Goal: Task Accomplishment & Management: Use online tool/utility

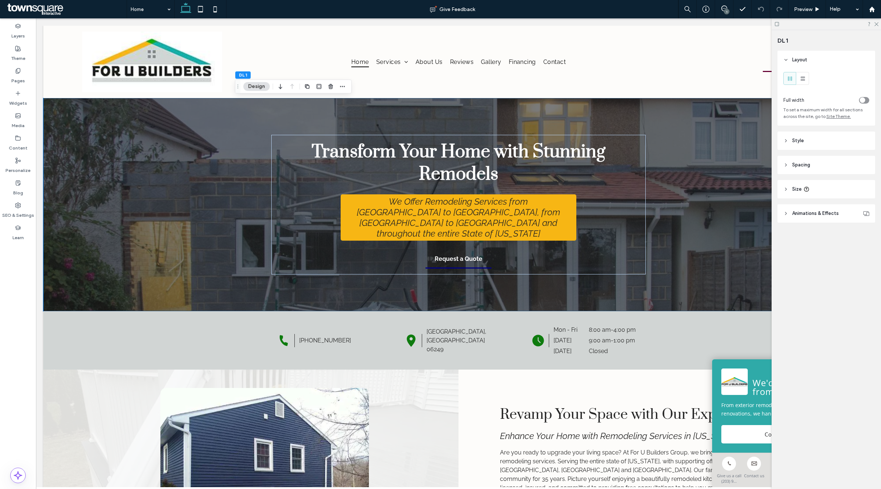
click at [715, 171] on div "Transform Your Home with Stunning Remodels We Offer Remodeling Services from Da…" at bounding box center [458, 204] width 830 height 213
click at [792, 142] on span "Style" at bounding box center [798, 140] width 12 height 7
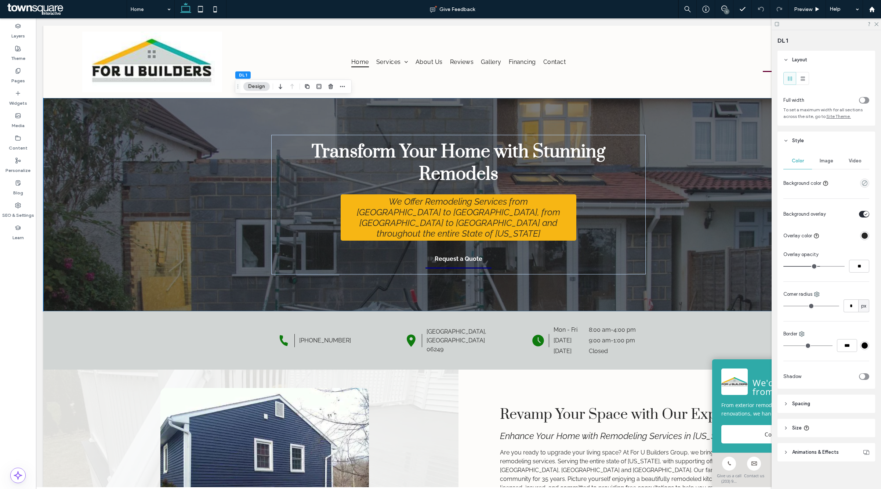
click at [820, 163] on span "Image" at bounding box center [827, 161] width 14 height 6
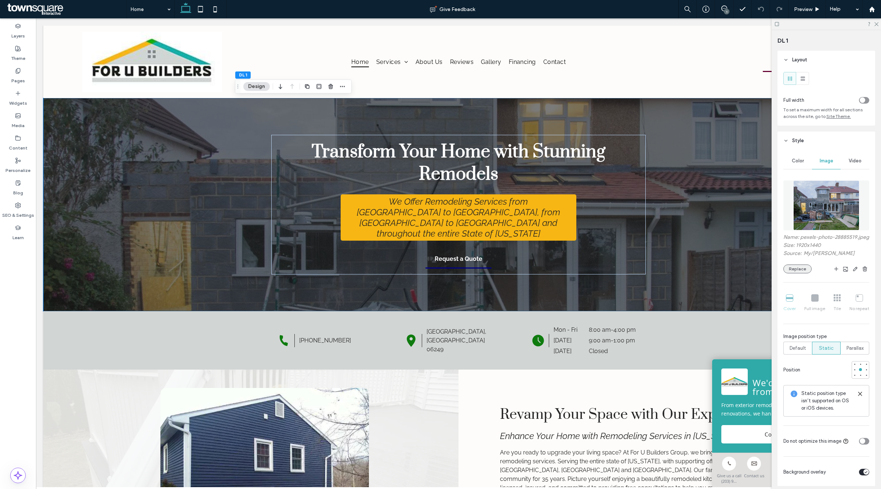
click at [788, 273] on button "Replace" at bounding box center [797, 268] width 28 height 9
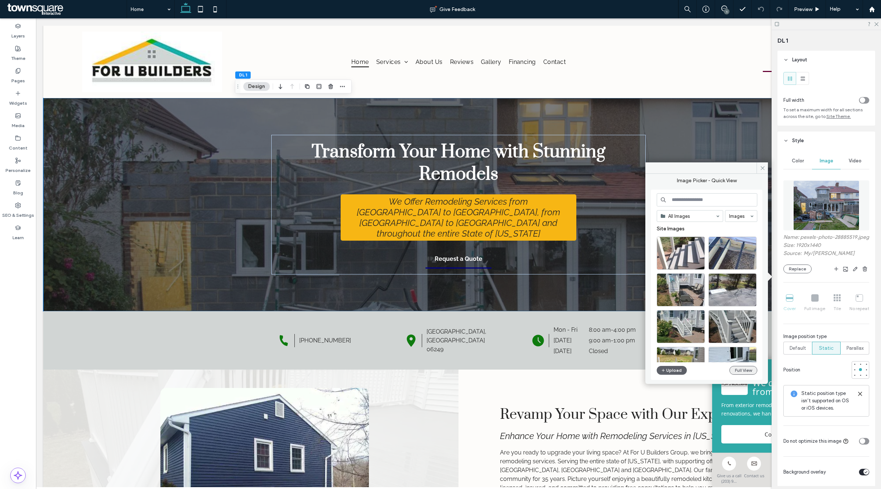
click at [741, 368] on button "Full View" at bounding box center [743, 370] width 28 height 9
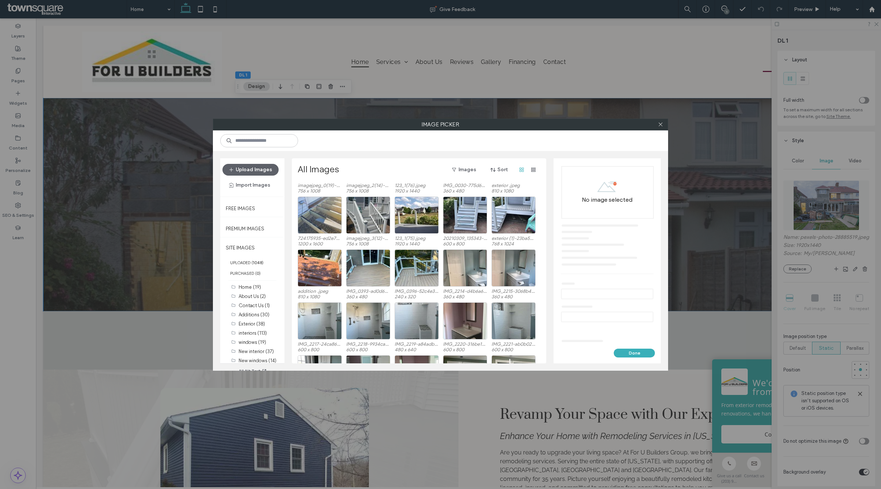
scroll to position [214, 0]
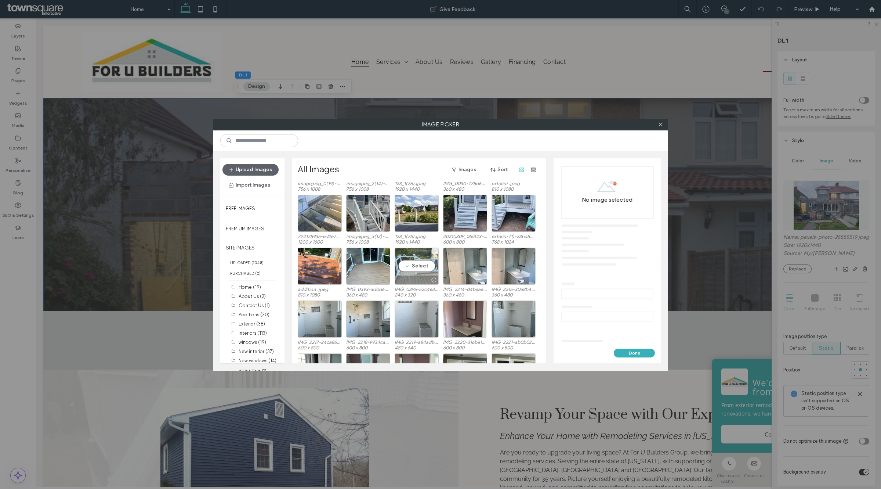
click at [417, 268] on div "Select" at bounding box center [417, 265] width 44 height 37
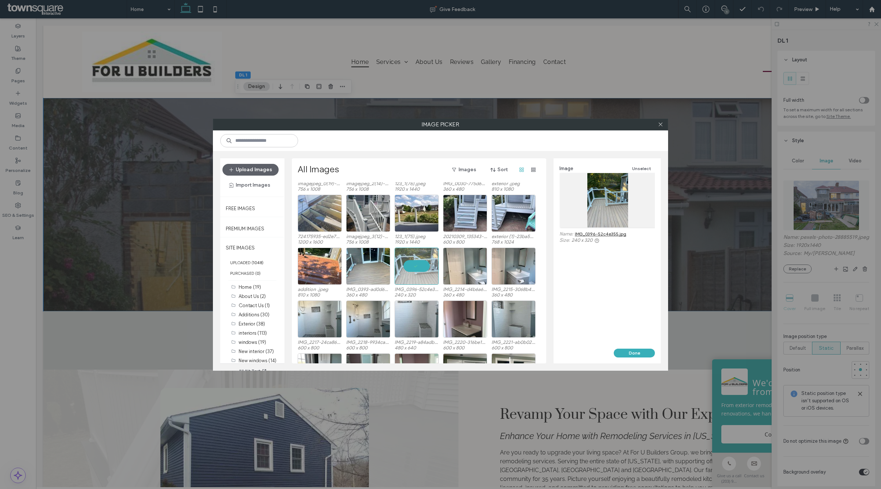
click at [642, 344] on div "Image Unselect Name: IMG_0396-52c4e355.jpg Size: 240 x 320" at bounding box center [607, 253] width 107 height 190
click at [642, 351] on button "Done" at bounding box center [634, 352] width 41 height 9
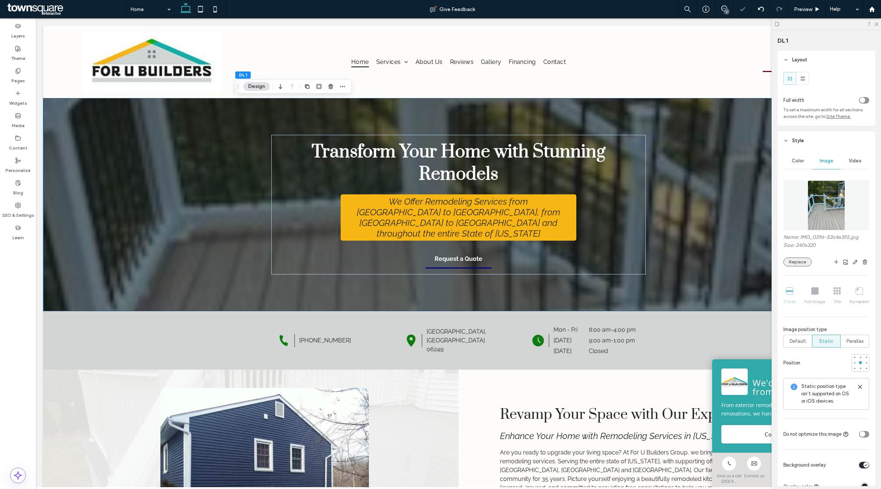
click at [797, 265] on button "Replace" at bounding box center [797, 261] width 28 height 9
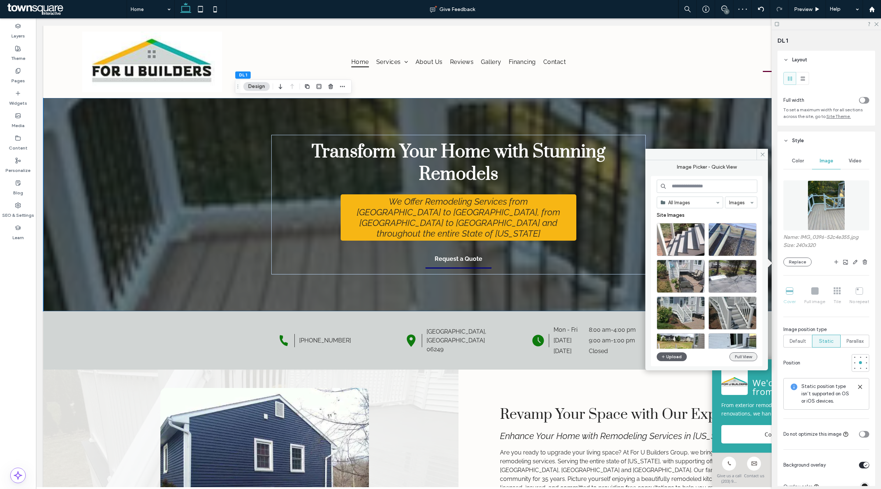
click at [742, 360] on button "Full View" at bounding box center [743, 356] width 28 height 9
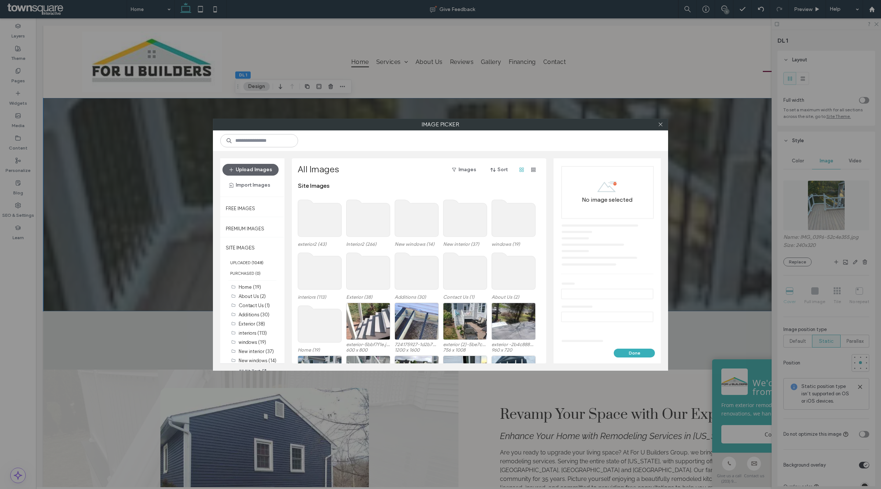
click at [380, 221] on use at bounding box center [369, 218] width 44 height 37
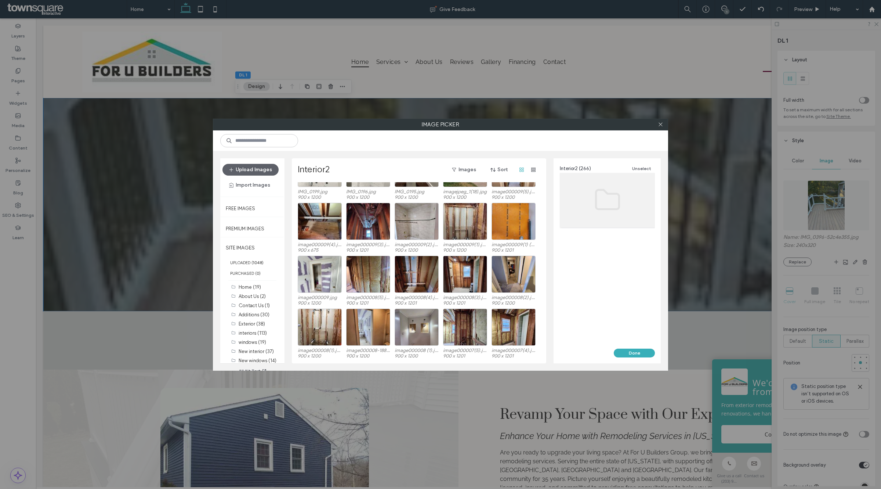
scroll to position [302, 0]
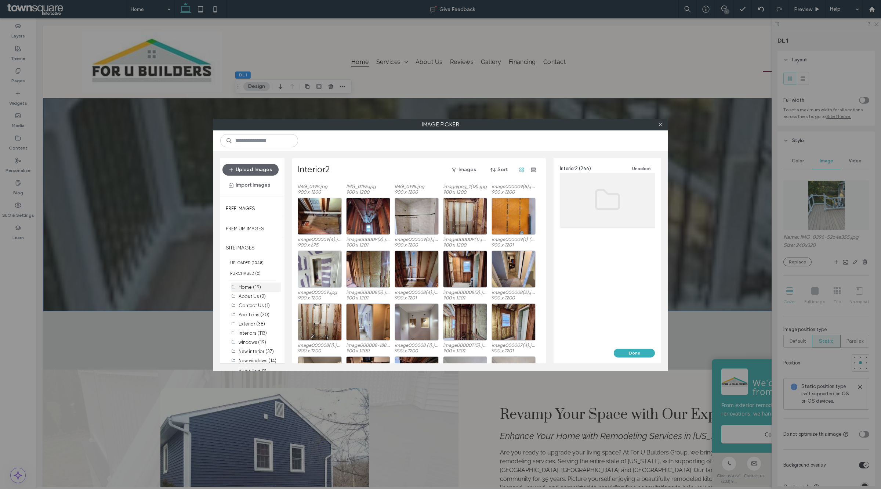
click at [250, 287] on label "Home (19)" at bounding box center [250, 287] width 22 height 6
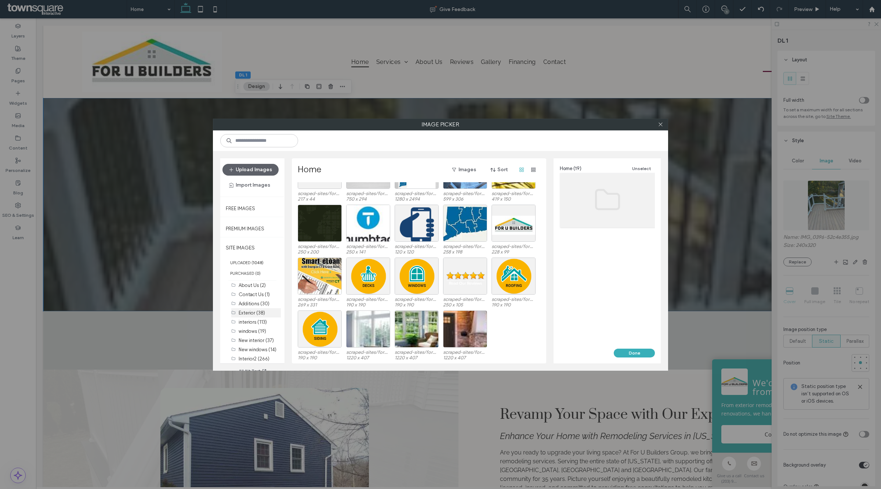
scroll to position [21, 0]
click at [254, 256] on label "SITE IMAGES" at bounding box center [252, 248] width 64 height 18
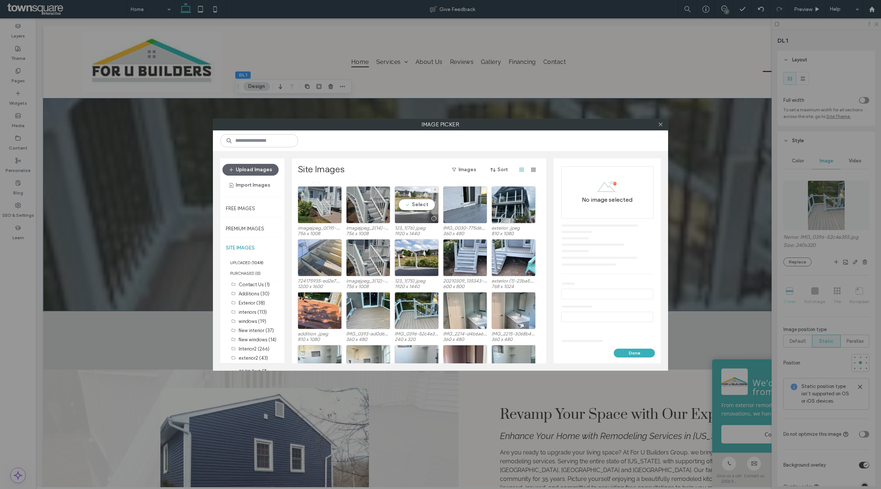
scroll to position [175, 0]
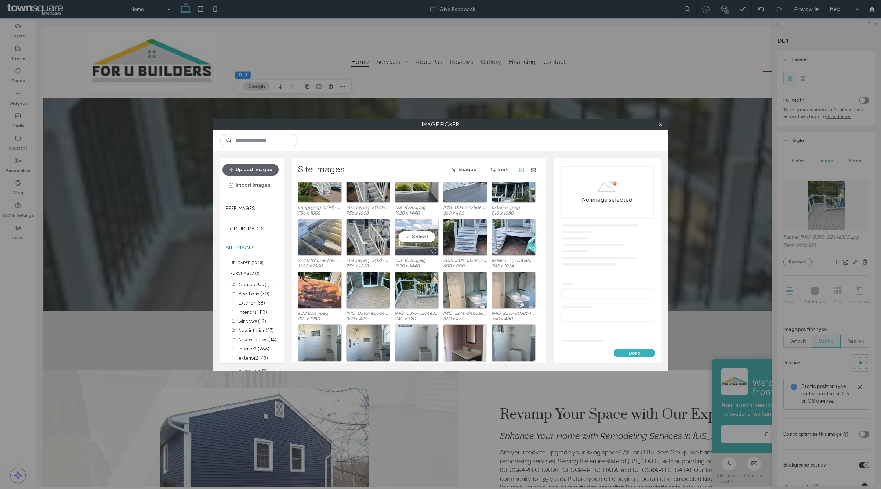
click at [425, 237] on div "Select" at bounding box center [417, 236] width 44 height 37
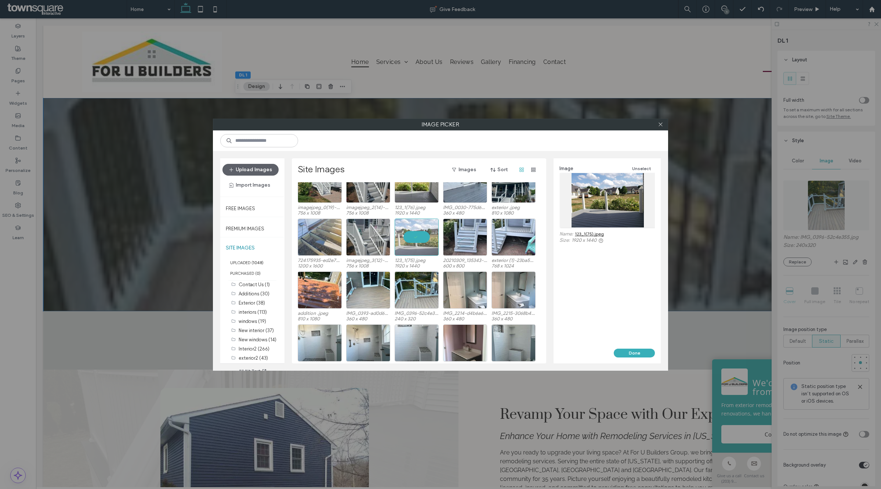
click at [639, 348] on div "Image Unselect Name: 123_1(75).jpeg Size: 1920 x 1440" at bounding box center [607, 253] width 107 height 190
click at [634, 358] on div "Done" at bounding box center [607, 355] width 107 height 15
click at [634, 355] on button "Done" at bounding box center [634, 352] width 41 height 9
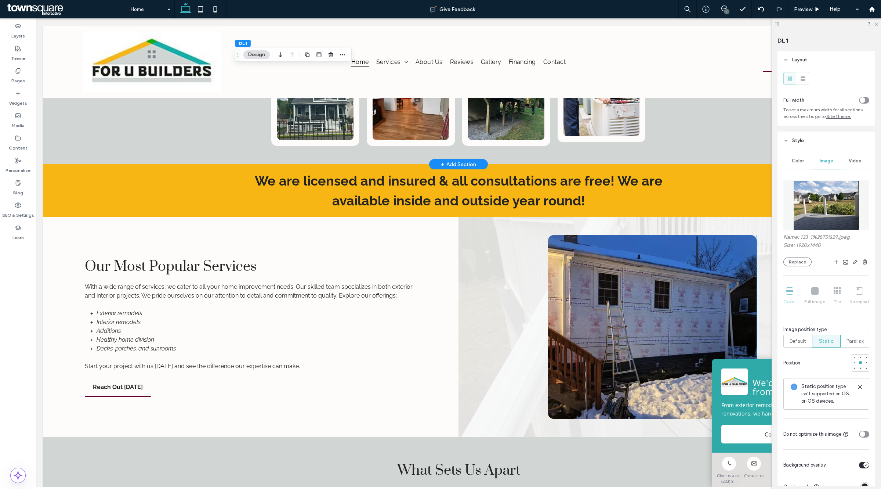
scroll to position [688, 0]
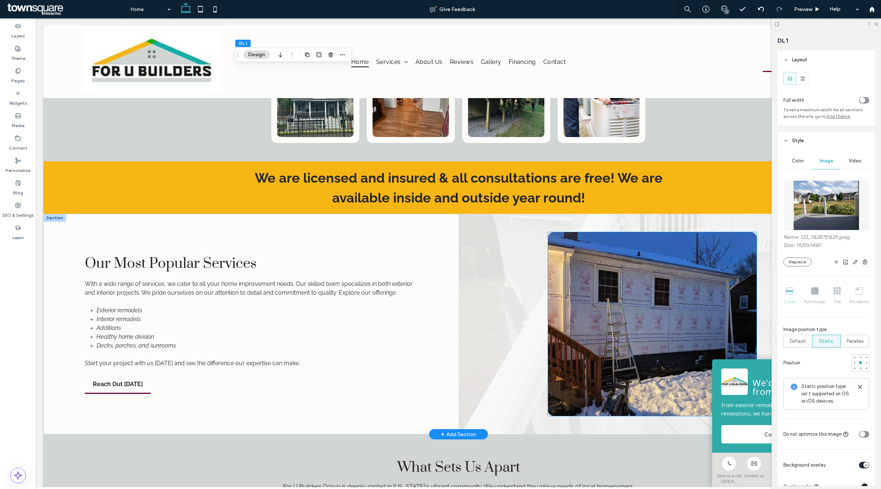
click at [604, 302] on img at bounding box center [652, 324] width 209 height 184
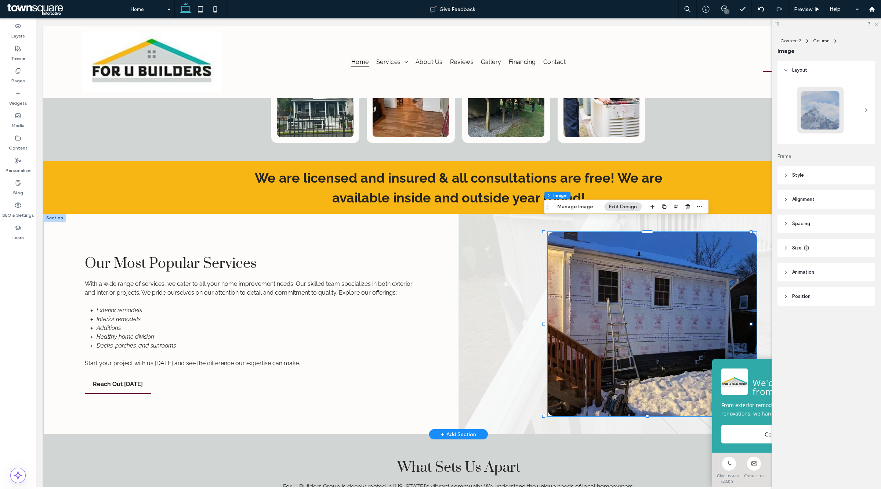
type input "**"
click at [573, 205] on button "Manage Image" at bounding box center [576, 206] width 46 height 9
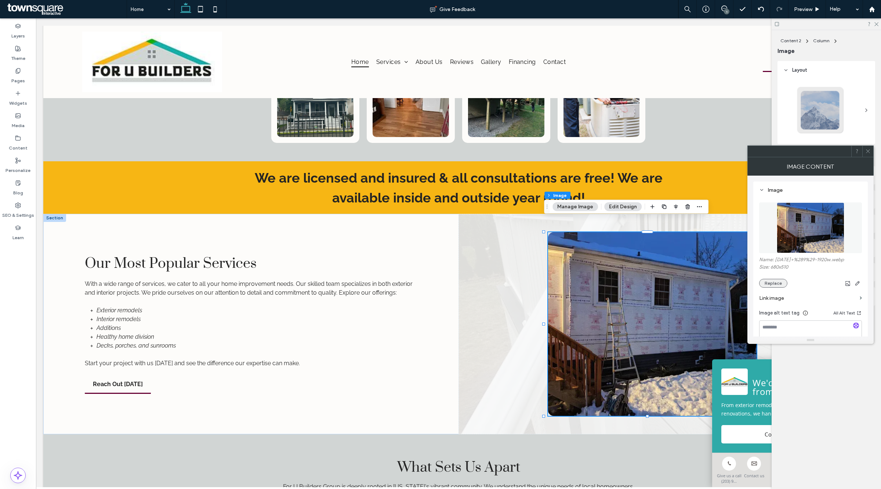
click at [781, 285] on button "Replace" at bounding box center [773, 283] width 28 height 9
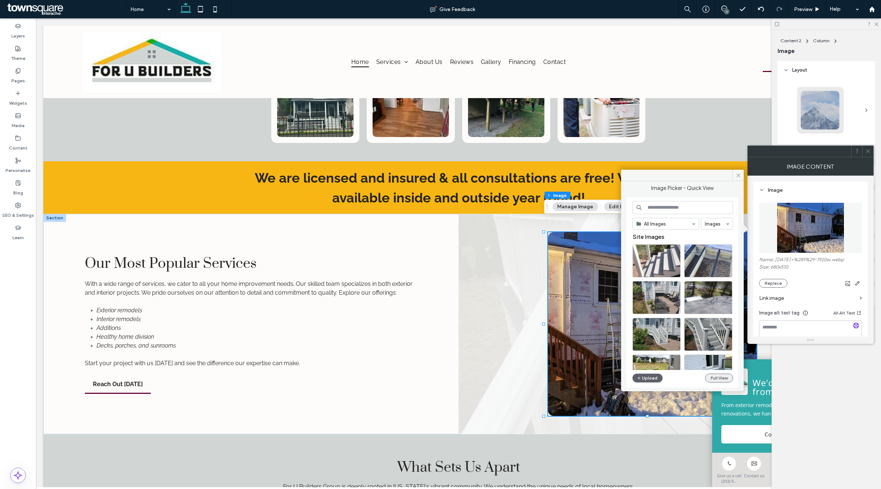
click at [709, 379] on button "Full View" at bounding box center [719, 377] width 28 height 9
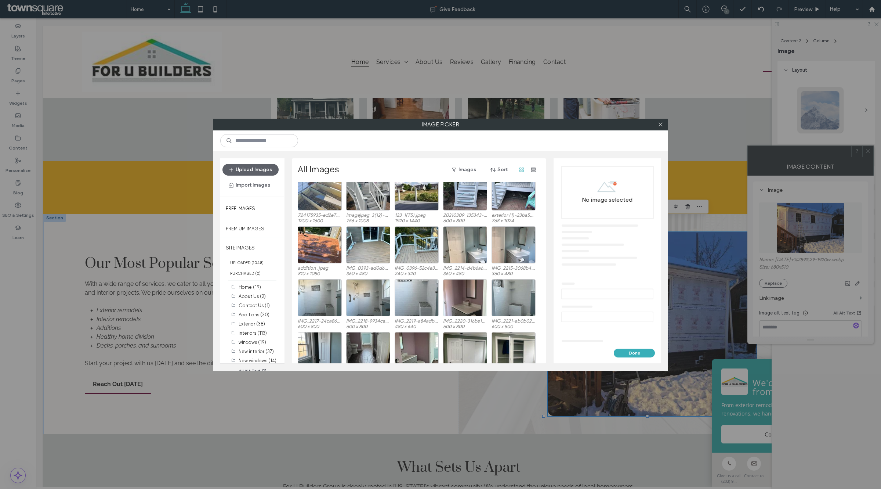
scroll to position [236, 0]
click at [419, 243] on div "Select" at bounding box center [417, 243] width 44 height 37
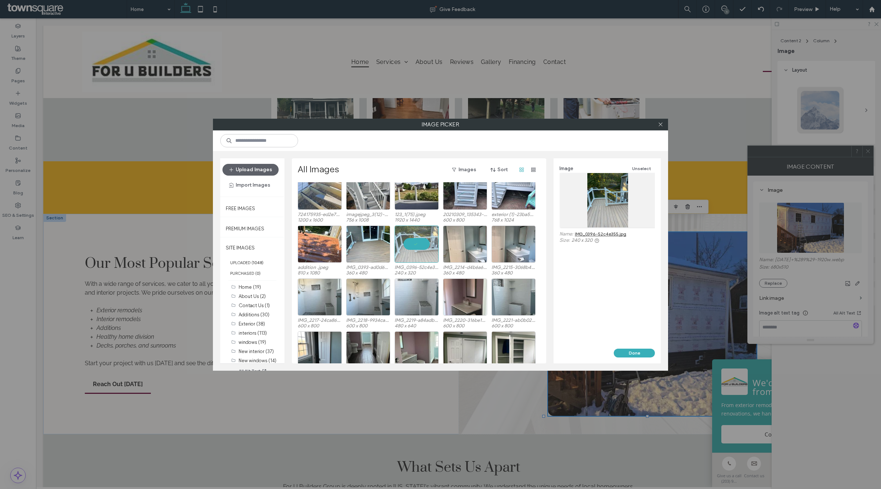
click at [634, 357] on div "Done" at bounding box center [607, 355] width 107 height 15
click at [634, 354] on button "Done" at bounding box center [634, 352] width 41 height 9
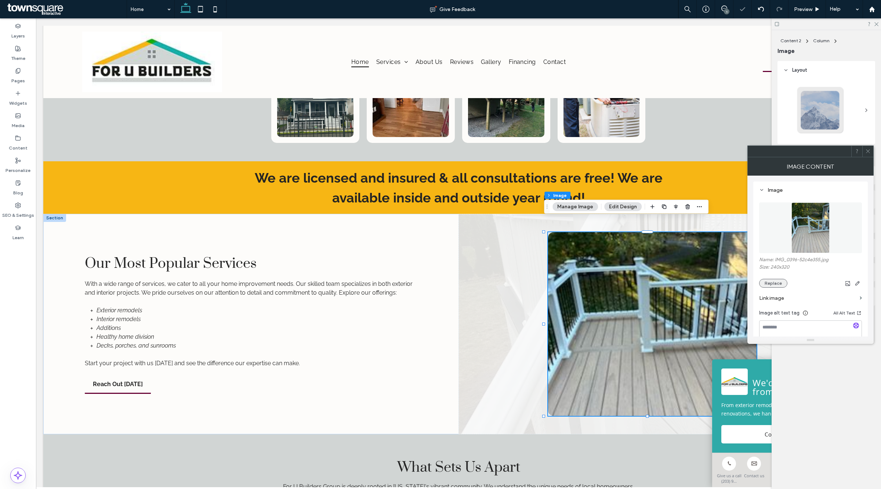
click at [770, 285] on button "Replace" at bounding box center [773, 283] width 28 height 9
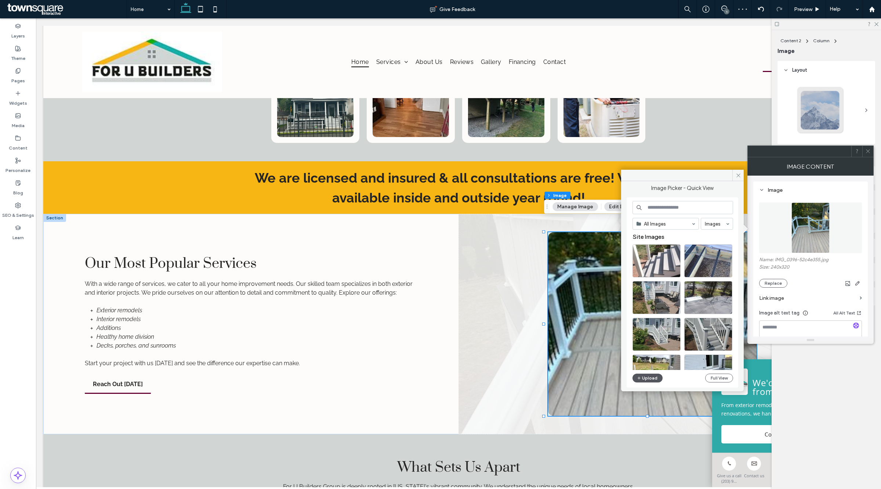
click at [647, 382] on button "Upload" at bounding box center [648, 377] width 30 height 9
click at [716, 374] on button "Full View" at bounding box center [719, 377] width 28 height 9
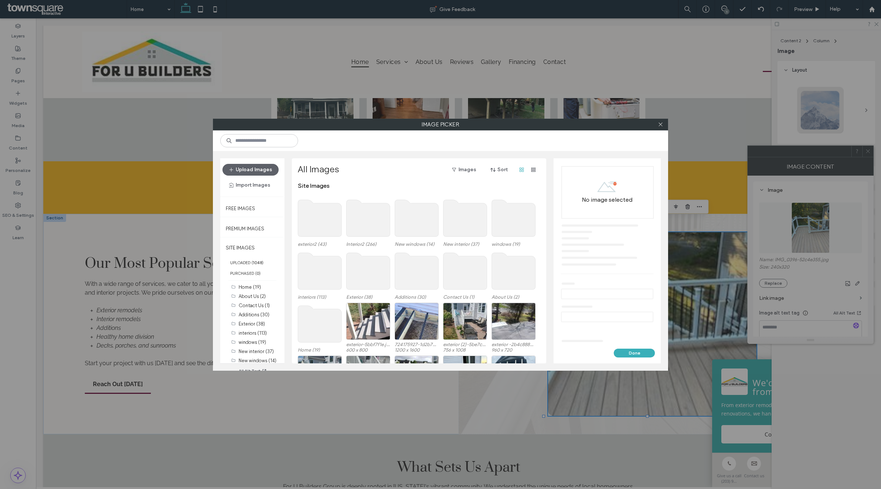
scroll to position [45, 0]
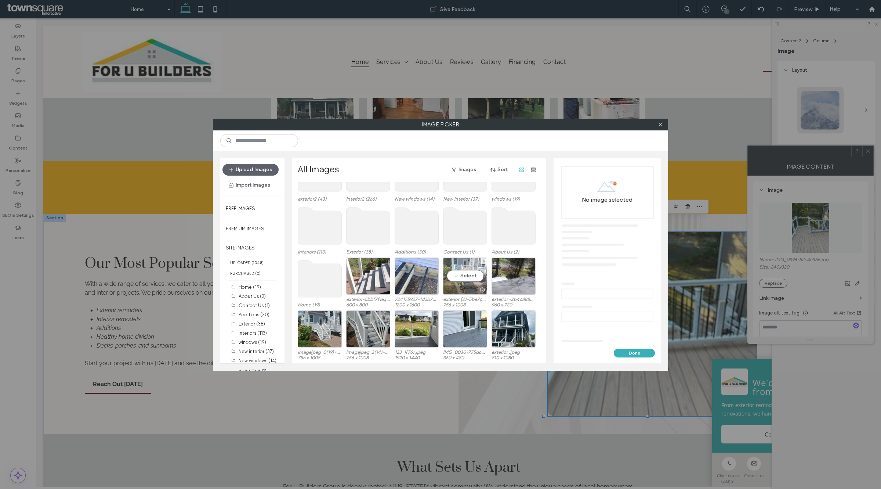
click at [480, 277] on div "Select" at bounding box center [465, 275] width 44 height 37
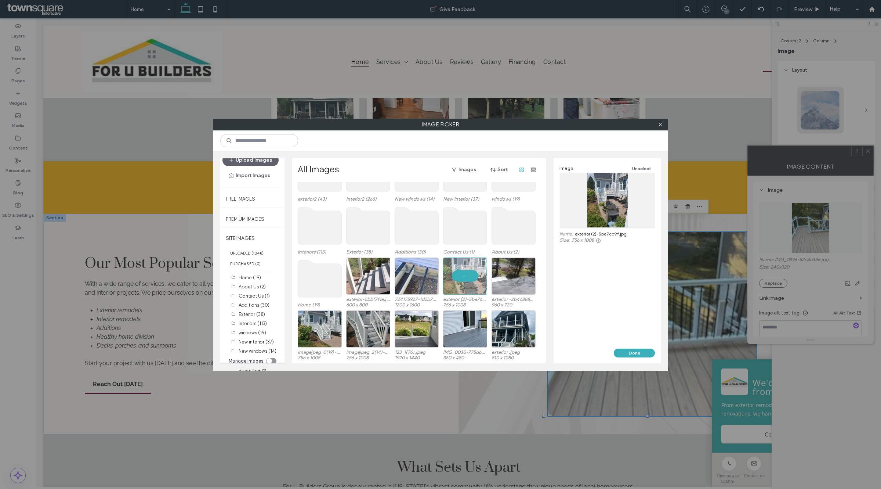
scroll to position [12, 0]
click at [253, 319] on label "interiors (113)" at bounding box center [253, 321] width 28 height 6
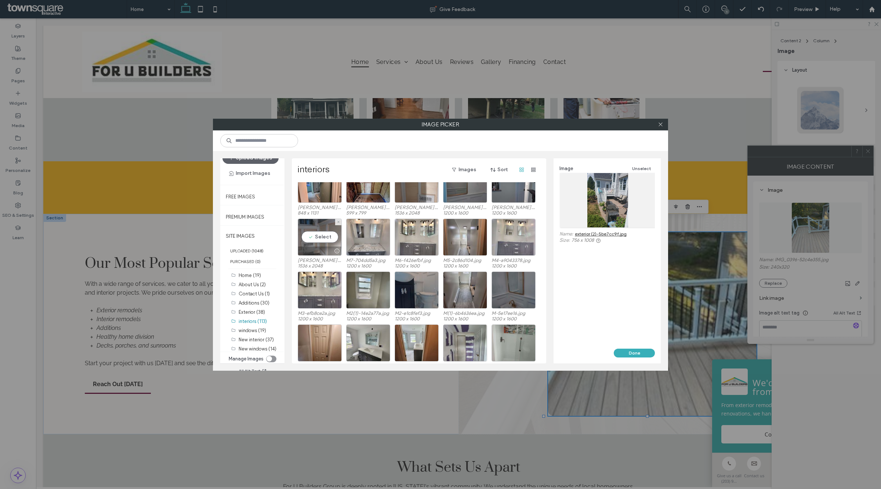
scroll to position [432, 0]
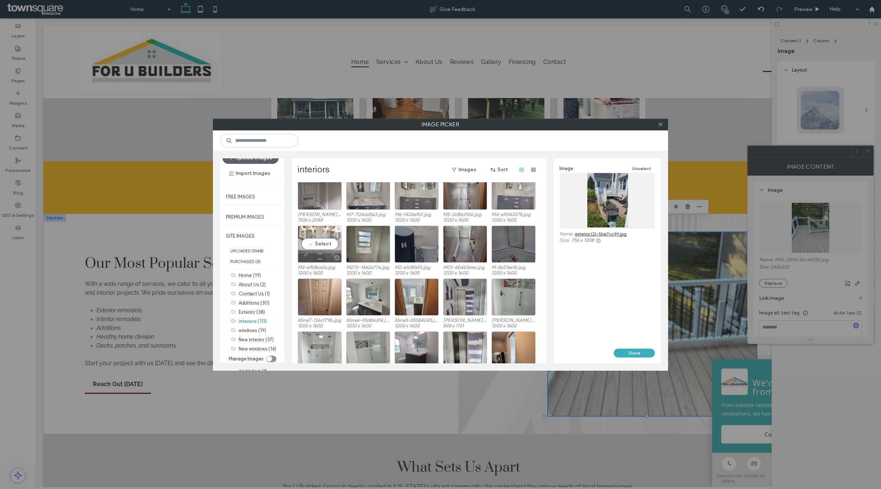
click at [313, 241] on div "Select" at bounding box center [320, 243] width 44 height 37
click at [625, 351] on button "Done" at bounding box center [634, 352] width 41 height 9
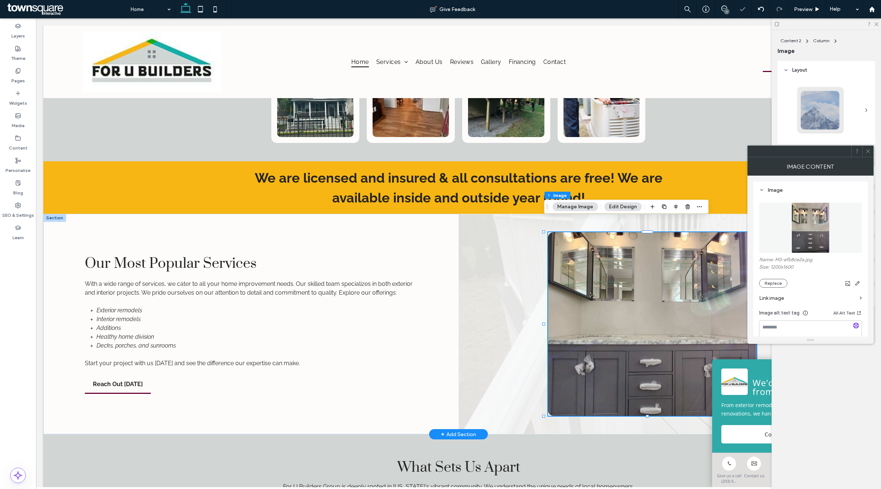
click at [467, 289] on div at bounding box center [666, 324] width 415 height 220
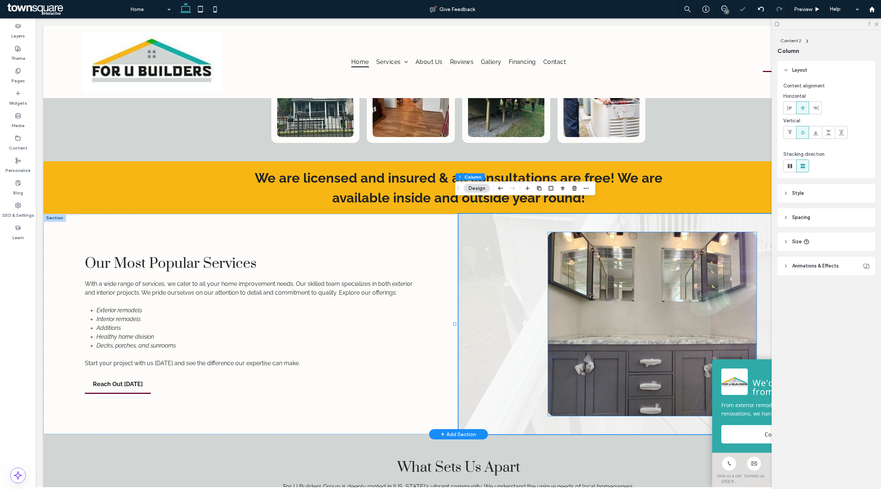
click at [676, 316] on img at bounding box center [652, 324] width 209 height 184
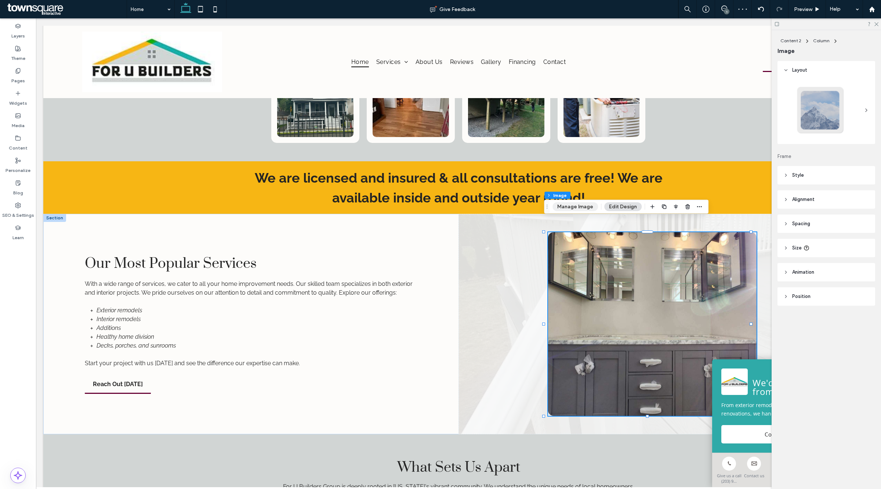
click at [584, 203] on button "Manage Image" at bounding box center [576, 206] width 46 height 9
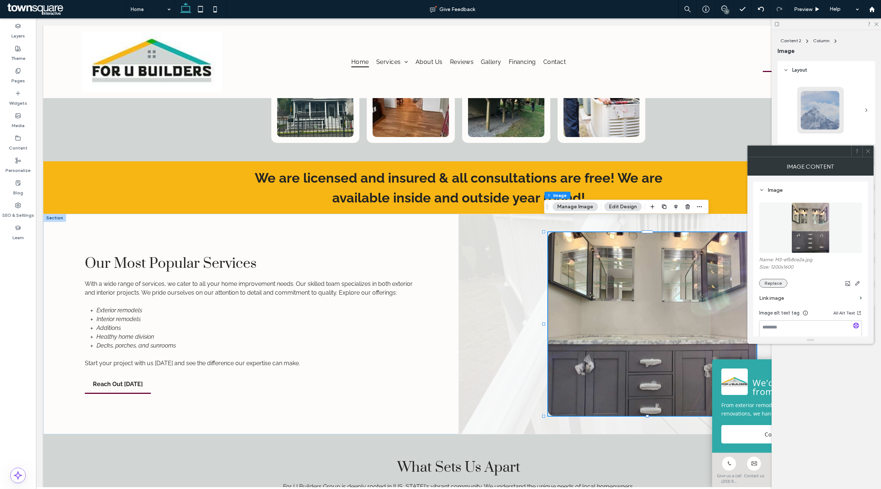
click at [770, 280] on button "Replace" at bounding box center [773, 283] width 28 height 9
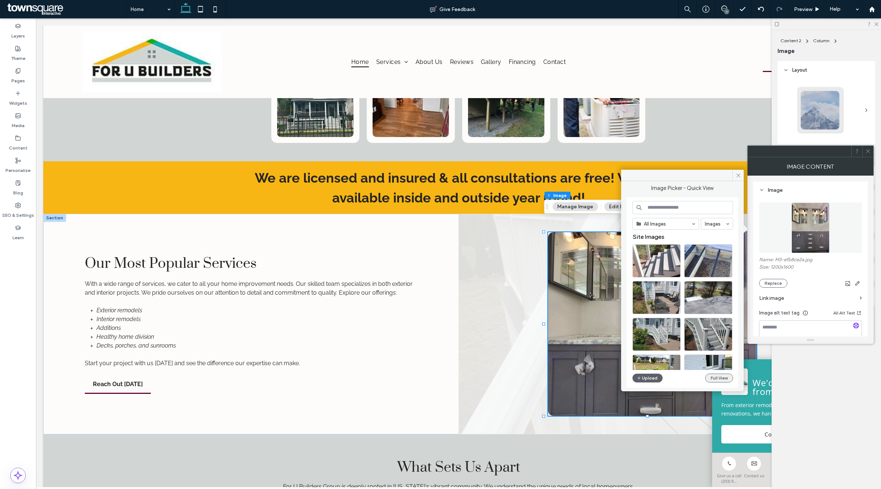
click at [712, 376] on button "Full View" at bounding box center [719, 377] width 28 height 9
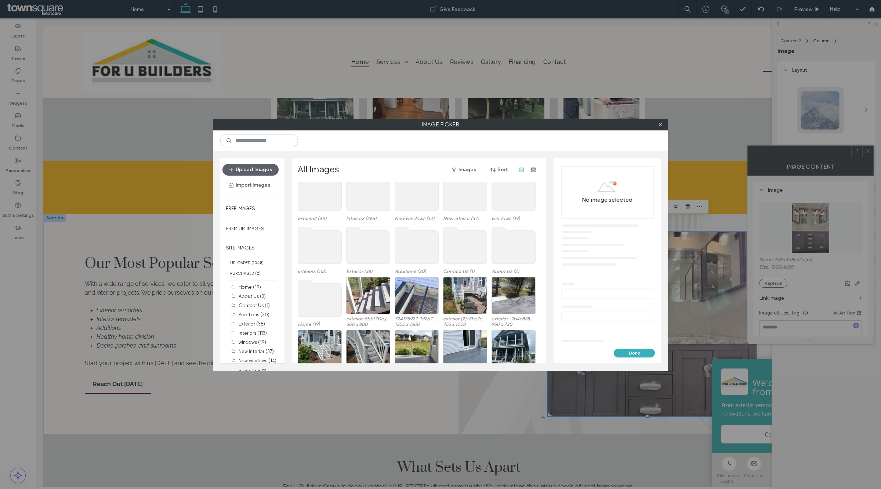
scroll to position [45, 0]
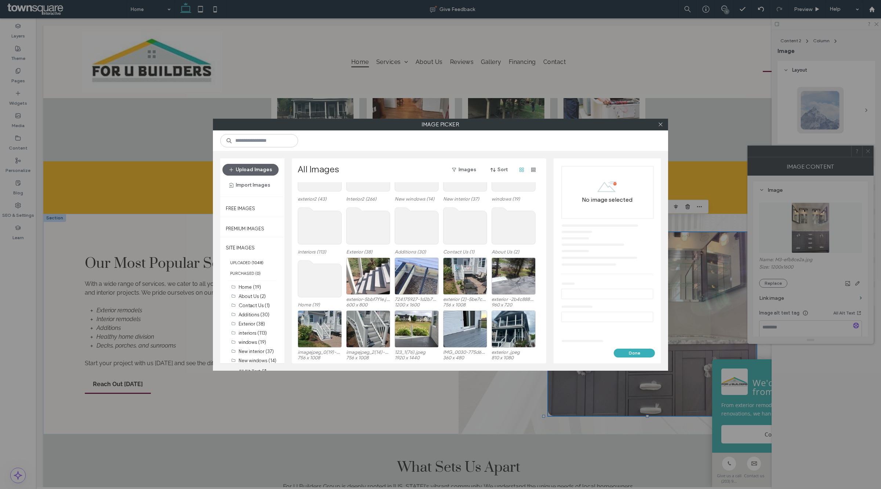
click at [406, 229] on use at bounding box center [417, 225] width 44 height 37
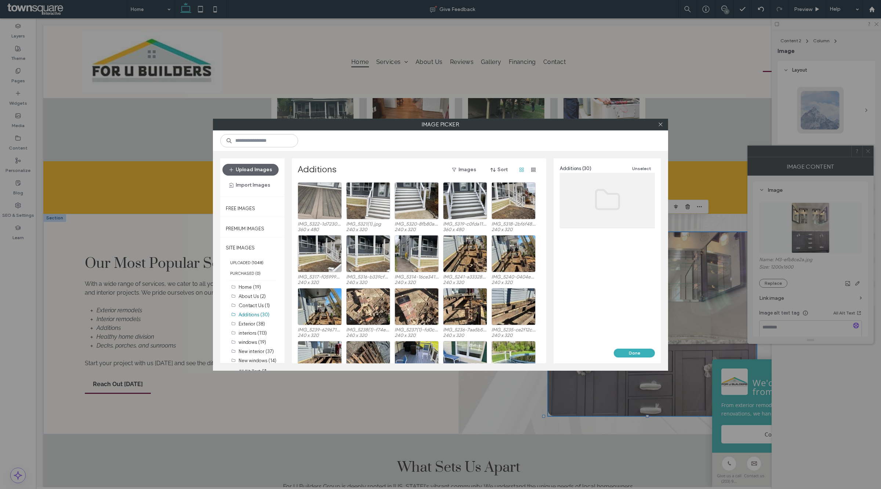
scroll to position [30, 0]
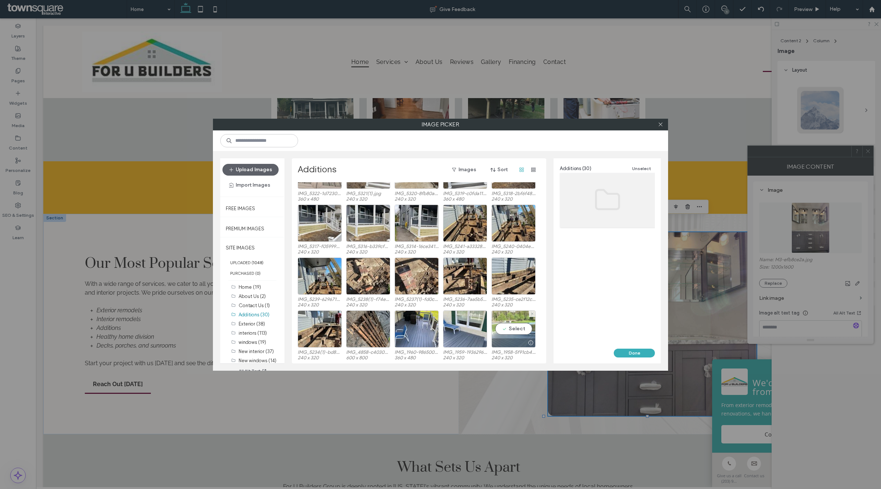
click at [502, 325] on div "Select" at bounding box center [514, 328] width 44 height 37
click at [637, 346] on div "Image Unselect Name: IMG_1958-5f91cb4e.jpg Size: 240 x 320" at bounding box center [607, 253] width 107 height 190
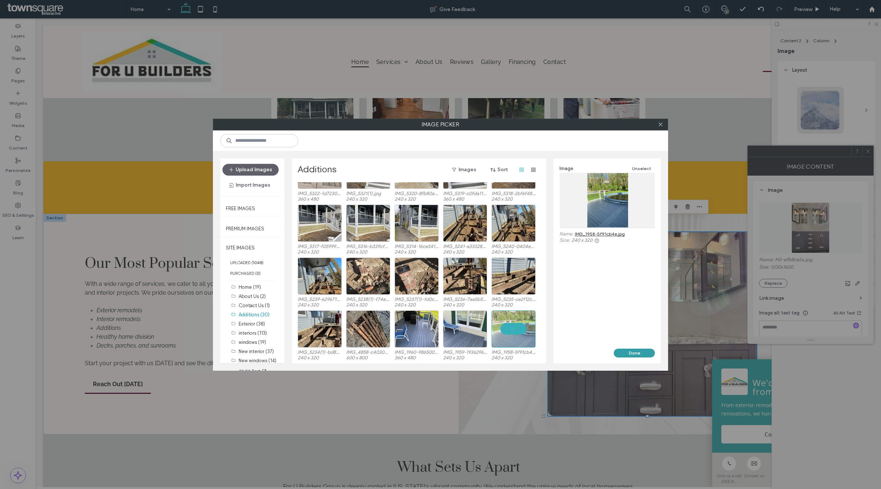
click at [637, 349] on button "Done" at bounding box center [634, 352] width 41 height 9
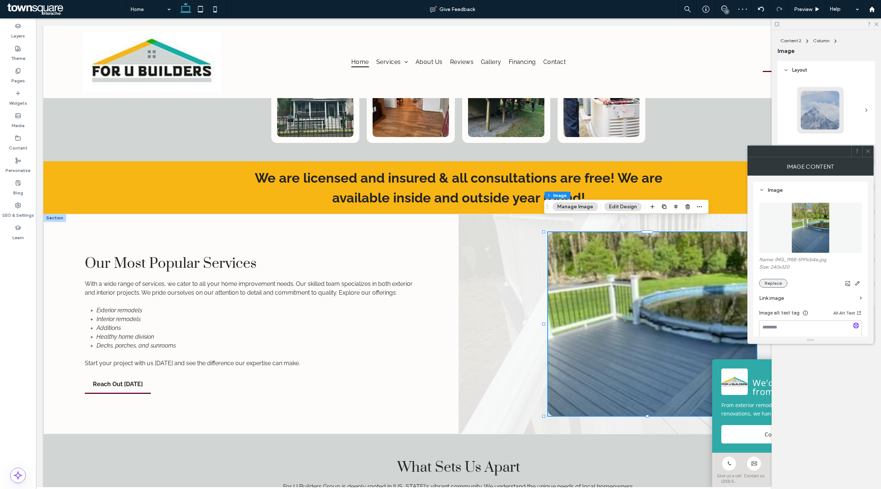
click at [778, 285] on button "Replace" at bounding box center [773, 283] width 28 height 9
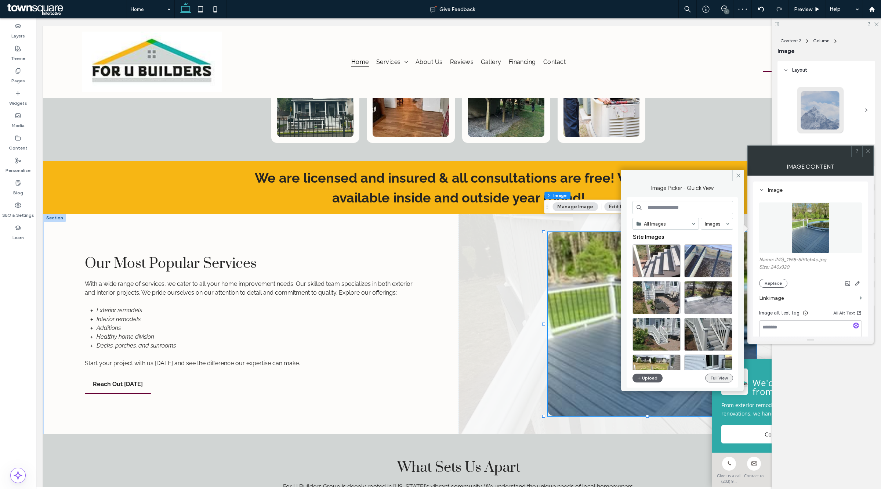
click at [718, 376] on button "Full View" at bounding box center [719, 377] width 28 height 9
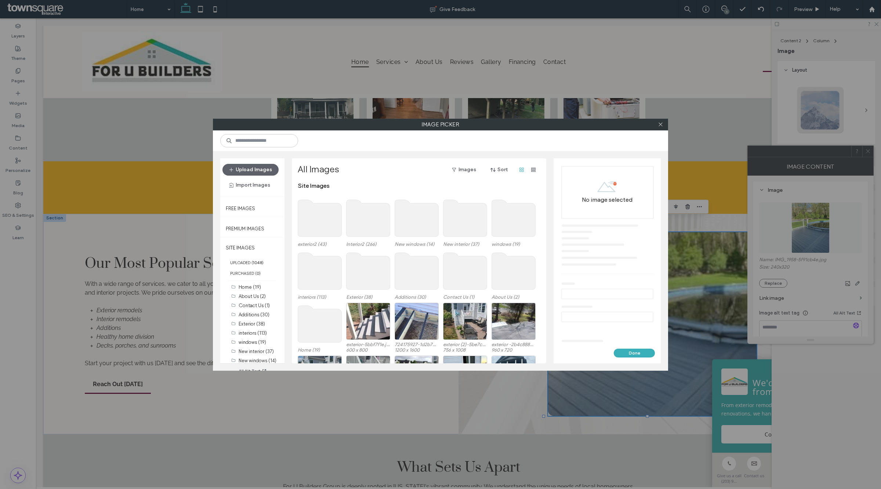
scroll to position [45, 0]
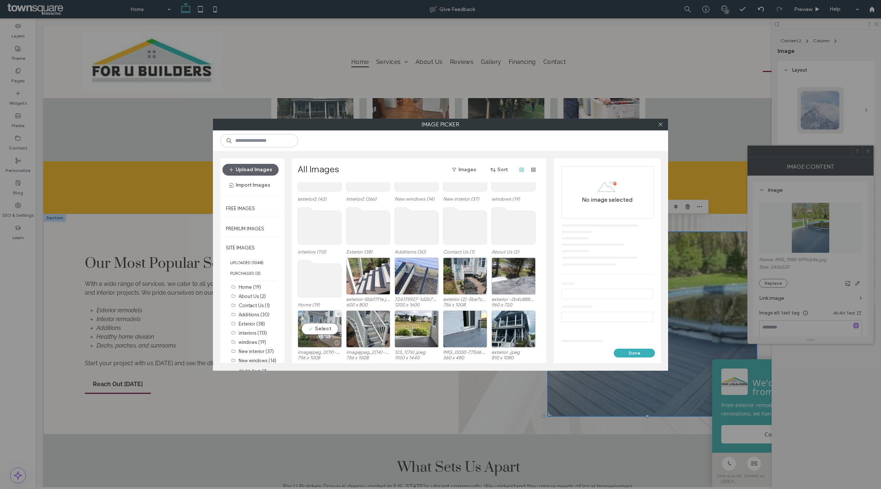
click at [307, 323] on div "Select" at bounding box center [320, 328] width 44 height 37
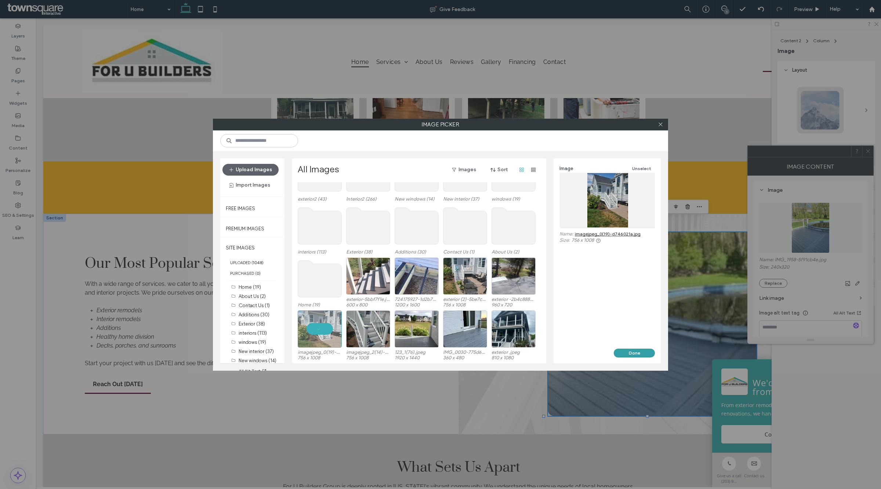
click at [635, 352] on button "Done" at bounding box center [634, 352] width 41 height 9
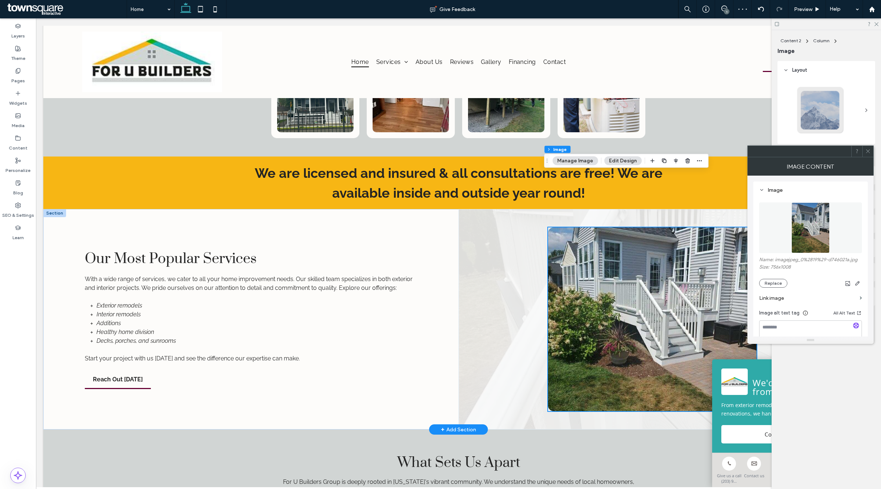
scroll to position [734, 0]
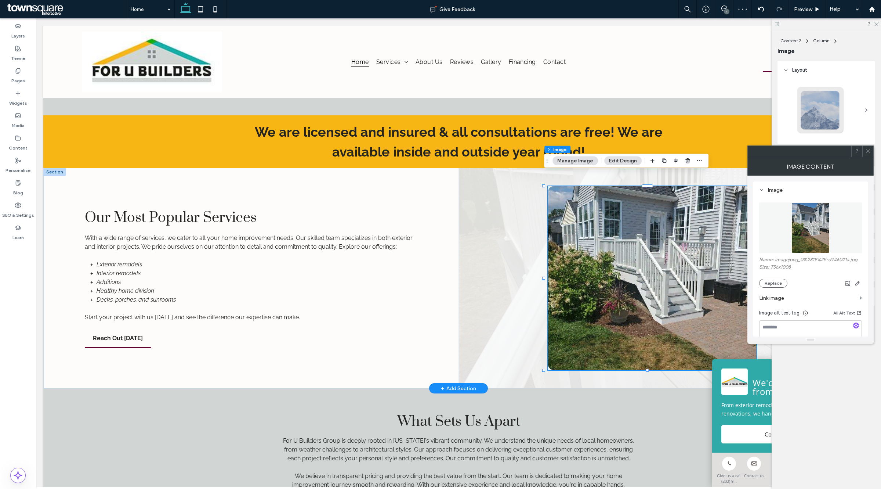
click at [488, 304] on div at bounding box center [666, 278] width 415 height 220
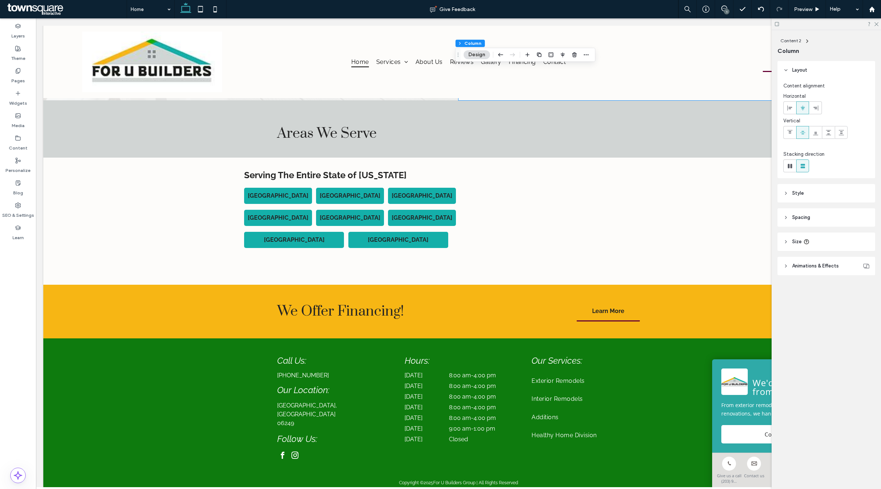
scroll to position [1423, 0]
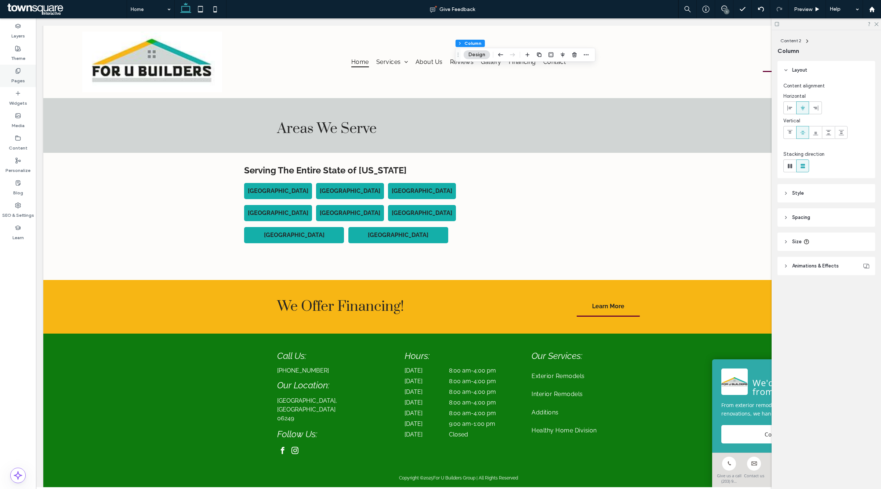
click at [9, 74] on div "Pages" at bounding box center [18, 76] width 36 height 22
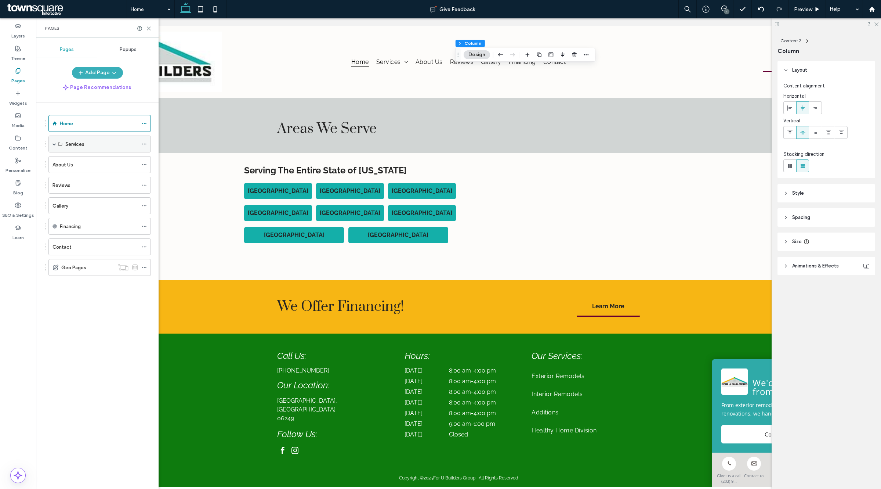
click at [49, 142] on div "Services" at bounding box center [99, 143] width 102 height 17
click at [55, 145] on span at bounding box center [55, 144] width 4 height 4
click at [75, 169] on div "Exterior Remodels" at bounding box center [101, 161] width 73 height 16
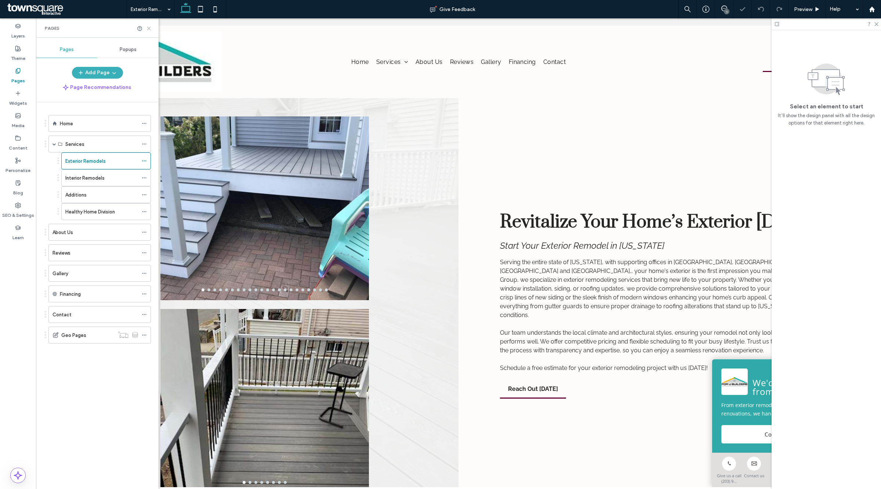
click at [149, 26] on icon at bounding box center [149, 29] width 6 height 6
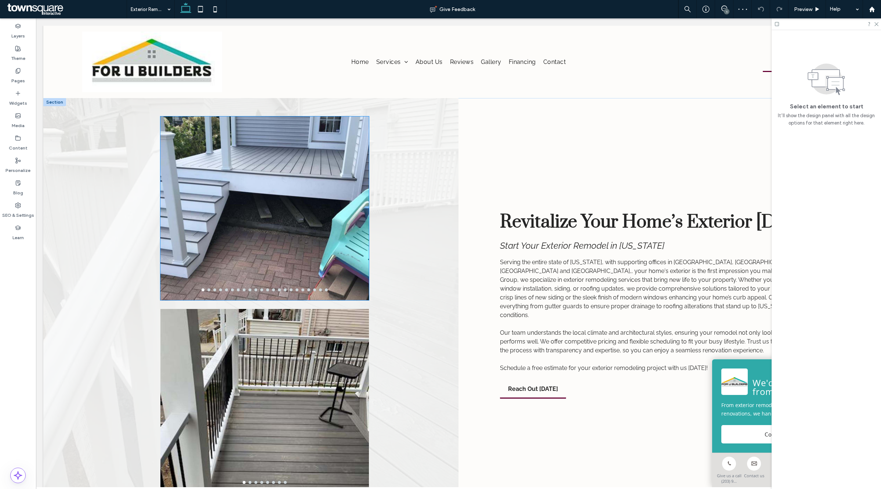
click at [312, 174] on div at bounding box center [264, 212] width 209 height 149
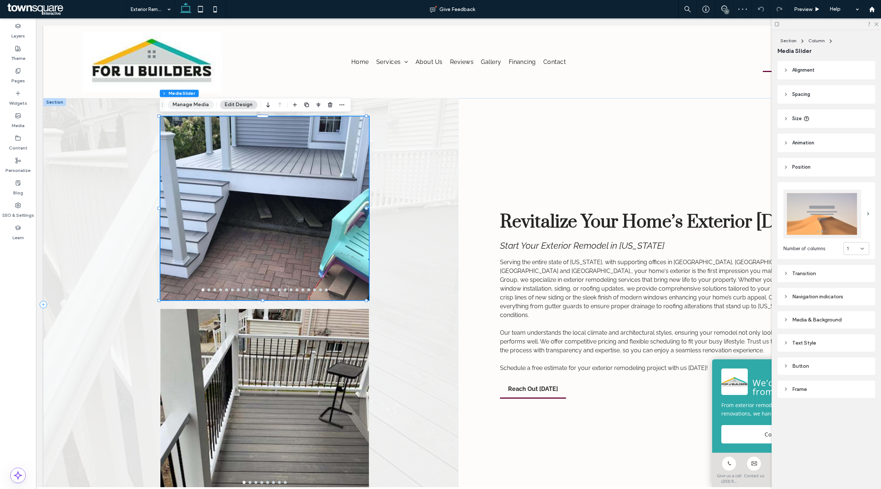
drag, startPoint x: 189, startPoint y: 104, endPoint x: 379, endPoint y: 140, distance: 192.9
click at [189, 104] on button "Manage Media" at bounding box center [191, 104] width 46 height 9
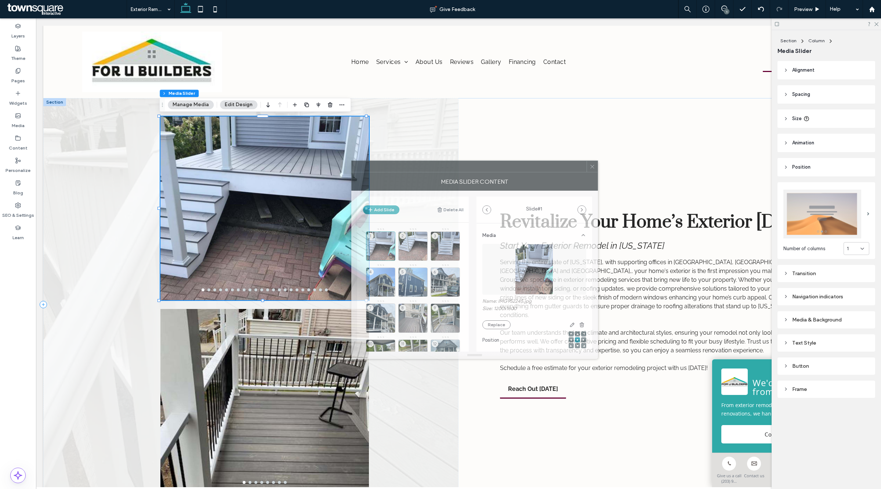
drag, startPoint x: 767, startPoint y: 153, endPoint x: 491, endPoint y: 169, distance: 276.1
click at [491, 169] on div at bounding box center [469, 166] width 235 height 11
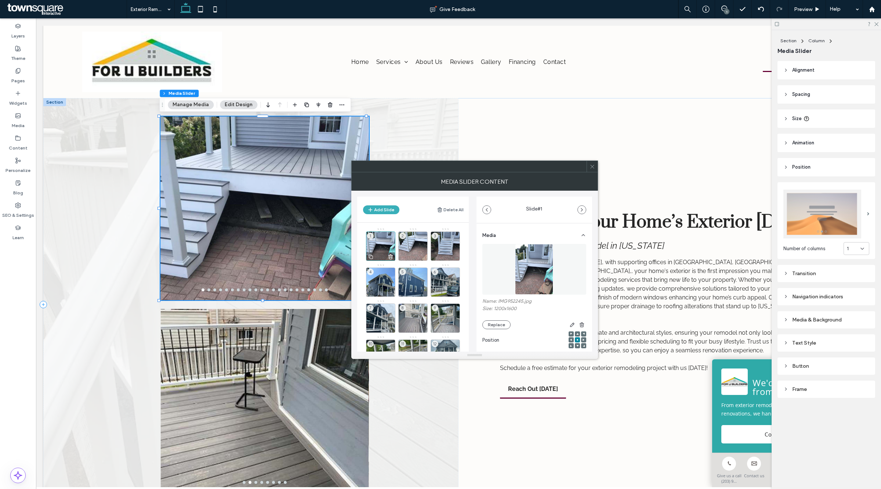
click at [388, 257] on icon at bounding box center [391, 256] width 6 height 7
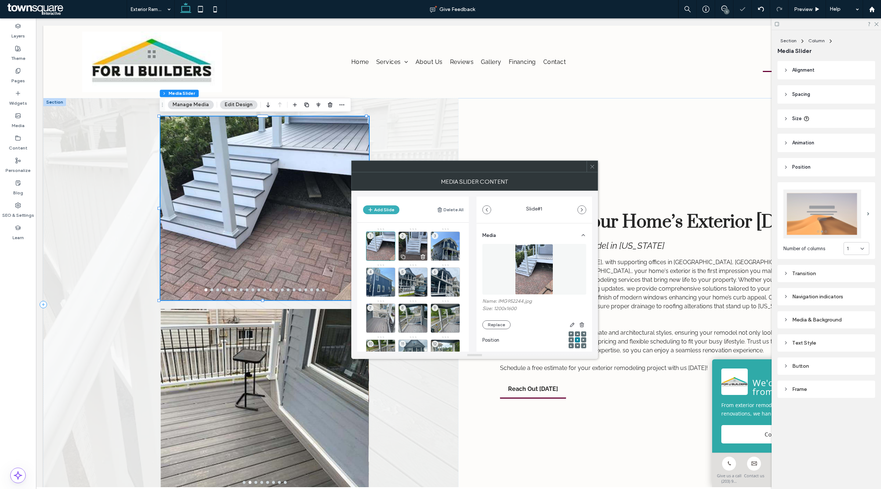
click at [409, 248] on div "2" at bounding box center [412, 245] width 29 height 29
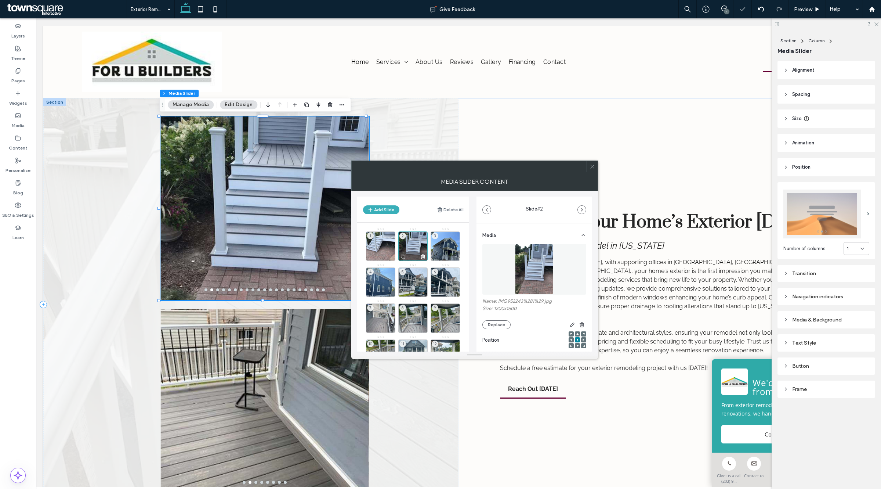
click at [419, 256] on div at bounding box center [413, 256] width 29 height 8
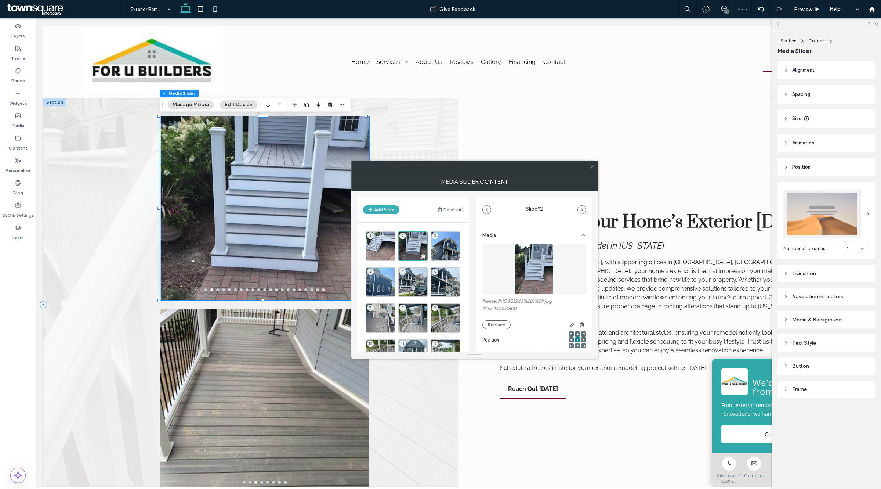
click at [421, 255] on icon at bounding box center [423, 256] width 6 height 7
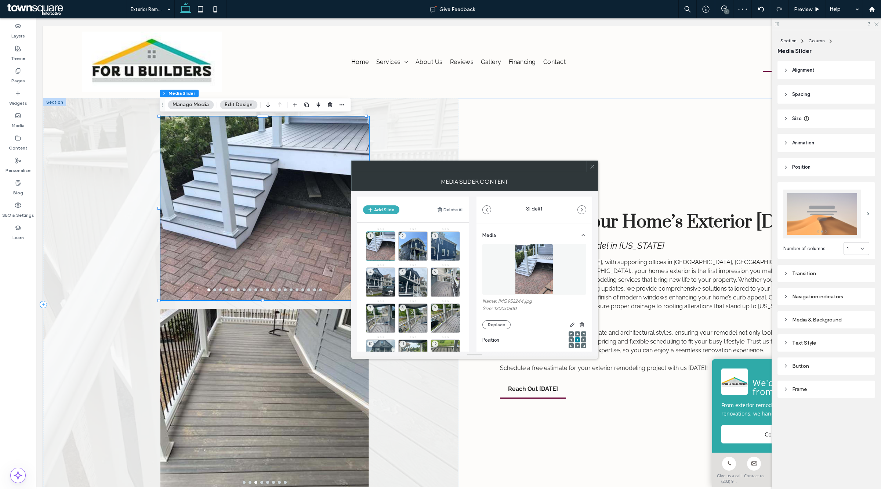
click at [376, 282] on div "4" at bounding box center [380, 281] width 29 height 29
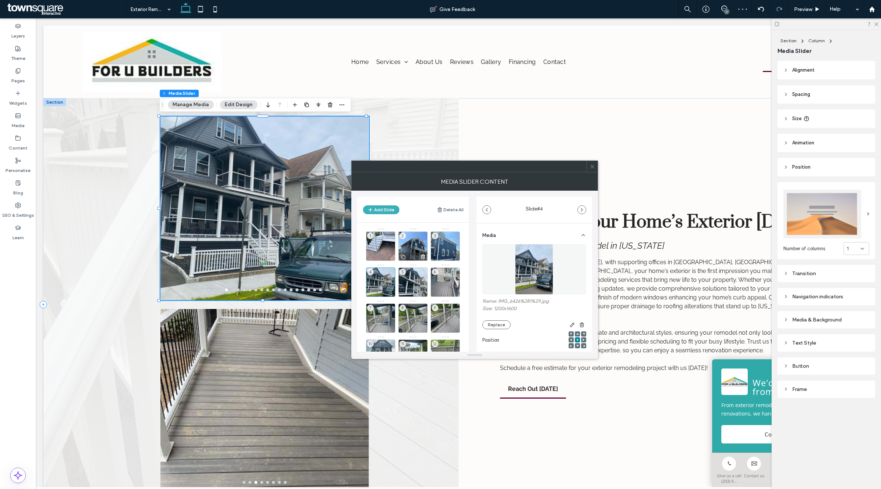
click at [415, 246] on div "2" at bounding box center [412, 245] width 29 height 29
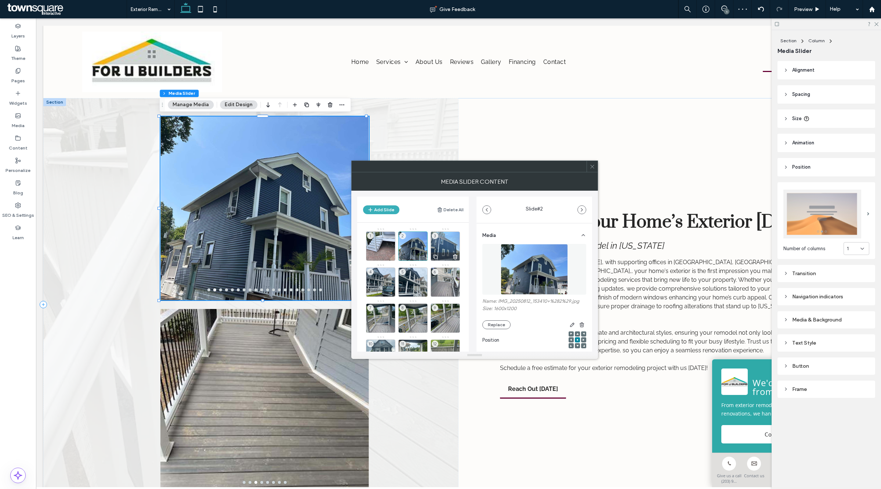
click at [443, 247] on div "3" at bounding box center [445, 245] width 29 height 29
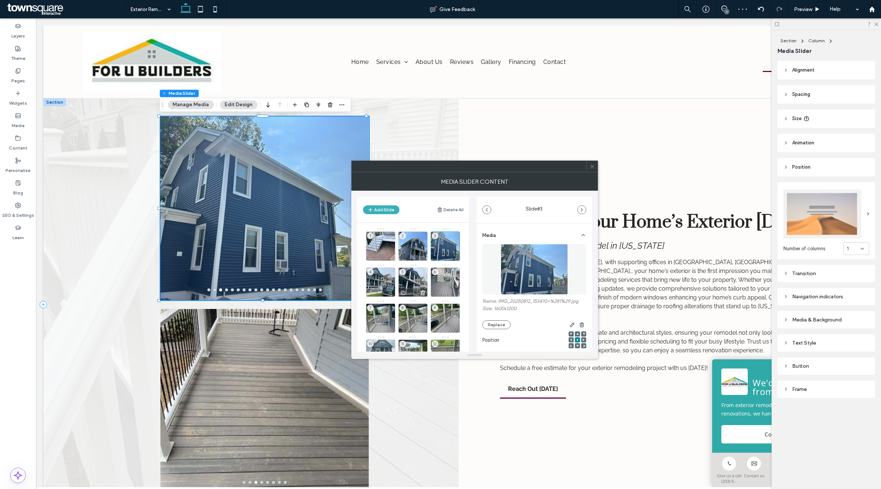
click at [413, 275] on div "5" at bounding box center [412, 281] width 29 height 29
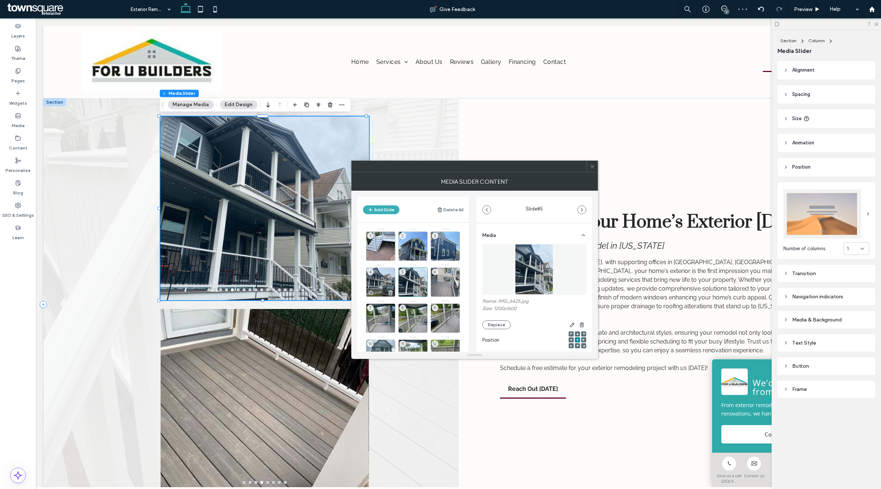
click at [385, 287] on div "4" at bounding box center [380, 281] width 29 height 29
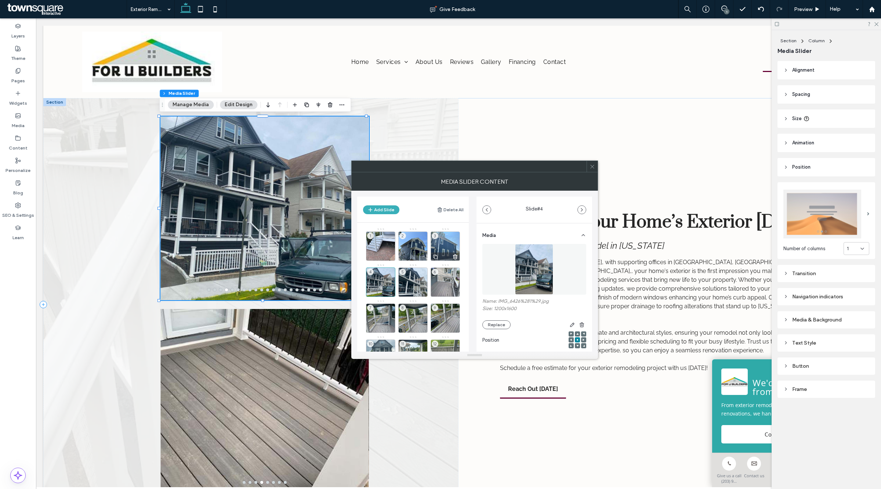
click at [0, 0] on icon at bounding box center [0, 0] width 0 height 0
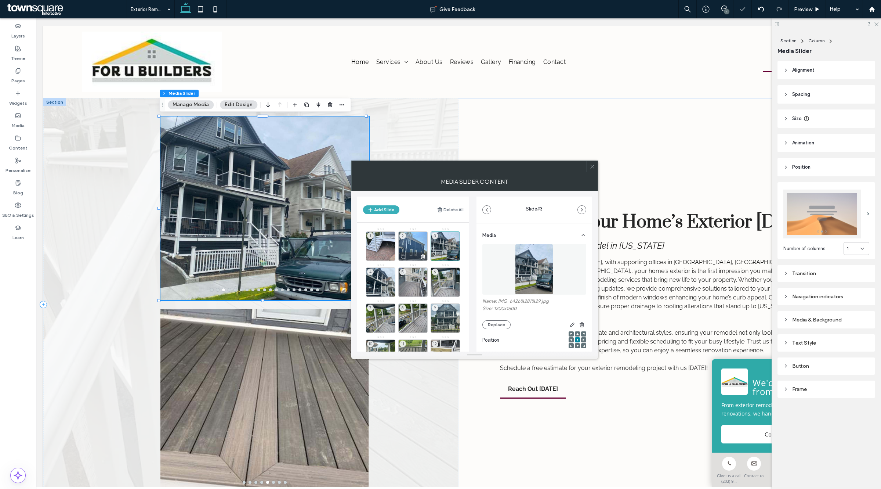
click at [414, 243] on div "2" at bounding box center [412, 245] width 29 height 29
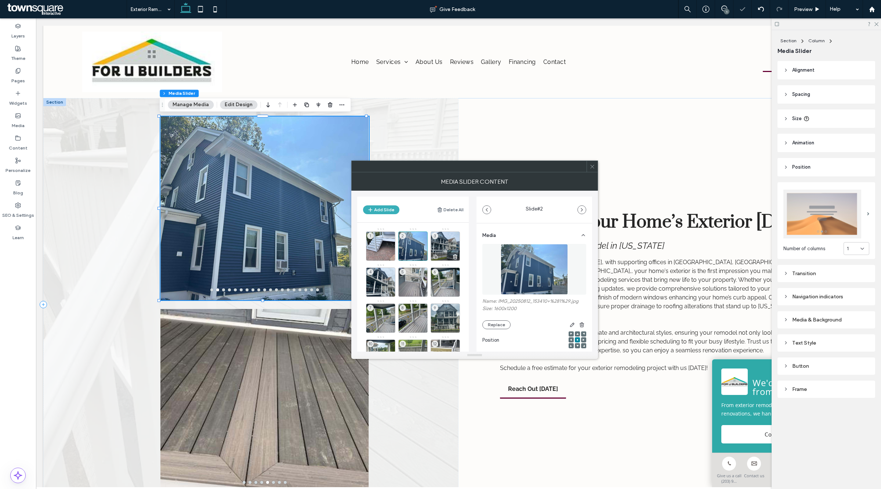
click at [436, 243] on div "3" at bounding box center [445, 245] width 29 height 29
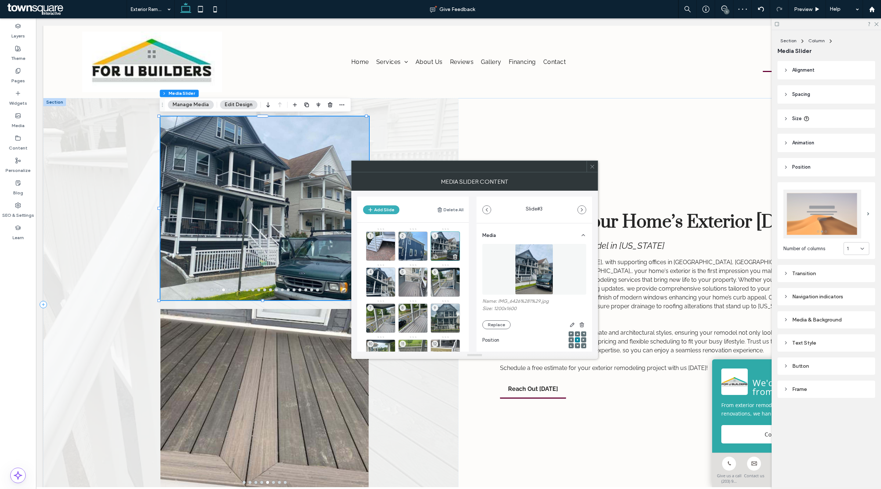
click at [455, 257] on use at bounding box center [455, 256] width 4 height 4
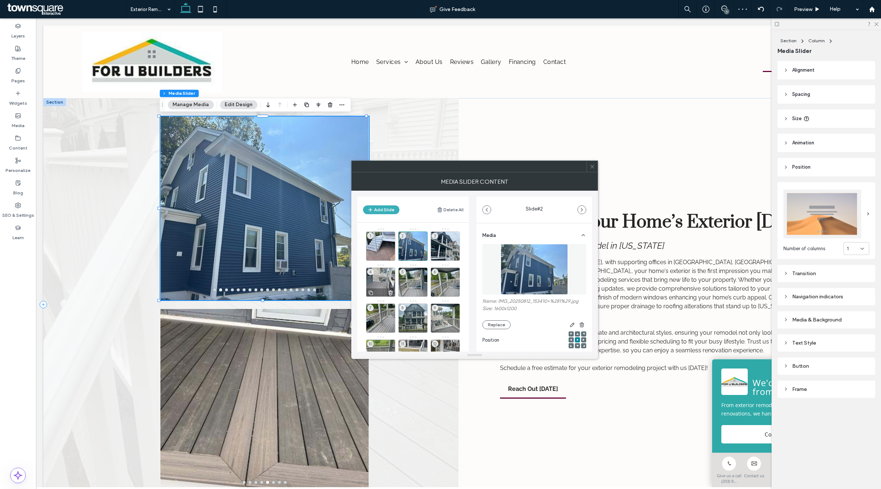
click at [381, 279] on div "4" at bounding box center [380, 281] width 29 height 29
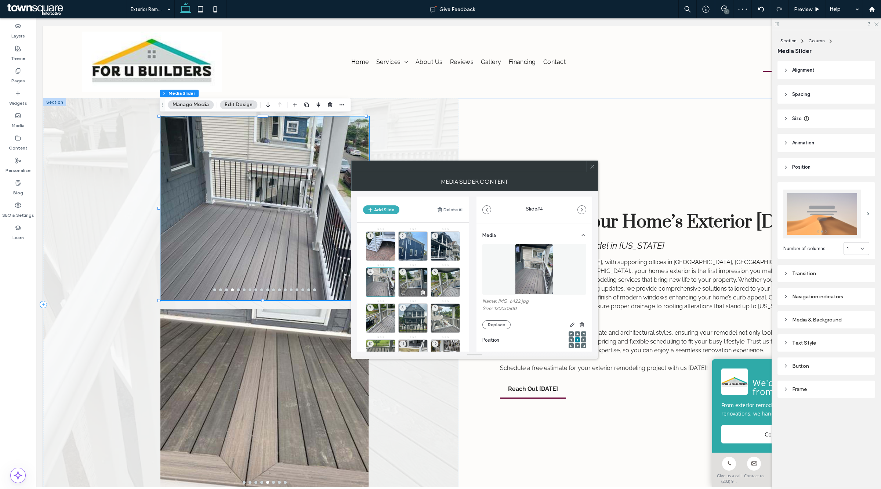
click at [414, 281] on div "5" at bounding box center [412, 281] width 29 height 29
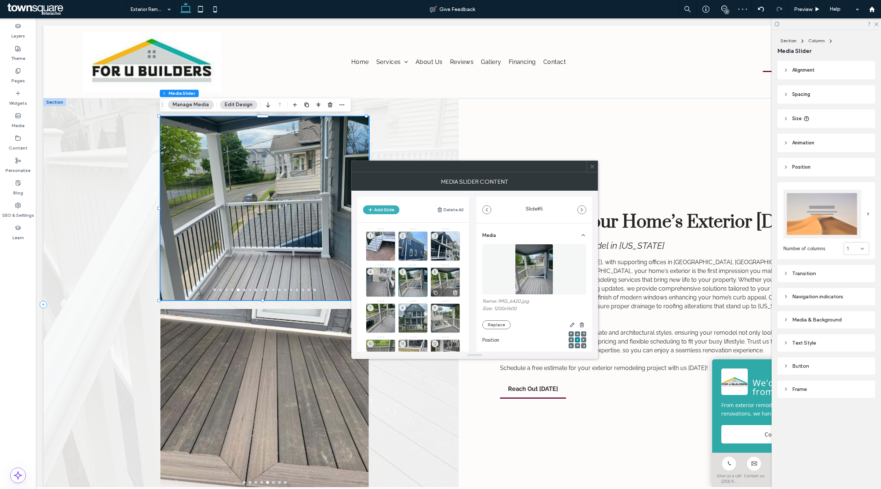
click at [444, 282] on div "6" at bounding box center [445, 281] width 29 height 29
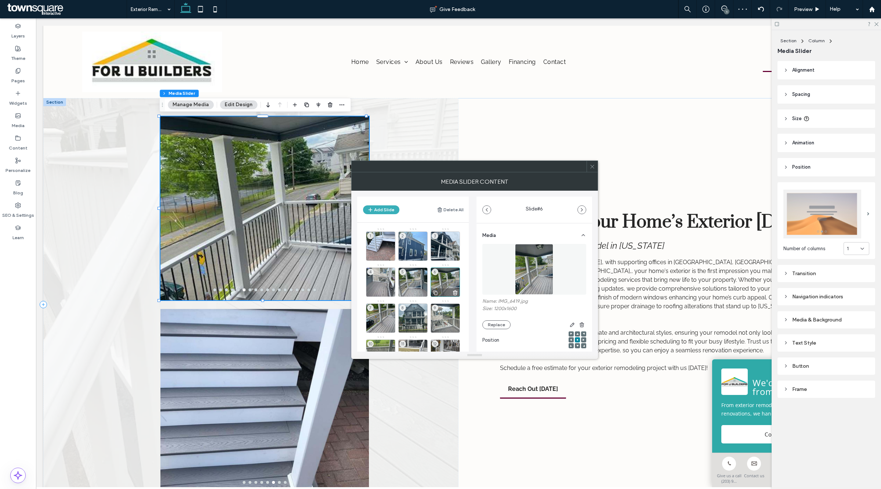
click at [455, 291] on use at bounding box center [455, 292] width 4 height 4
click at [395, 303] on div "7" at bounding box center [380, 317] width 29 height 29
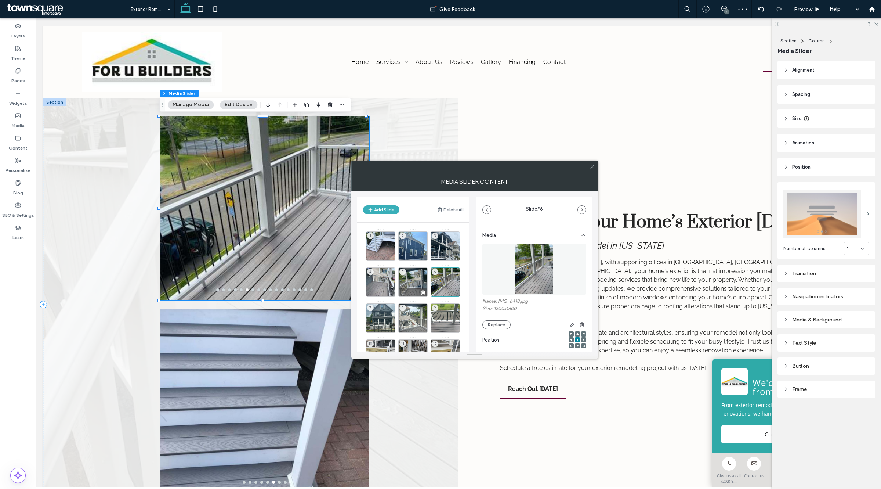
click at [421, 291] on use at bounding box center [423, 292] width 4 height 4
click at [412, 276] on div "5" at bounding box center [412, 281] width 29 height 29
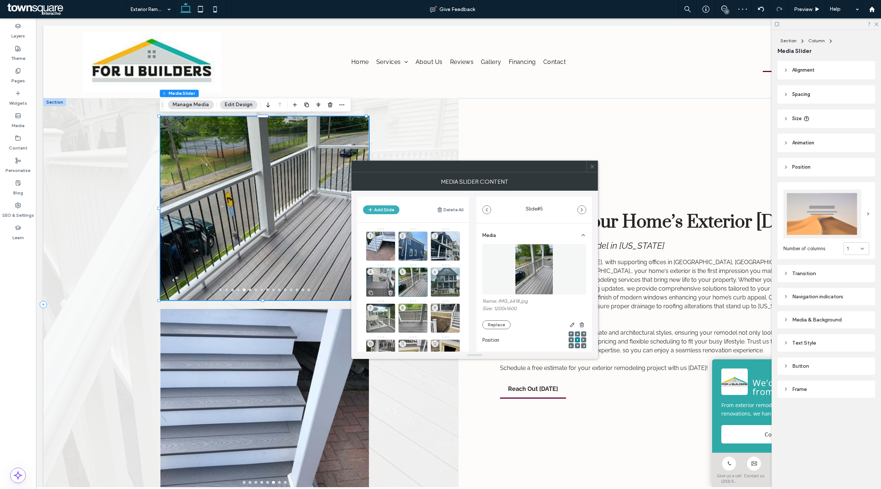
click at [382, 276] on div "4" at bounding box center [380, 281] width 29 height 29
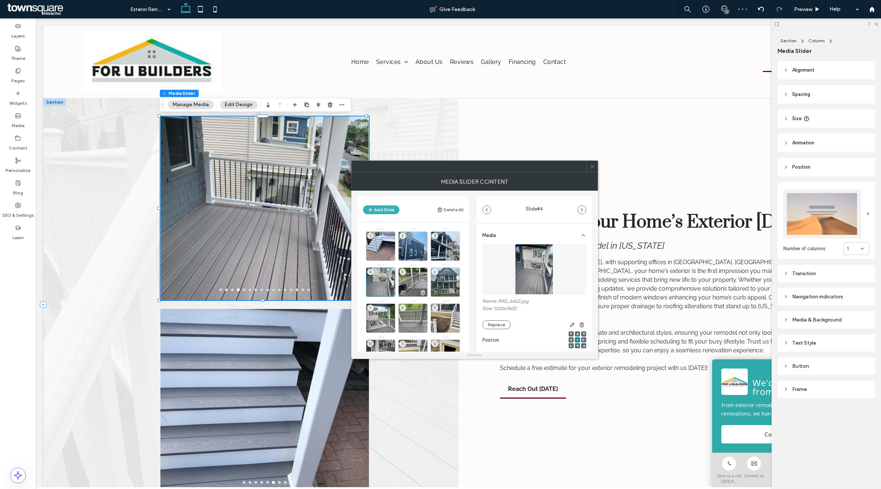
click at [408, 279] on div "5" at bounding box center [412, 281] width 29 height 29
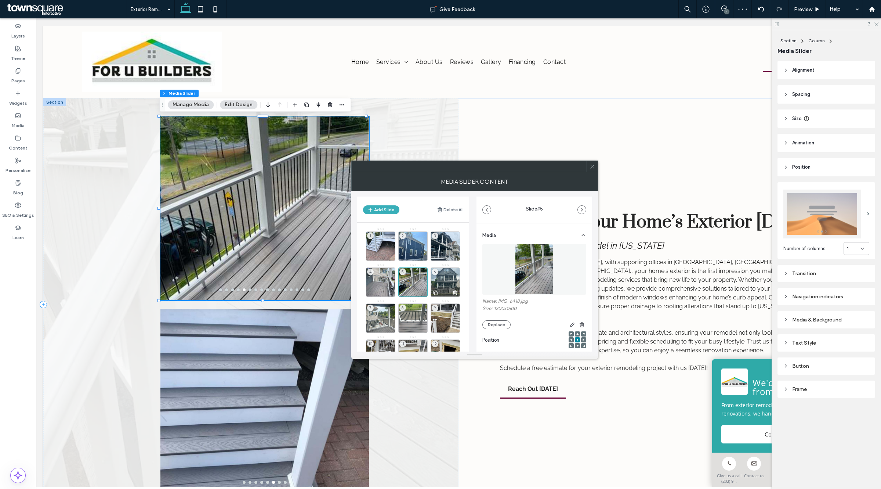
click at [445, 278] on div "6" at bounding box center [445, 281] width 29 height 29
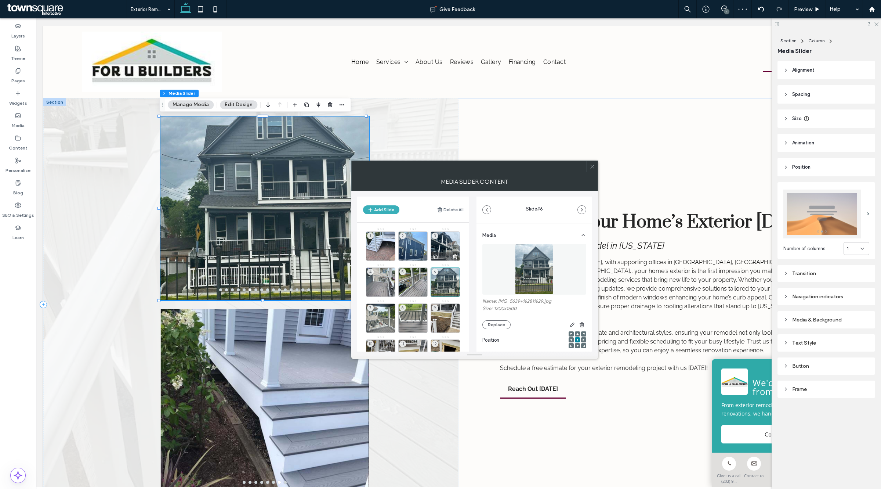
click at [443, 248] on div "3" at bounding box center [445, 245] width 29 height 29
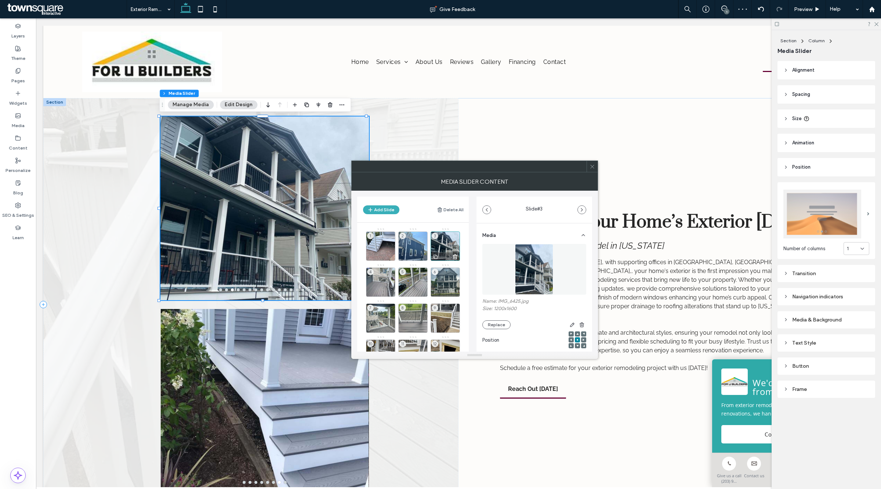
click at [453, 257] on icon at bounding box center [455, 256] width 6 height 7
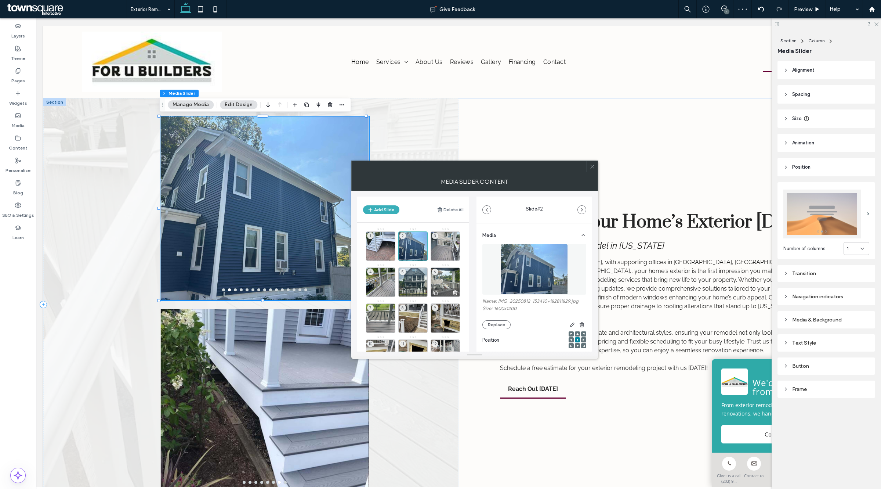
click at [438, 283] on div "6" at bounding box center [445, 281] width 29 height 29
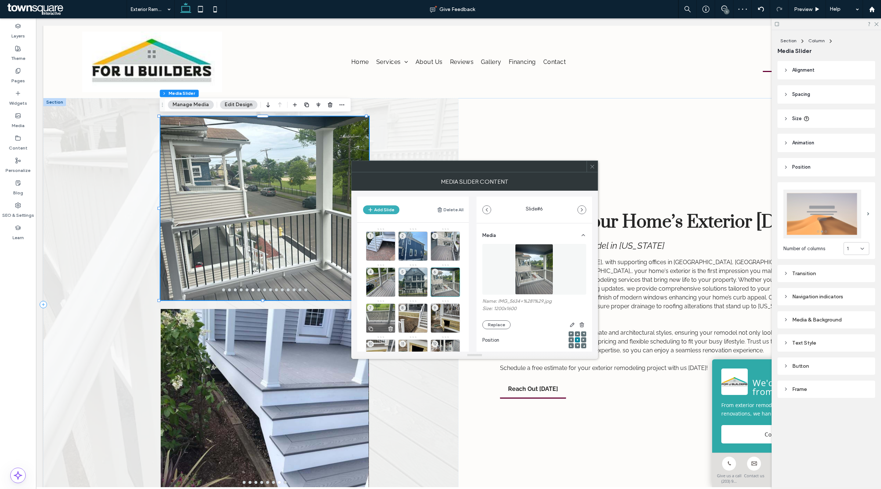
click at [386, 309] on div "7" at bounding box center [380, 317] width 29 height 29
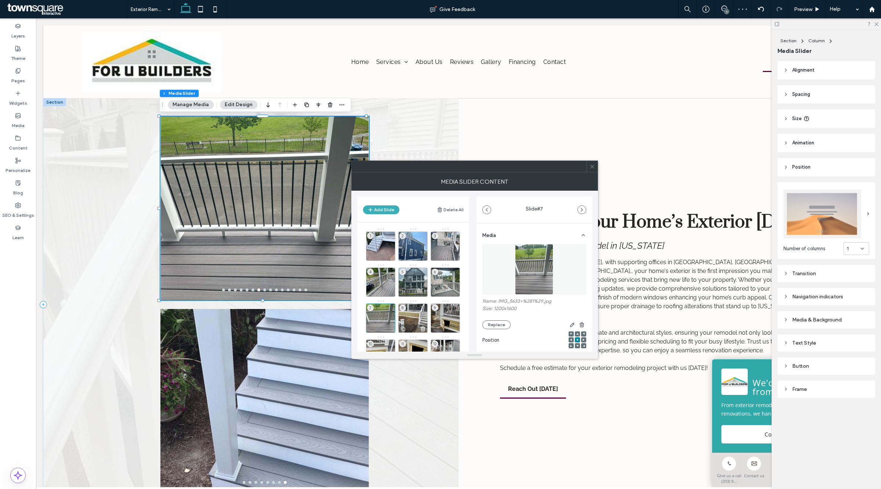
click at [412, 313] on div "8" at bounding box center [412, 317] width 29 height 29
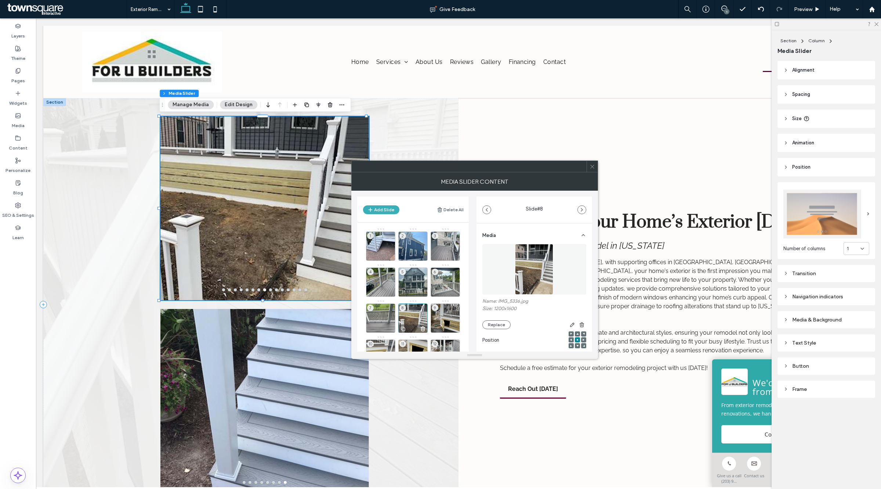
click at [425, 326] on icon at bounding box center [423, 328] width 6 height 7
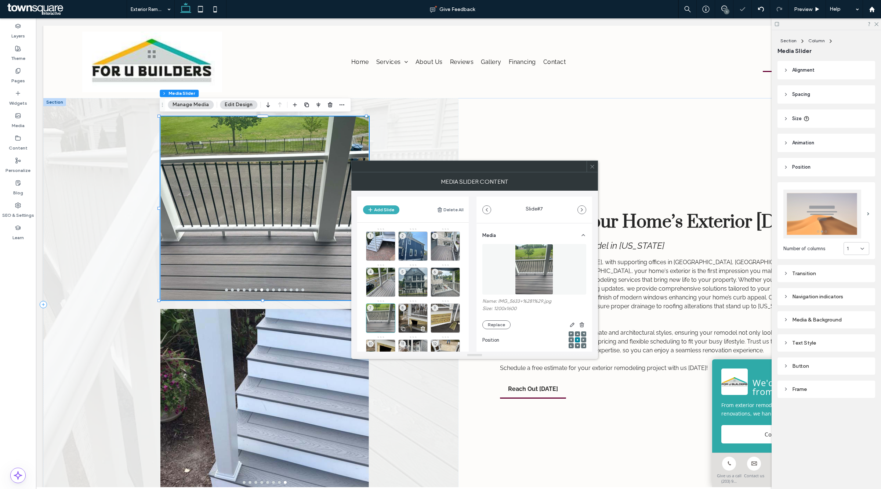
click at [412, 316] on div "8" at bounding box center [412, 317] width 29 height 29
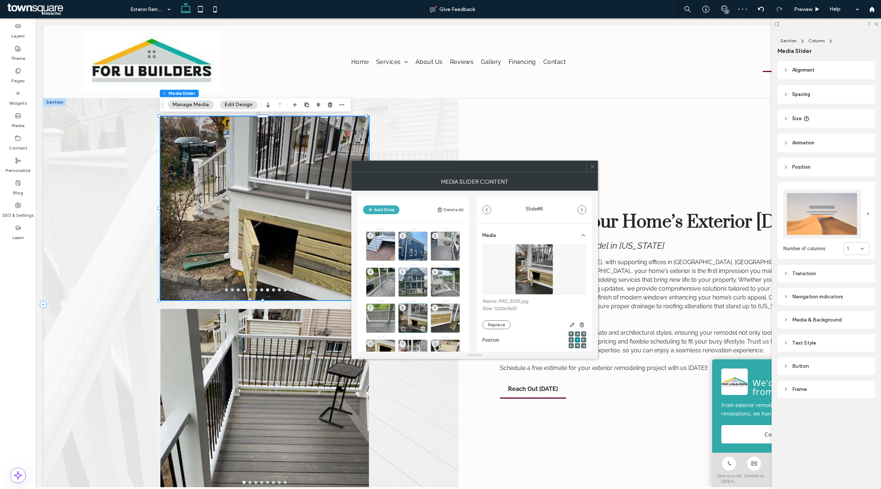
click at [420, 326] on icon at bounding box center [423, 328] width 6 height 7
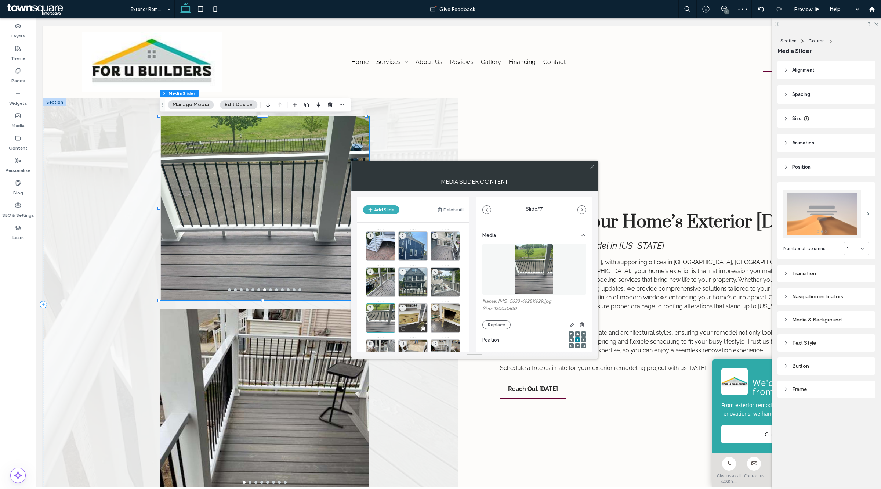
click at [417, 315] on div "8" at bounding box center [412, 317] width 29 height 29
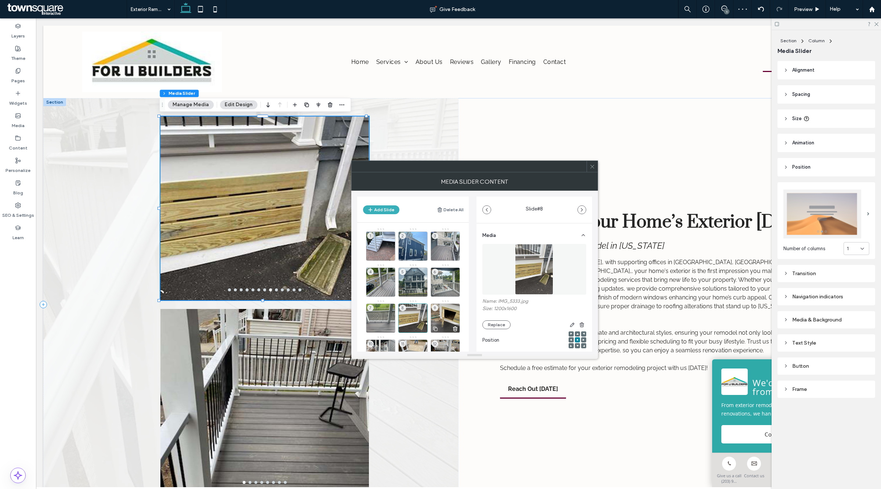
click at [442, 316] on div "9" at bounding box center [445, 317] width 29 height 29
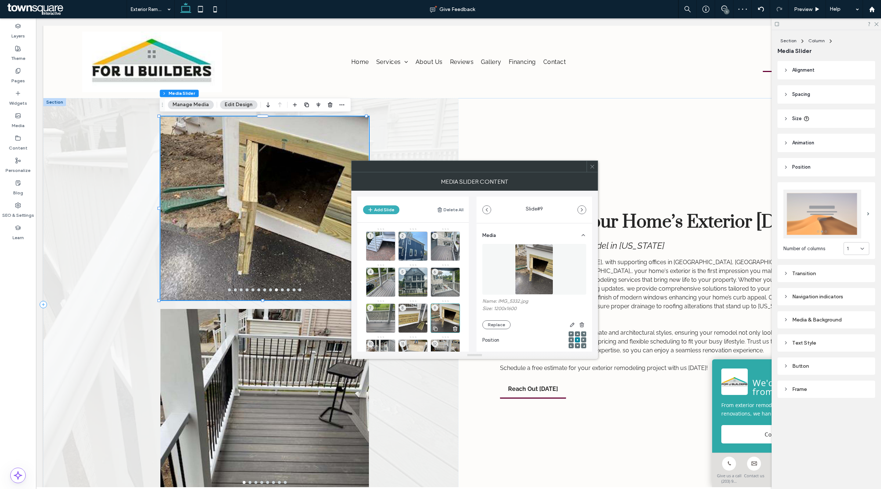
click at [454, 329] on icon at bounding box center [455, 328] width 6 height 7
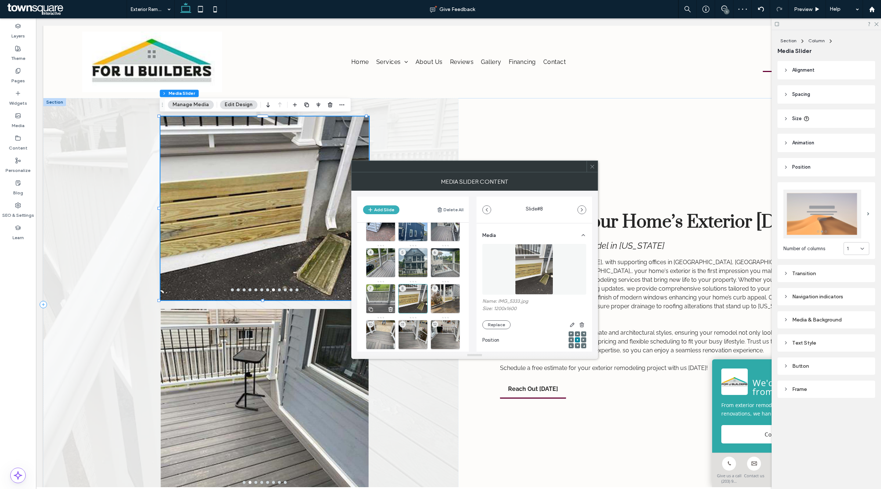
scroll to position [30, 0]
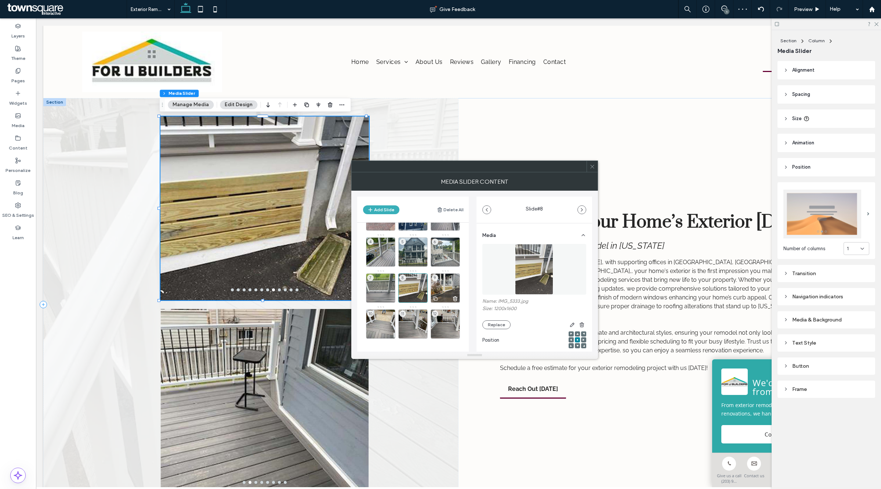
click at [446, 285] on div "9" at bounding box center [445, 287] width 29 height 29
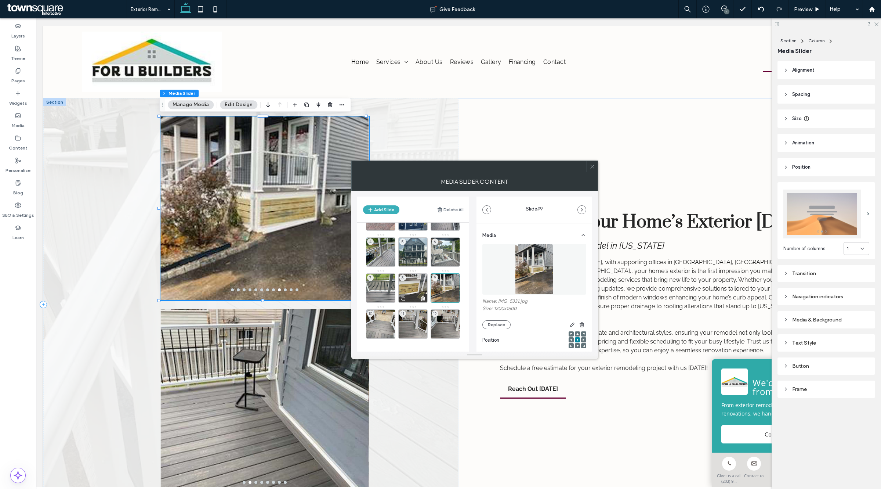
click at [404, 282] on div "8" at bounding box center [412, 287] width 29 height 29
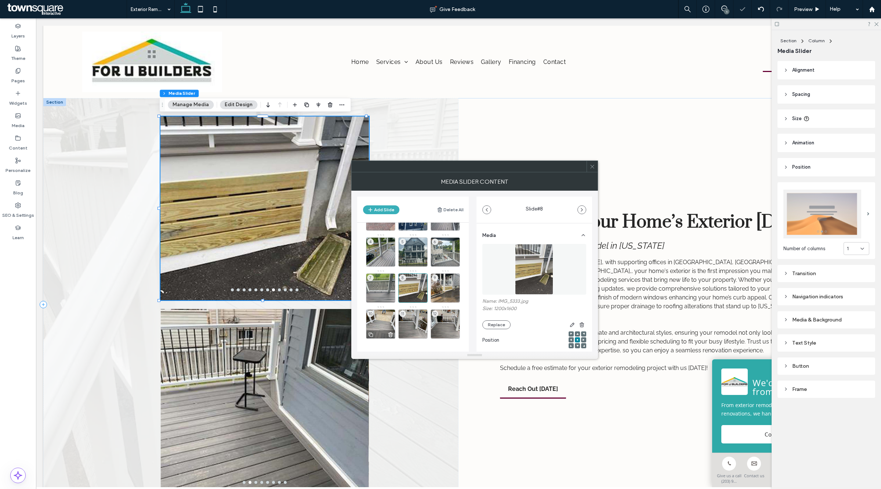
click at [374, 316] on div "10" at bounding box center [380, 323] width 29 height 29
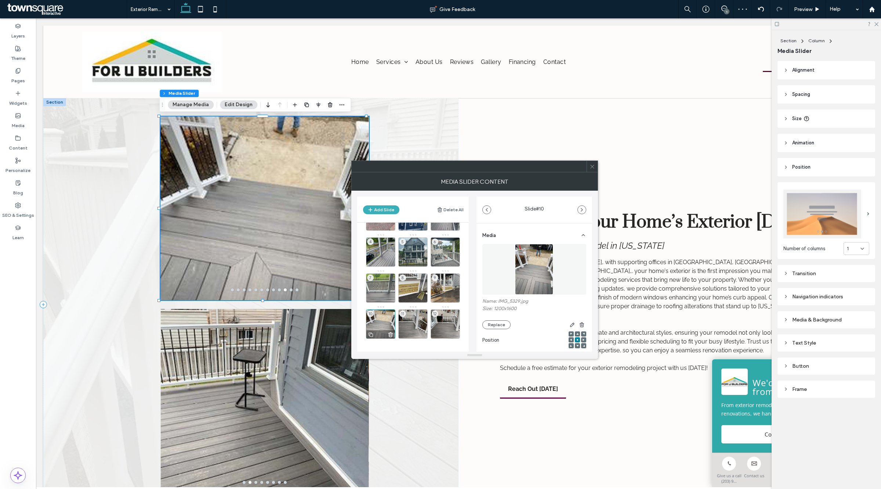
click at [392, 334] on use at bounding box center [391, 334] width 4 height 4
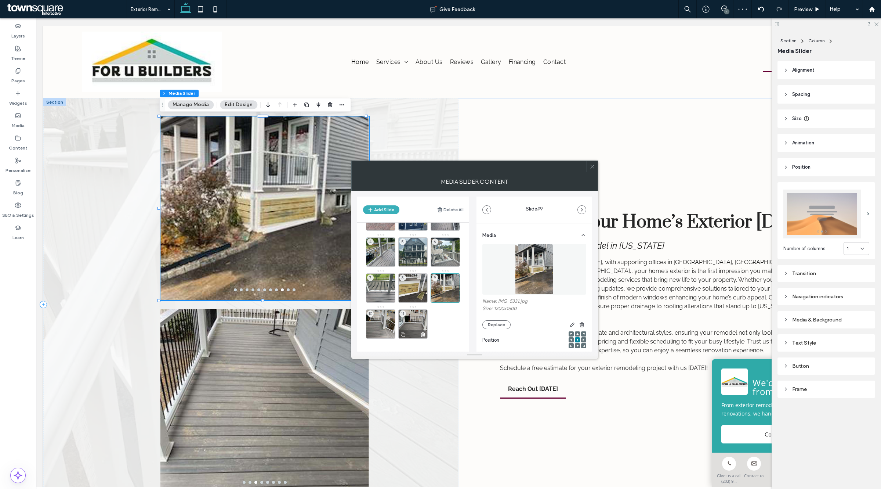
click at [412, 322] on div "11" at bounding box center [412, 323] width 29 height 29
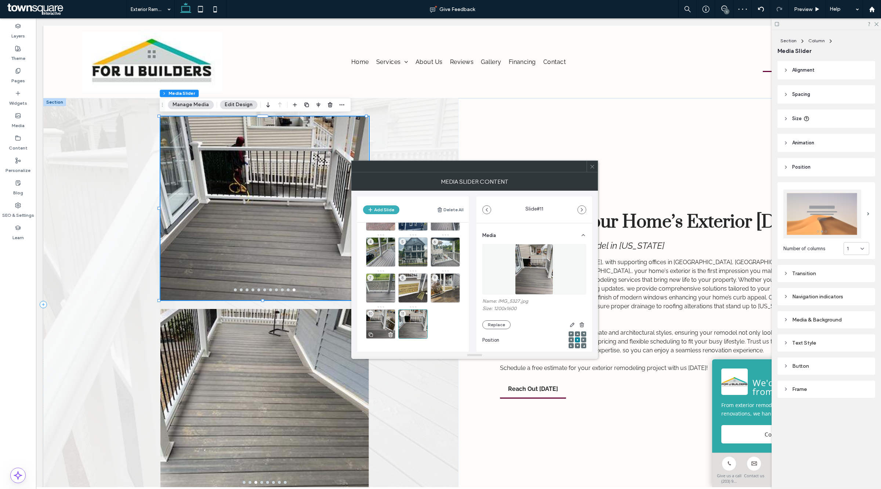
click at [383, 321] on div "10" at bounding box center [380, 323] width 29 height 29
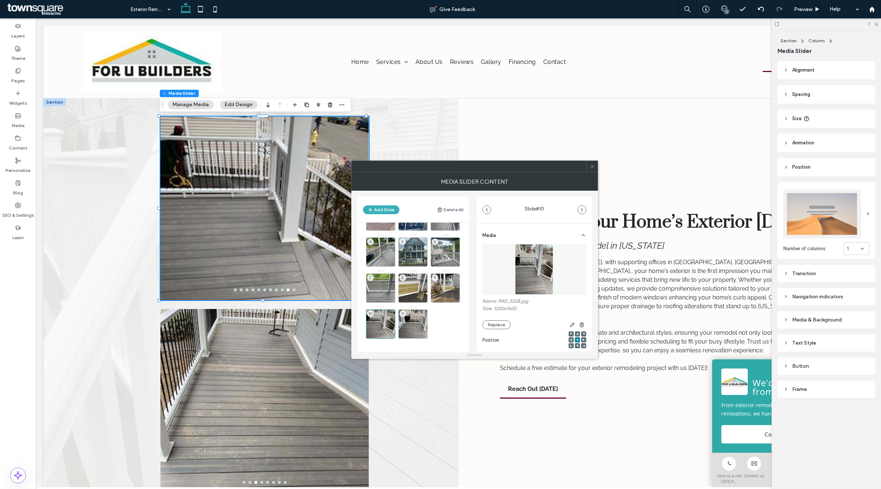
click at [592, 167] on icon at bounding box center [593, 167] width 6 height 6
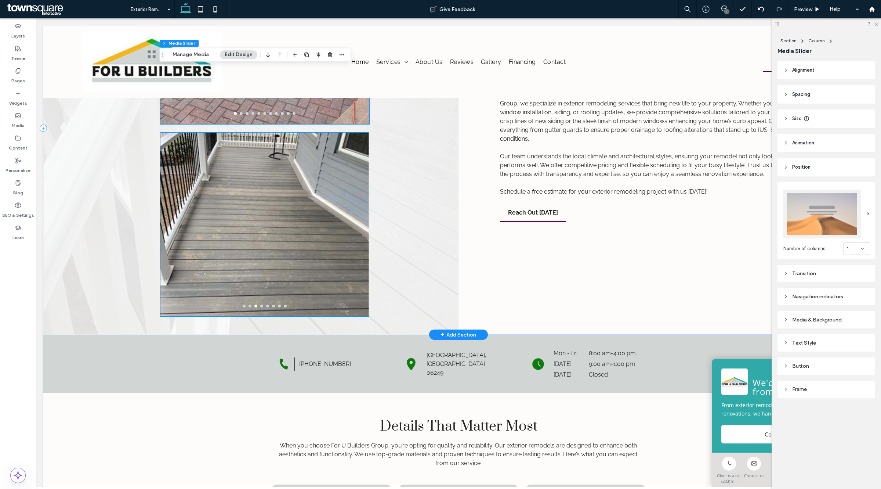
scroll to position [184, 0]
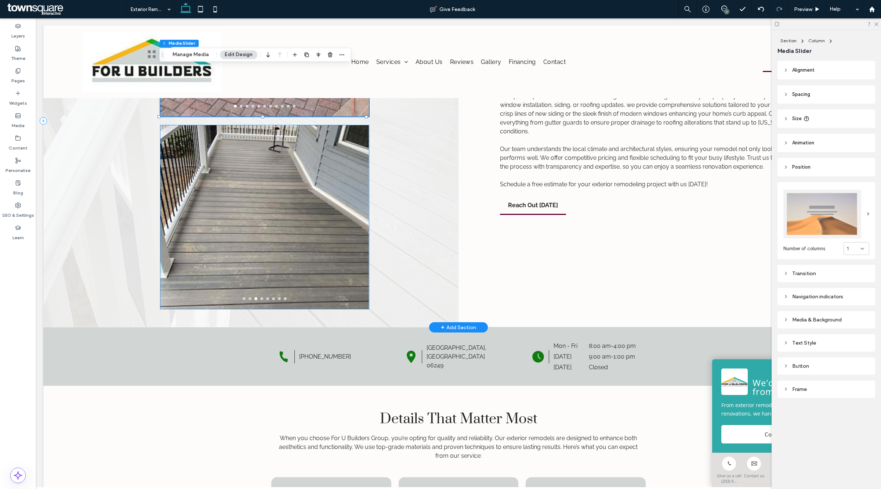
drag, startPoint x: 274, startPoint y: 274, endPoint x: 274, endPoint y: 262, distance: 11.7
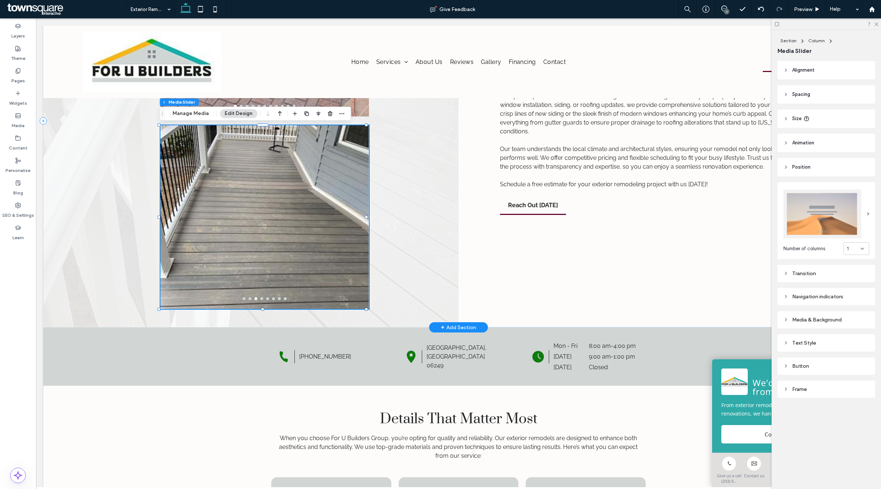
click at [203, 109] on div "Section Column Media Slider Manage Media Edit Design" at bounding box center [255, 113] width 192 height 14
click at [200, 118] on div "Section Column Media Slider Manage Media Edit Design" at bounding box center [255, 113] width 192 height 14
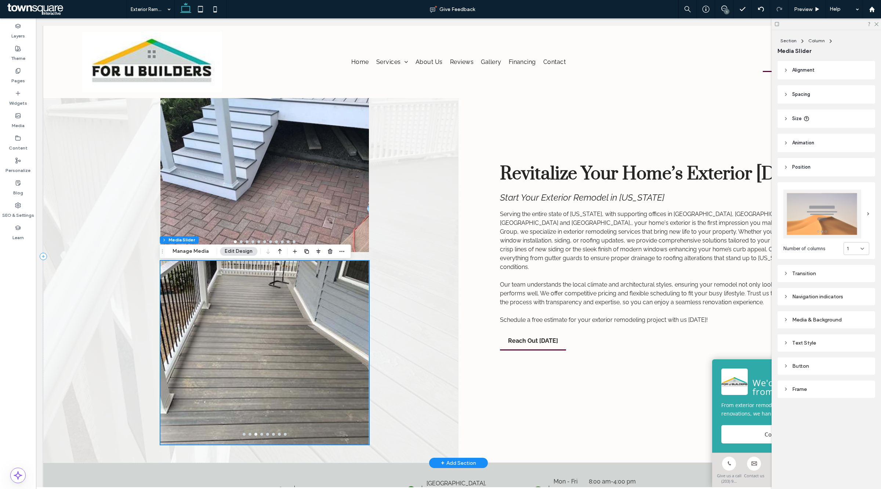
scroll to position [46, 0]
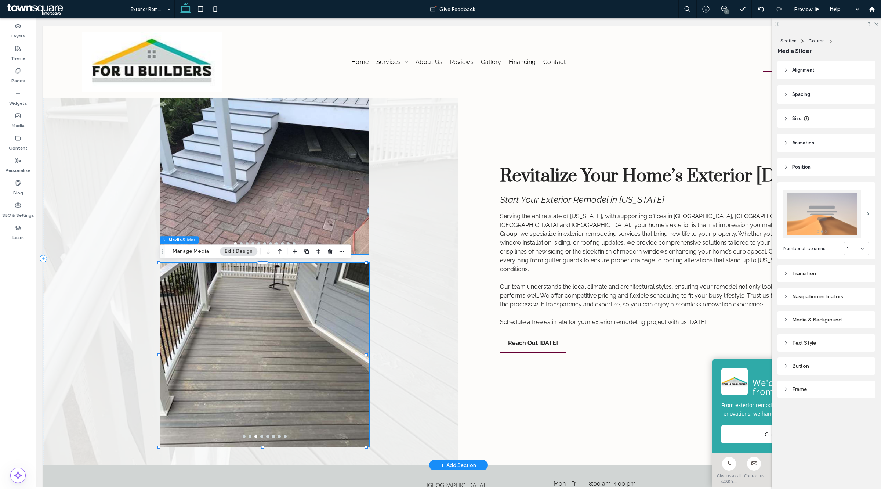
click at [288, 196] on div at bounding box center [264, 167] width 209 height 149
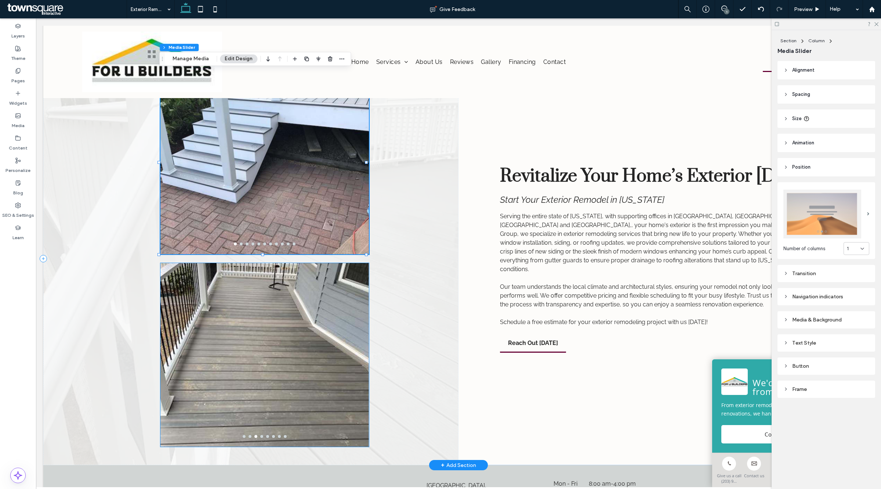
click at [276, 316] on div at bounding box center [264, 359] width 209 height 149
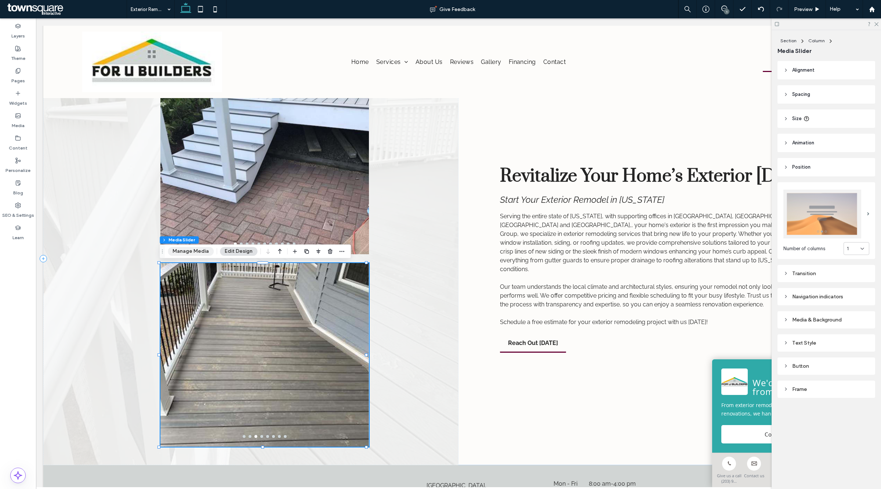
click at [197, 250] on button "Manage Media" at bounding box center [191, 251] width 46 height 9
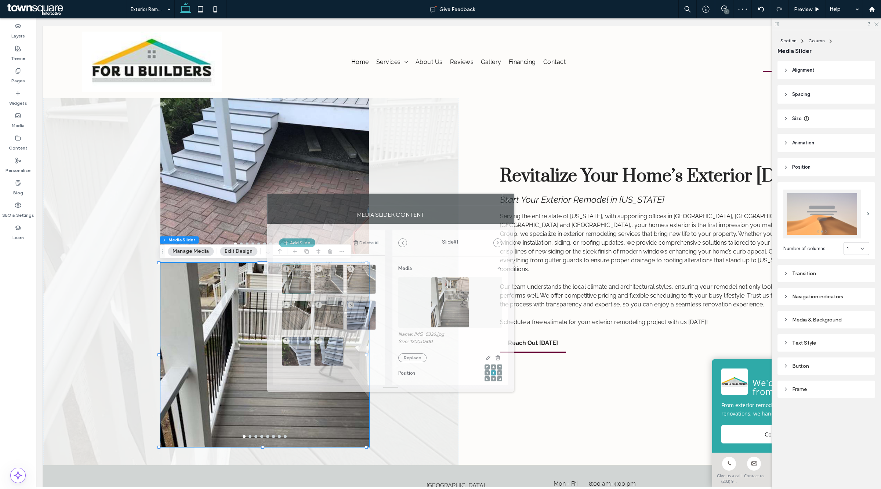
drag, startPoint x: 753, startPoint y: 155, endPoint x: 431, endPoint y: 199, distance: 324.9
click at [431, 199] on div at bounding box center [385, 199] width 235 height 11
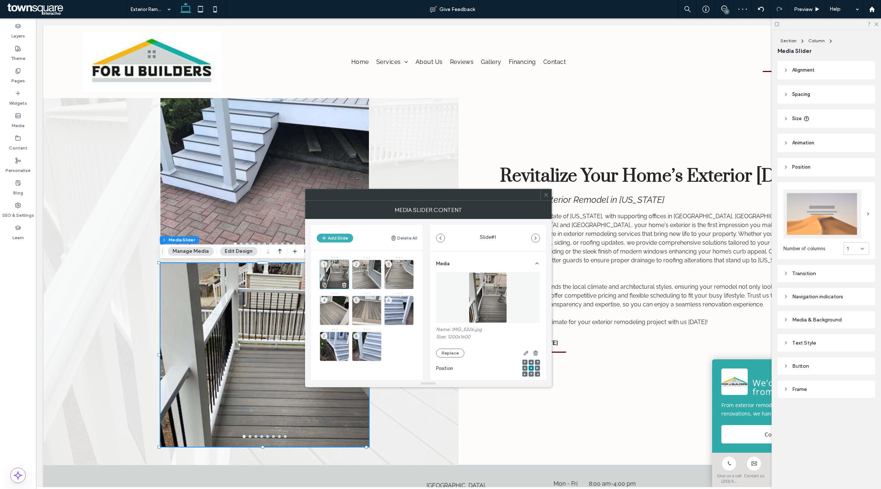
click at [329, 267] on div "1" at bounding box center [334, 274] width 29 height 29
click at [361, 272] on div "2" at bounding box center [366, 274] width 29 height 29
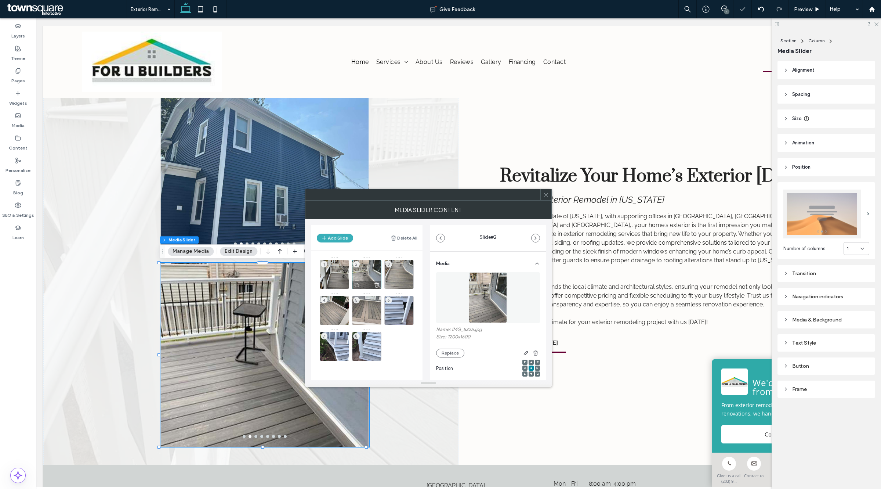
click at [377, 287] on icon at bounding box center [377, 285] width 6 height 7
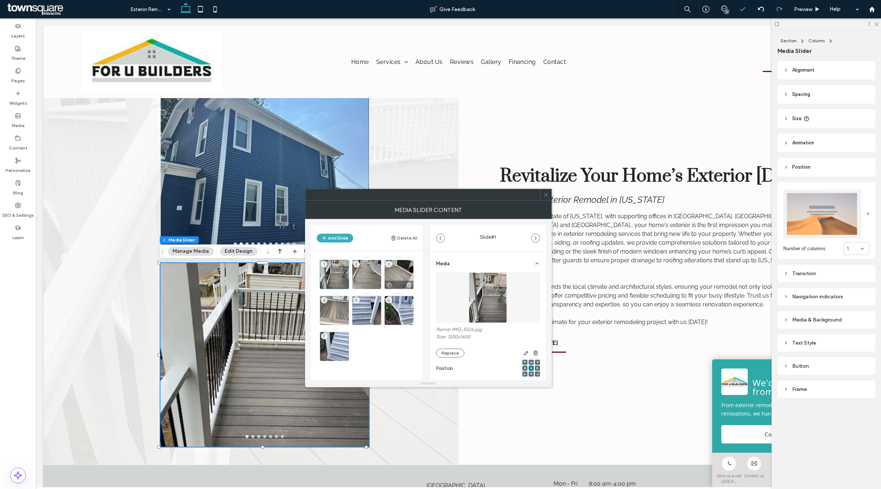
click at [394, 275] on div "3" at bounding box center [398, 274] width 29 height 29
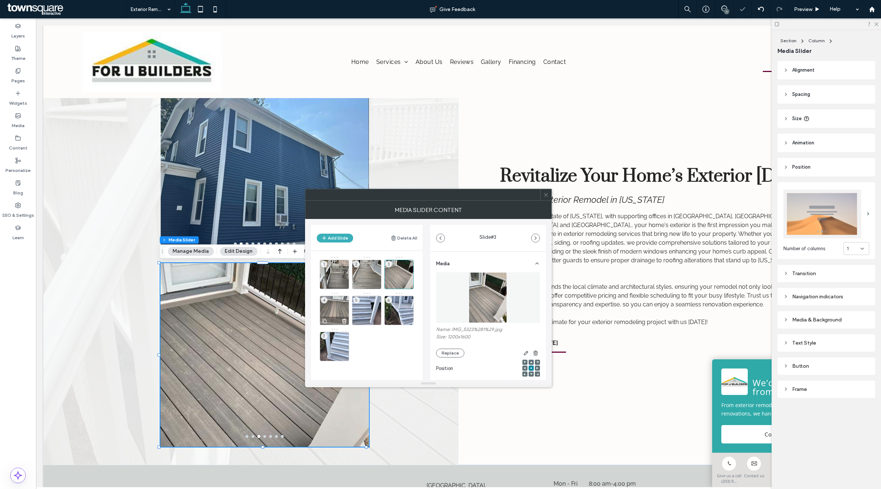
click at [325, 312] on div "4" at bounding box center [334, 310] width 29 height 29
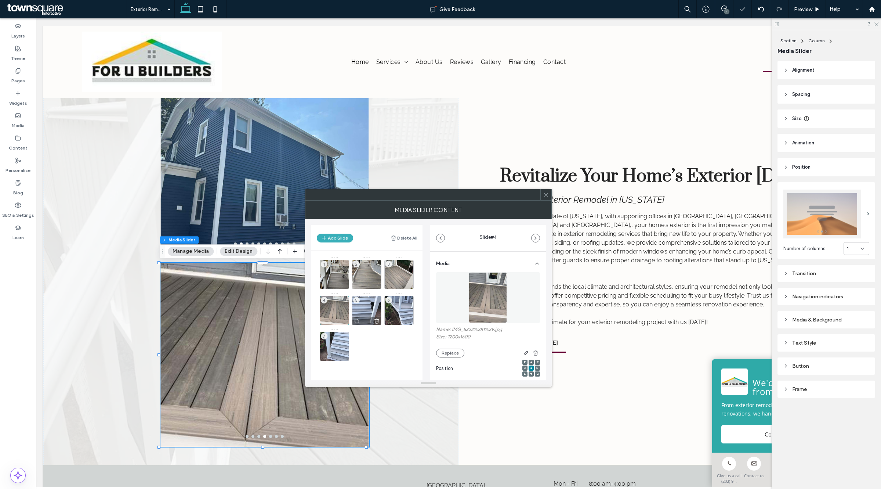
click at [368, 313] on div "5" at bounding box center [366, 310] width 29 height 29
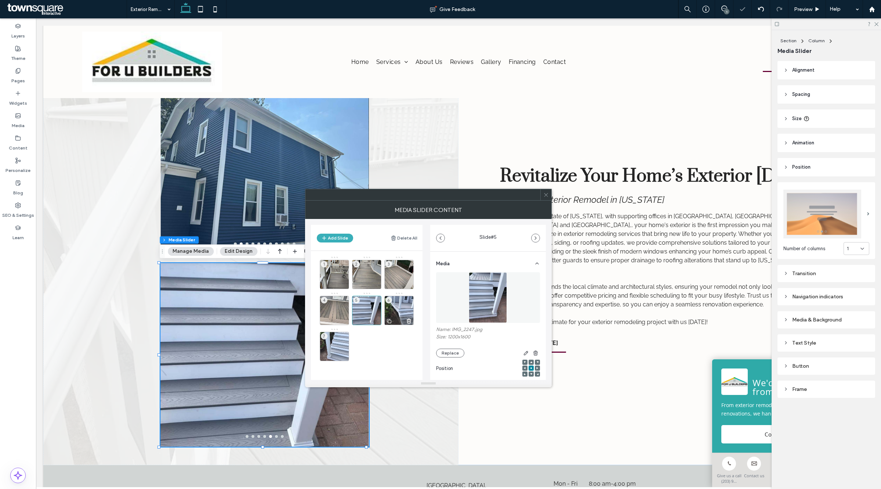
click at [395, 305] on div "6" at bounding box center [398, 310] width 29 height 29
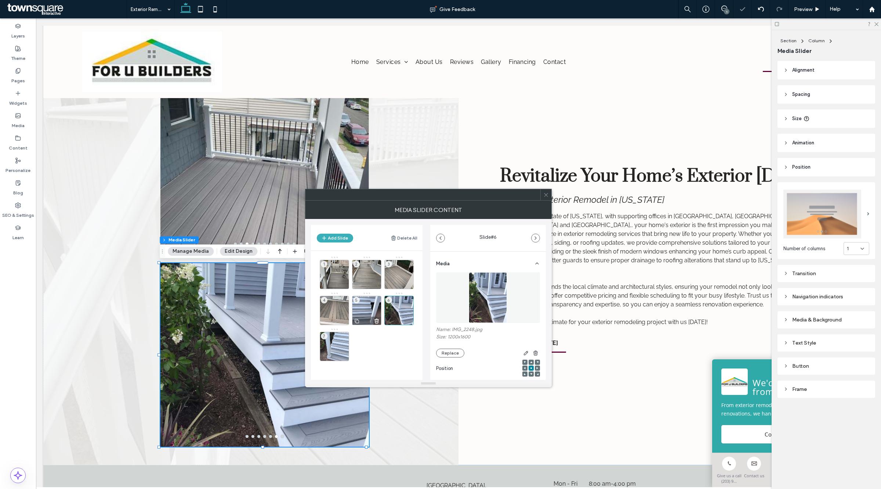
click at [363, 310] on div "5" at bounding box center [366, 310] width 29 height 29
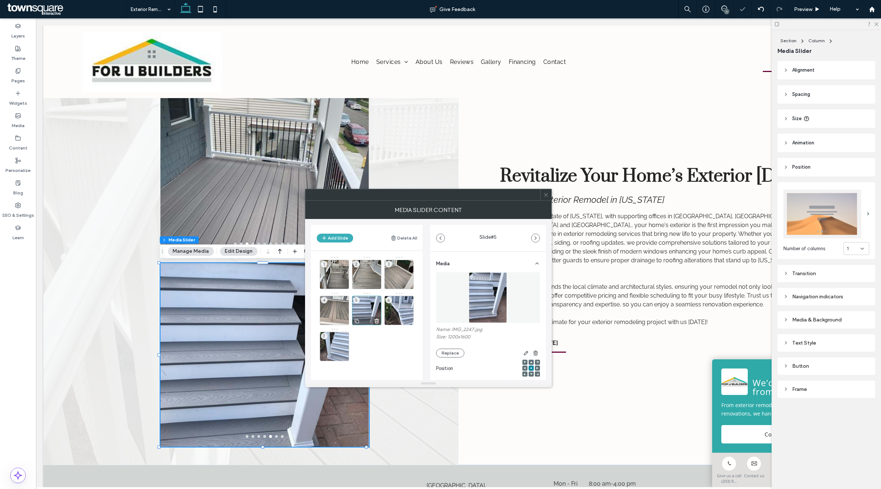
click at [376, 319] on use at bounding box center [377, 321] width 4 height 4
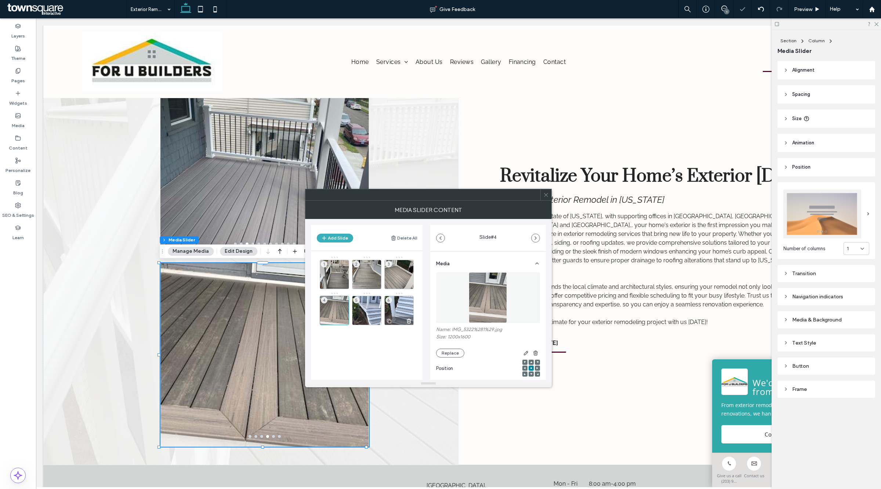
click at [398, 305] on div "6" at bounding box center [398, 310] width 29 height 29
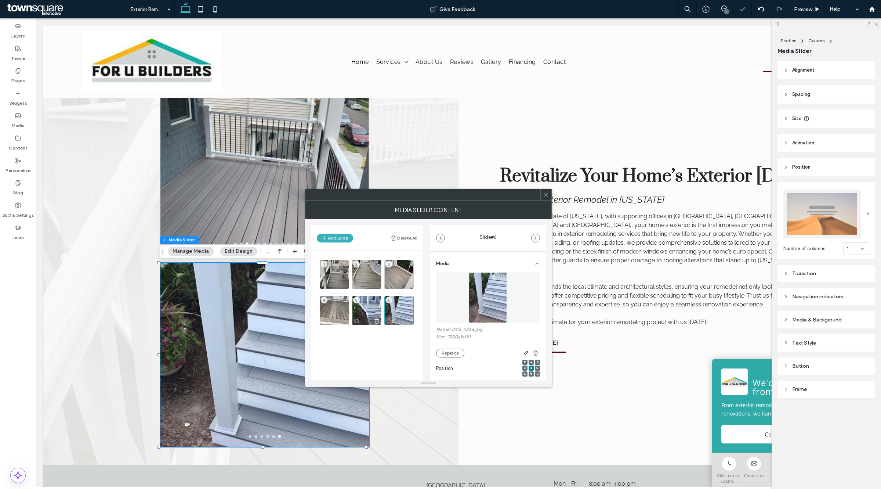
click at [357, 313] on div "5" at bounding box center [366, 310] width 29 height 29
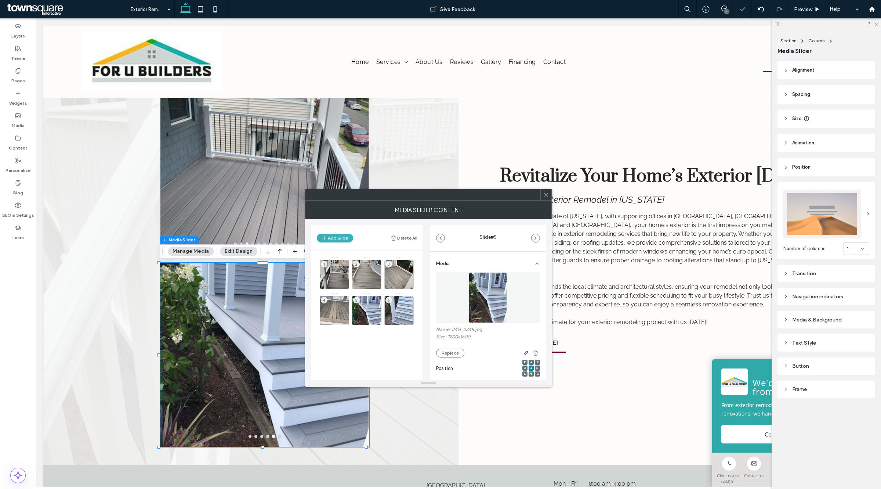
click at [548, 199] on span at bounding box center [546, 194] width 6 height 11
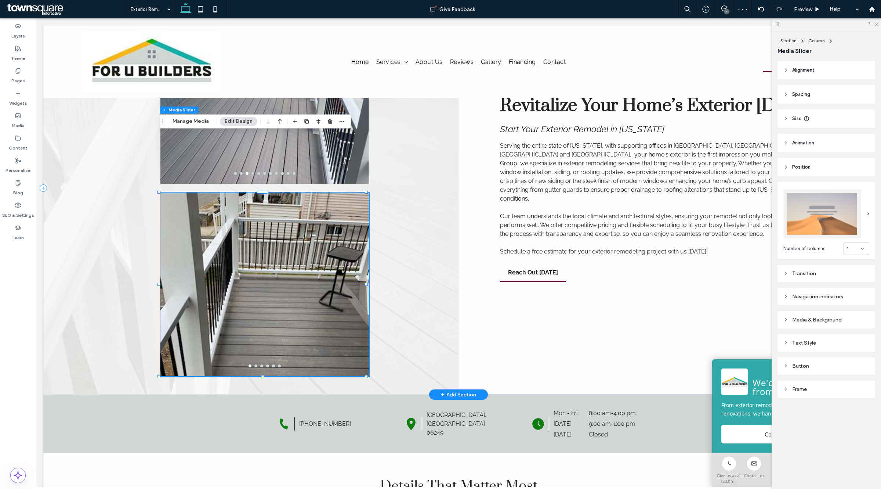
scroll to position [229, 0]
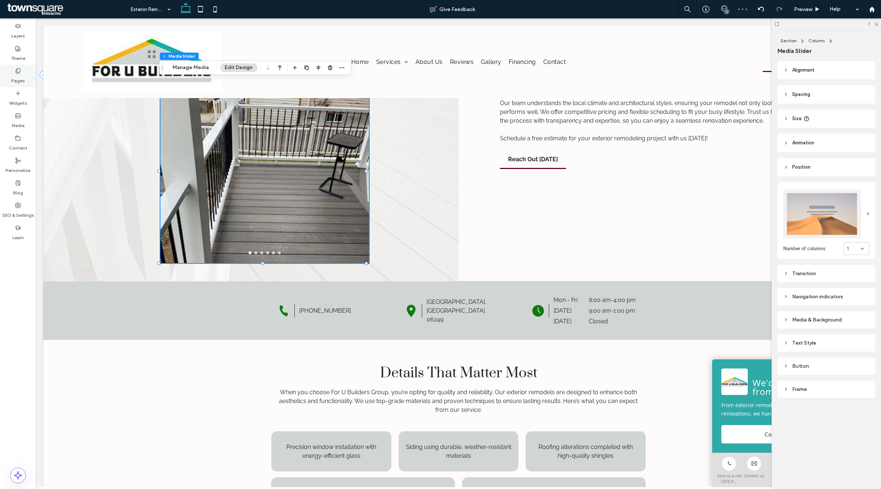
click at [24, 73] on div "Pages" at bounding box center [18, 76] width 36 height 22
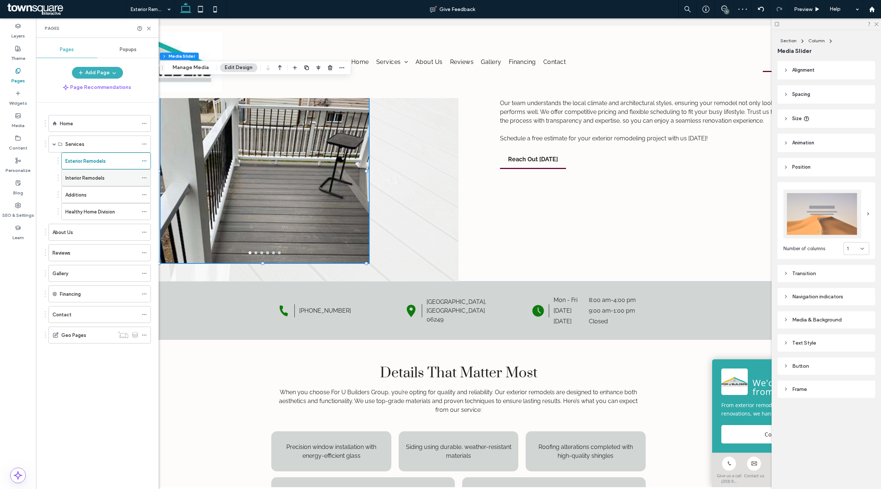
click at [92, 180] on label "Interior Remodels" at bounding box center [84, 177] width 39 height 13
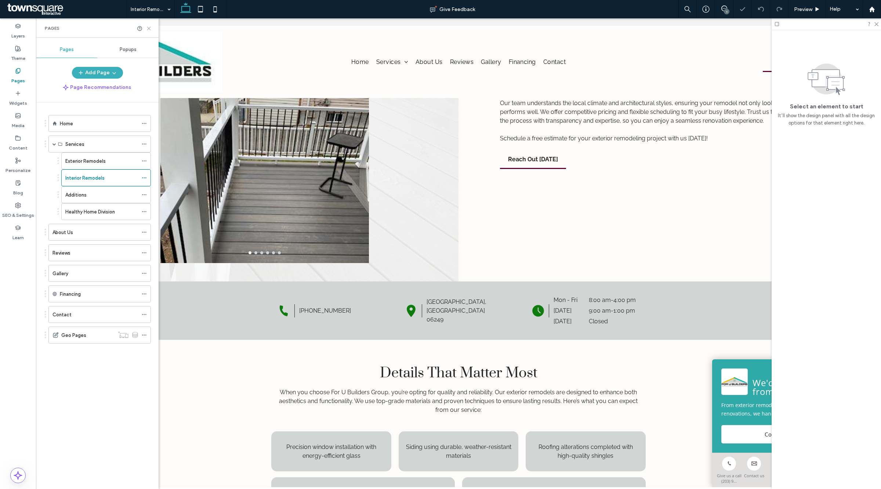
click at [148, 28] on icon at bounding box center [149, 29] width 6 height 6
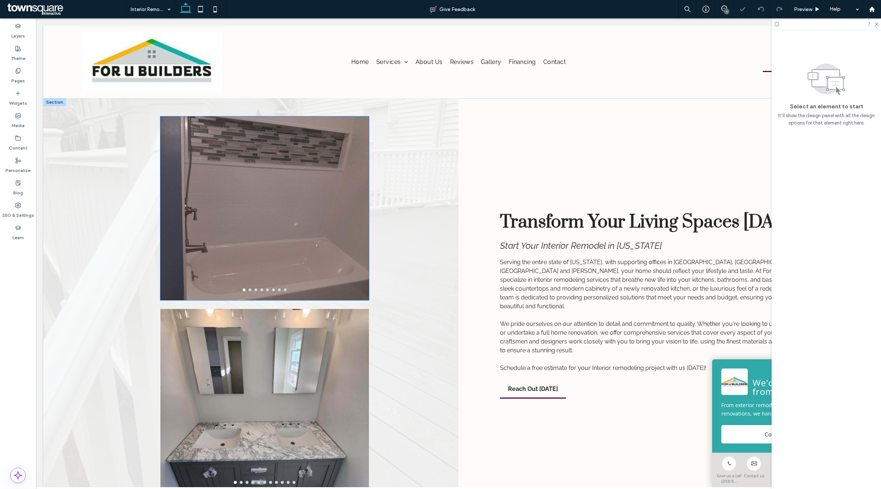
click at [207, 224] on div at bounding box center [264, 212] width 209 height 149
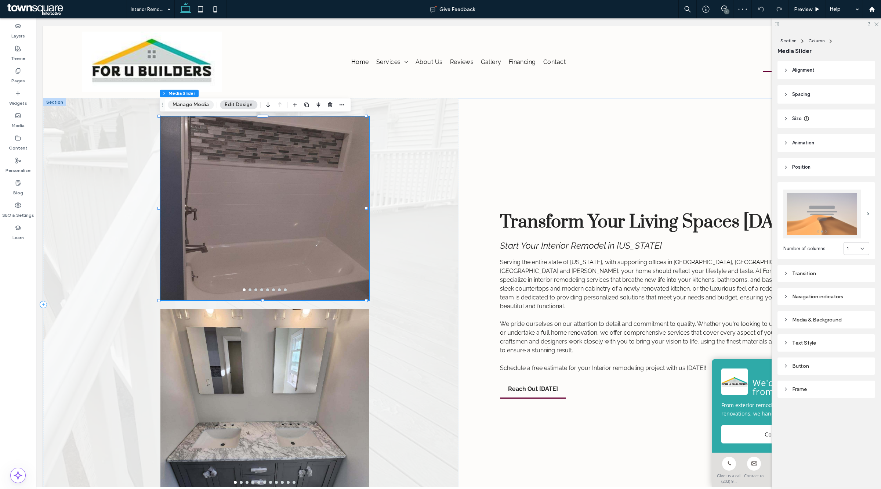
drag, startPoint x: 182, startPoint y: 106, endPoint x: 249, endPoint y: 128, distance: 70.4
click at [182, 106] on button "Manage Media" at bounding box center [191, 104] width 46 height 9
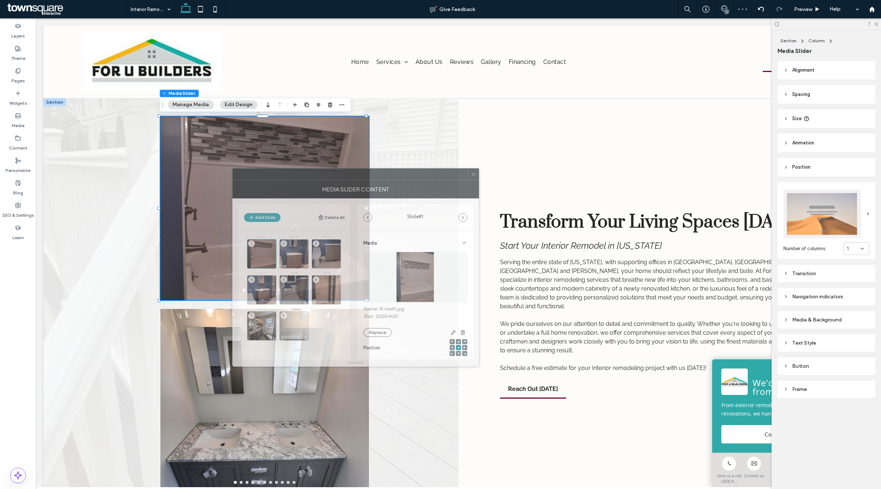
drag, startPoint x: 678, startPoint y: 154, endPoint x: 406, endPoint y: 177, distance: 273.8
click at [406, 177] on div at bounding box center [350, 174] width 235 height 11
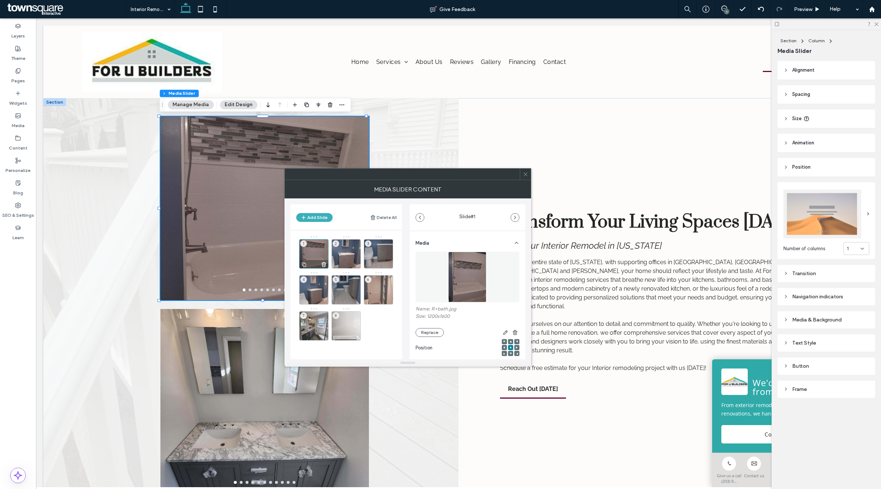
click at [319, 247] on div "1" at bounding box center [313, 253] width 29 height 29
click at [347, 247] on div "2" at bounding box center [346, 253] width 29 height 29
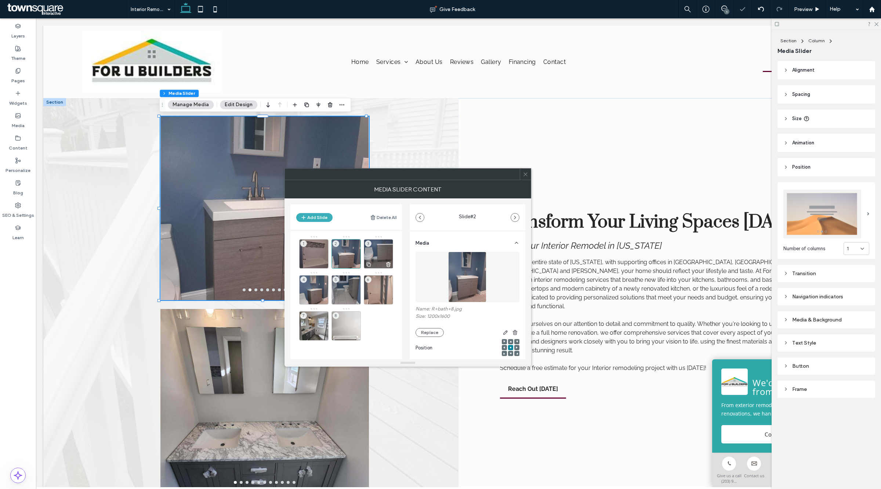
click at [382, 247] on div "3" at bounding box center [378, 253] width 29 height 29
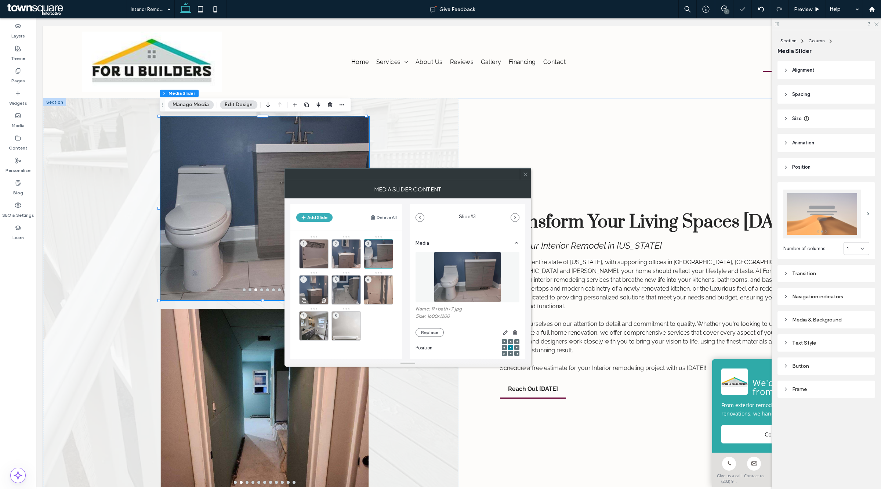
click at [312, 285] on div "4" at bounding box center [313, 289] width 29 height 29
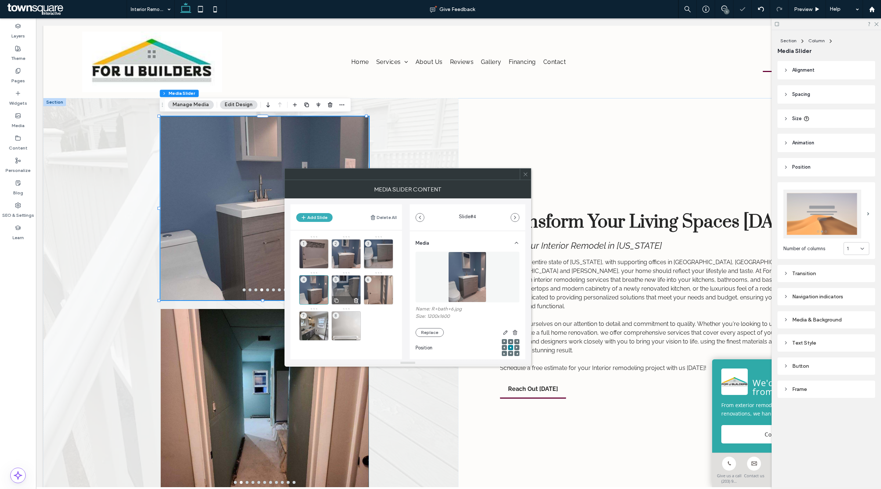
click at [353, 293] on div "5" at bounding box center [346, 289] width 29 height 29
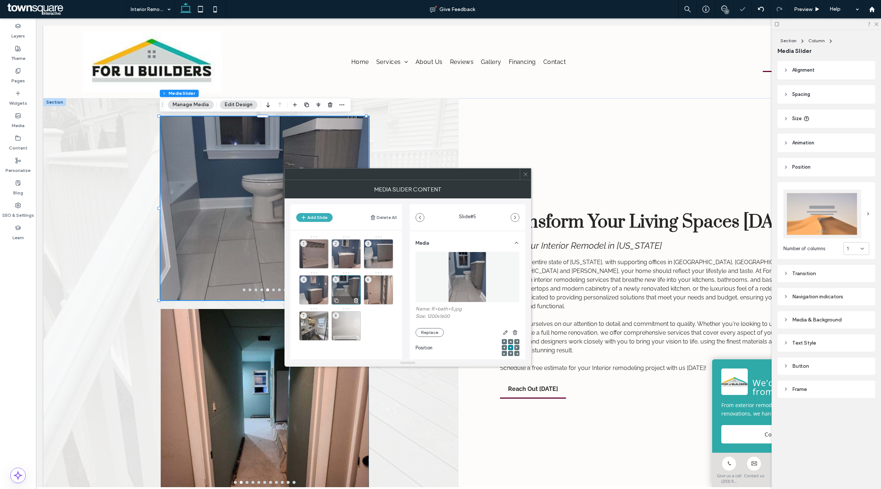
click at [355, 300] on icon at bounding box center [356, 300] width 6 height 7
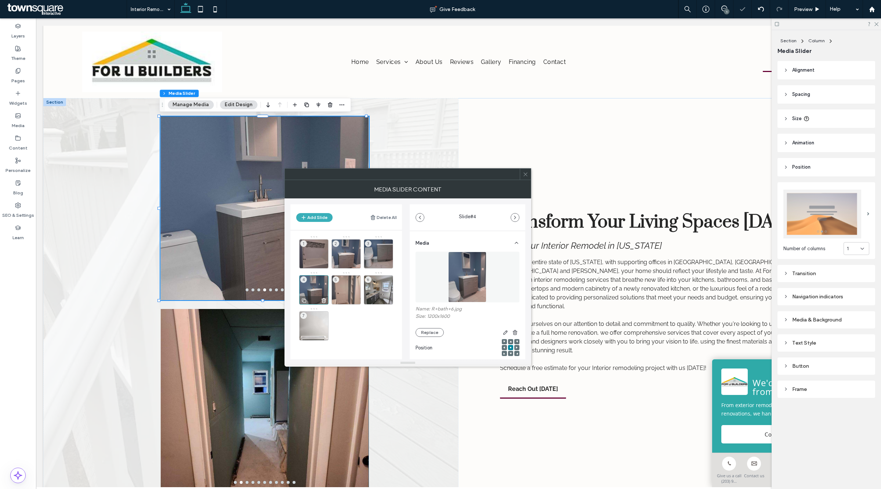
click at [316, 285] on div "4" at bounding box center [313, 289] width 29 height 29
click at [322, 298] on icon at bounding box center [324, 300] width 6 height 7
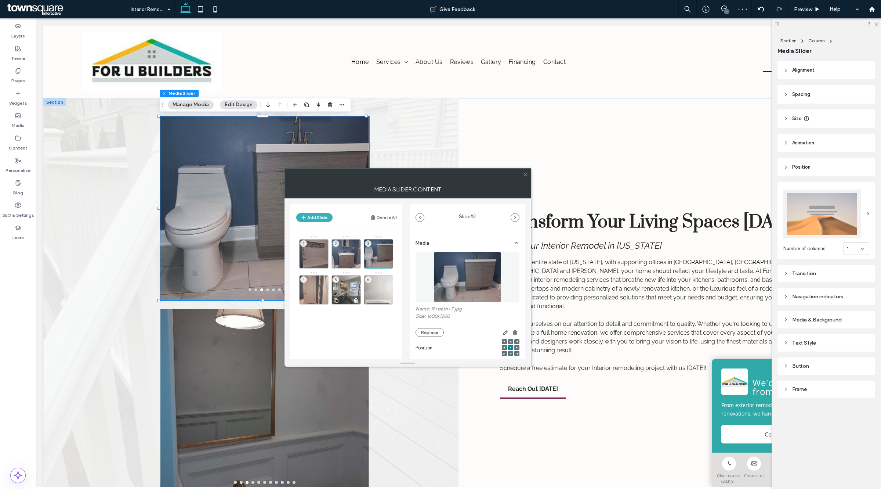
click at [351, 289] on div "5" at bounding box center [346, 289] width 29 height 29
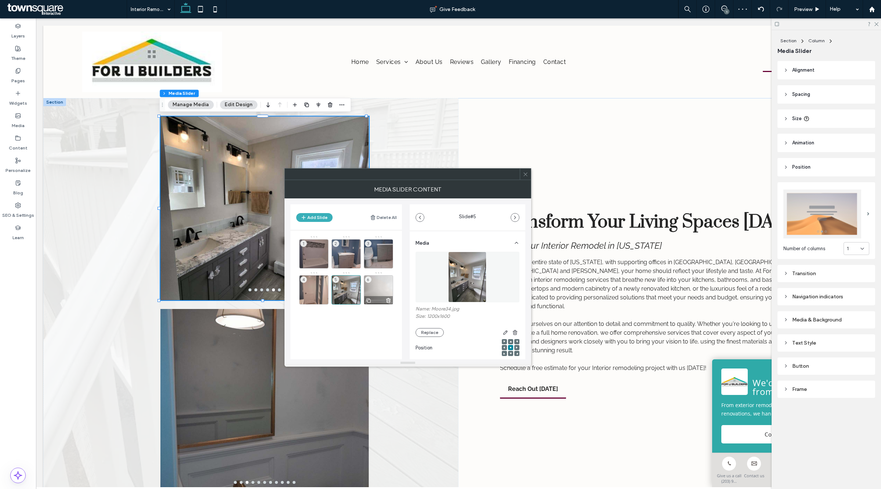
click at [374, 289] on div "6" at bounding box center [378, 289] width 29 height 29
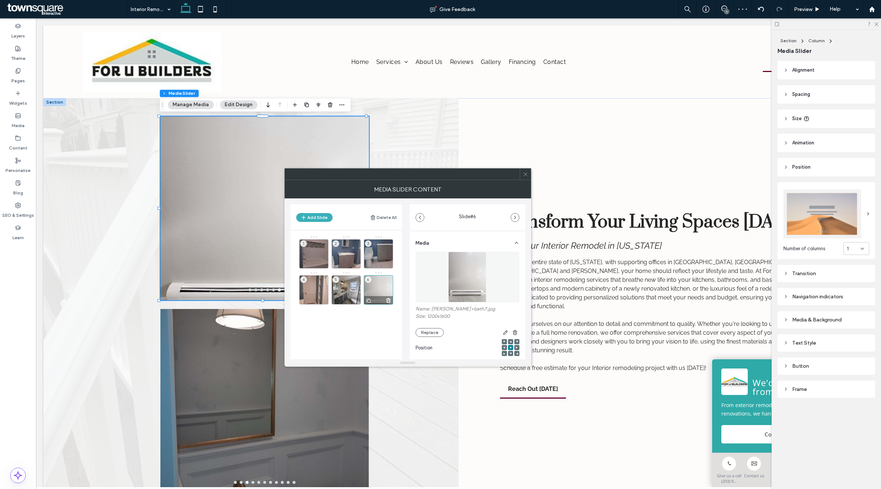
click at [391, 296] on div at bounding box center [378, 300] width 29 height 8
click at [387, 300] on icon at bounding box center [388, 300] width 6 height 7
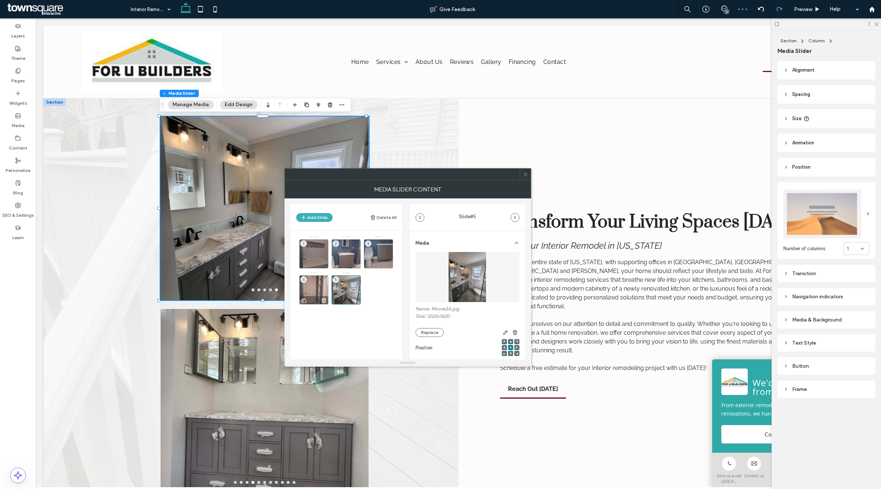
click at [310, 282] on div "4" at bounding box center [313, 289] width 29 height 29
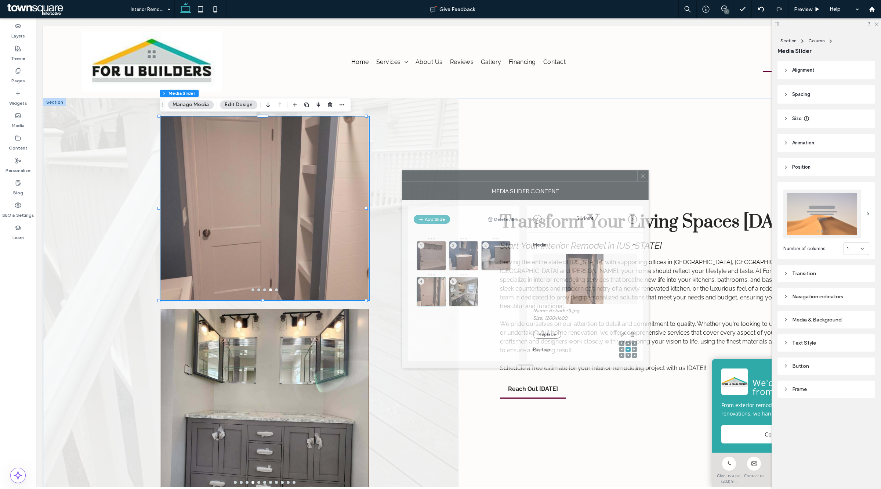
drag, startPoint x: 402, startPoint y: 181, endPoint x: 515, endPoint y: 183, distance: 112.7
click at [515, 183] on div "MEDIA SLIDER CONTENT" at bounding box center [525, 191] width 247 height 18
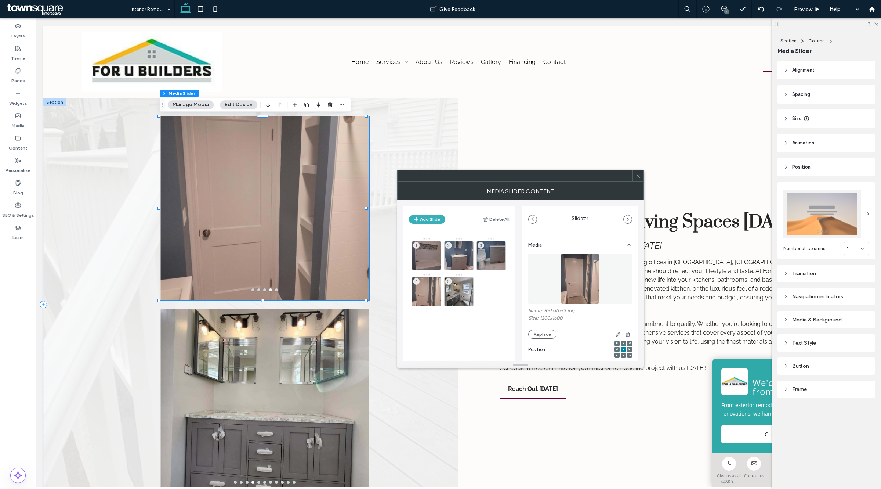
click at [314, 357] on div at bounding box center [264, 405] width 209 height 149
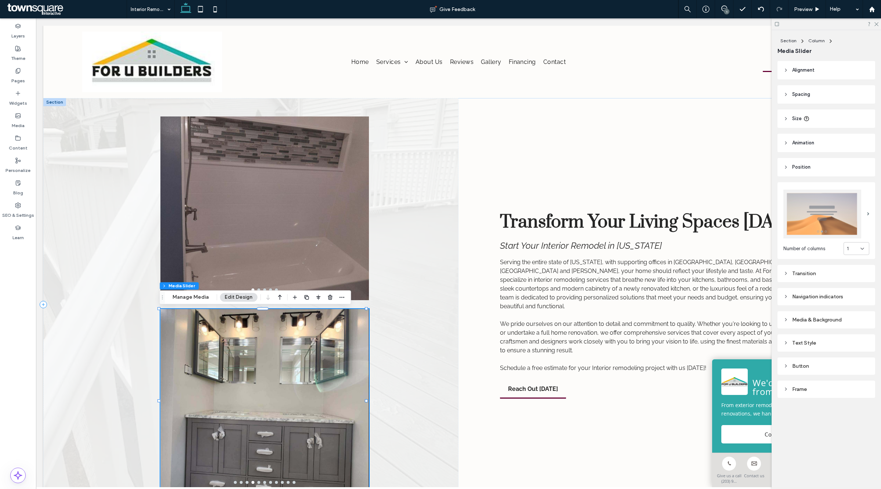
click at [191, 302] on div "Section Column Media Slider Manage Media Edit Design" at bounding box center [255, 297] width 192 height 14
click at [193, 296] on button "Manage Media" at bounding box center [191, 297] width 46 height 9
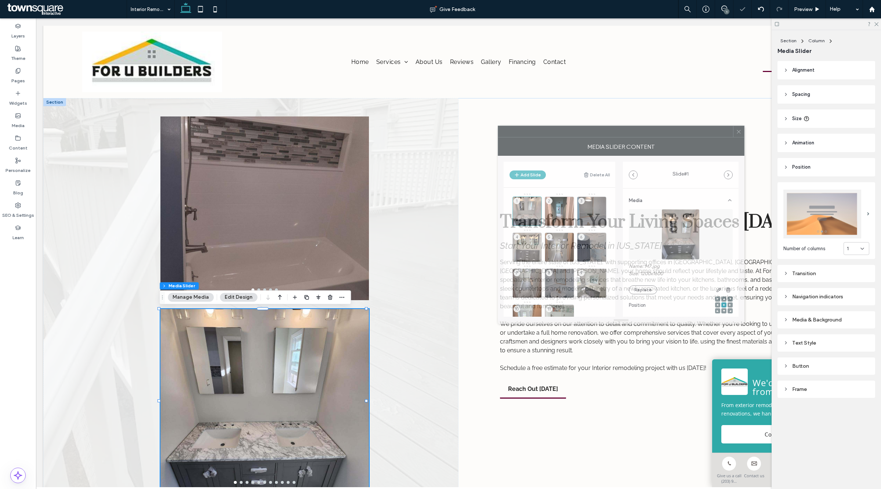
drag, startPoint x: 721, startPoint y: 153, endPoint x: 570, endPoint y: 140, distance: 151.1
click at [577, 134] on div at bounding box center [615, 131] width 235 height 11
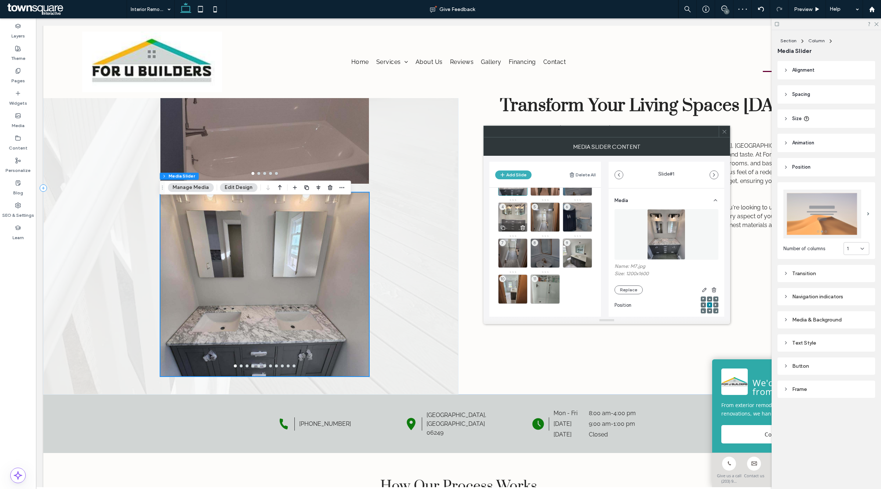
scroll to position [138, 0]
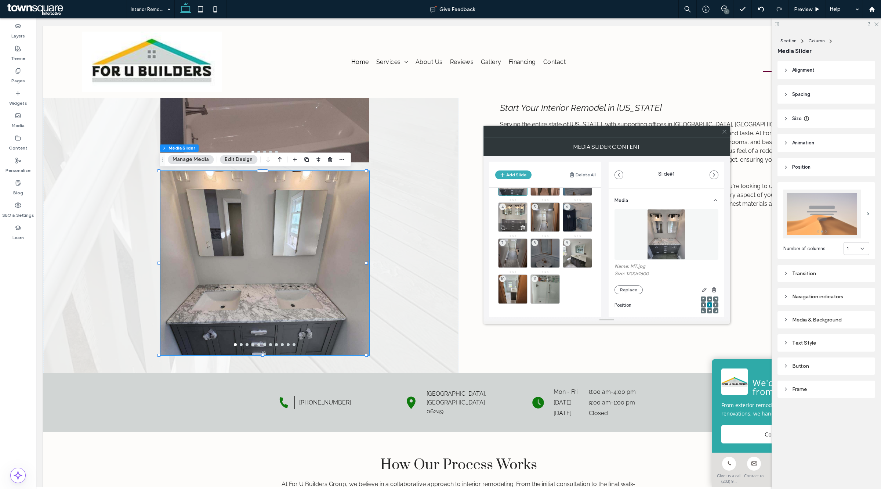
click at [520, 208] on div "4" at bounding box center [512, 216] width 29 height 29
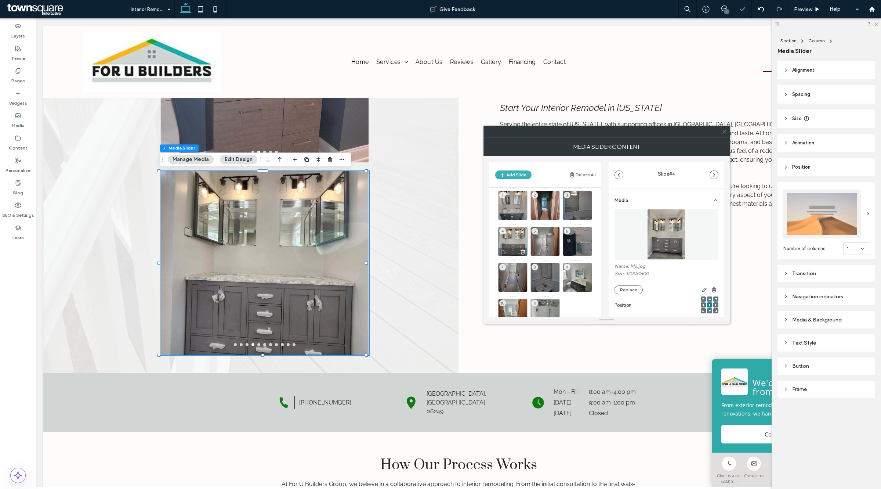
scroll to position [0, 0]
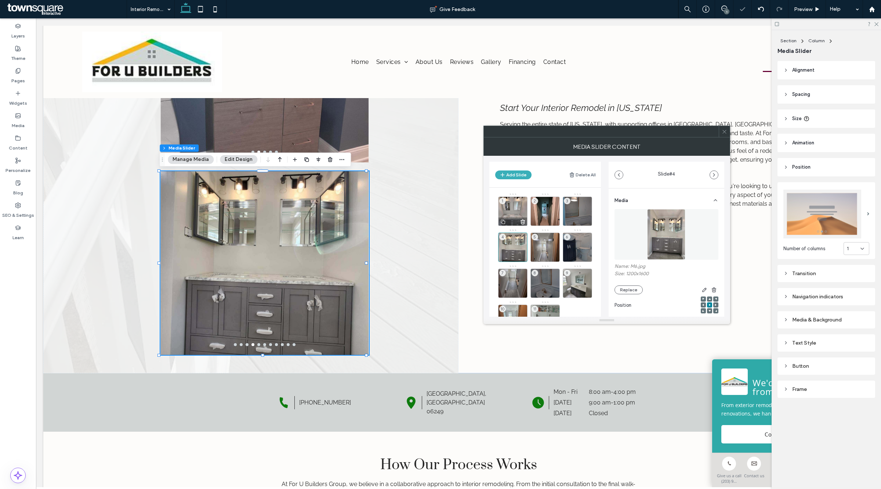
click at [509, 201] on div "1" at bounding box center [512, 210] width 29 height 29
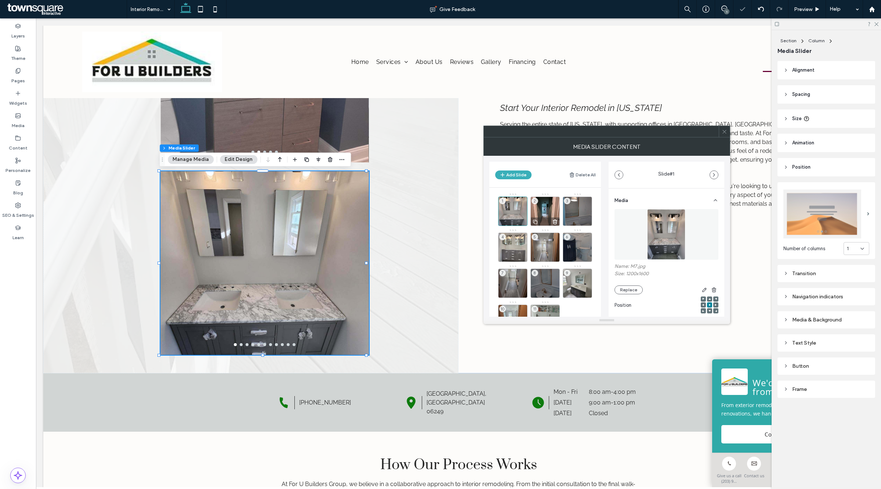
click at [542, 207] on div "2" at bounding box center [545, 210] width 29 height 29
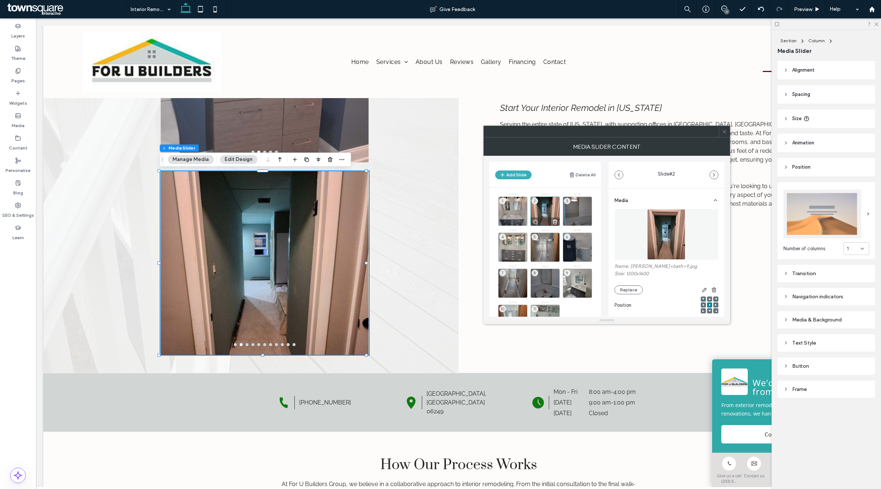
click at [554, 220] on icon at bounding box center [555, 221] width 6 height 7
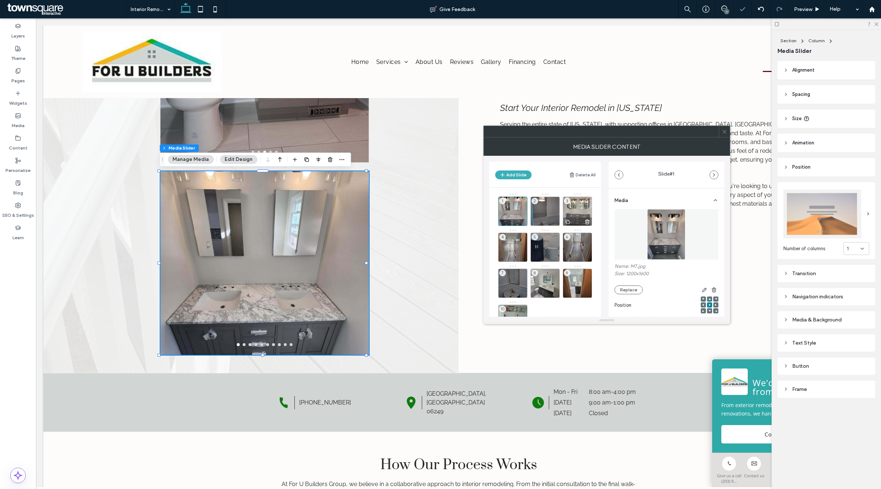
click at [577, 209] on div "3" at bounding box center [577, 210] width 29 height 29
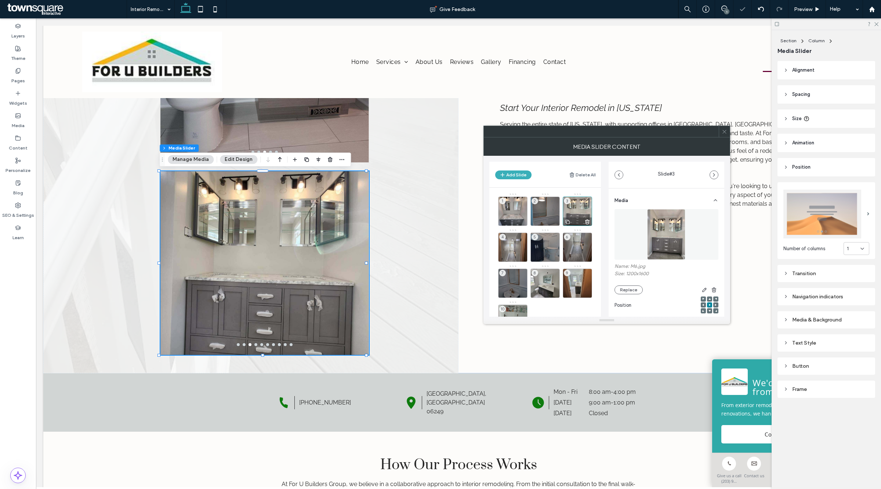
click at [585, 222] on icon at bounding box center [587, 221] width 6 height 7
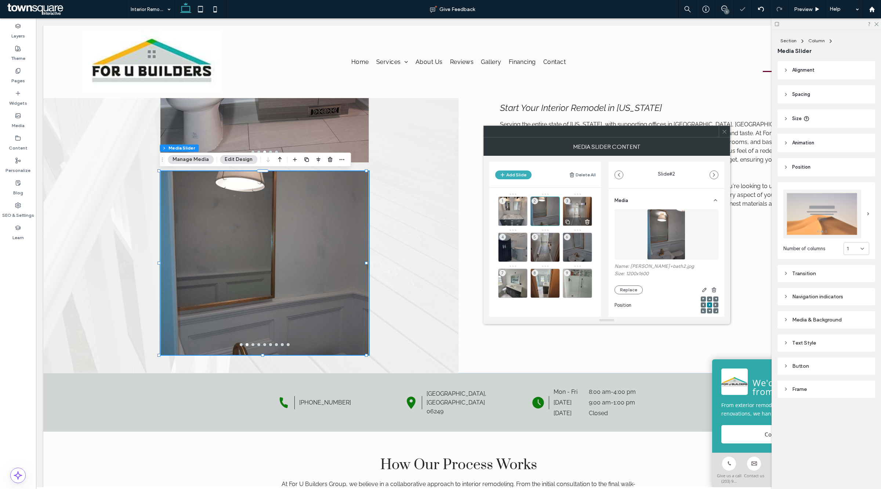
click at [579, 209] on div "3" at bounding box center [577, 210] width 29 height 29
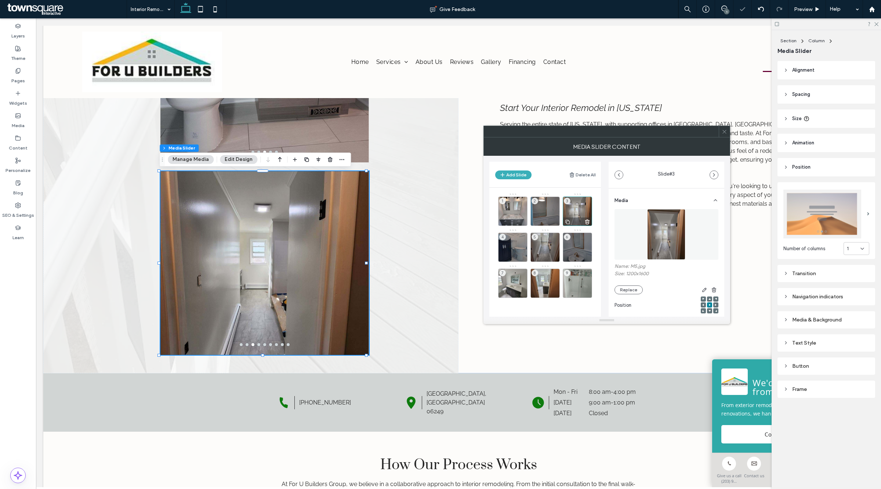
click at [579, 209] on div "3" at bounding box center [577, 210] width 29 height 29
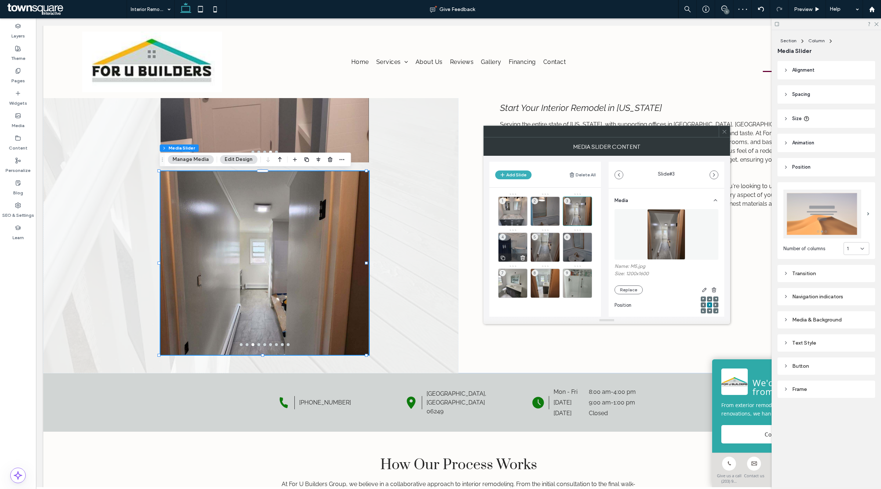
click at [518, 238] on div "4" at bounding box center [512, 246] width 29 height 29
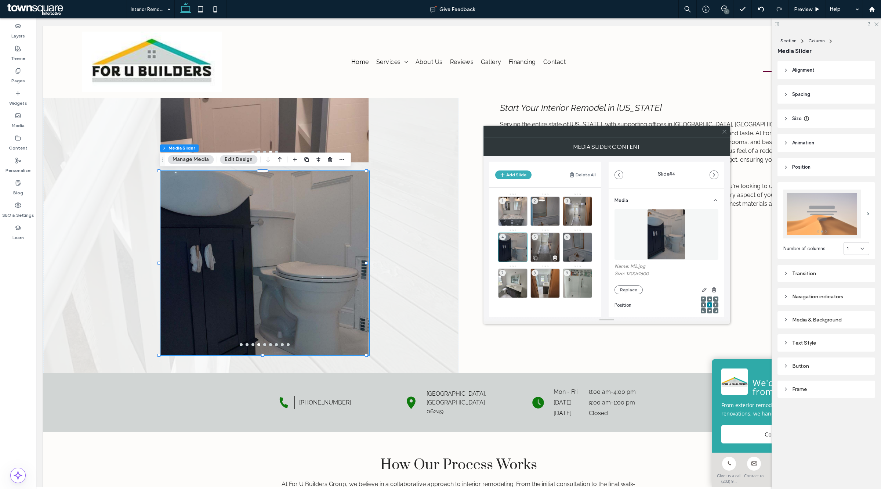
click at [550, 241] on div "5" at bounding box center [545, 246] width 29 height 29
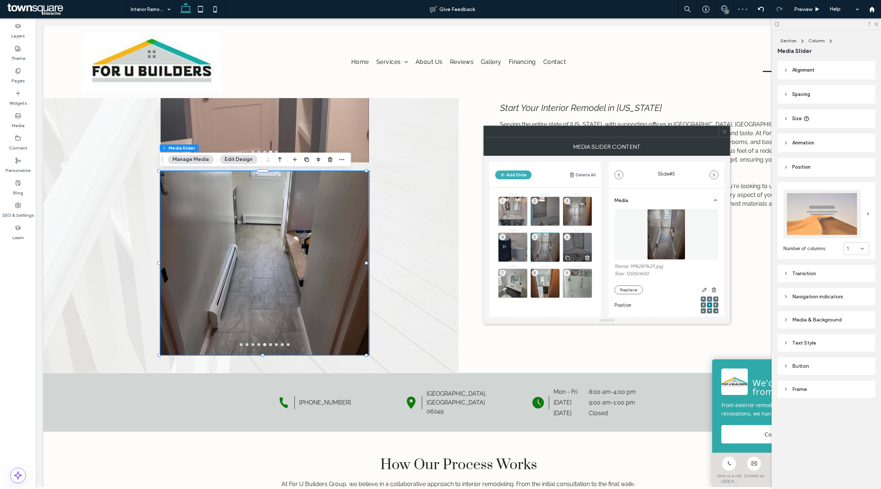
click at [575, 246] on div "6" at bounding box center [577, 246] width 29 height 29
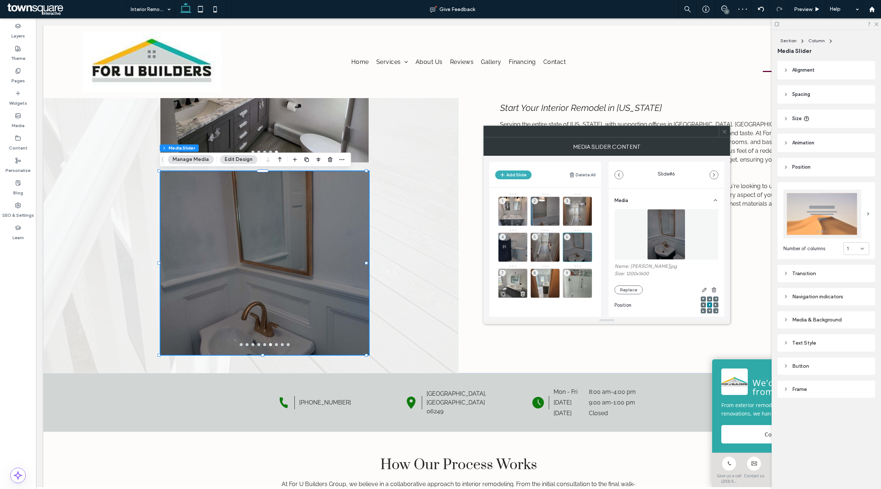
click at [510, 276] on div "7" at bounding box center [512, 282] width 29 height 29
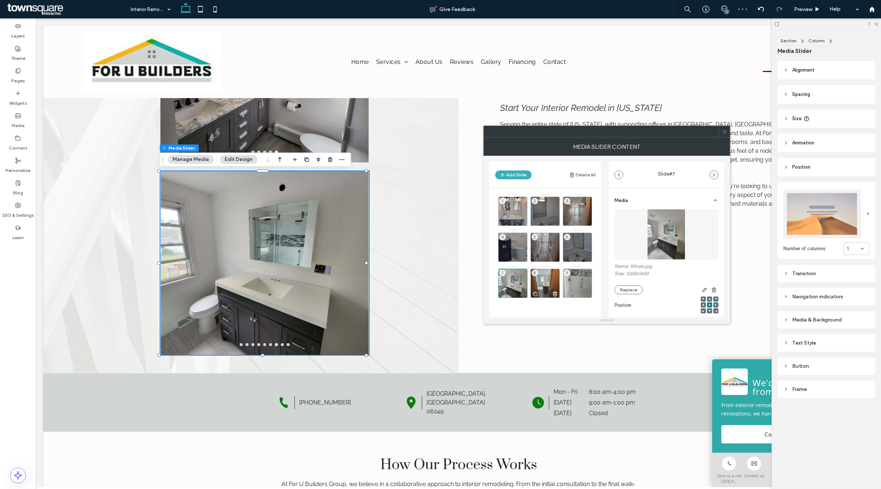
click at [542, 278] on div "8" at bounding box center [545, 282] width 29 height 29
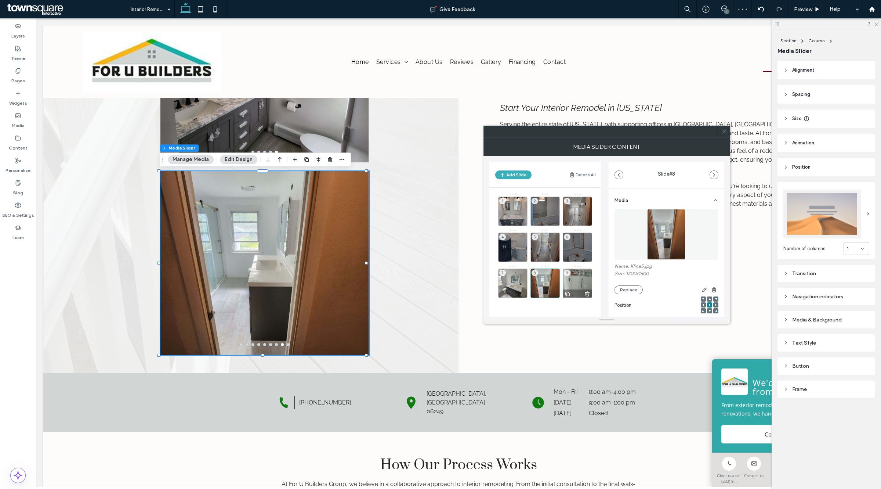
click at [580, 278] on div "9" at bounding box center [577, 282] width 29 height 29
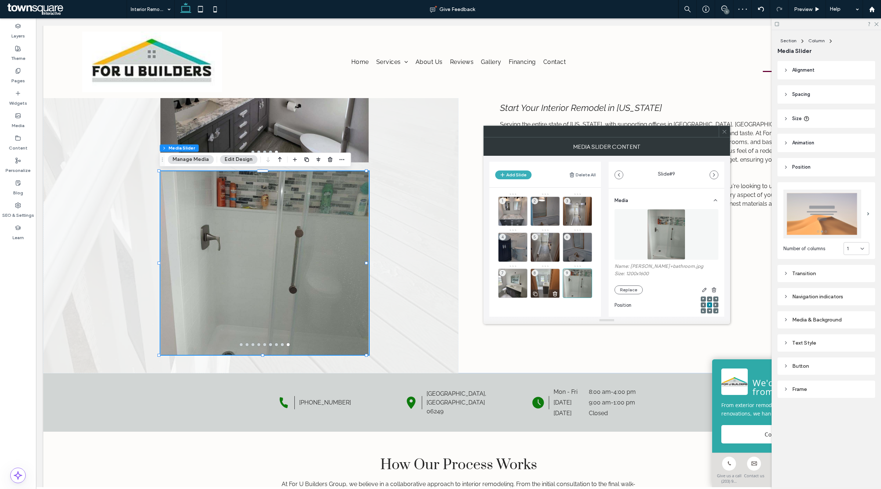
click at [553, 292] on icon at bounding box center [555, 293] width 6 height 7
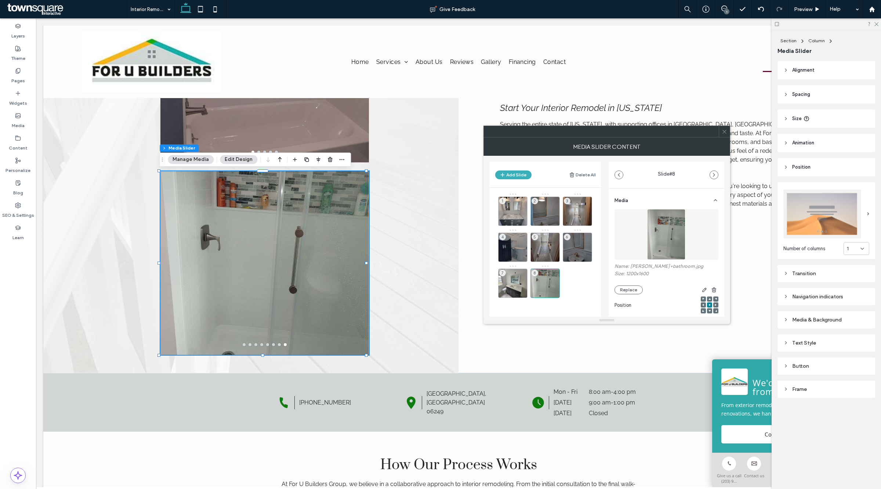
click at [724, 134] on span at bounding box center [725, 131] width 6 height 11
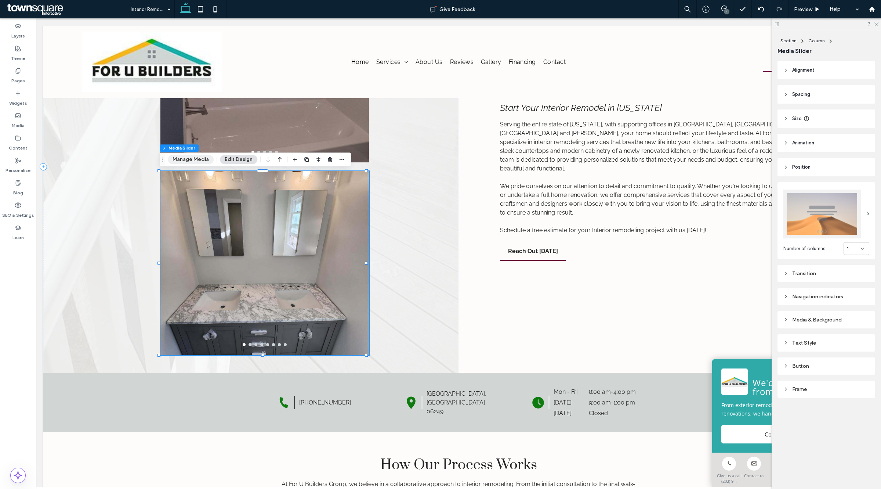
click at [190, 159] on button "Manage Media" at bounding box center [191, 159] width 46 height 9
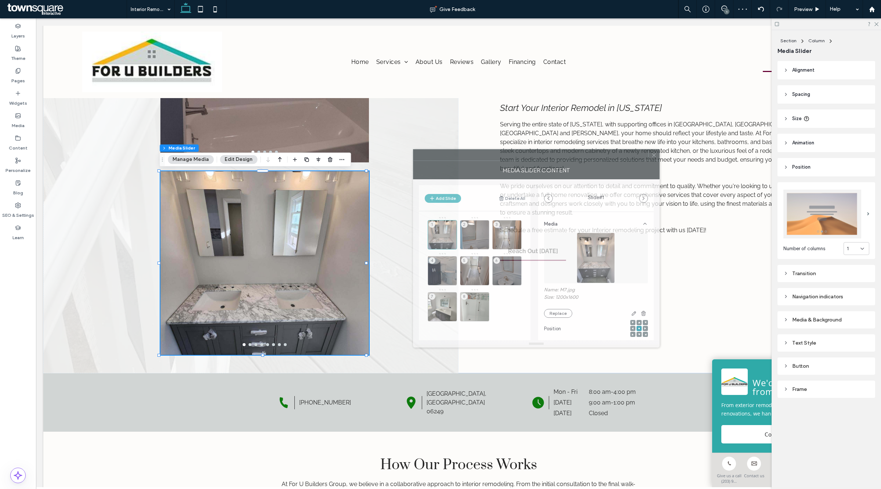
drag, startPoint x: 792, startPoint y: 146, endPoint x: 533, endPoint y: 150, distance: 258.5
click at [533, 150] on div at bounding box center [530, 154] width 235 height 11
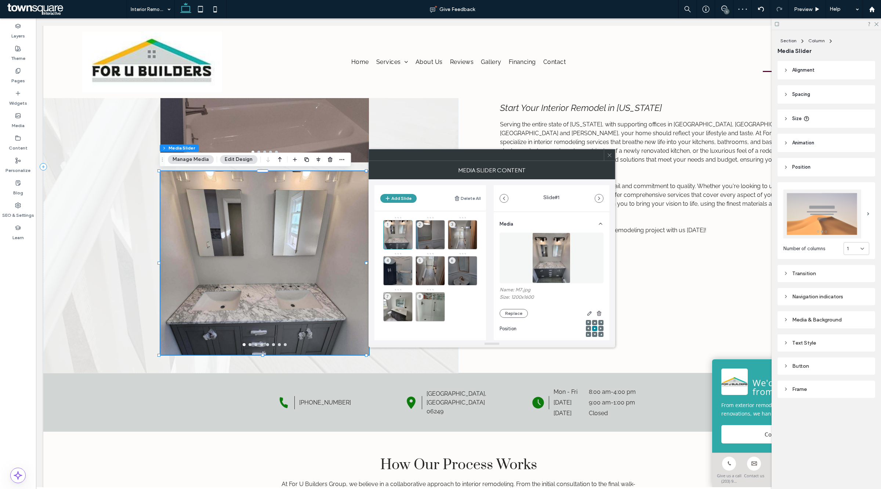
click at [404, 194] on button "Add Slide" at bounding box center [398, 198] width 36 height 9
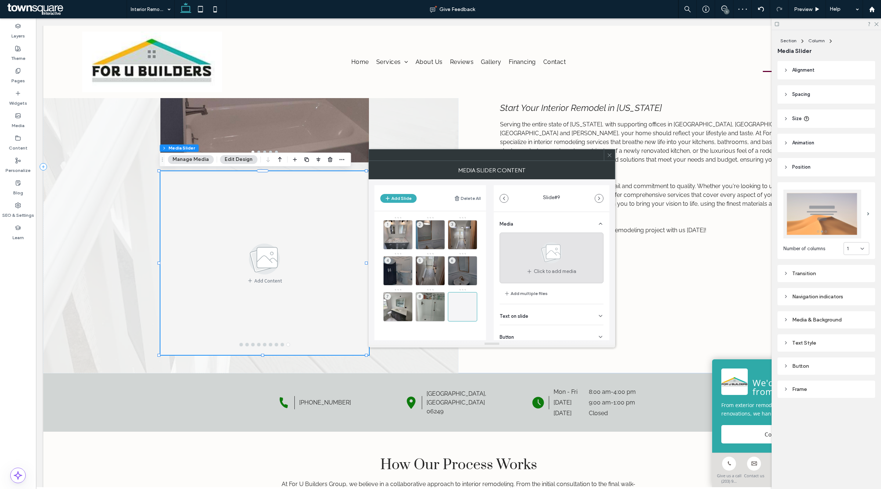
click at [529, 258] on div "Click to add media" at bounding box center [552, 257] width 104 height 51
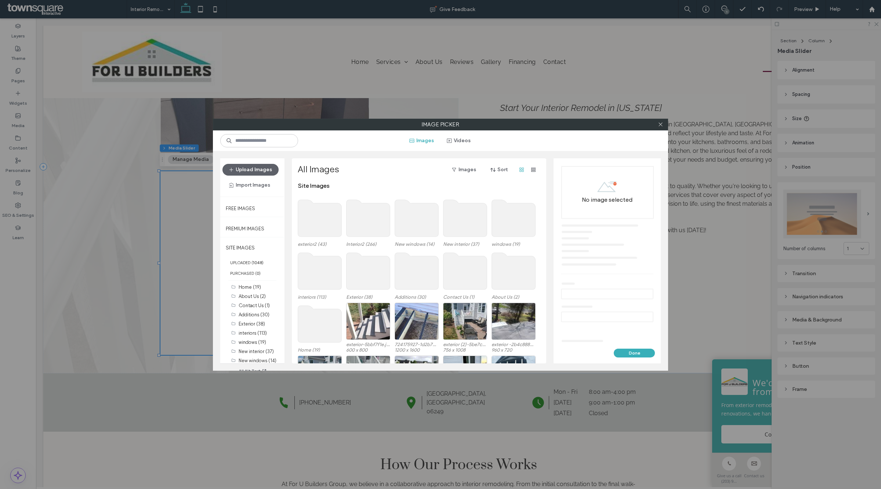
click at [362, 224] on use at bounding box center [369, 218] width 44 height 37
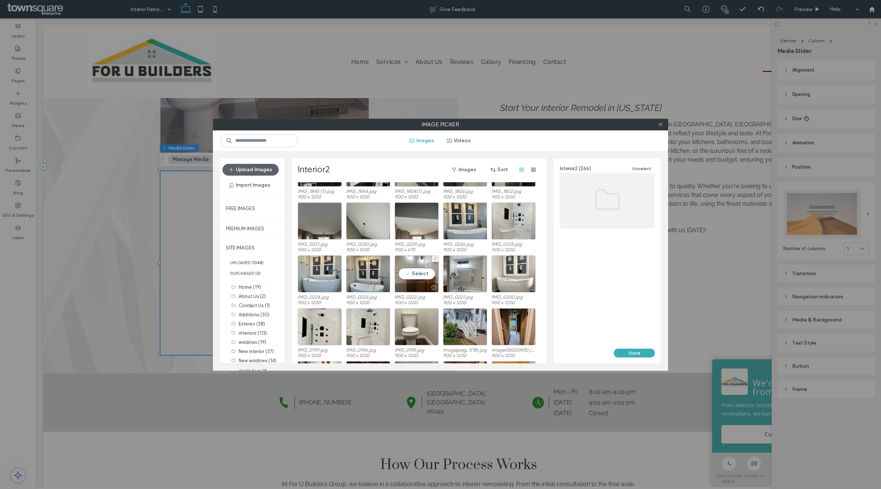
scroll to position [122, 0]
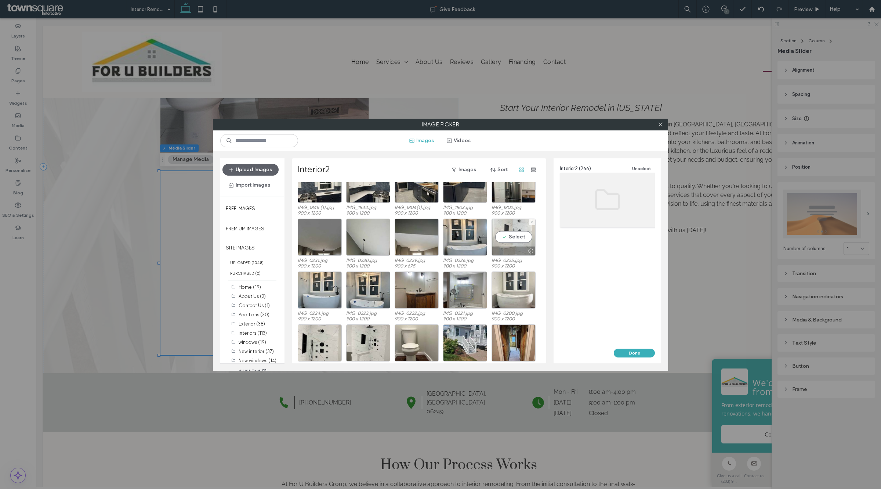
click at [516, 235] on div "Select" at bounding box center [514, 236] width 44 height 37
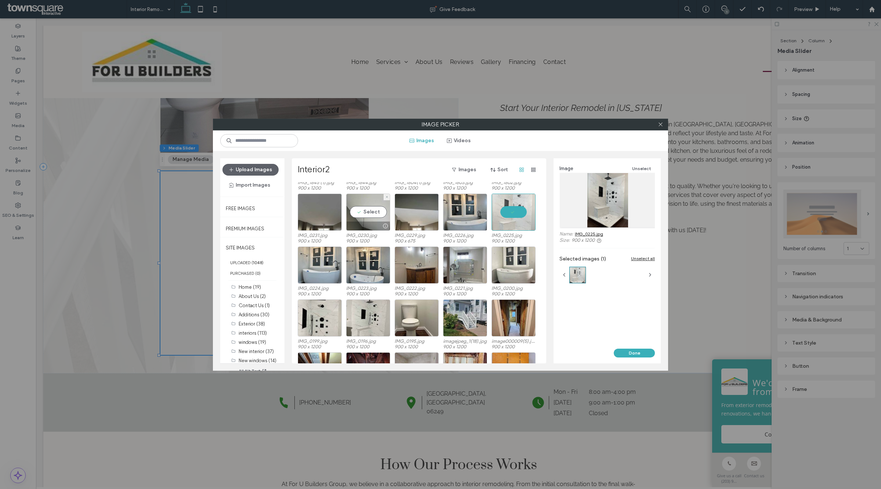
scroll to position [168, 0]
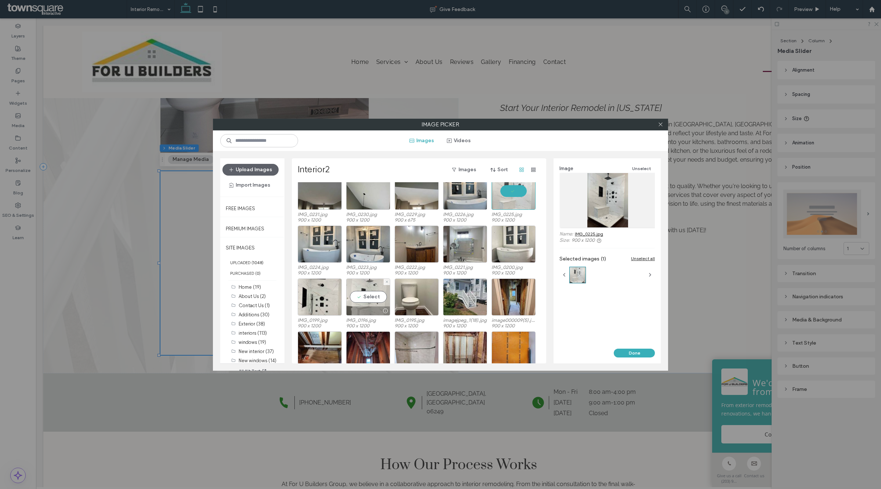
click at [364, 295] on div "Select" at bounding box center [368, 296] width 44 height 37
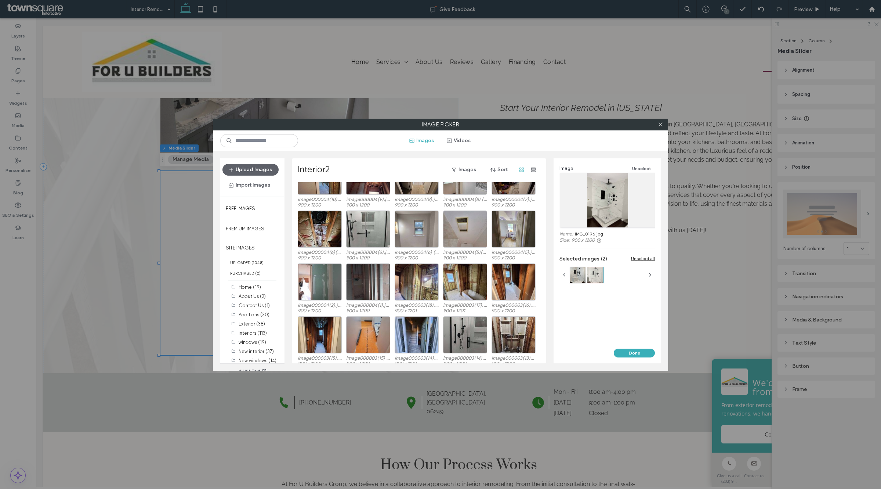
scroll to position [823, 0]
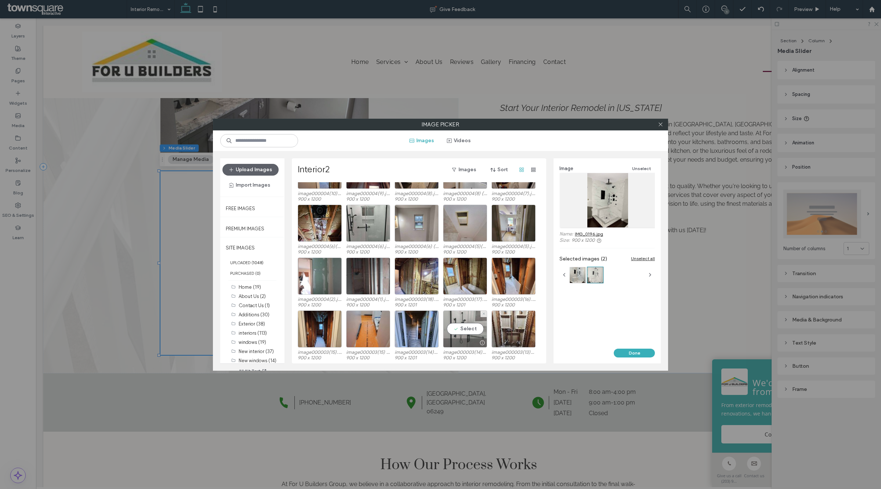
click at [474, 323] on div "Select" at bounding box center [465, 328] width 44 height 37
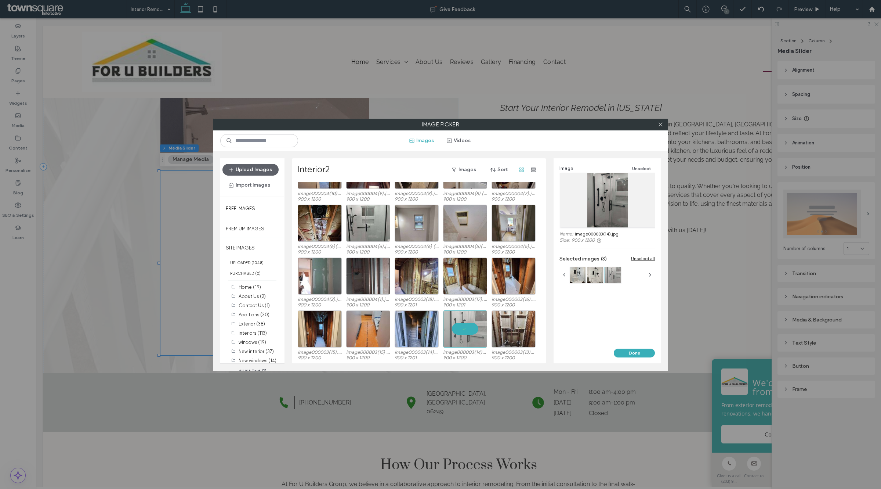
click at [635, 347] on div "Image Unselect Name: image000003(14).jpg Size: 900 x 1200 Selected images (3) U…" at bounding box center [607, 253] width 107 height 190
click at [631, 351] on button "Done" at bounding box center [634, 352] width 41 height 9
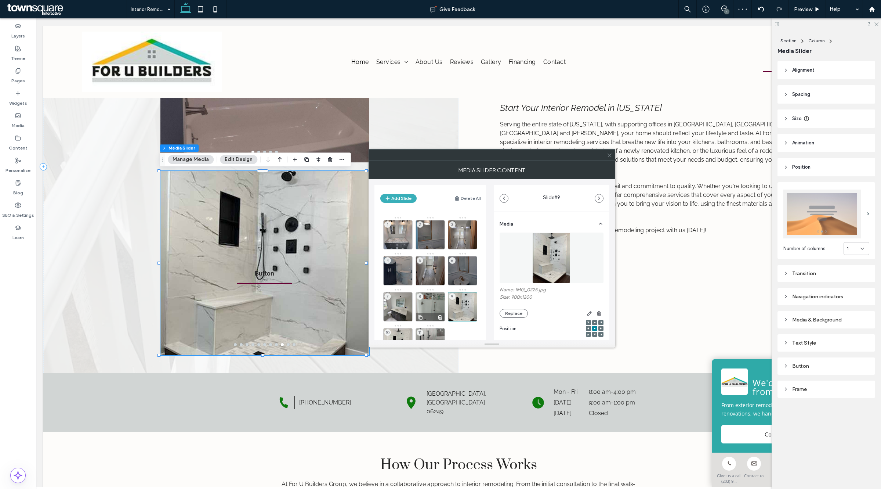
click at [421, 302] on div "8" at bounding box center [430, 306] width 29 height 29
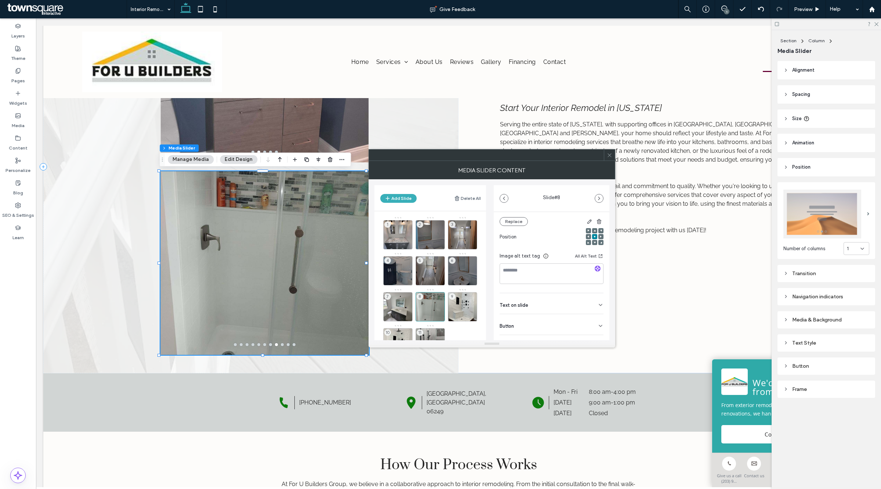
scroll to position [105, 0]
click at [393, 302] on div "7" at bounding box center [397, 306] width 29 height 29
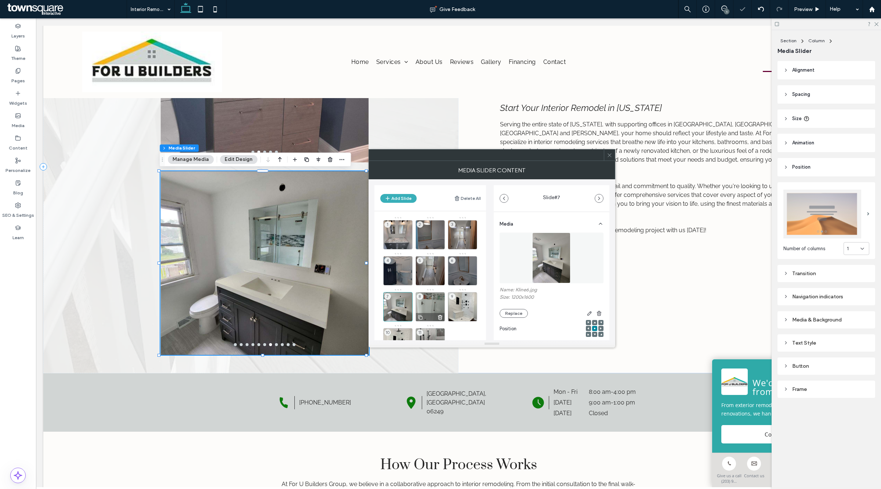
click at [423, 303] on div "8" at bounding box center [430, 306] width 29 height 29
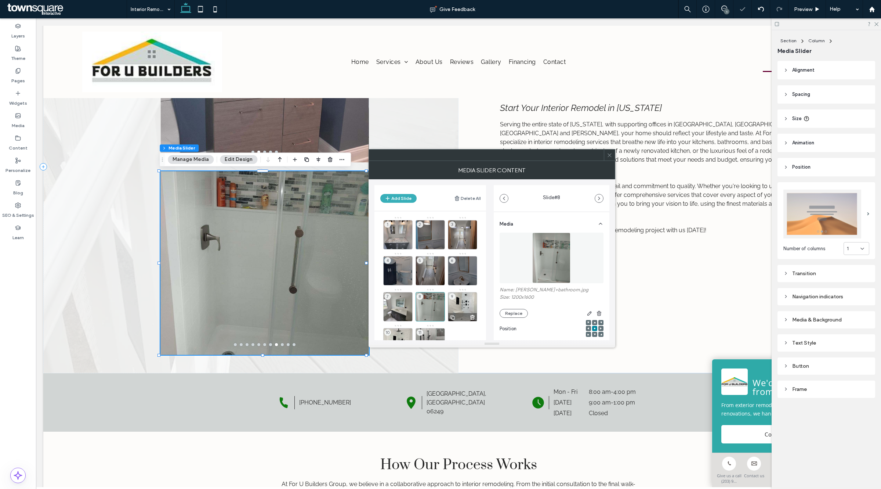
click at [460, 300] on div "9" at bounding box center [462, 306] width 29 height 29
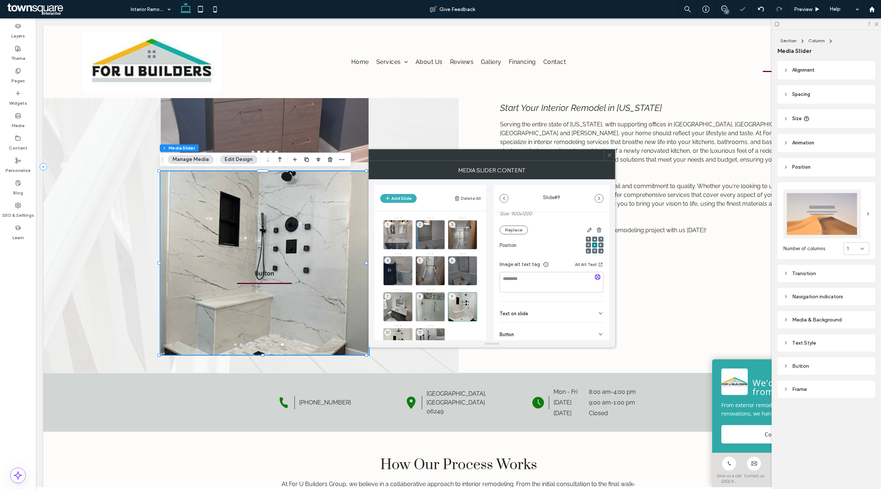
scroll to position [92, 0]
click at [593, 326] on div "Button" at bounding box center [552, 324] width 104 height 21
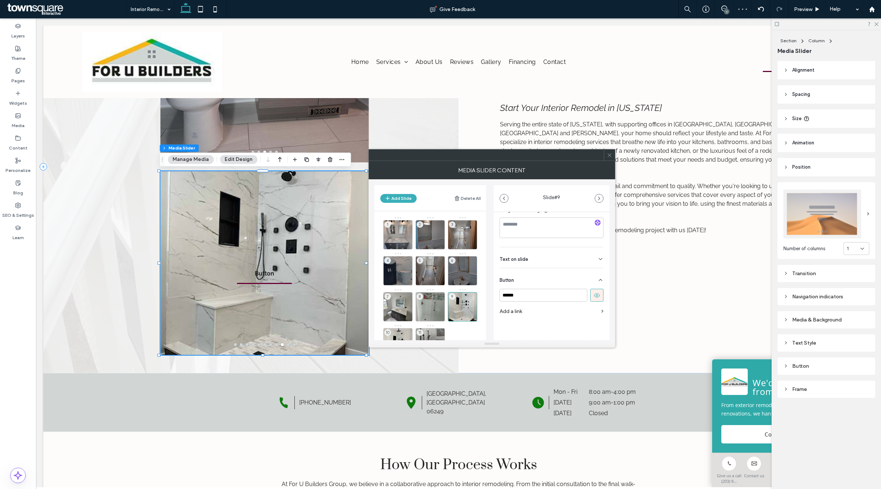
click at [595, 293] on button at bounding box center [596, 295] width 13 height 13
click at [438, 298] on div "8" at bounding box center [430, 306] width 29 height 29
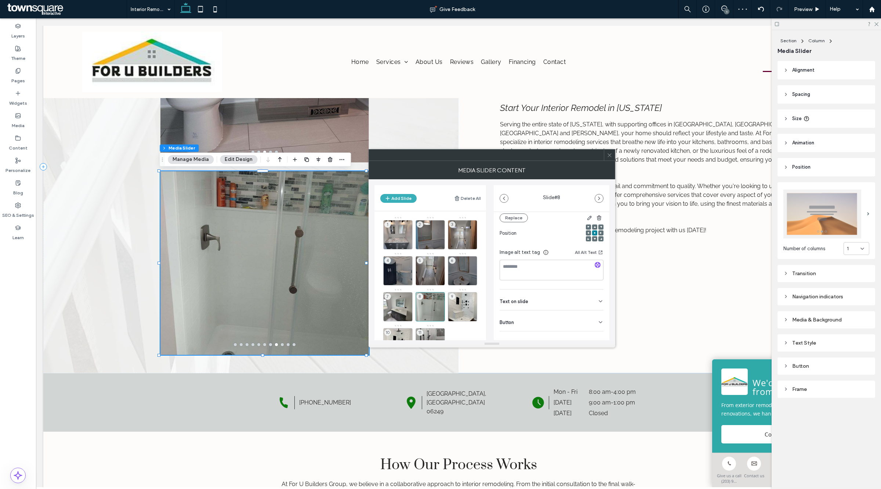
scroll to position [105, 0]
click at [600, 315] on div "Media Name: Kline+bathroom.jpg Size: 1200x1600 Replace Position Image alt text …" at bounding box center [552, 237] width 116 height 259
click at [600, 309] on div "Media Name: Kline+bathroom.jpg Size: 1200x1600 Replace Position Image alt text …" at bounding box center [552, 237] width 116 height 259
click at [598, 311] on icon at bounding box center [601, 314] width 6 height 6
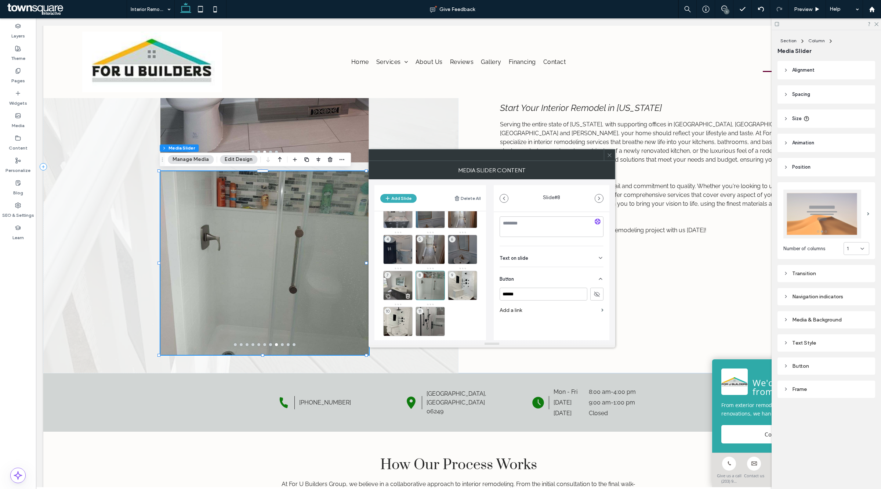
scroll to position [30, 0]
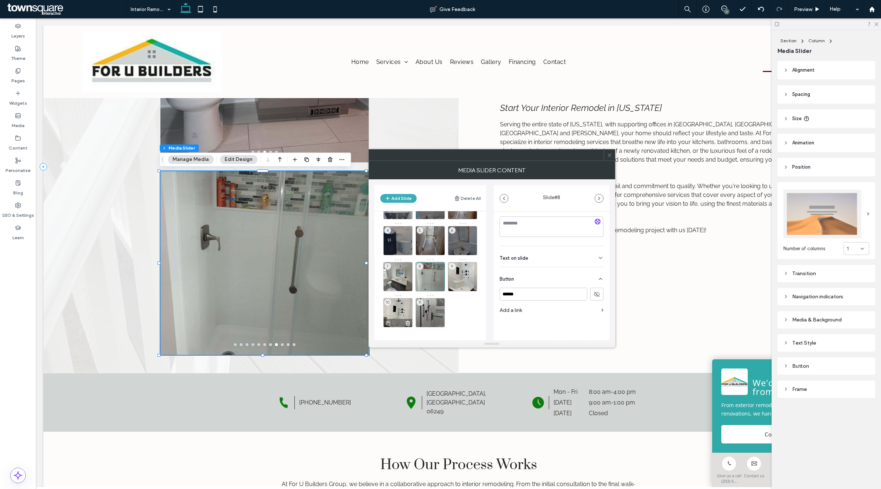
click at [395, 309] on div "10" at bounding box center [397, 312] width 29 height 29
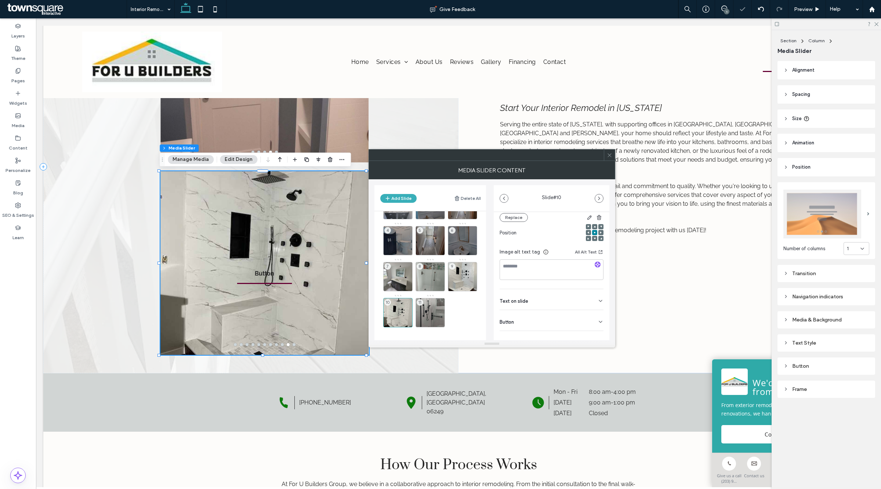
scroll to position [105, 0]
click at [598, 312] on icon at bounding box center [601, 314] width 6 height 6
click at [594, 294] on use at bounding box center [597, 294] width 6 height 4
click at [434, 311] on div "11" at bounding box center [430, 312] width 29 height 29
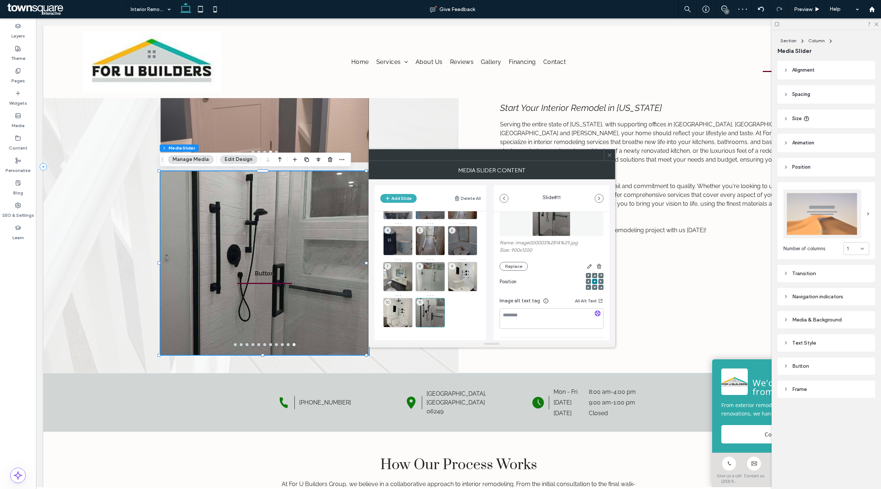
scroll to position [105, 0]
click at [597, 288] on div "Text on slide" at bounding box center [552, 291] width 104 height 21
click at [597, 288] on div "Text on slide" at bounding box center [552, 290] width 104 height 21
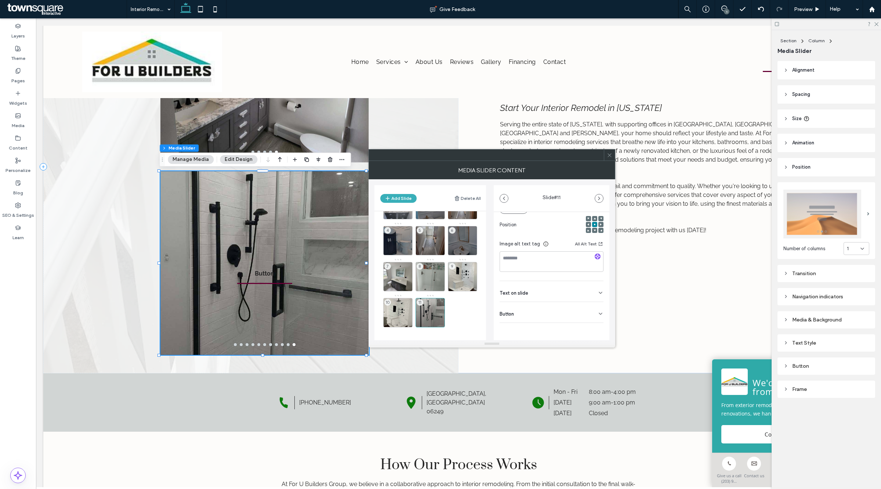
click at [598, 311] on icon at bounding box center [601, 314] width 6 height 6
click at [594, 297] on icon at bounding box center [597, 294] width 7 height 7
click at [610, 153] on icon at bounding box center [610, 155] width 6 height 6
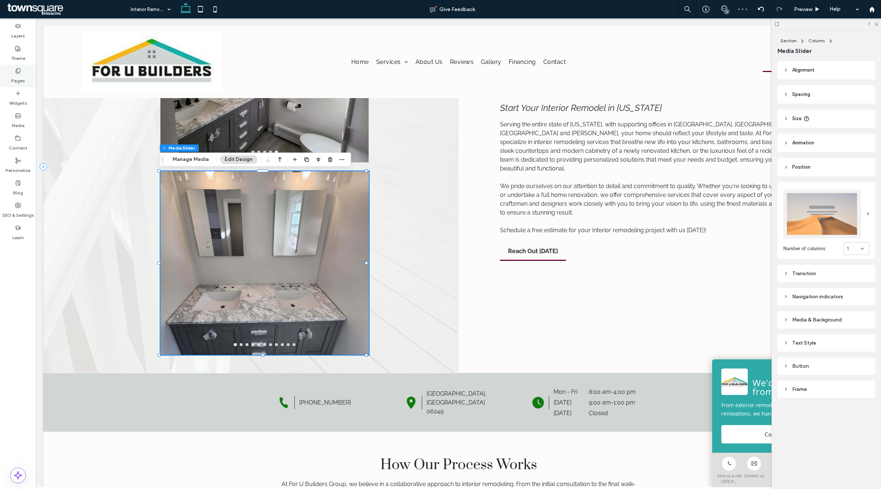
click at [17, 74] on label "Pages" at bounding box center [18, 79] width 14 height 10
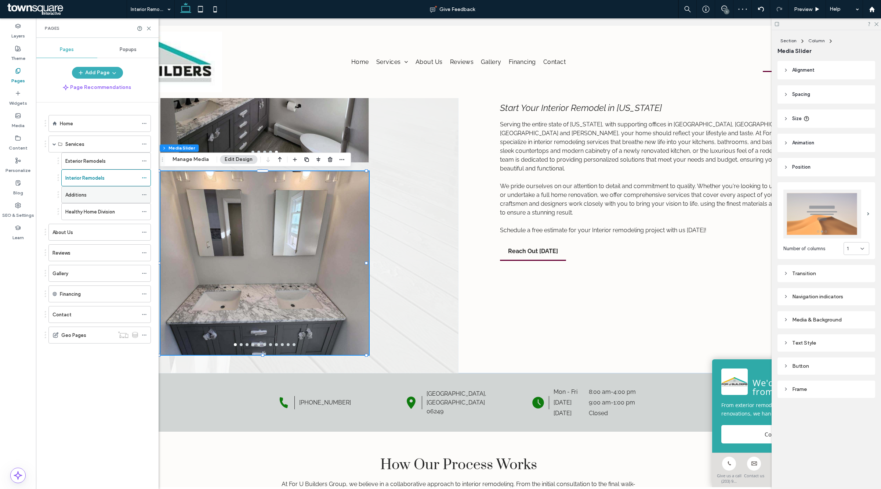
click at [77, 195] on label "Additions" at bounding box center [75, 194] width 21 height 13
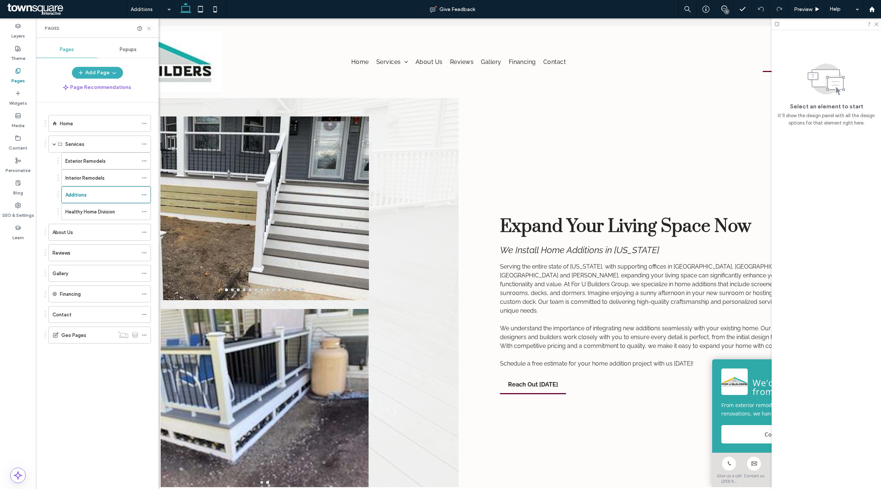
click at [148, 28] on icon at bounding box center [149, 29] width 6 height 6
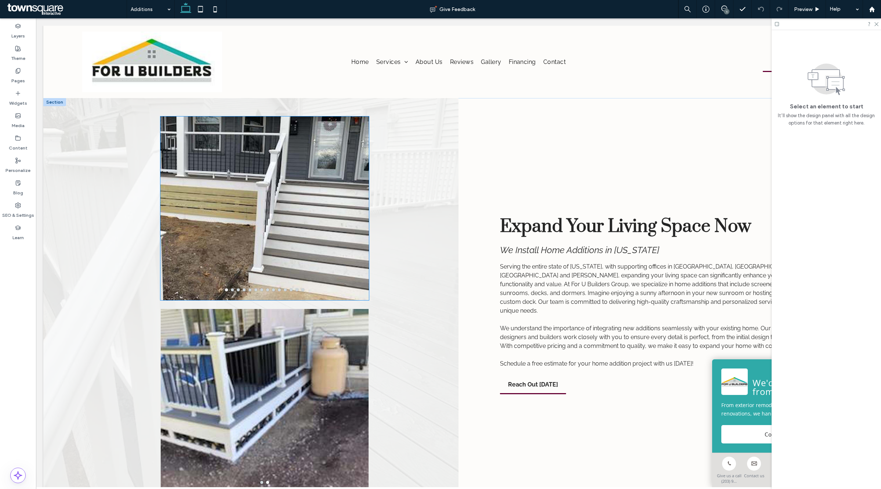
click at [224, 175] on div at bounding box center [264, 212] width 209 height 149
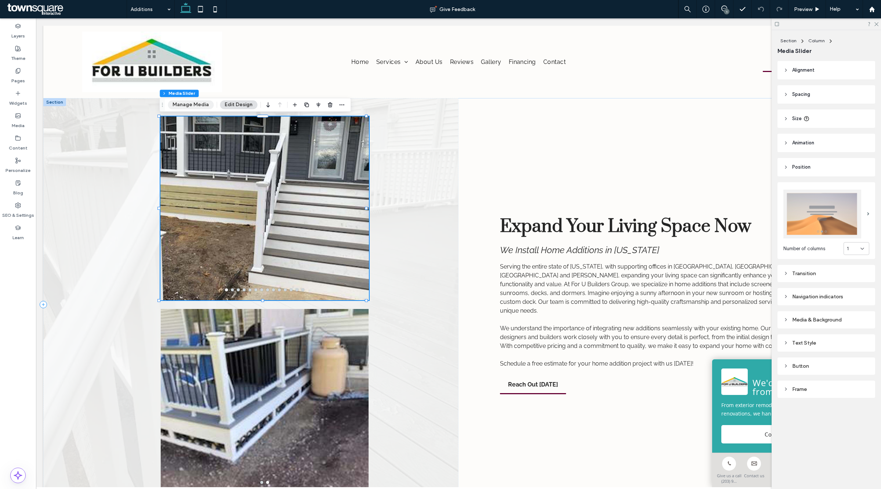
click at [195, 105] on button "Manage Media" at bounding box center [191, 104] width 46 height 9
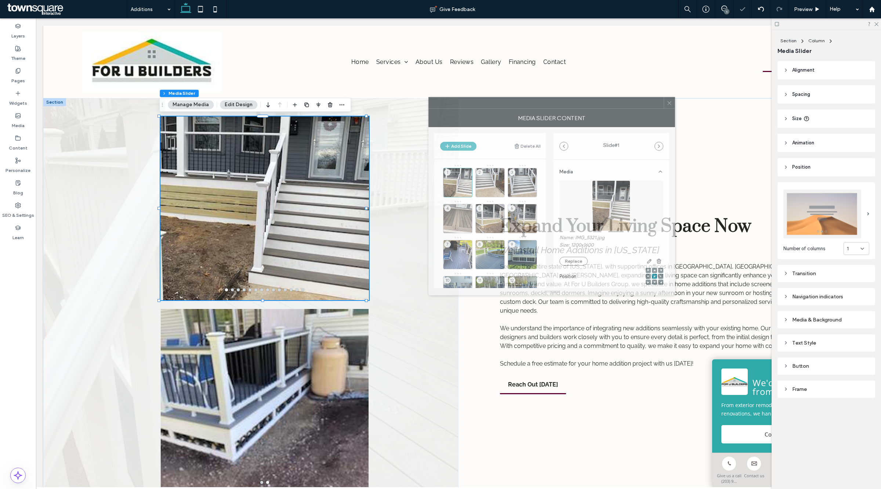
drag, startPoint x: 734, startPoint y: 160, endPoint x: 570, endPoint y: 112, distance: 170.7
click at [570, 112] on div "MEDIA SLIDER CONTENT" at bounding box center [551, 118] width 247 height 18
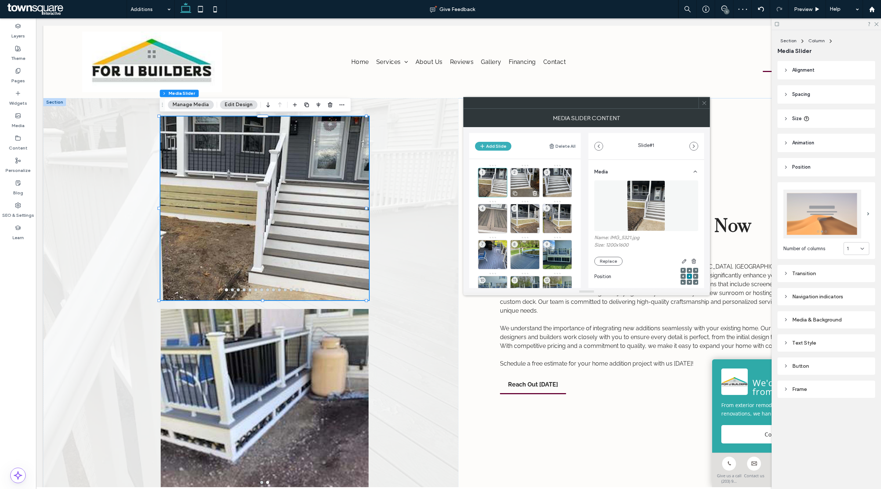
click at [527, 181] on div "2" at bounding box center [524, 182] width 29 height 29
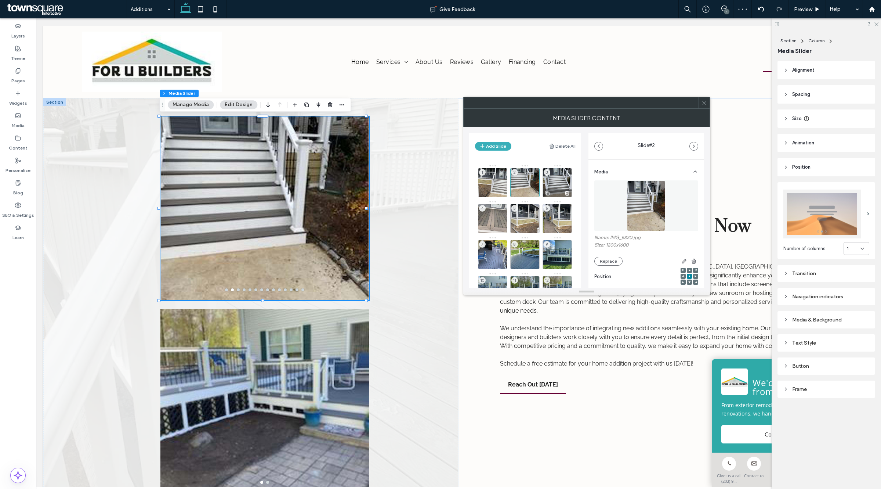
click at [560, 180] on div "3" at bounding box center [557, 182] width 29 height 29
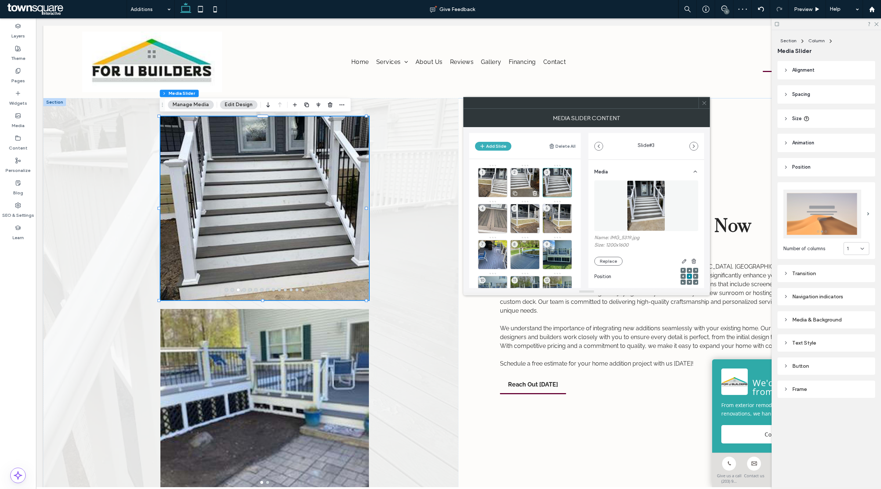
click at [524, 184] on div "2" at bounding box center [524, 182] width 29 height 29
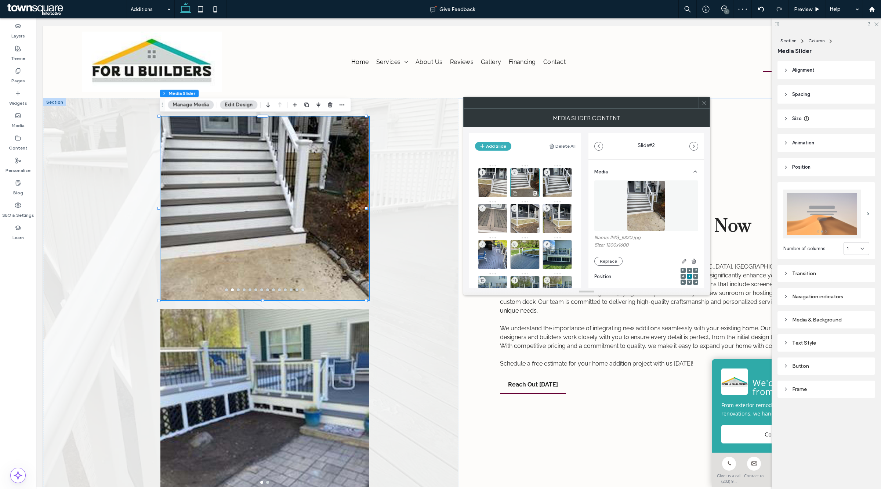
click at [538, 194] on div at bounding box center [525, 193] width 29 height 8
click at [502, 193] on icon at bounding box center [503, 193] width 6 height 7
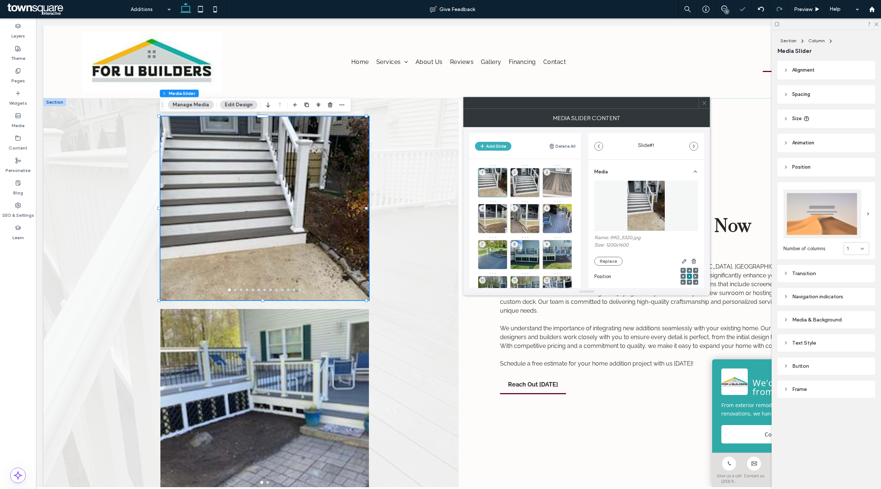
click at [0, 0] on icon at bounding box center [0, 0] width 0 height 0
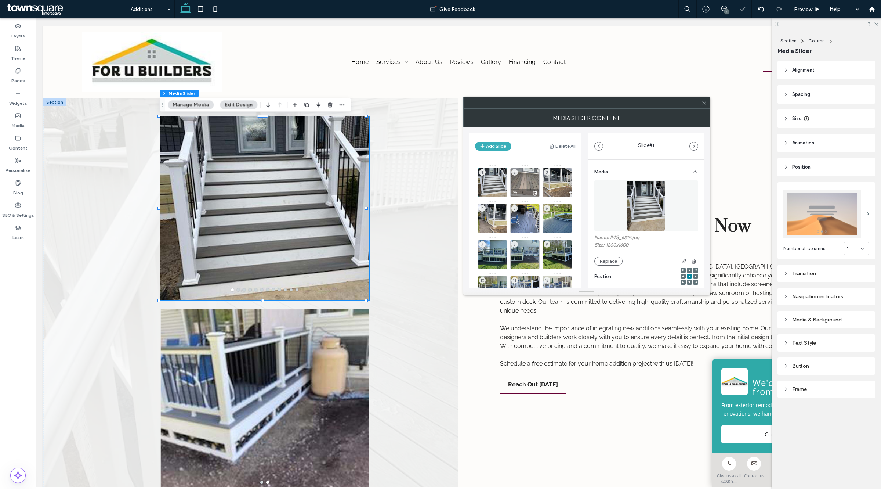
click at [531, 181] on div "2" at bounding box center [524, 182] width 29 height 29
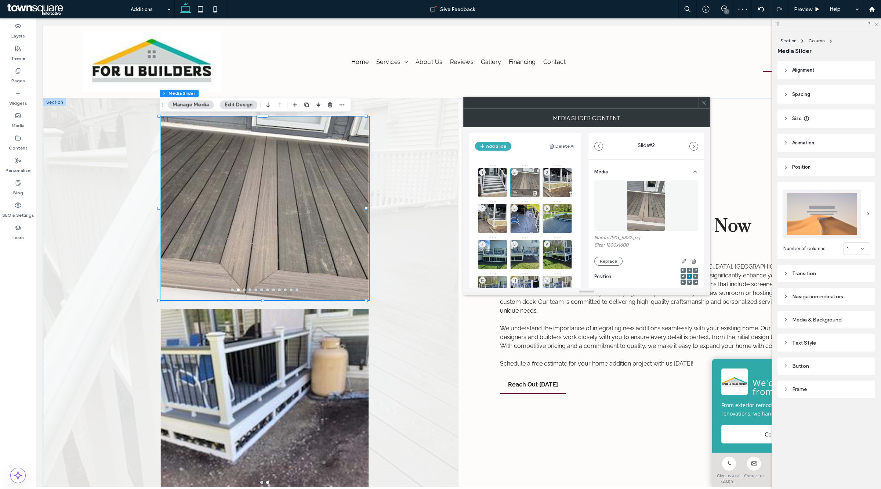
click at [535, 191] on icon at bounding box center [535, 193] width 6 height 7
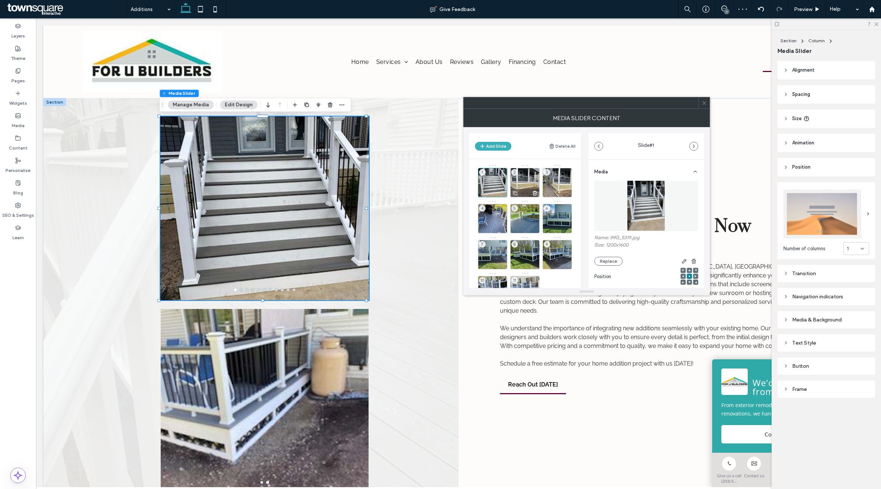
click at [531, 181] on div "2" at bounding box center [524, 182] width 29 height 29
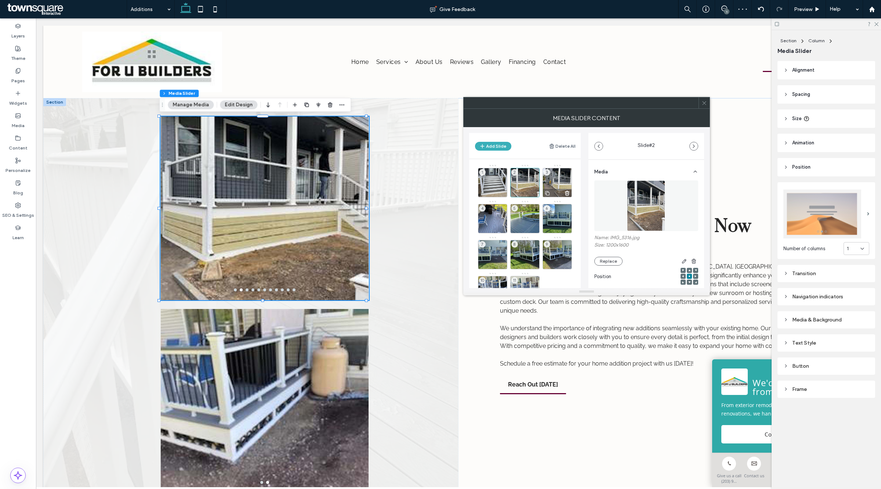
click at [557, 180] on div "3" at bounding box center [557, 182] width 29 height 29
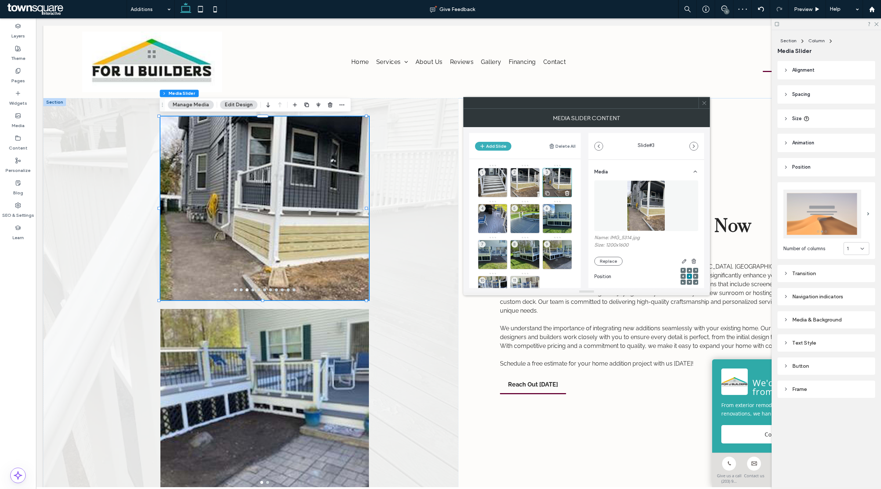
click at [569, 191] on icon at bounding box center [567, 193] width 6 height 7
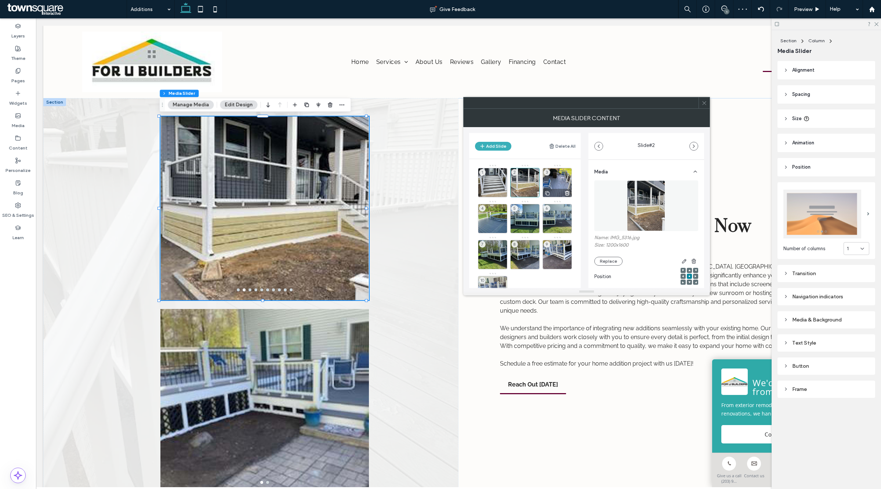
click at [555, 180] on div "3" at bounding box center [557, 182] width 29 height 29
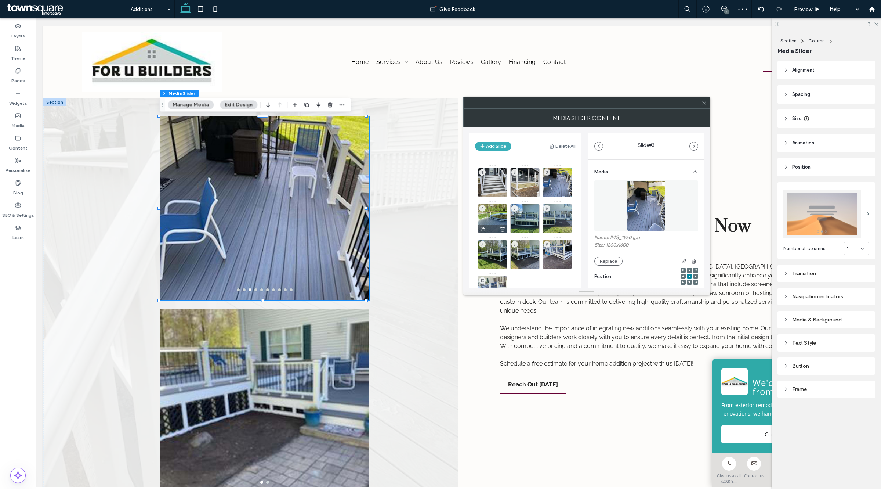
click at [494, 216] on div "4" at bounding box center [492, 218] width 29 height 29
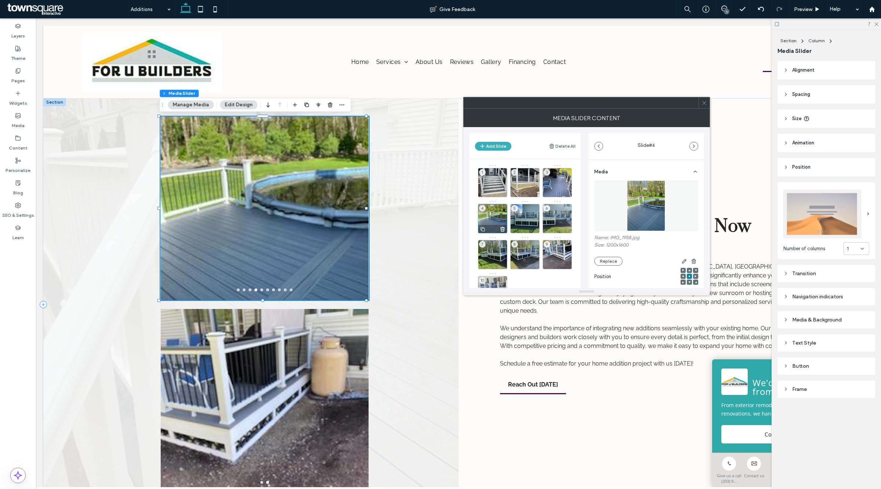
click at [488, 214] on div "4" at bounding box center [492, 218] width 29 height 29
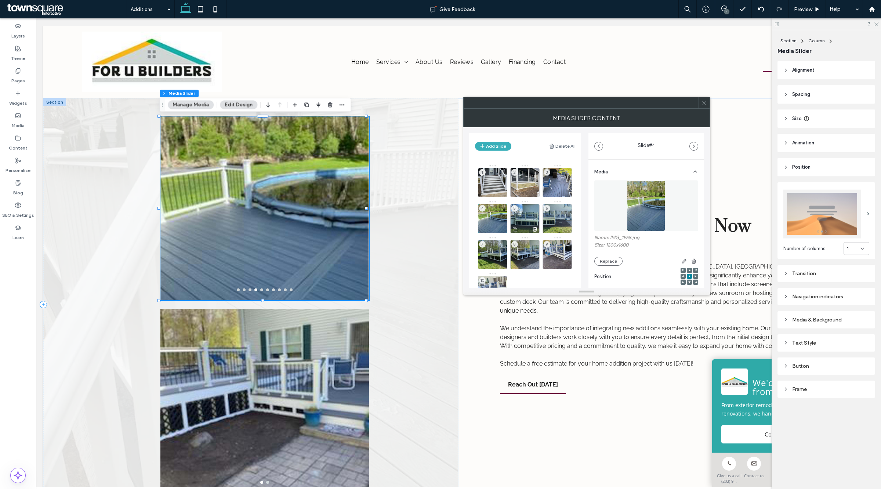
click at [517, 218] on div "5" at bounding box center [524, 218] width 29 height 29
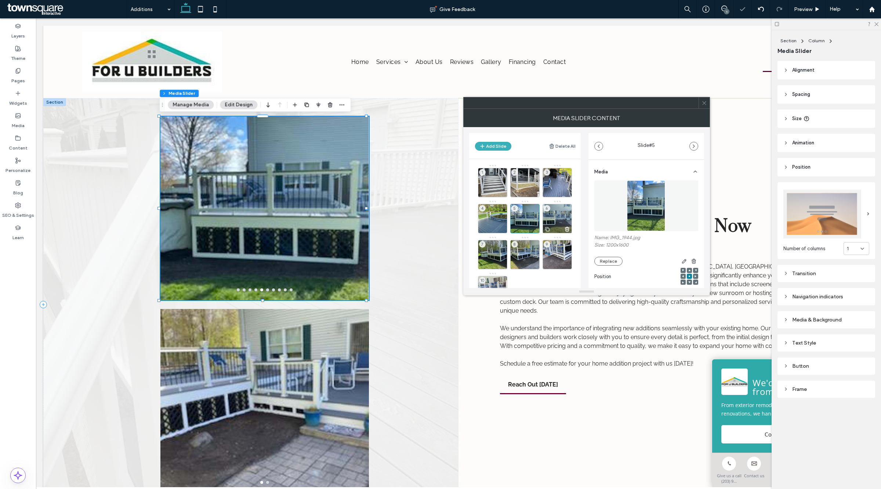
click at [547, 217] on div "6" at bounding box center [557, 218] width 29 height 29
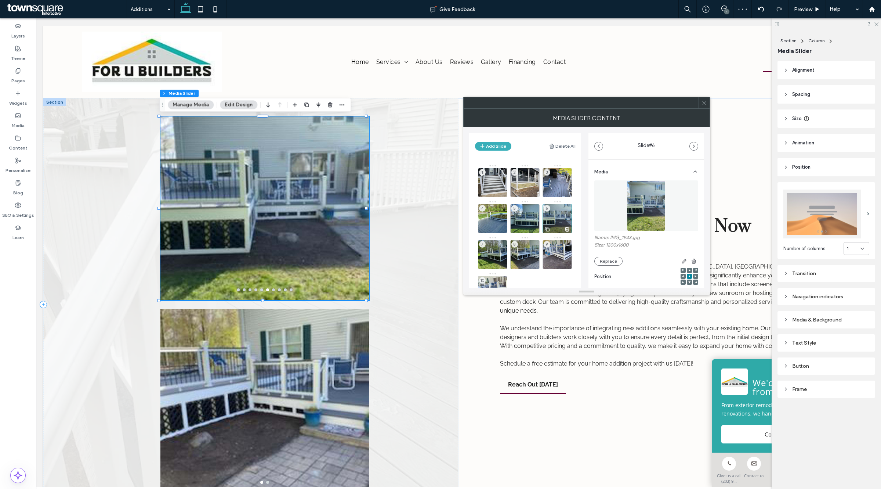
click at [568, 227] on use at bounding box center [567, 229] width 4 height 4
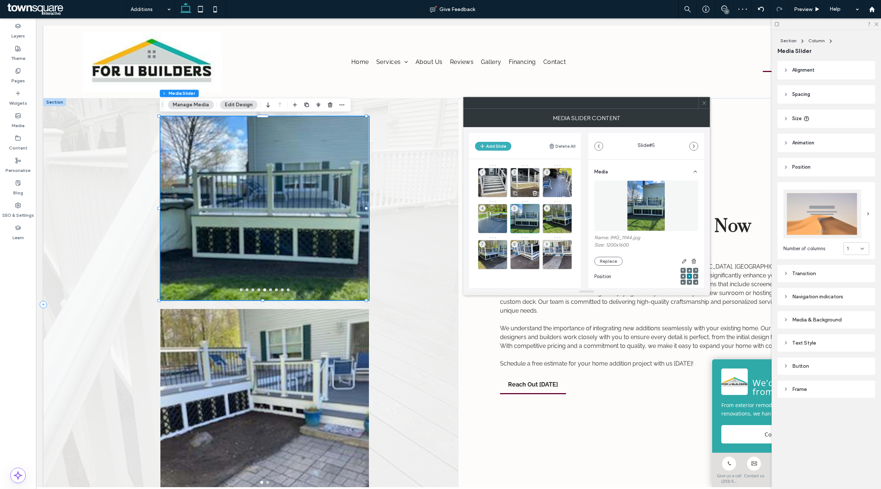
click at [522, 186] on div "2" at bounding box center [524, 182] width 29 height 29
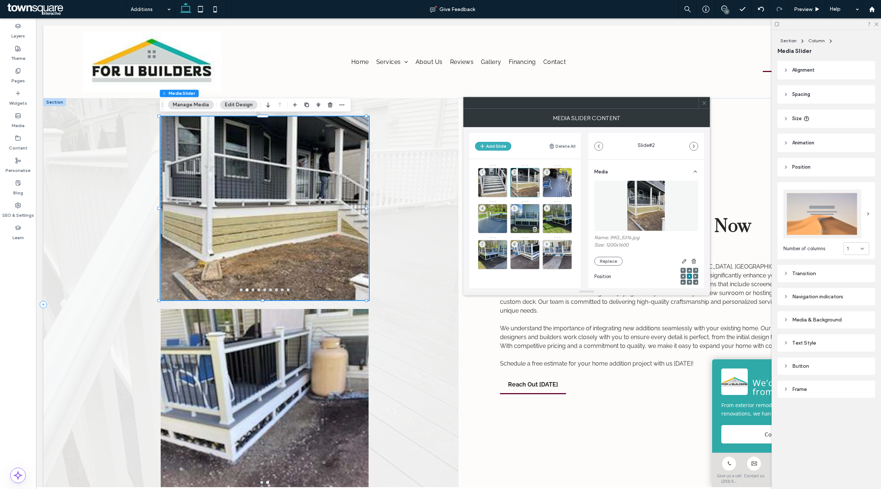
click at [529, 210] on div "5" at bounding box center [524, 218] width 29 height 29
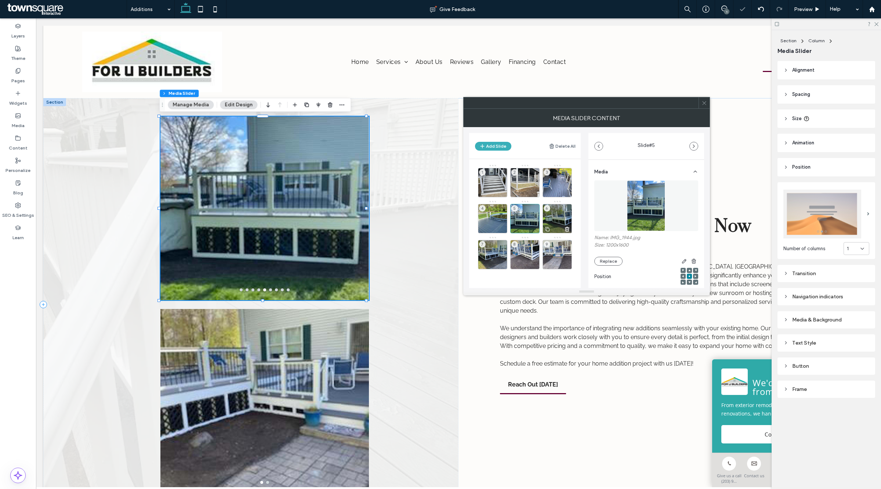
click at [547, 212] on div "6" at bounding box center [557, 218] width 29 height 29
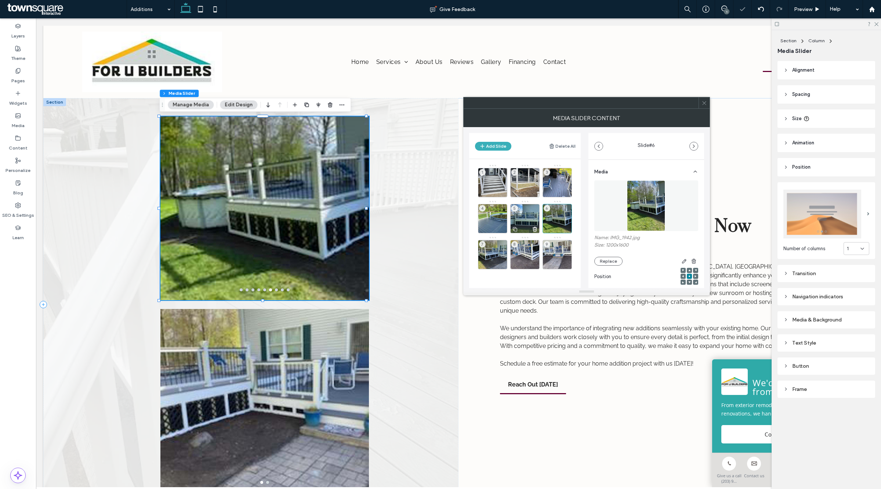
click at [528, 215] on div "5" at bounding box center [524, 218] width 29 height 29
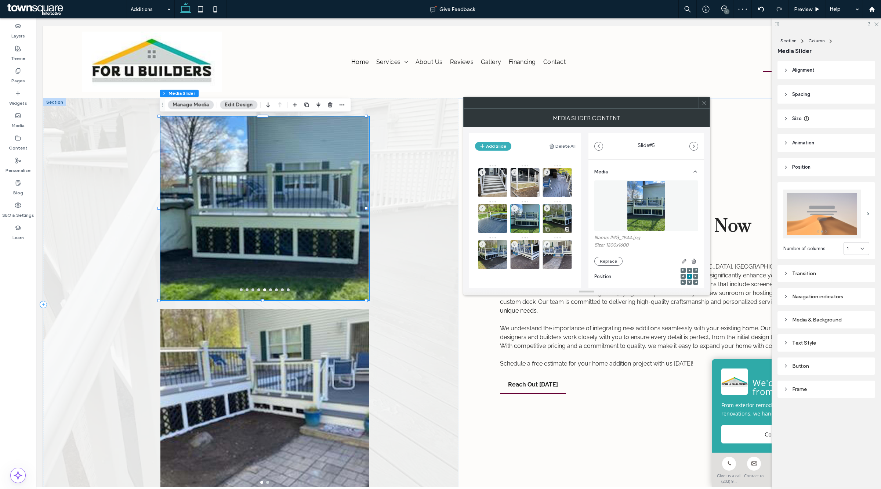
click at [562, 218] on div "6" at bounding box center [557, 218] width 29 height 29
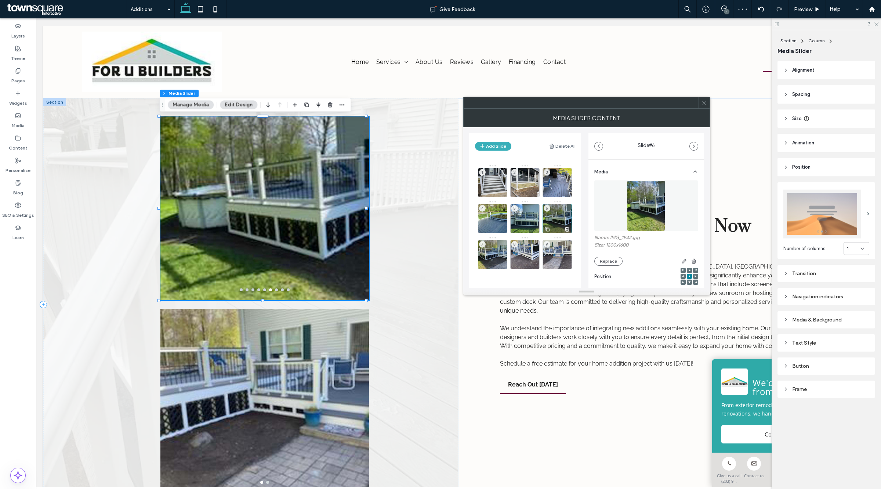
click at [565, 229] on use at bounding box center [567, 229] width 4 height 4
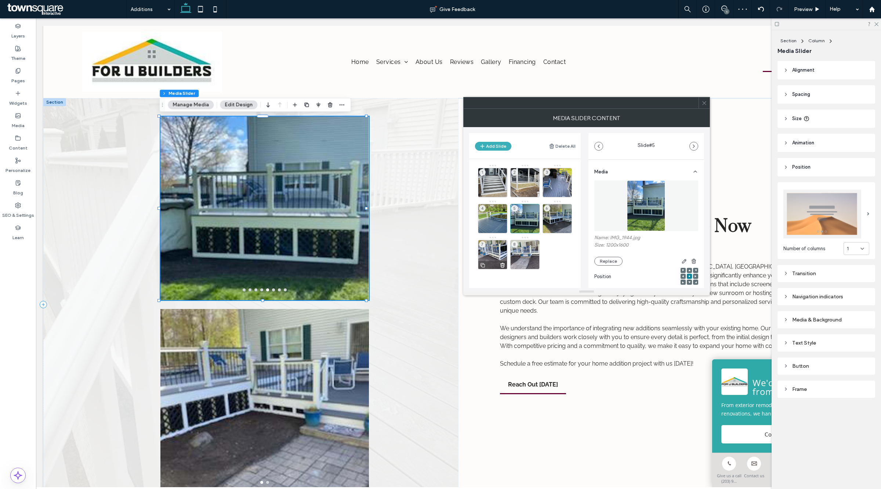
click at [486, 250] on div "7" at bounding box center [492, 254] width 29 height 29
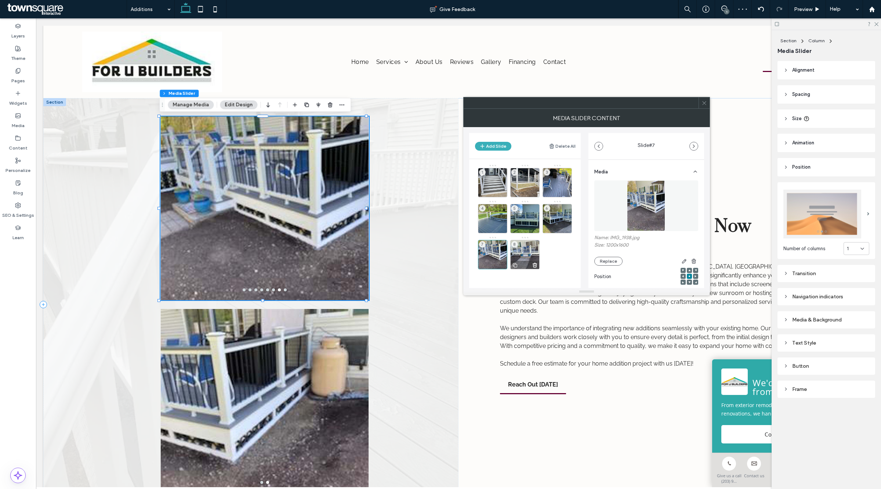
click at [527, 253] on div "8" at bounding box center [524, 254] width 29 height 29
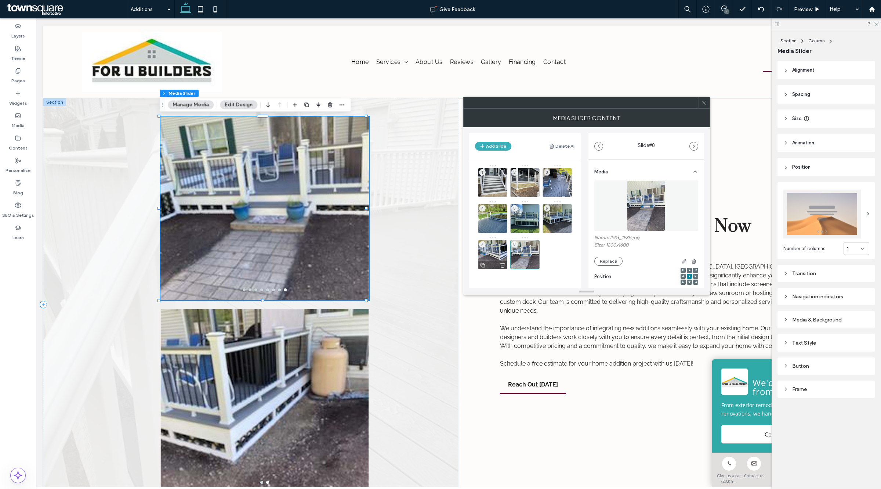
click at [494, 253] on div "7" at bounding box center [492, 254] width 29 height 29
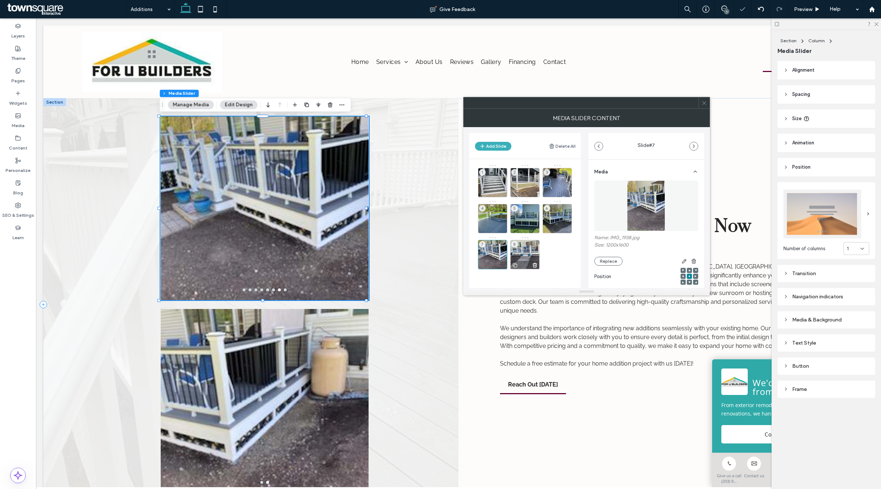
click at [529, 253] on div "8" at bounding box center [524, 254] width 29 height 29
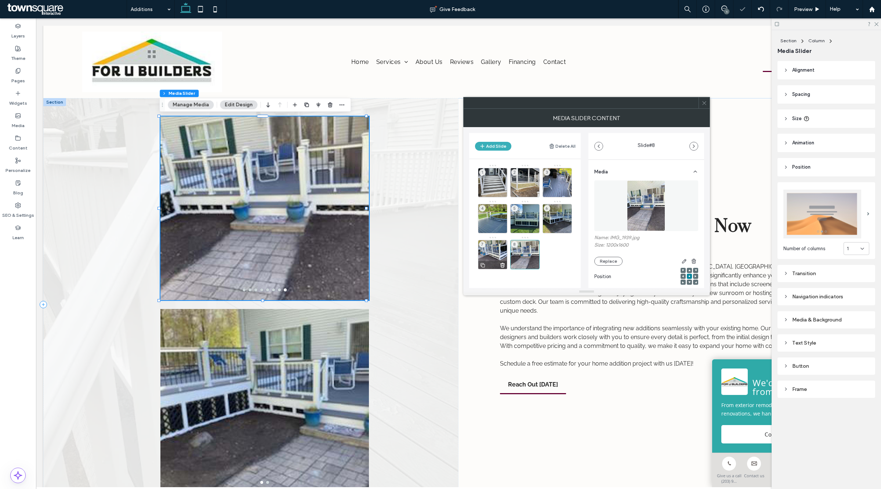
click at [502, 267] on icon at bounding box center [503, 265] width 6 height 7
click at [308, 369] on div at bounding box center [264, 405] width 209 height 149
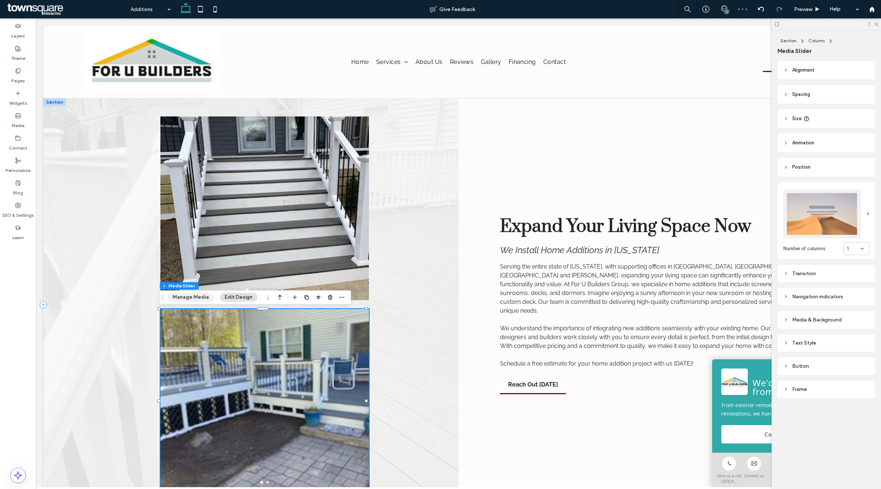
click at [189, 296] on button "Manage Media" at bounding box center [191, 297] width 46 height 9
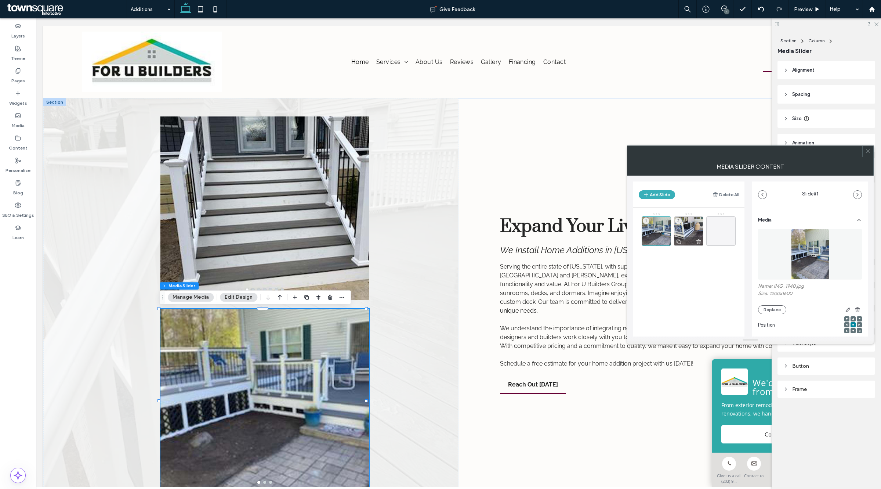
click at [700, 240] on icon at bounding box center [699, 241] width 6 height 7
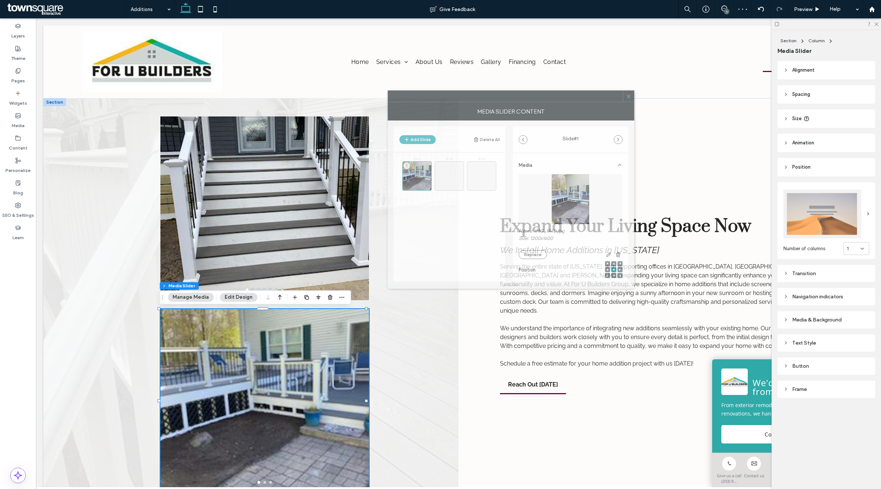
drag, startPoint x: 753, startPoint y: 154, endPoint x: 535, endPoint y: 142, distance: 217.7
click at [514, 104] on div "MEDIA SLIDER CONTENT" at bounding box center [511, 111] width 247 height 18
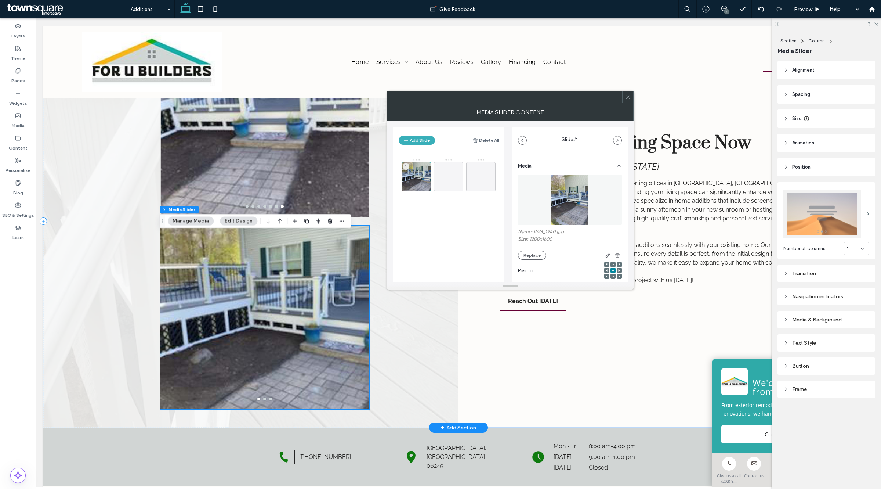
scroll to position [92, 0]
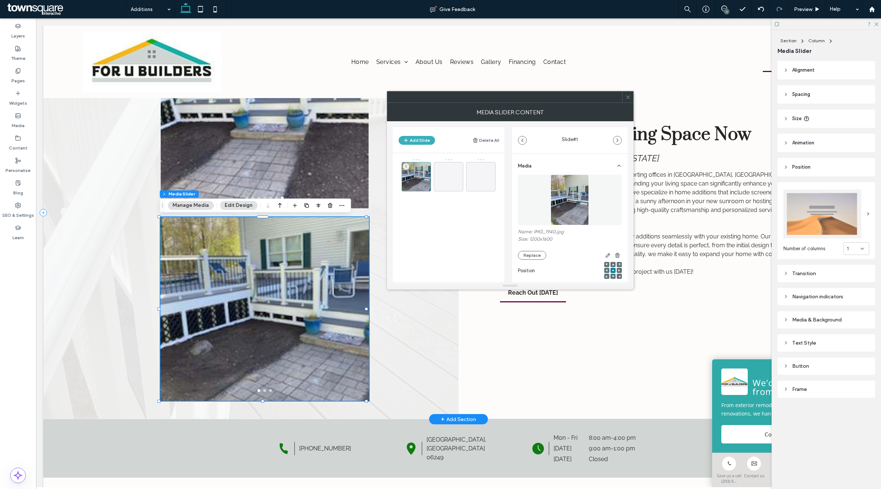
drag, startPoint x: 243, startPoint y: 318, endPoint x: 279, endPoint y: 297, distance: 41.5
click at [243, 318] on div at bounding box center [264, 313] width 209 height 149
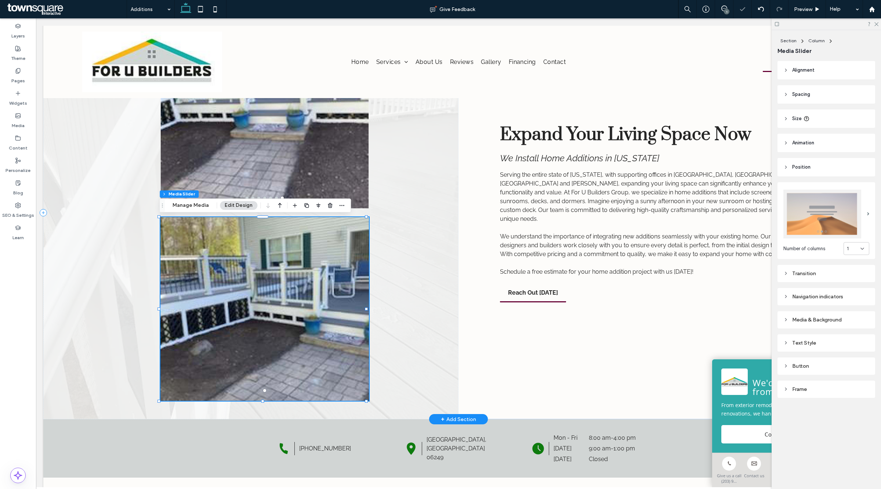
click at [322, 271] on div at bounding box center [264, 309] width 209 height 184
click at [190, 206] on button "Manage Media" at bounding box center [191, 205] width 46 height 9
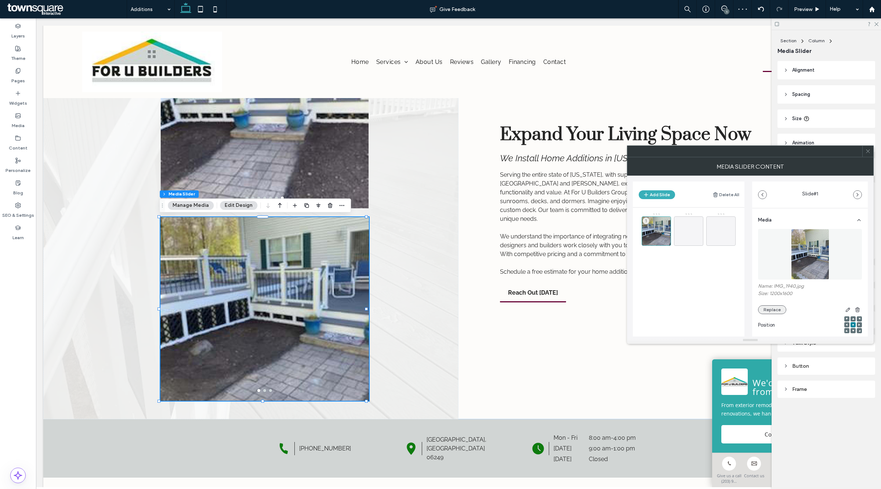
click at [763, 311] on button "Replace" at bounding box center [772, 309] width 28 height 9
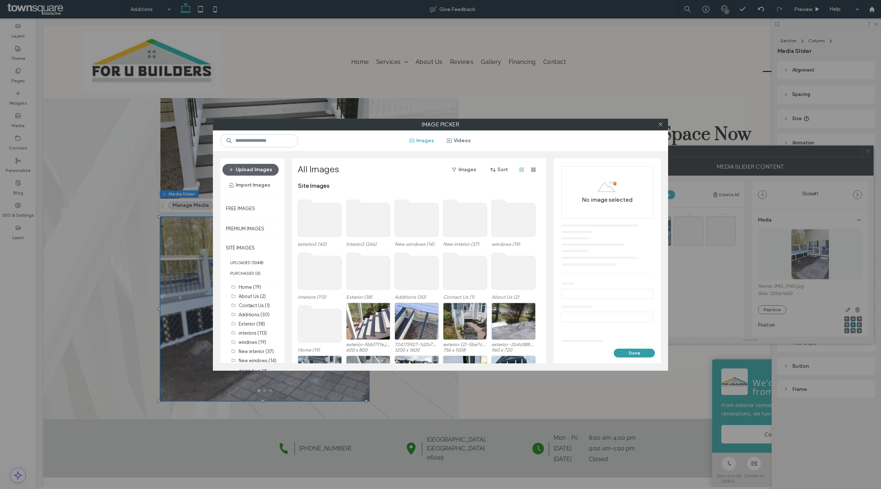
click at [645, 354] on button "Done" at bounding box center [634, 352] width 41 height 9
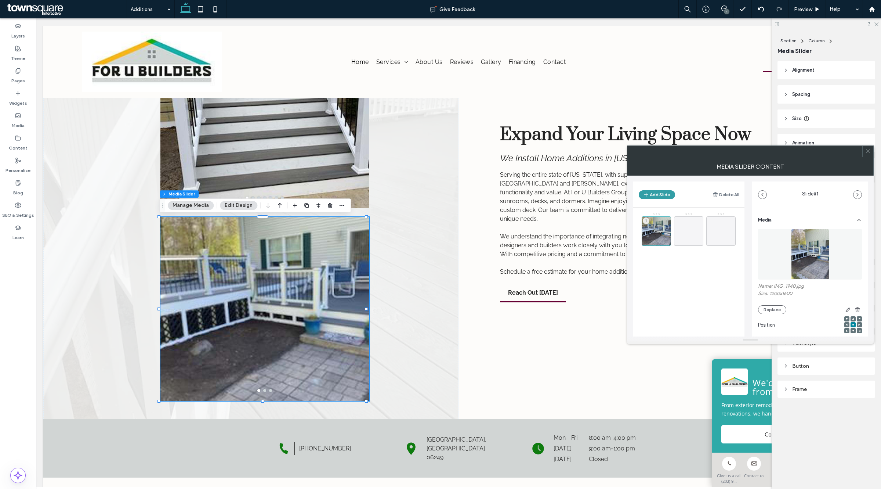
click at [652, 193] on button "Add Slide" at bounding box center [657, 194] width 36 height 9
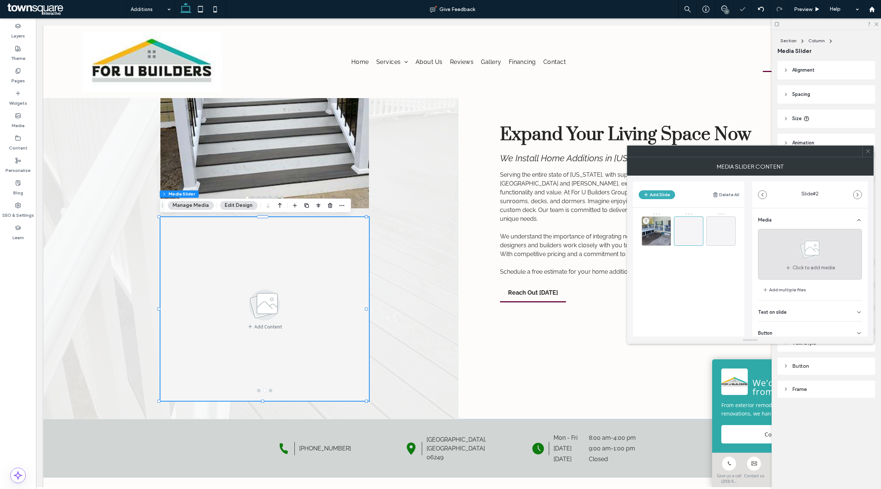
click at [786, 265] on icon at bounding box center [788, 268] width 6 height 6
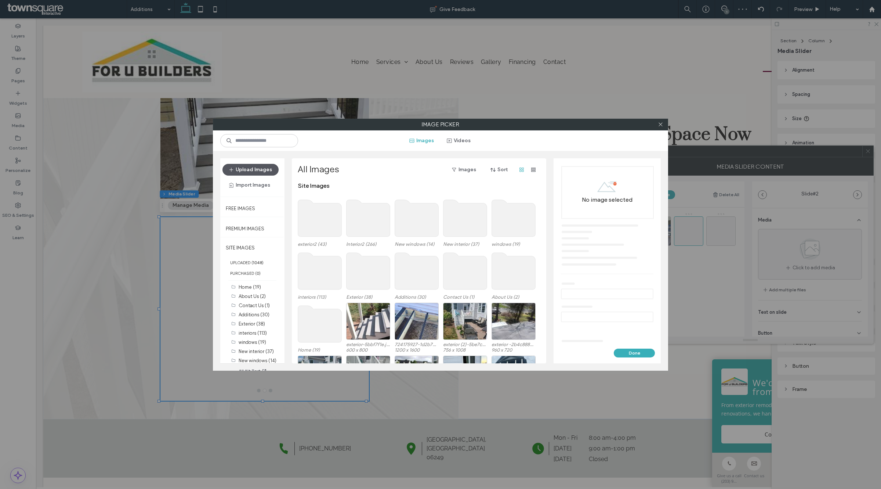
click at [236, 168] on button "Upload Images" at bounding box center [250, 170] width 56 height 12
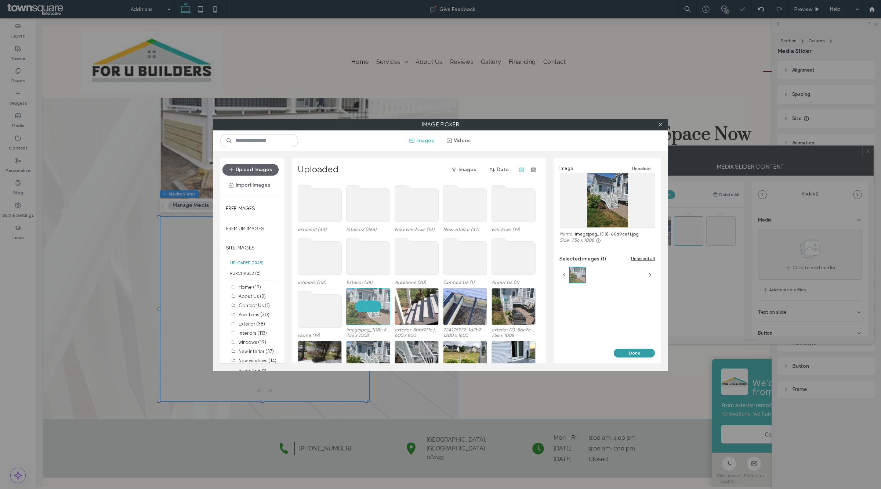
click at [633, 350] on button "Done" at bounding box center [634, 352] width 41 height 9
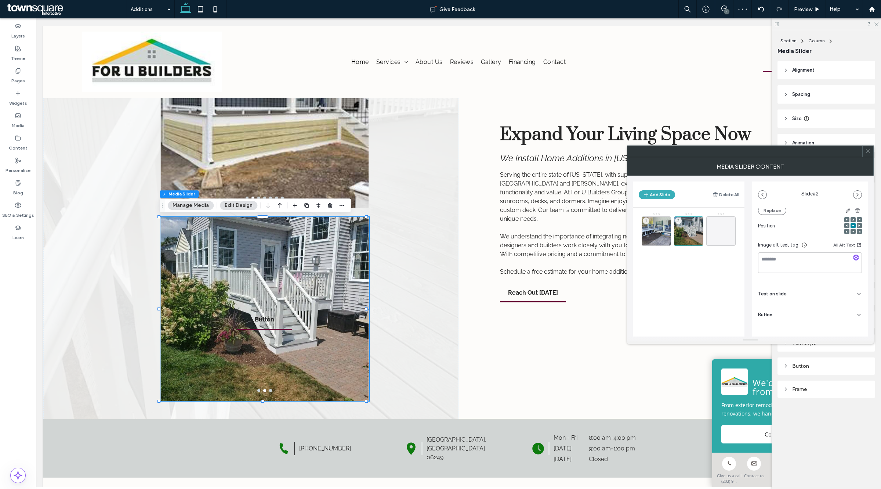
scroll to position [105, 0]
click at [856, 309] on icon at bounding box center [859, 310] width 6 height 6
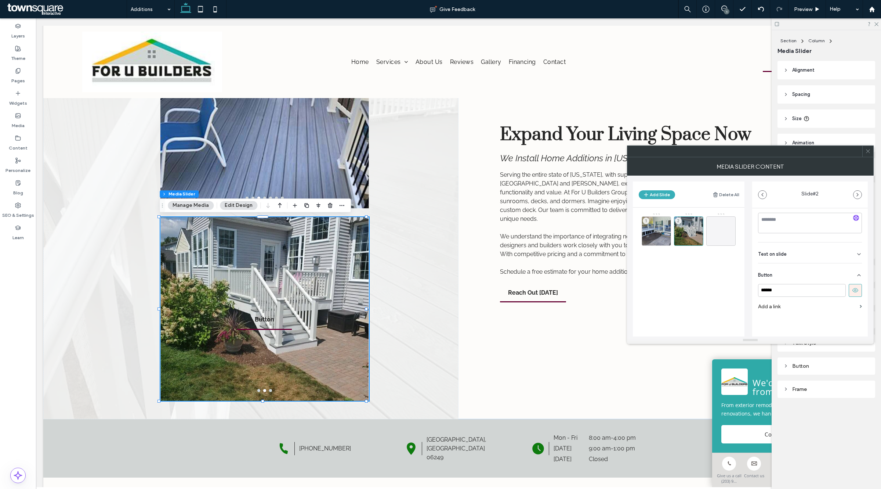
click at [857, 292] on button at bounding box center [855, 290] width 13 height 13
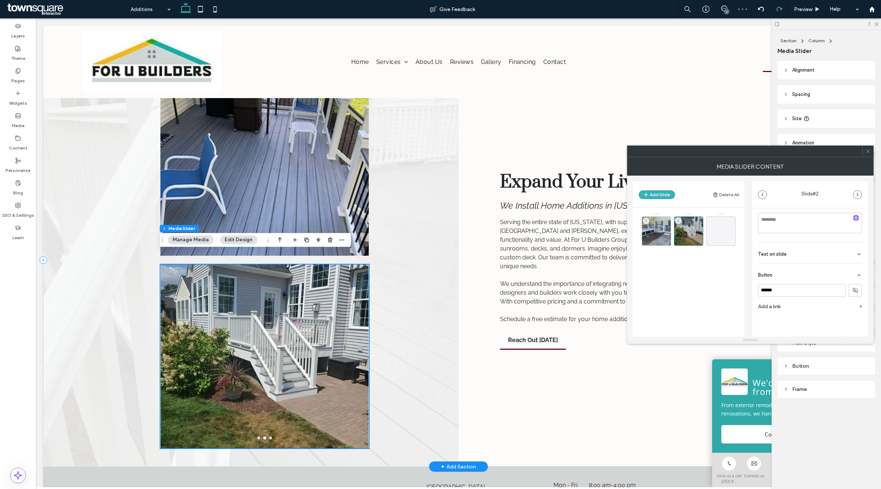
scroll to position [0, 0]
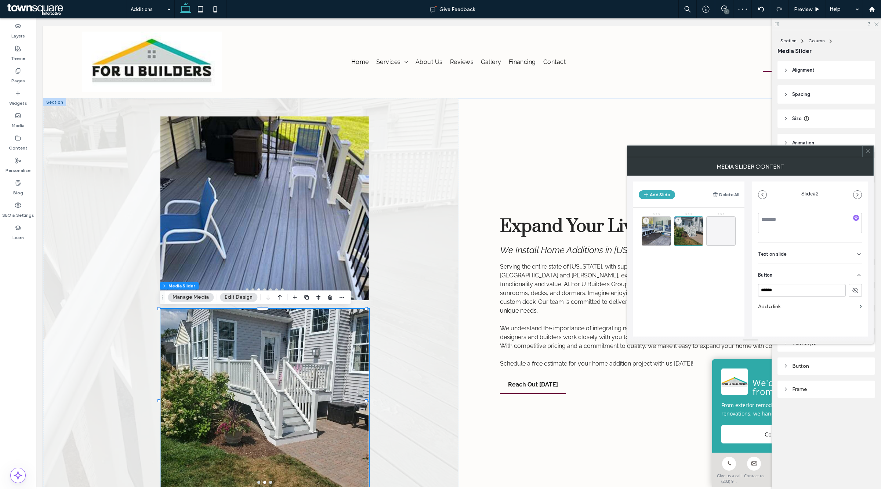
click at [869, 155] on span at bounding box center [868, 151] width 6 height 11
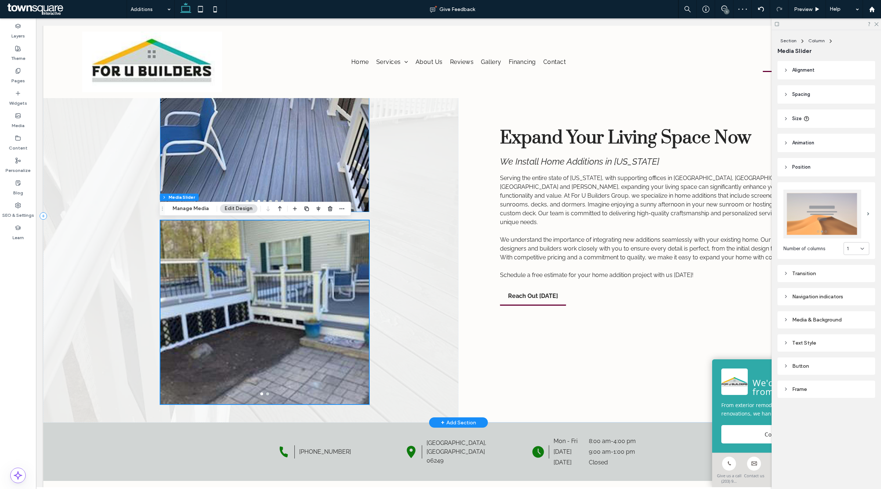
scroll to position [138, 0]
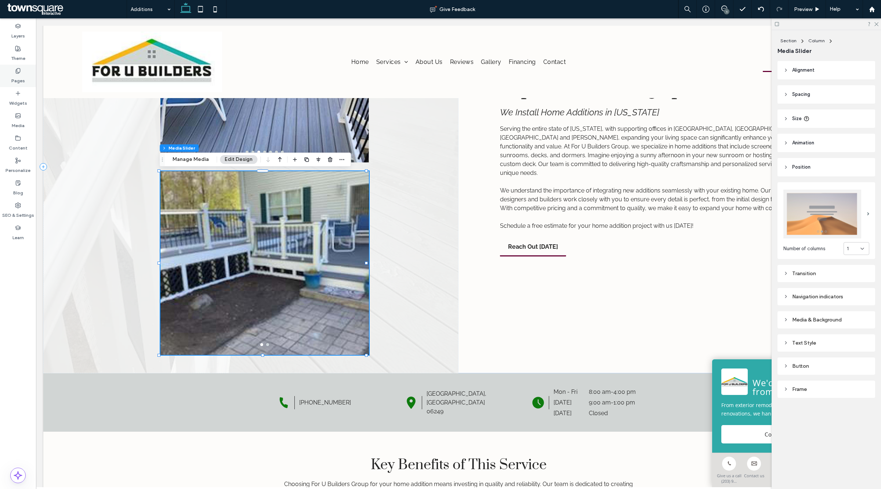
click at [15, 72] on icon at bounding box center [18, 71] width 6 height 6
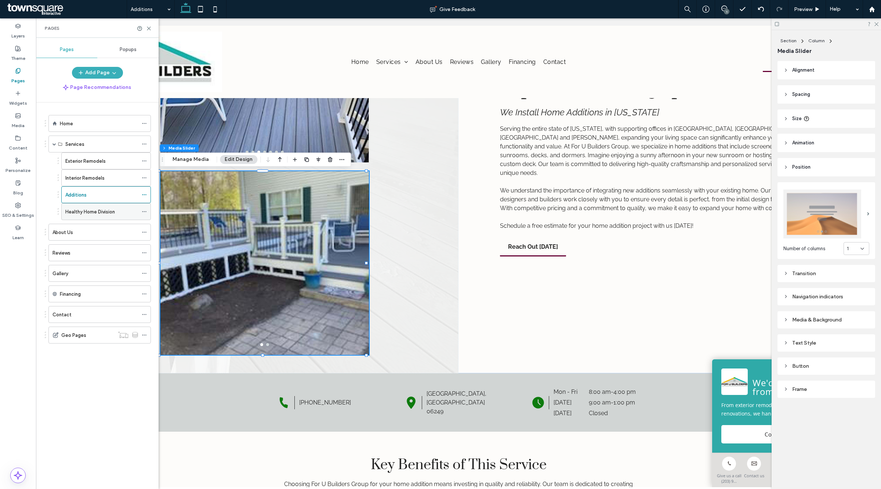
click at [87, 213] on label "Healthy Home Division" at bounding box center [90, 211] width 50 height 13
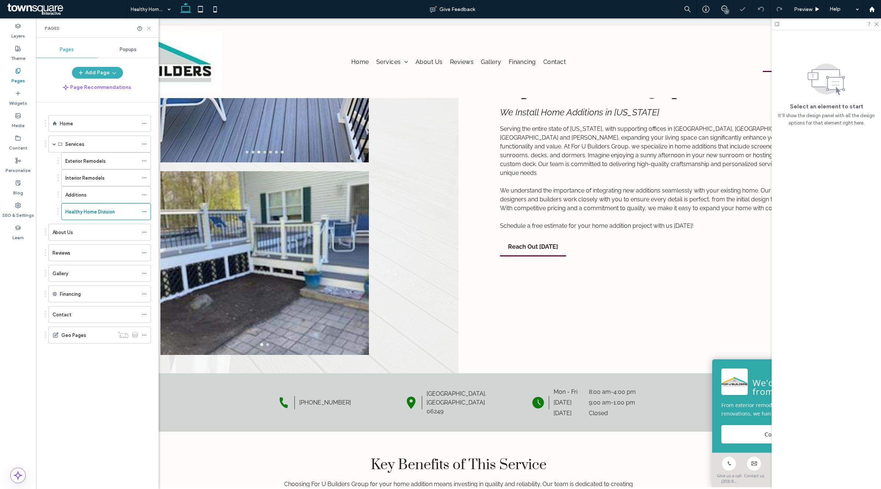
click at [147, 30] on icon at bounding box center [149, 29] width 6 height 6
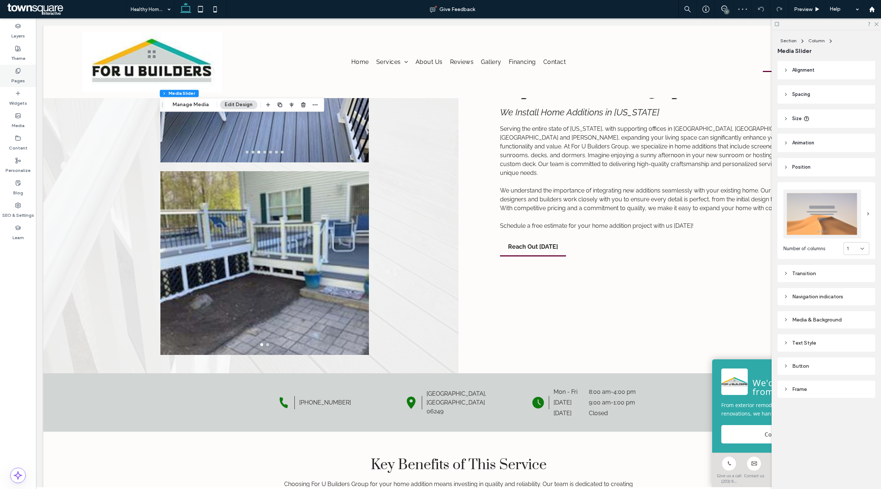
click at [9, 76] on div "Pages" at bounding box center [18, 76] width 36 height 22
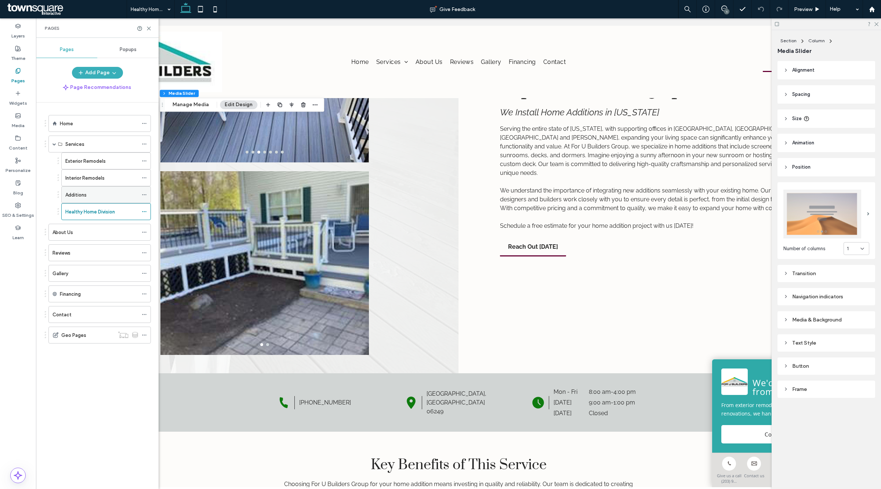
click at [73, 198] on label "Additions" at bounding box center [75, 194] width 21 height 13
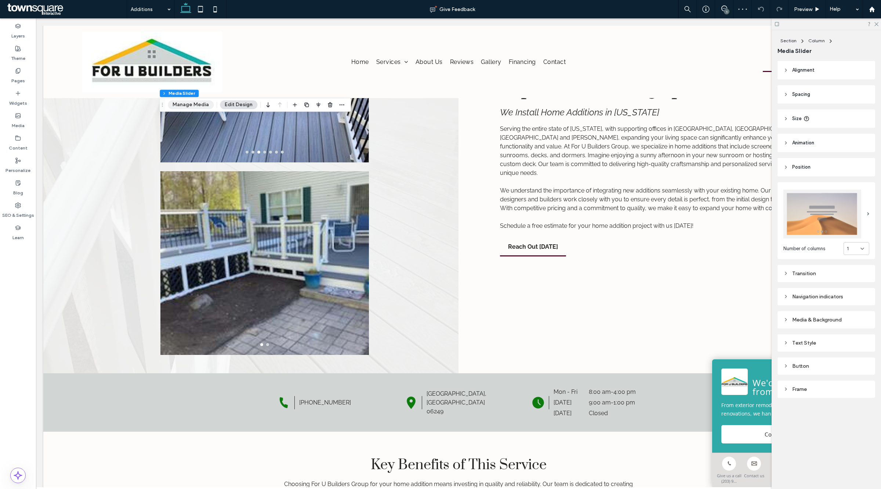
click at [186, 107] on button "Manage Media" at bounding box center [191, 104] width 46 height 9
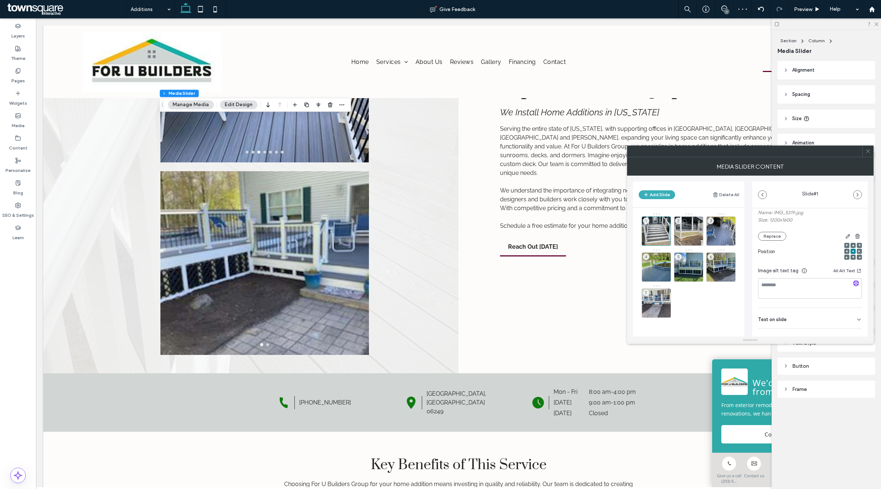
scroll to position [92, 0]
click at [658, 192] on button "Add Slide" at bounding box center [657, 194] width 36 height 9
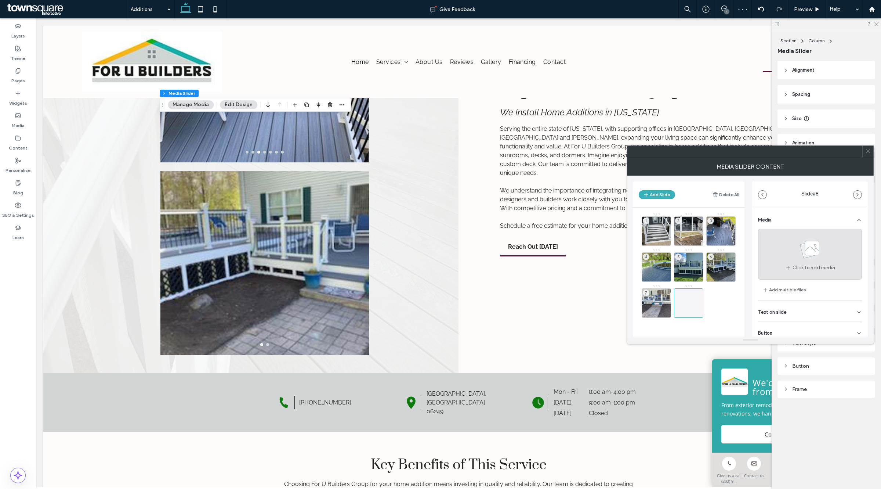
click at [800, 251] on use at bounding box center [810, 248] width 21 height 21
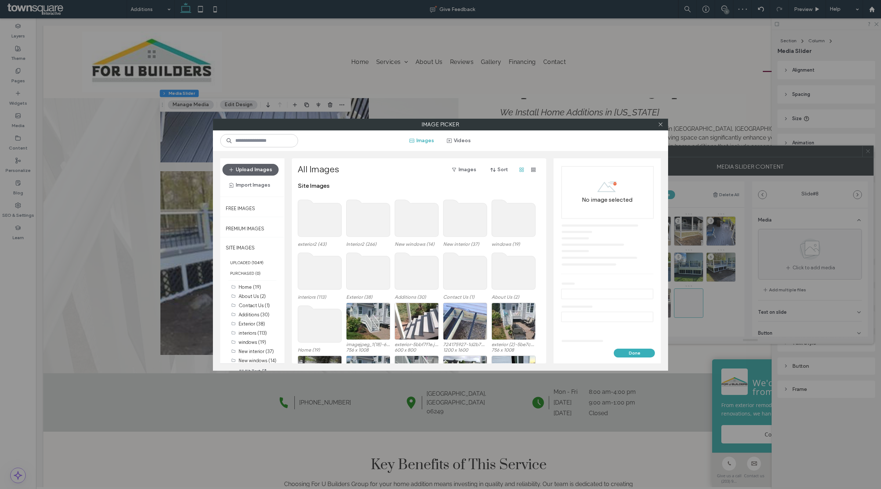
click at [245, 178] on div "Upload Images Import Images" at bounding box center [252, 177] width 60 height 27
click at [246, 171] on button "Upload Images" at bounding box center [250, 170] width 56 height 12
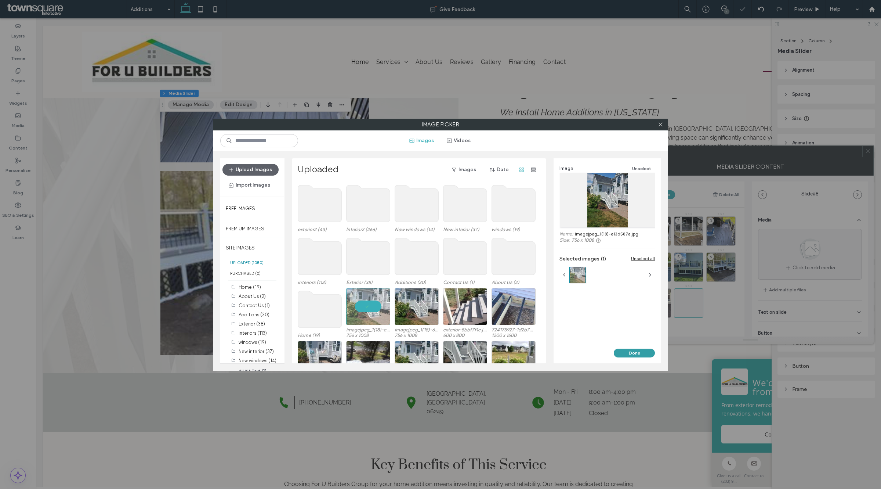
click at [623, 348] on button "Done" at bounding box center [634, 352] width 41 height 9
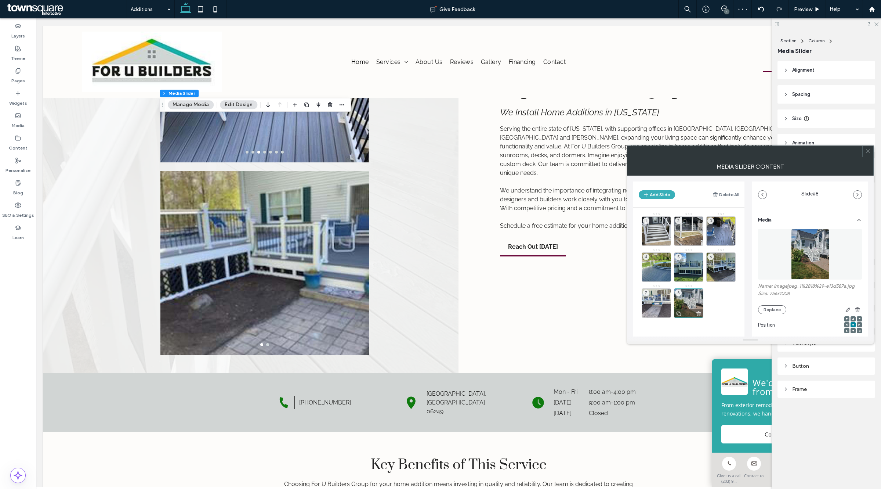
click at [691, 298] on div "8" at bounding box center [688, 302] width 29 height 29
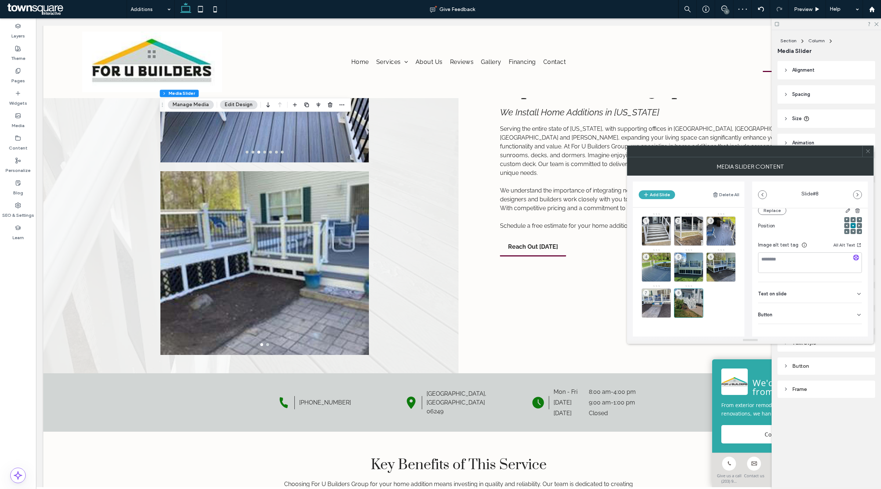
scroll to position [105, 0]
click at [856, 309] on icon at bounding box center [859, 310] width 6 height 6
click at [852, 322] on icon at bounding box center [855, 323] width 7 height 7
click at [869, 153] on icon at bounding box center [868, 151] width 6 height 6
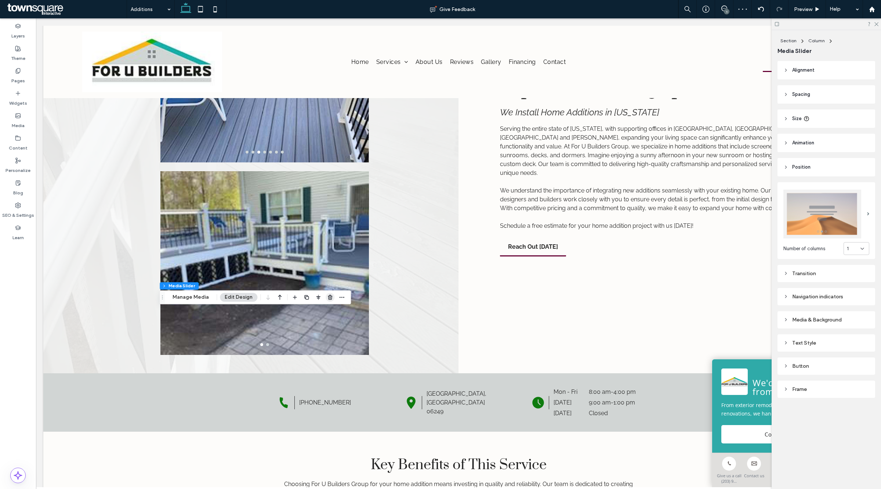
click at [330, 294] on span "button" at bounding box center [330, 297] width 9 height 9
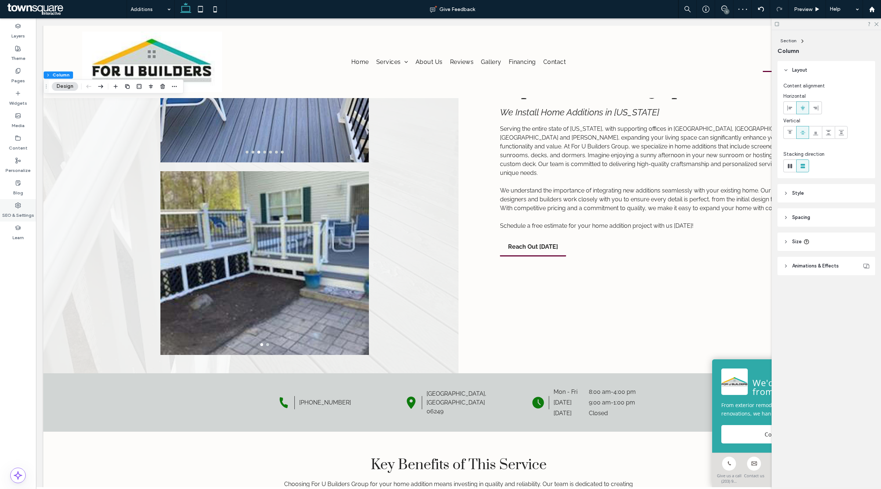
click at [0, 202] on div "SEO & Settings" at bounding box center [18, 210] width 36 height 22
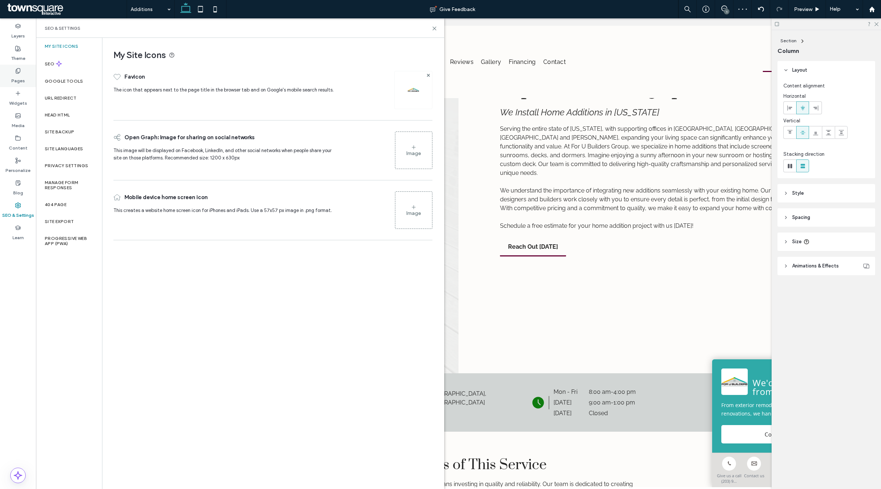
click at [15, 82] on label "Pages" at bounding box center [18, 79] width 14 height 10
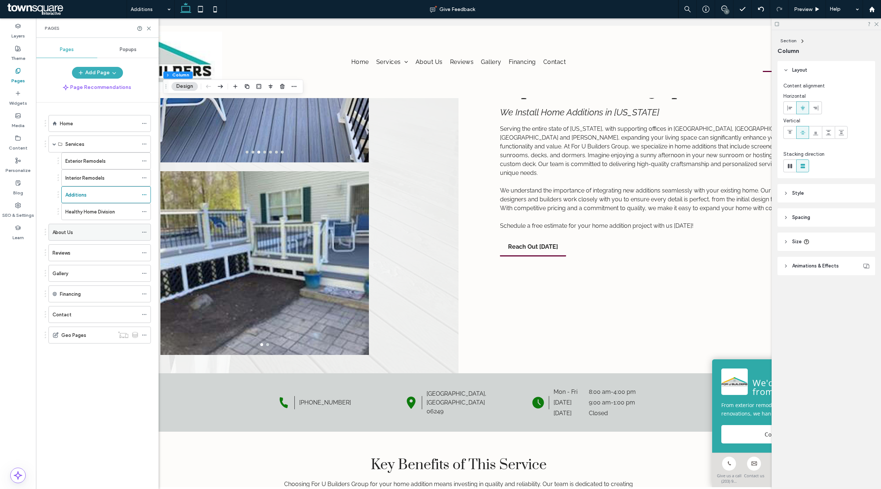
click at [90, 236] on div "About Us" at bounding box center [96, 232] width 86 height 8
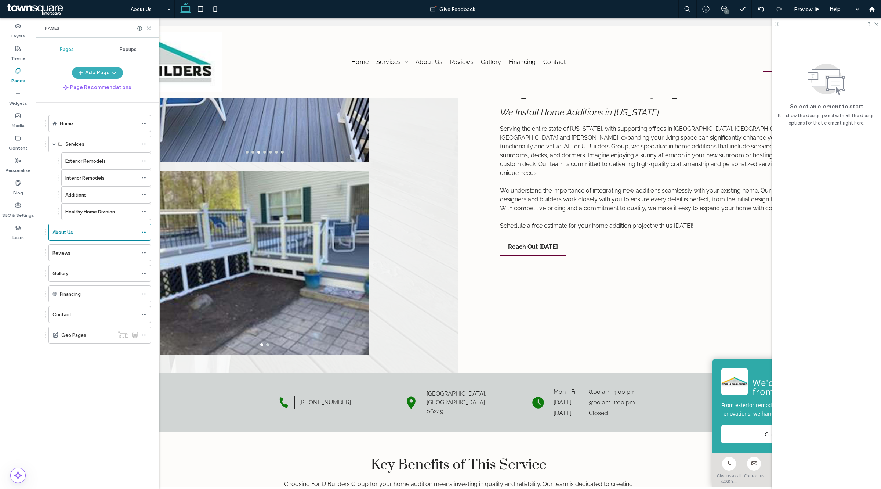
click at [92, 279] on div "Gallery" at bounding box center [96, 273] width 86 height 16
click at [875, 24] on icon at bounding box center [876, 23] width 5 height 5
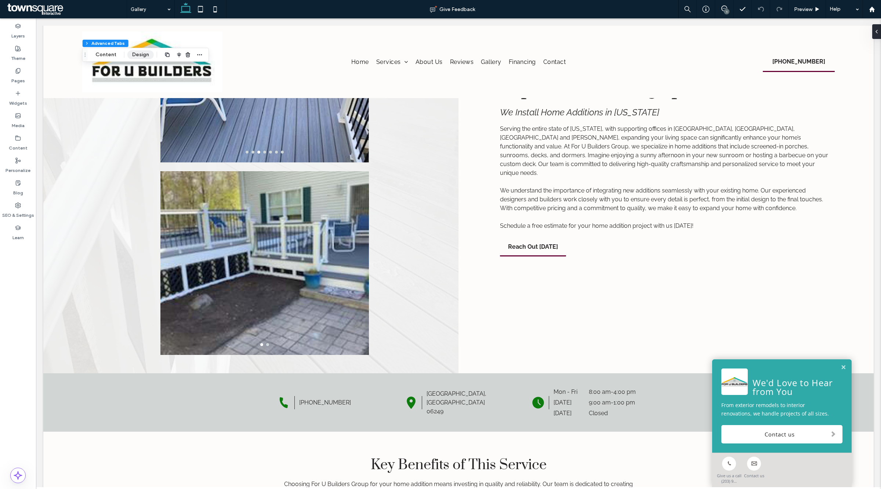
click at [138, 50] on button "Design" at bounding box center [140, 54] width 26 height 9
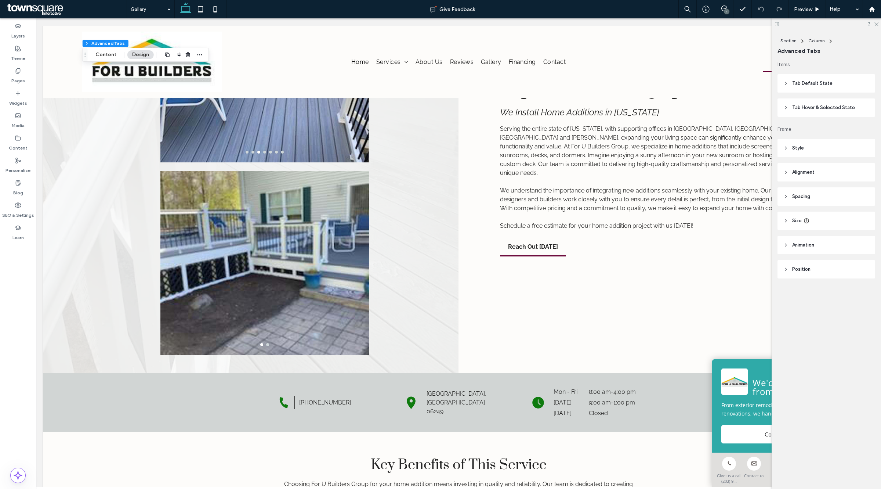
click at [797, 145] on span "Style" at bounding box center [798, 147] width 12 height 7
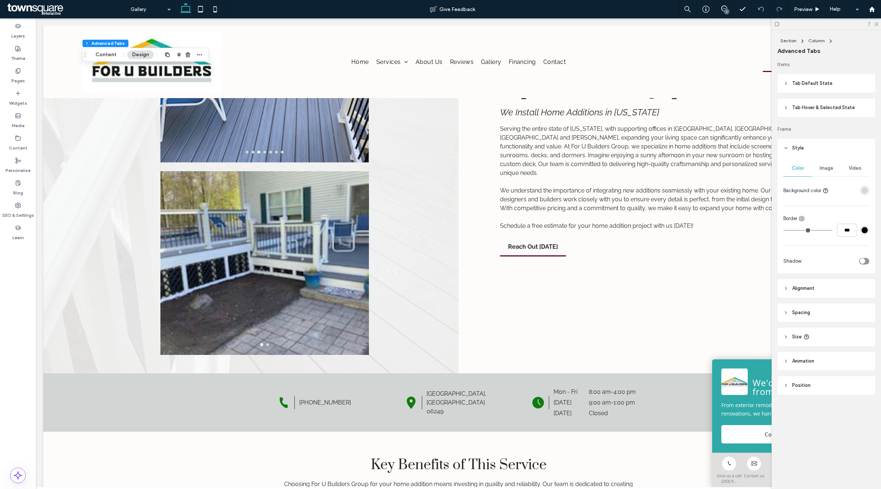
click at [828, 163] on div "Image" at bounding box center [826, 168] width 29 height 16
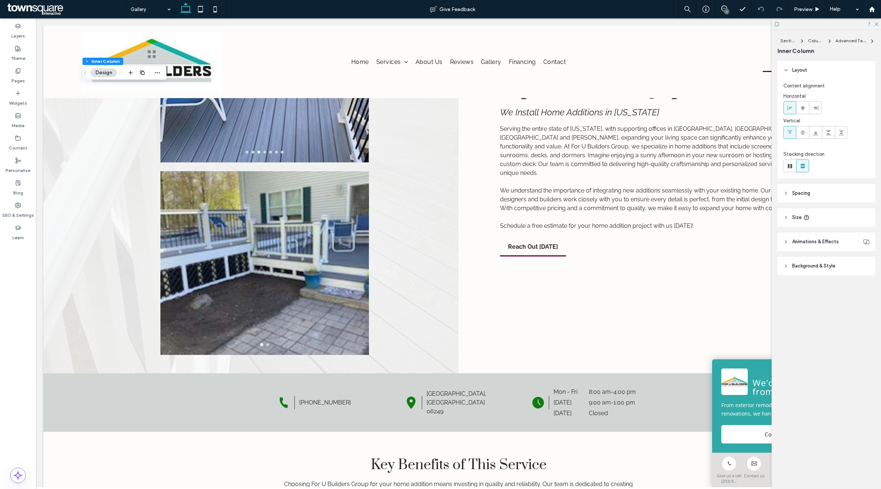
click at [107, 74] on button "Design" at bounding box center [104, 72] width 26 height 9
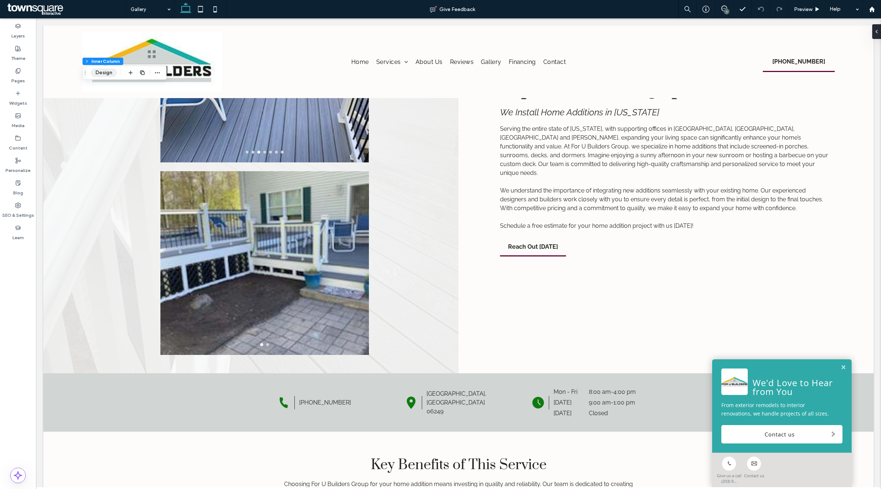
click at [107, 74] on button "Design" at bounding box center [104, 72] width 26 height 9
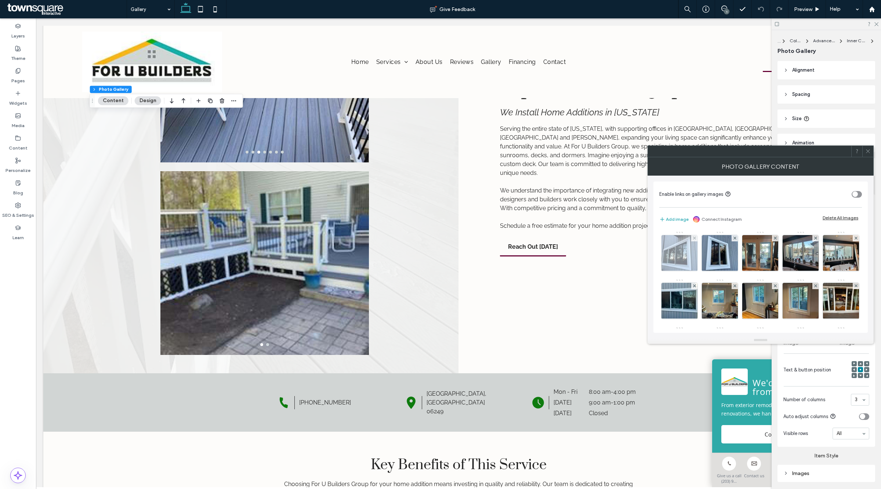
click at [691, 237] on div at bounding box center [694, 238] width 6 height 6
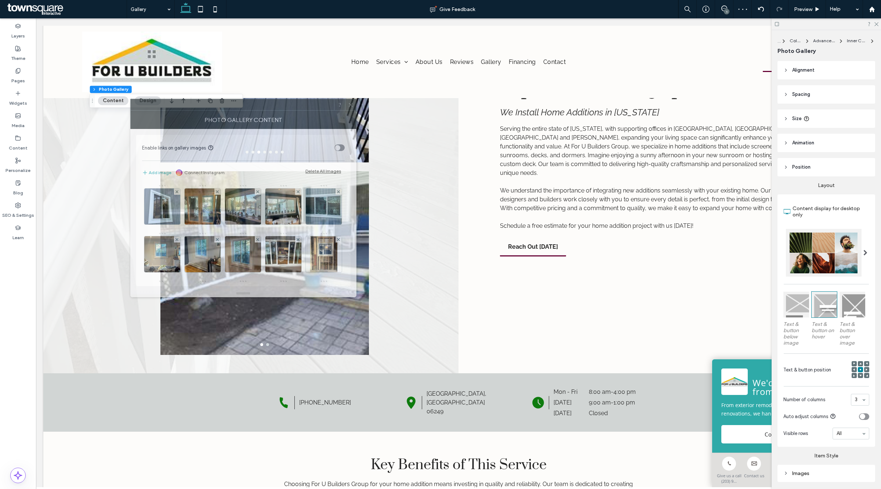
drag, startPoint x: 771, startPoint y: 157, endPoint x: 254, endPoint y: 111, distance: 519.4
click at [254, 111] on div "Photo Gallery Content" at bounding box center [243, 120] width 226 height 18
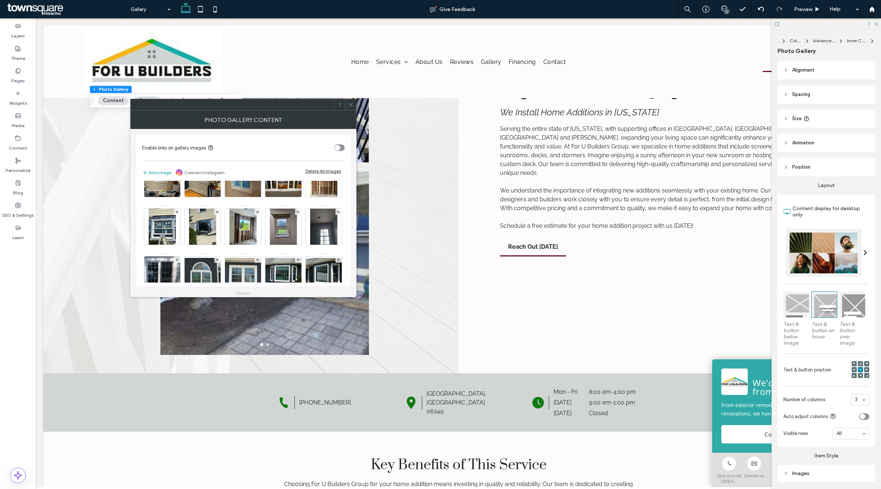
scroll to position [92, 0]
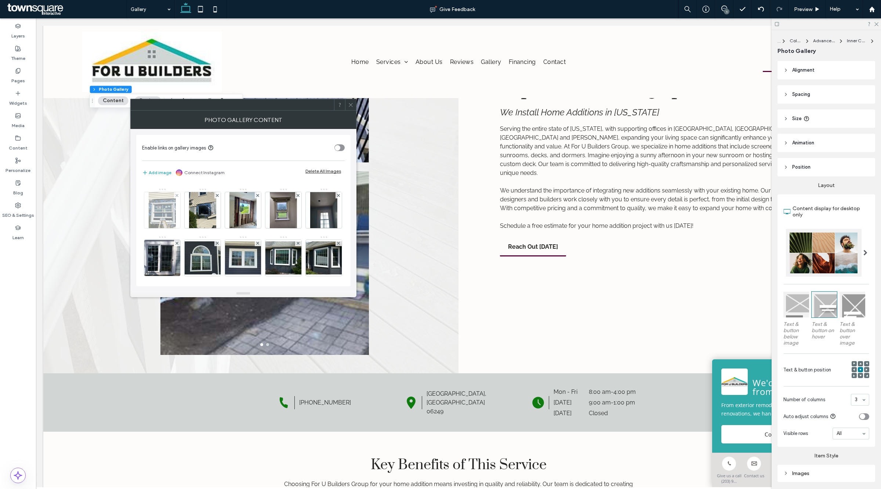
click at [176, 202] on img at bounding box center [162, 210] width 27 height 36
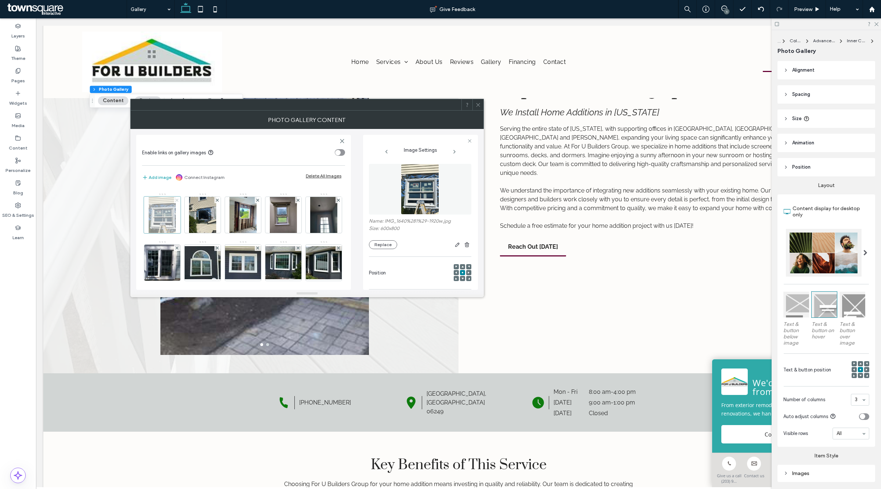
click at [178, 201] on icon at bounding box center [176, 200] width 3 height 3
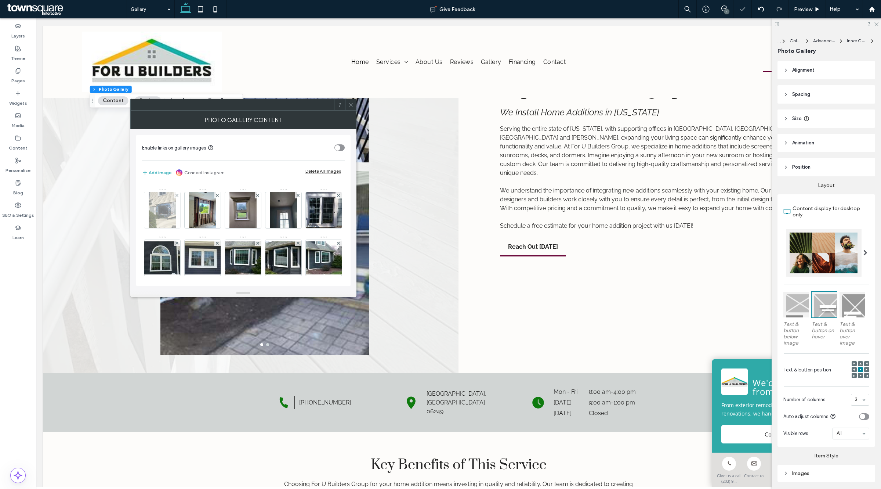
click at [176, 206] on img at bounding box center [162, 210] width 27 height 36
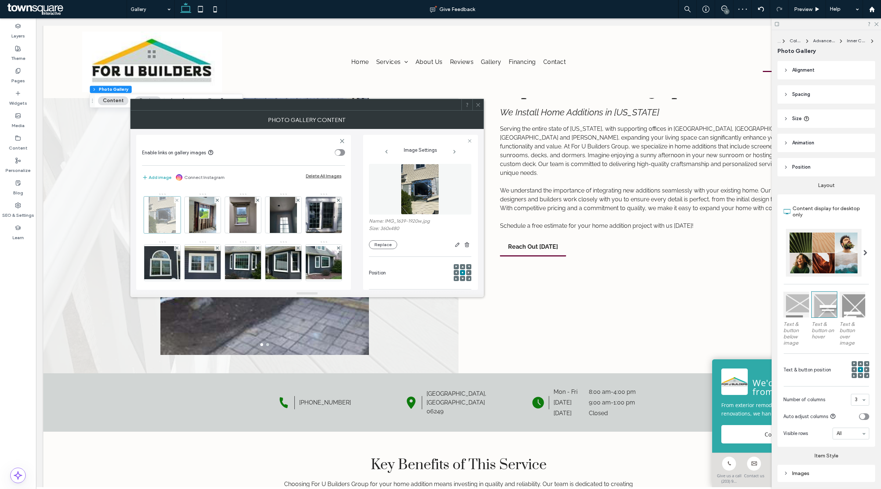
click at [180, 201] on div at bounding box center [177, 200] width 6 height 6
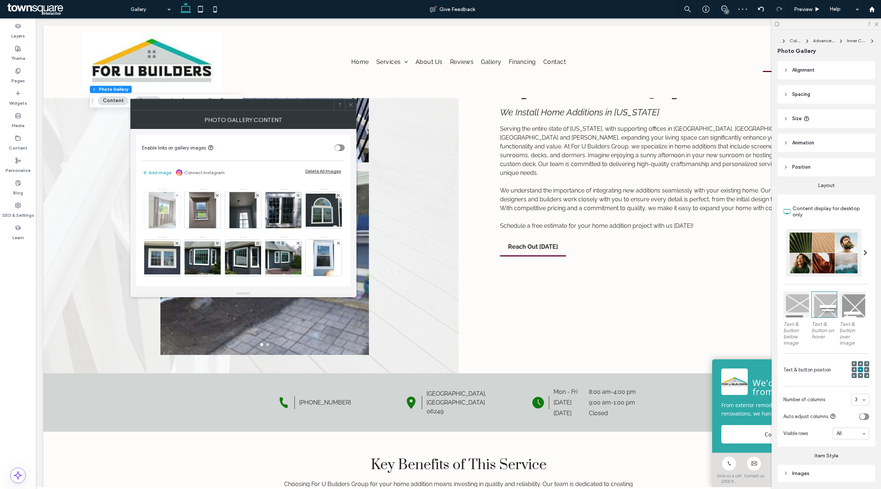
click at [176, 202] on img at bounding box center [162, 210] width 27 height 36
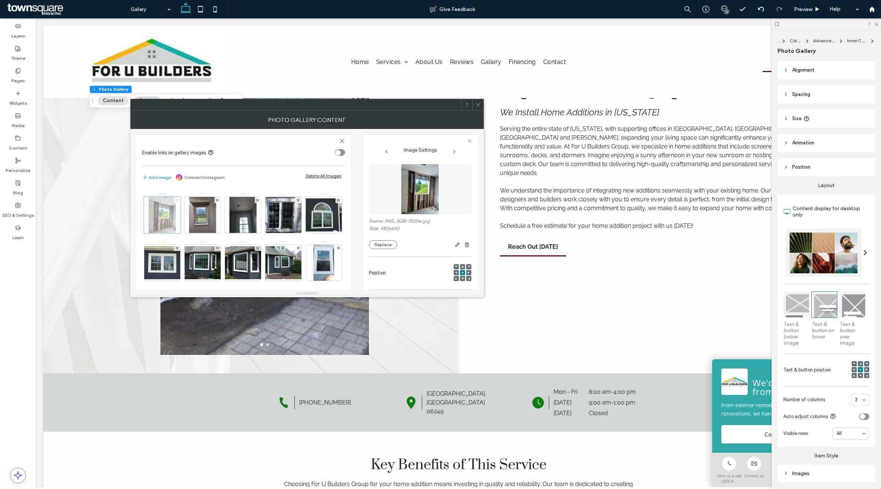
click at [178, 199] on icon at bounding box center [176, 200] width 3 height 3
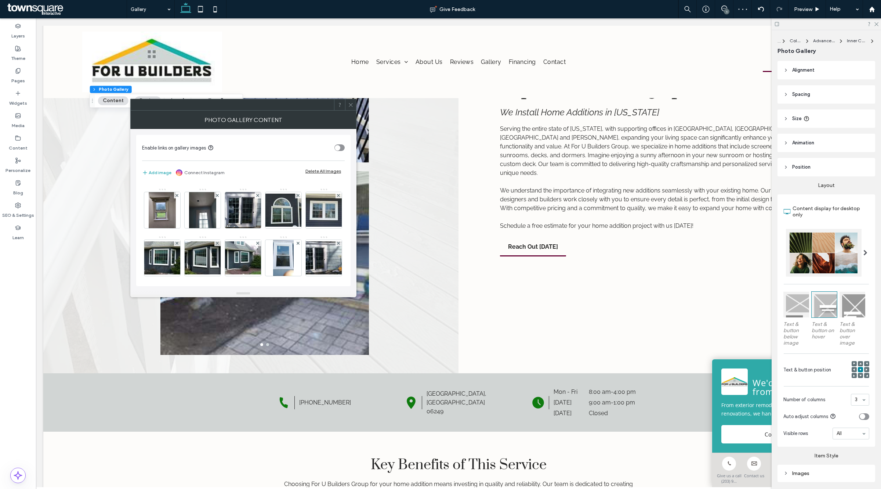
click at [336, 151] on div at bounding box center [339, 147] width 6 height 6
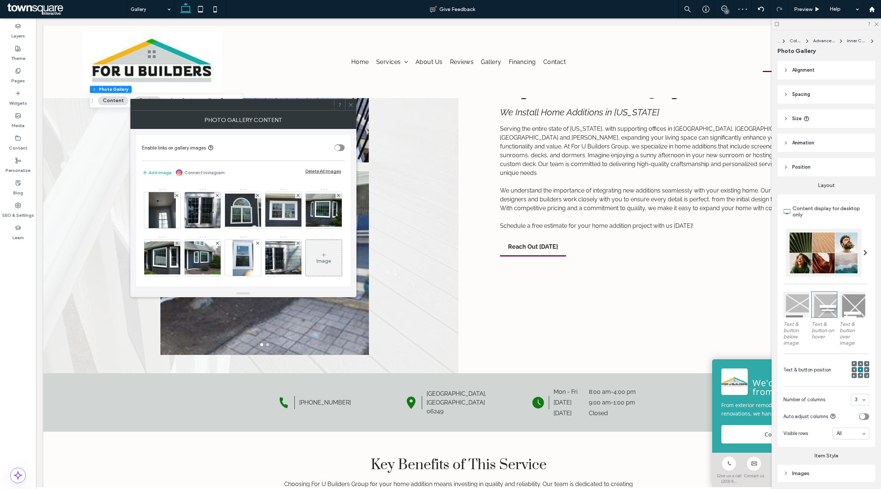
scroll to position [138, 0]
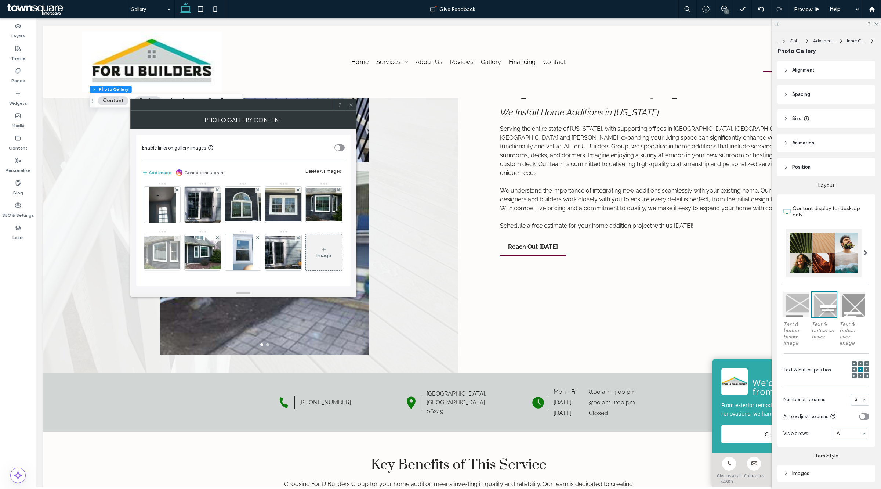
click at [178, 234] on span at bounding box center [176, 237] width 3 height 6
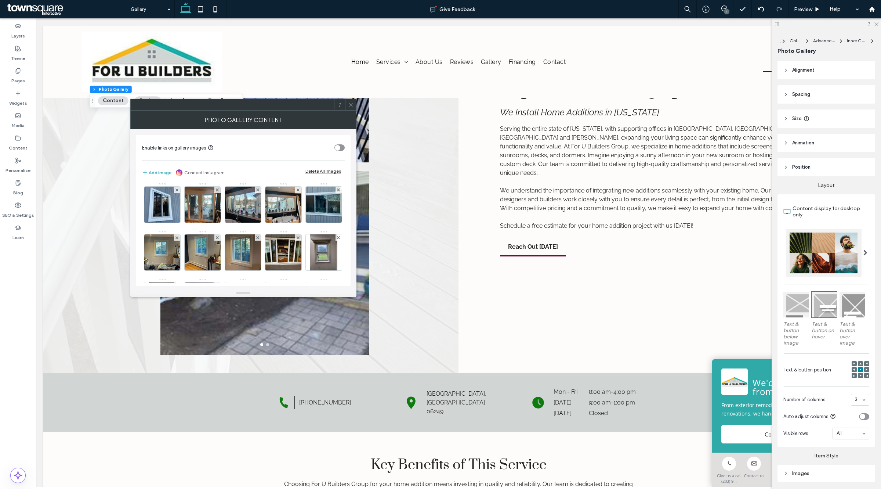
scroll to position [0, 0]
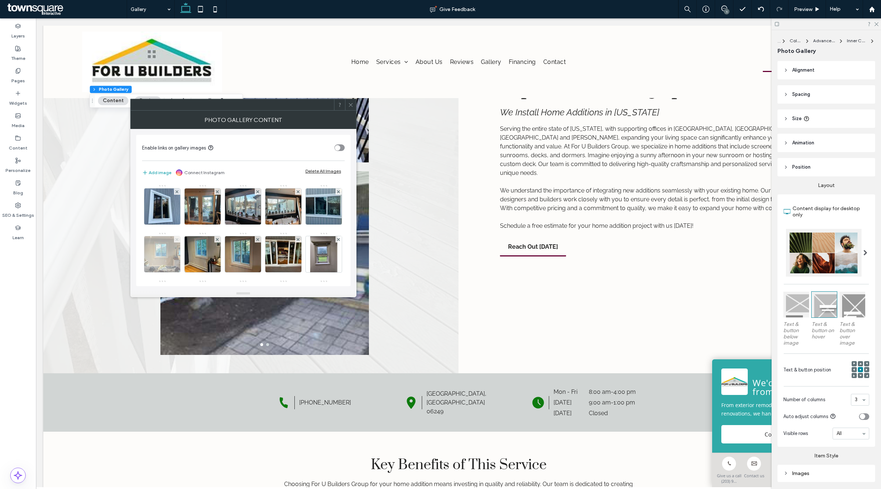
click at [178, 238] on icon at bounding box center [176, 239] width 3 height 3
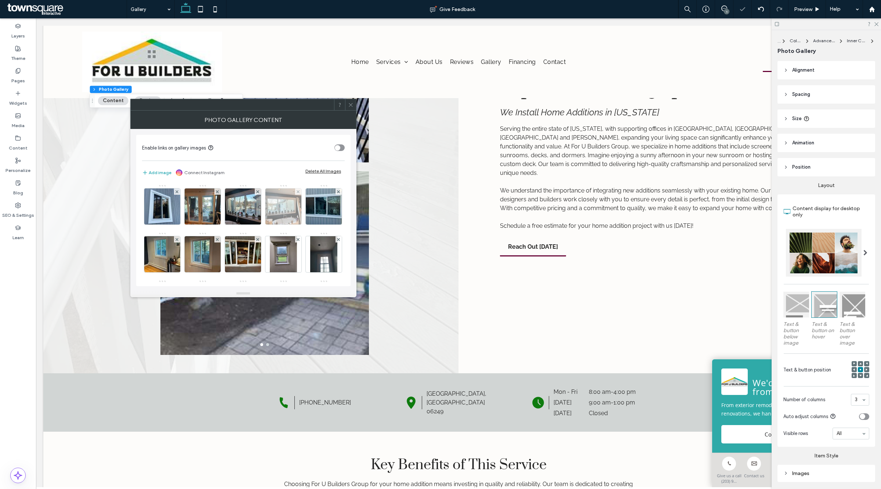
click at [296, 193] on div at bounding box center [298, 191] width 6 height 6
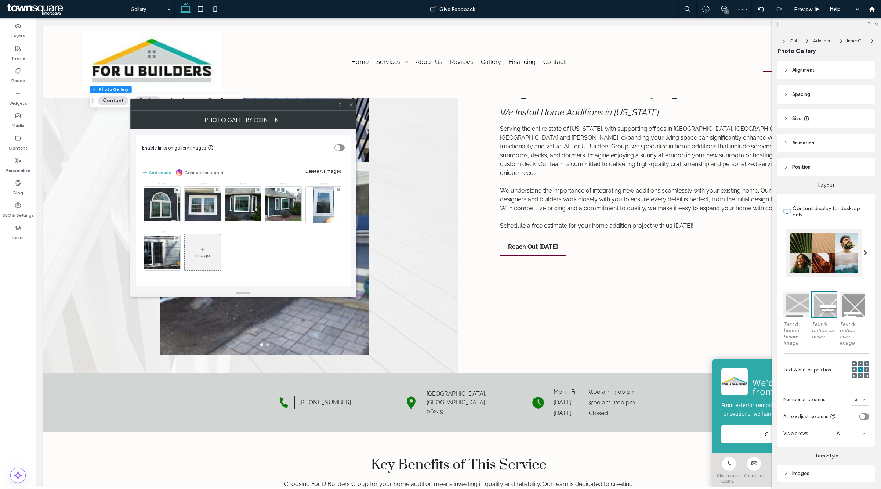
scroll to position [146, 0]
click at [346, 104] on div at bounding box center [350, 104] width 11 height 11
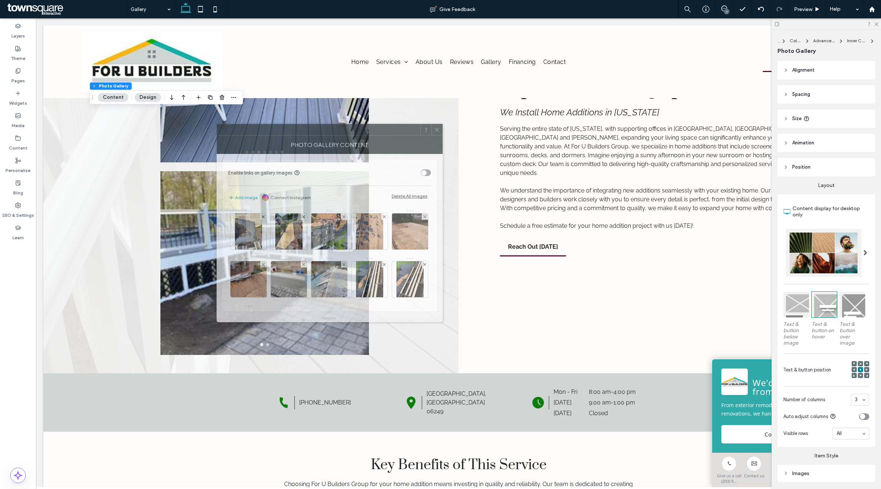
drag, startPoint x: 800, startPoint y: 155, endPoint x: 369, endPoint y: 134, distance: 431.5
click at [369, 134] on div at bounding box center [318, 129] width 203 height 11
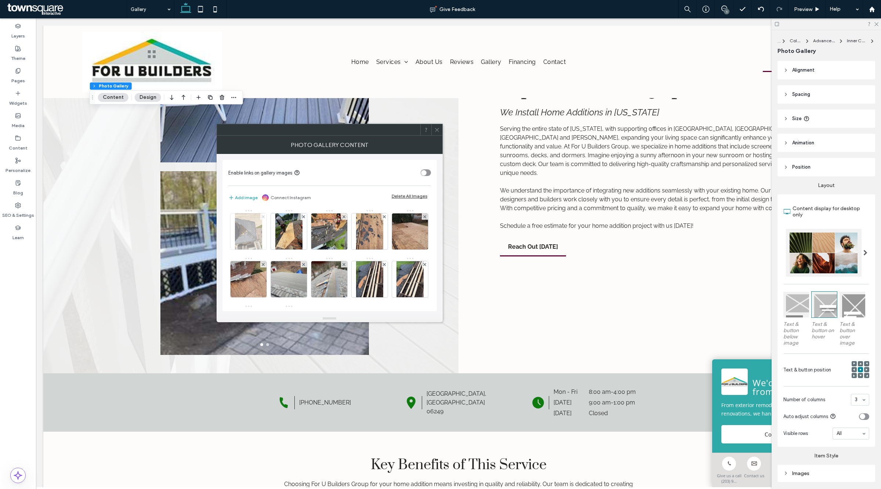
click at [263, 215] on icon at bounding box center [263, 216] width 3 height 3
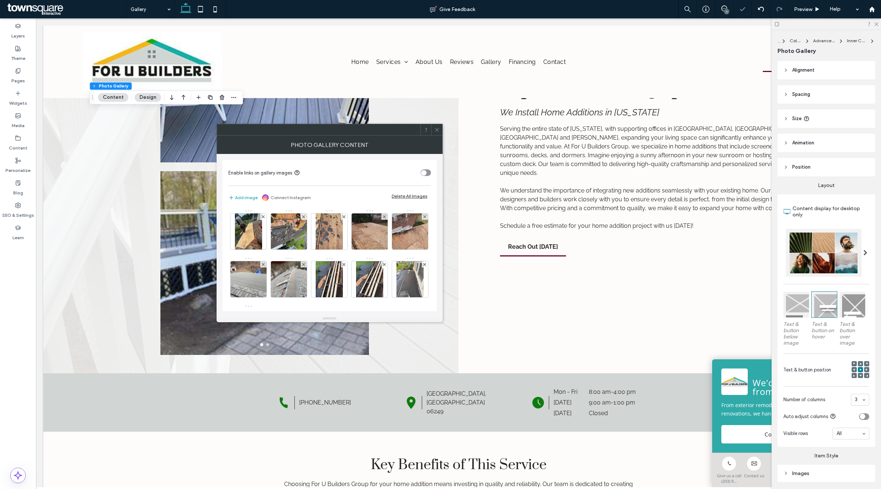
click at [263, 215] on icon at bounding box center [263, 216] width 3 height 3
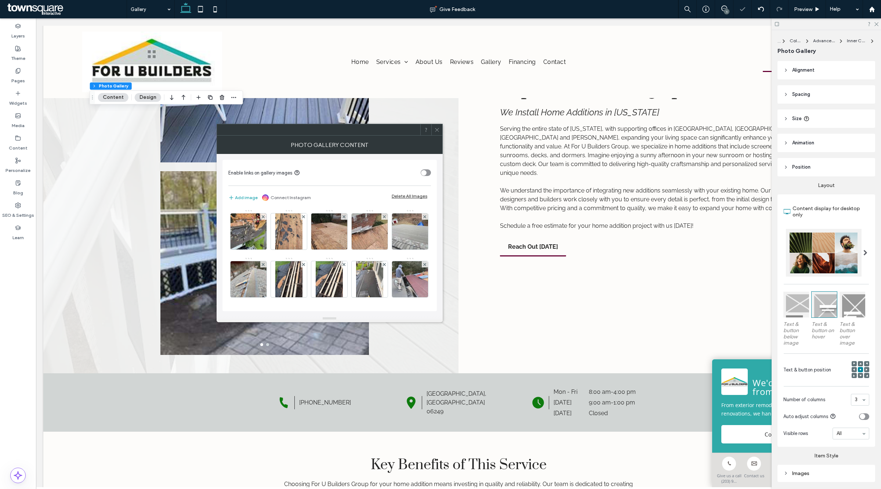
click at [263, 215] on icon at bounding box center [263, 216] width 3 height 3
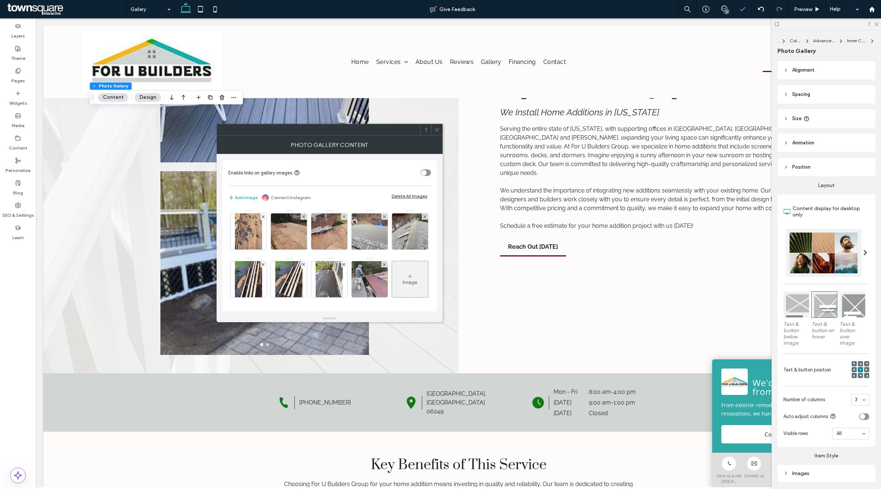
click at [263, 215] on icon at bounding box center [263, 216] width 3 height 3
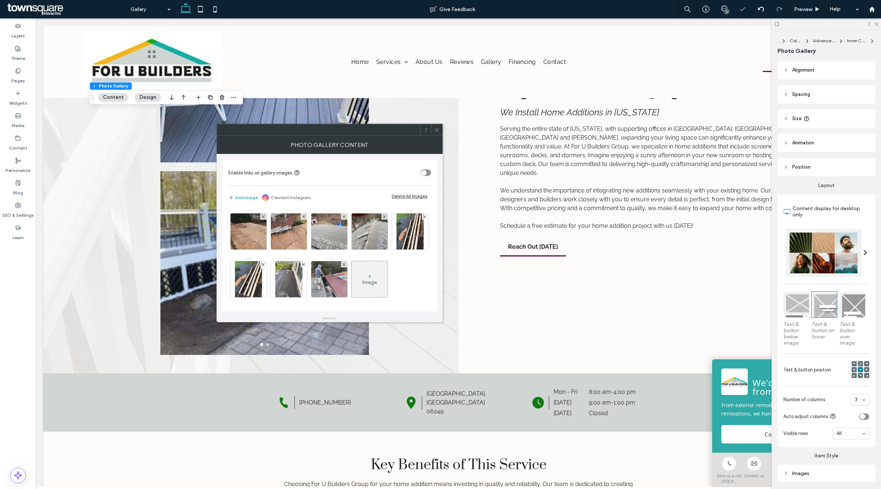
click at [263, 215] on icon at bounding box center [263, 216] width 3 height 3
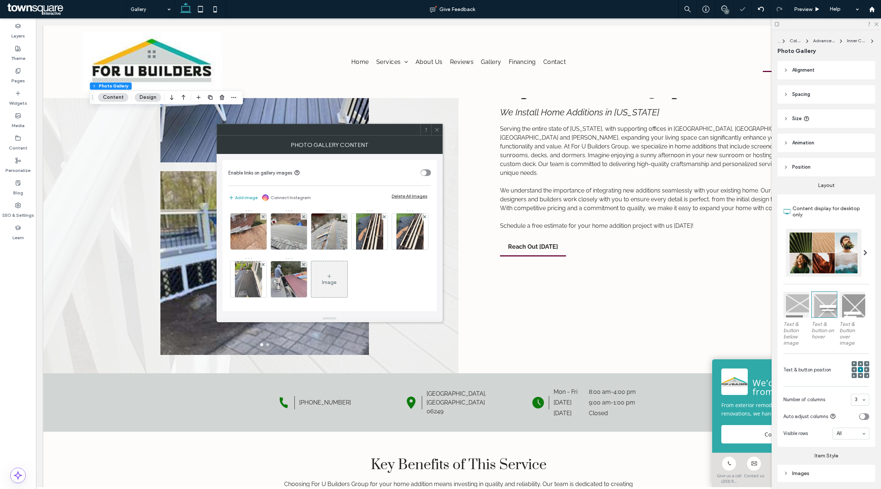
click at [263, 215] on icon at bounding box center [263, 216] width 3 height 3
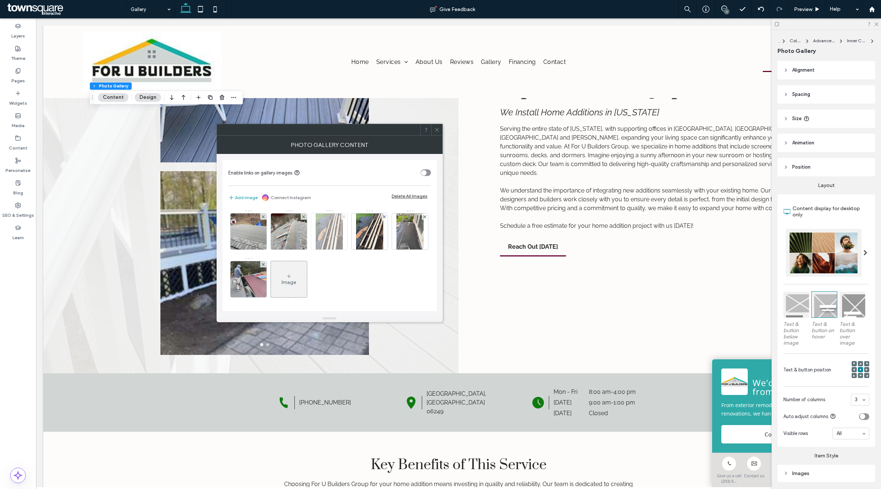
click at [344, 216] on use at bounding box center [344, 216] width 3 height 3
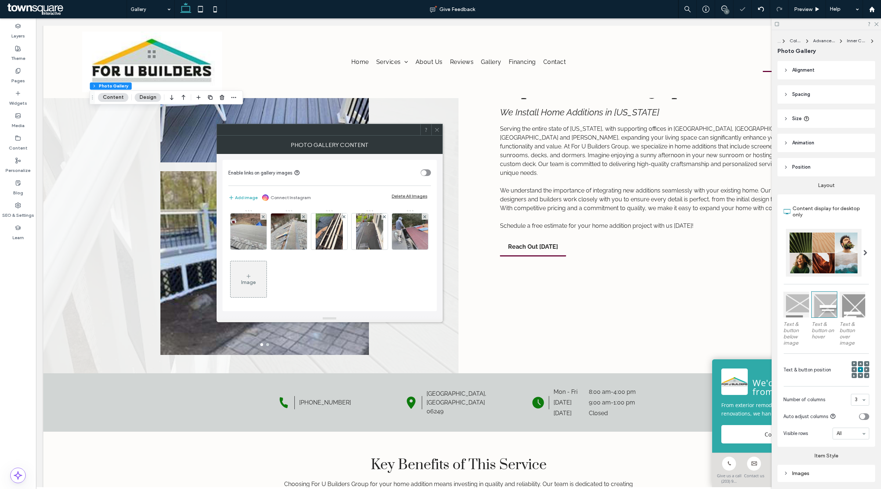
click at [344, 216] on use at bounding box center [344, 216] width 3 height 3
click at [382, 217] on div at bounding box center [384, 216] width 6 height 6
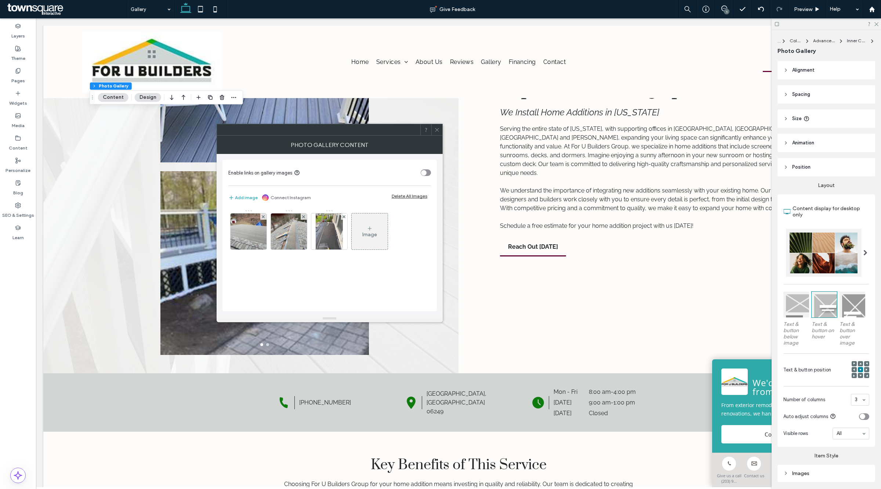
click at [441, 133] on div at bounding box center [436, 129] width 11 height 11
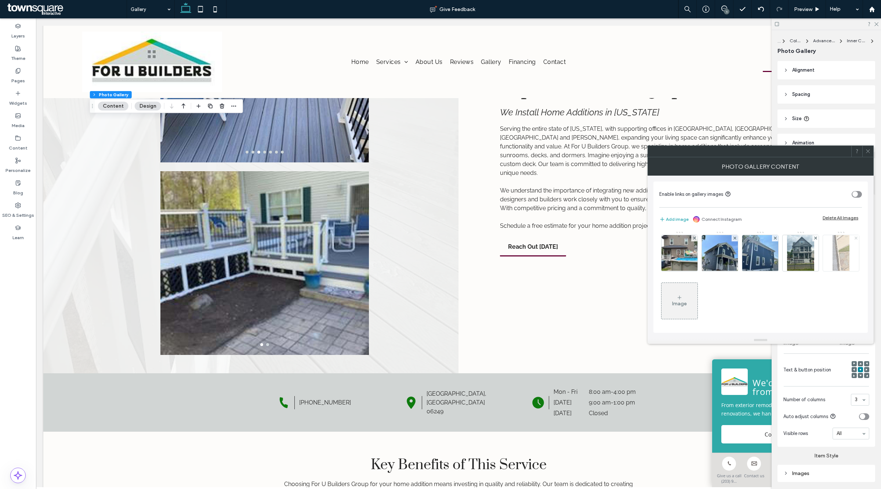
click at [855, 241] on span at bounding box center [856, 238] width 3 height 6
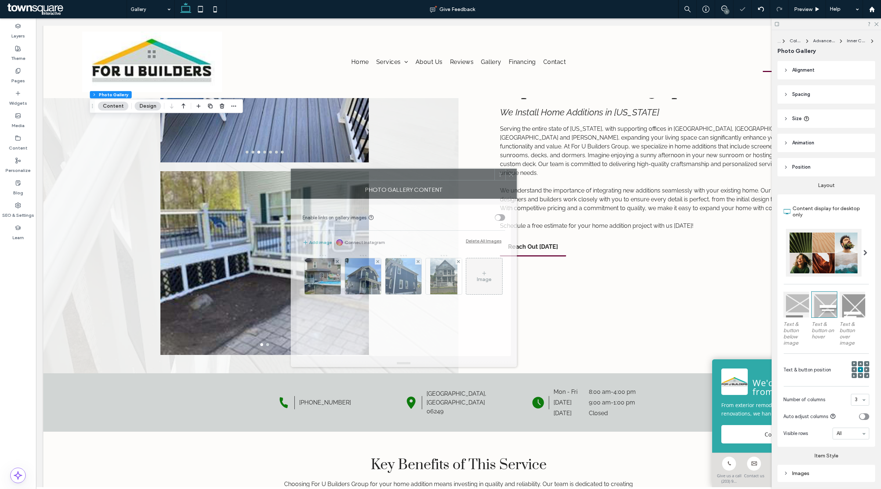
drag, startPoint x: 762, startPoint y: 153, endPoint x: 405, endPoint y: 176, distance: 357.6
click at [405, 176] on div at bounding box center [392, 174] width 203 height 11
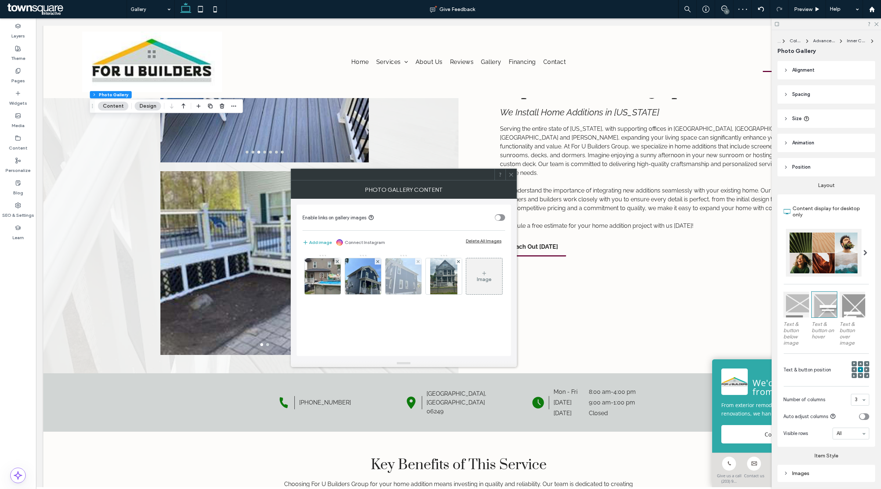
click at [406, 271] on img at bounding box center [404, 276] width 48 height 36
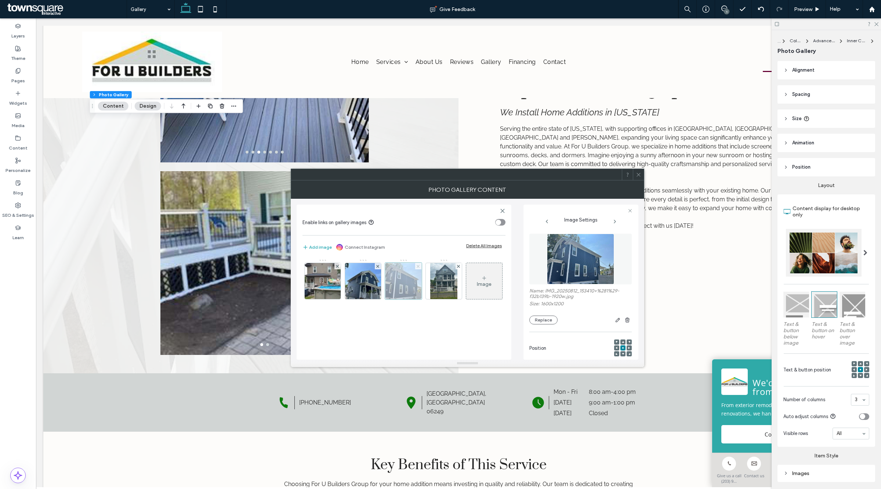
click at [419, 265] on icon at bounding box center [418, 266] width 3 height 3
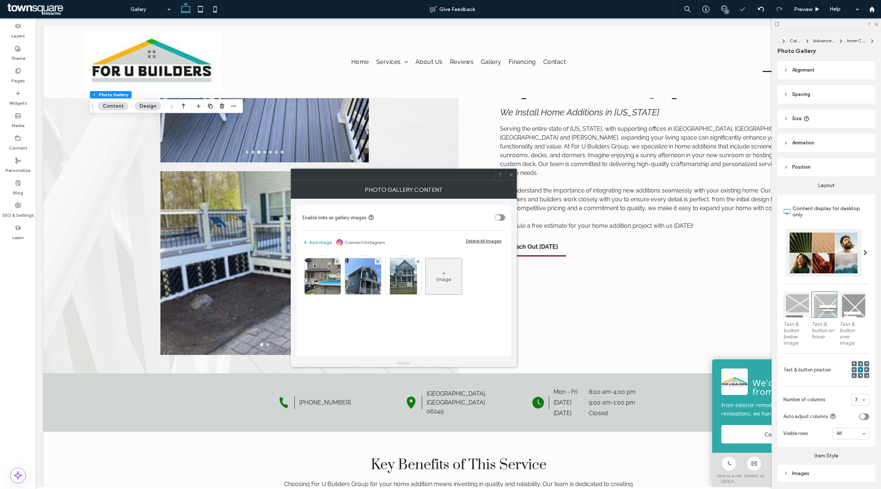
click at [514, 179] on div at bounding box center [511, 174] width 11 height 11
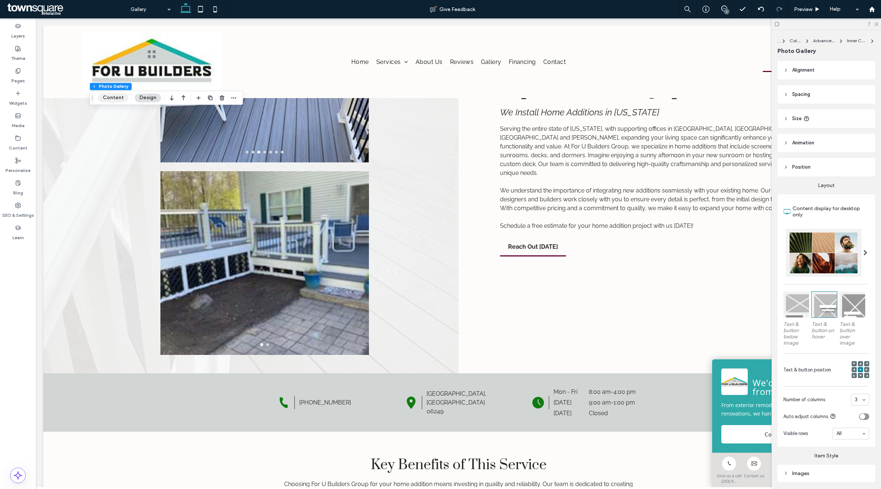
click at [111, 97] on button "Content" at bounding box center [113, 97] width 30 height 9
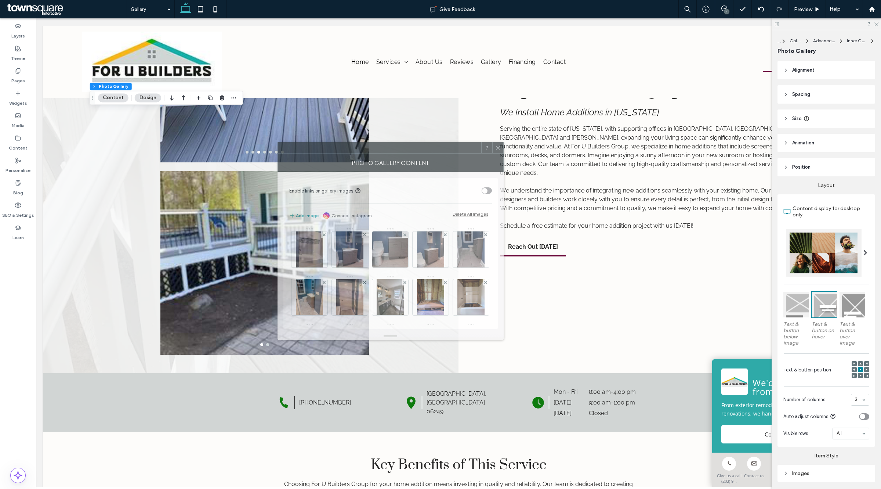
drag, startPoint x: 762, startPoint y: 160, endPoint x: 346, endPoint y: 153, distance: 416.4
click at [346, 153] on div "Photo Gallery Content" at bounding box center [391, 162] width 226 height 18
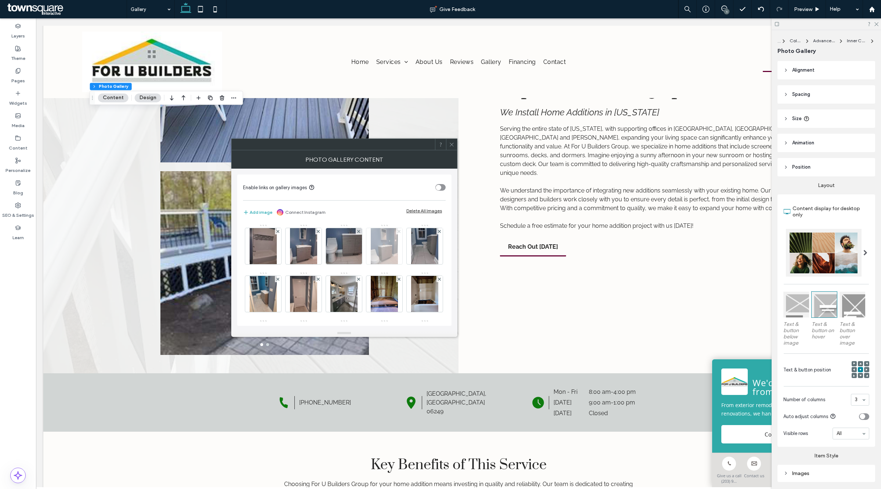
click at [399, 229] on span at bounding box center [399, 231] width 3 height 6
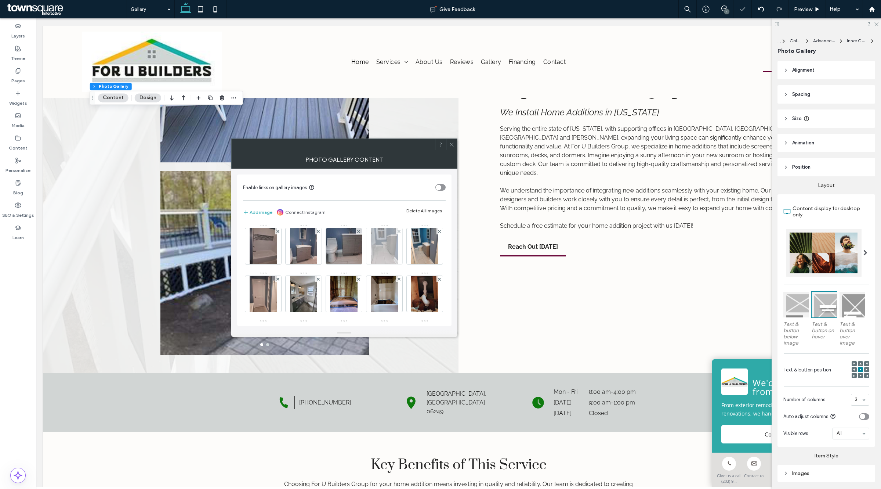
click at [397, 230] on div at bounding box center [399, 231] width 6 height 6
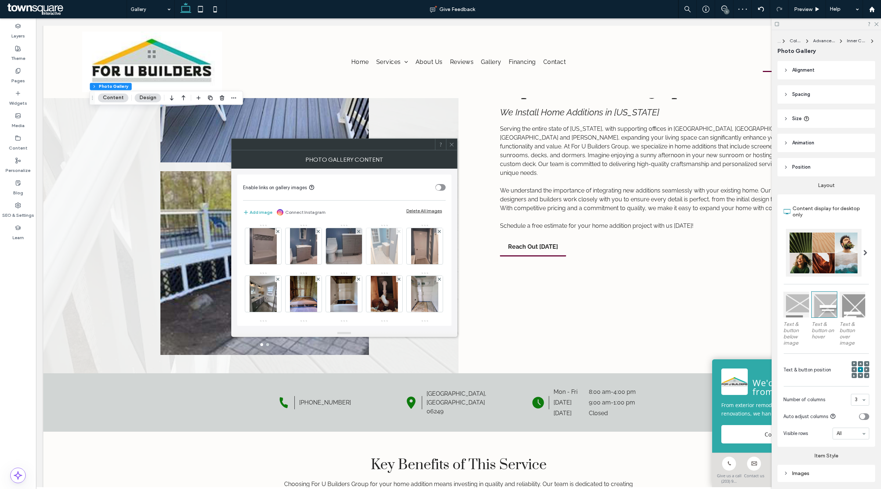
click at [401, 231] on use at bounding box center [399, 231] width 3 height 3
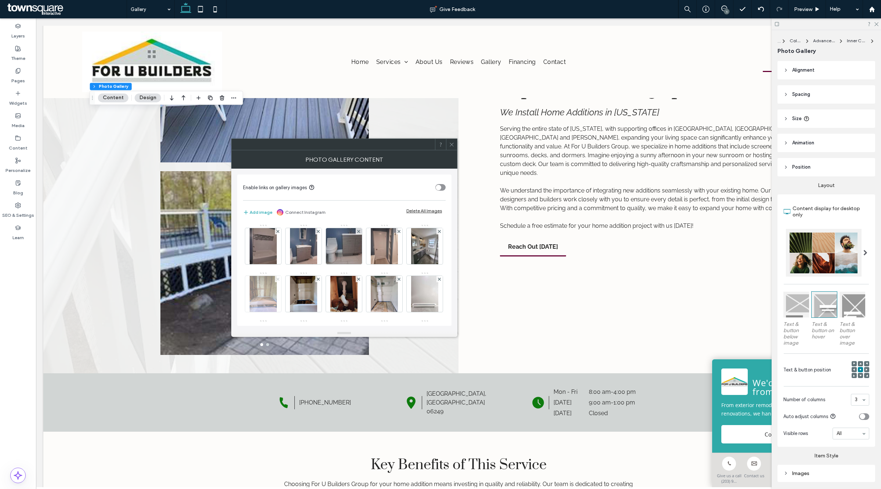
click at [279, 282] on span at bounding box center [277, 279] width 3 height 6
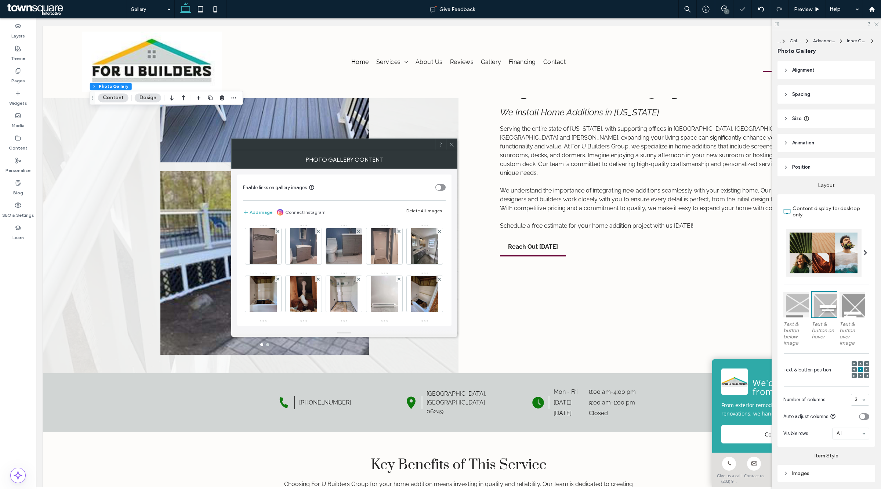
click at [279, 282] on span at bounding box center [277, 279] width 3 height 6
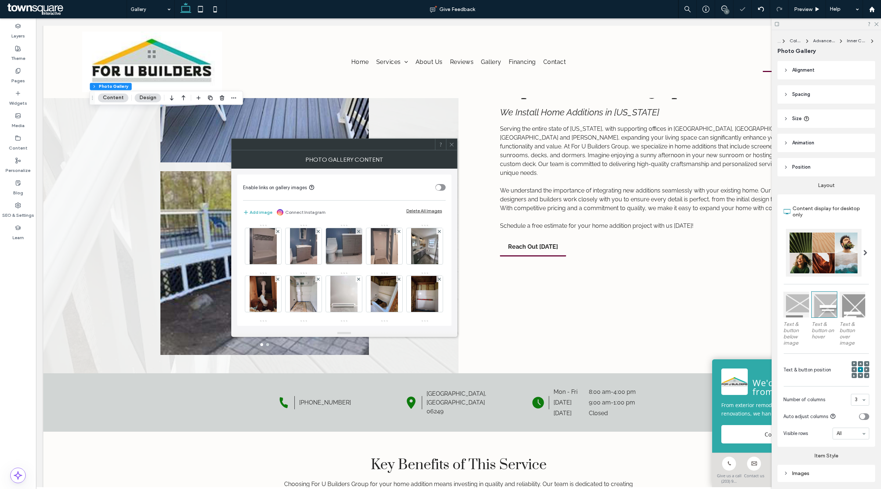
click at [279, 282] on span at bounding box center [277, 279] width 3 height 6
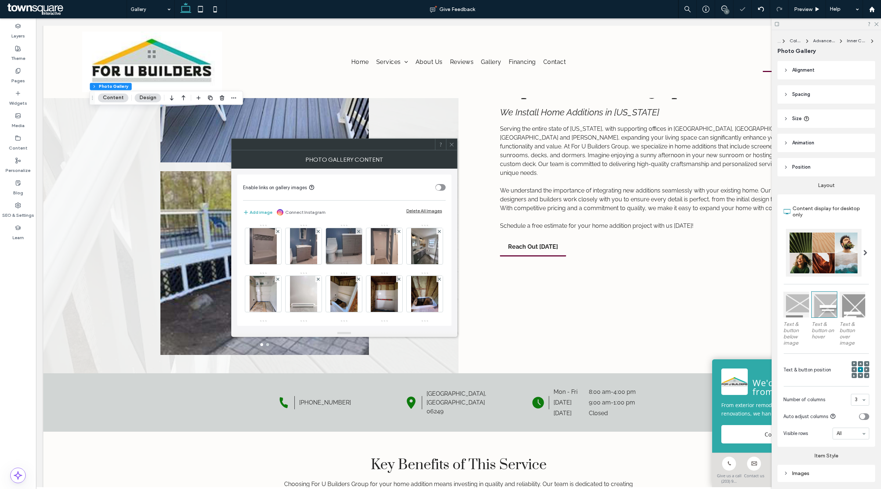
click at [279, 282] on span at bounding box center [277, 279] width 3 height 6
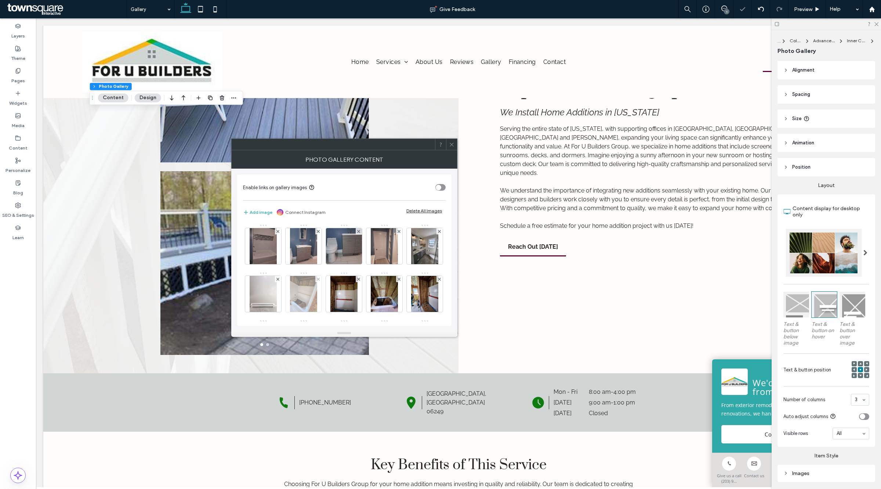
scroll to position [46, 0]
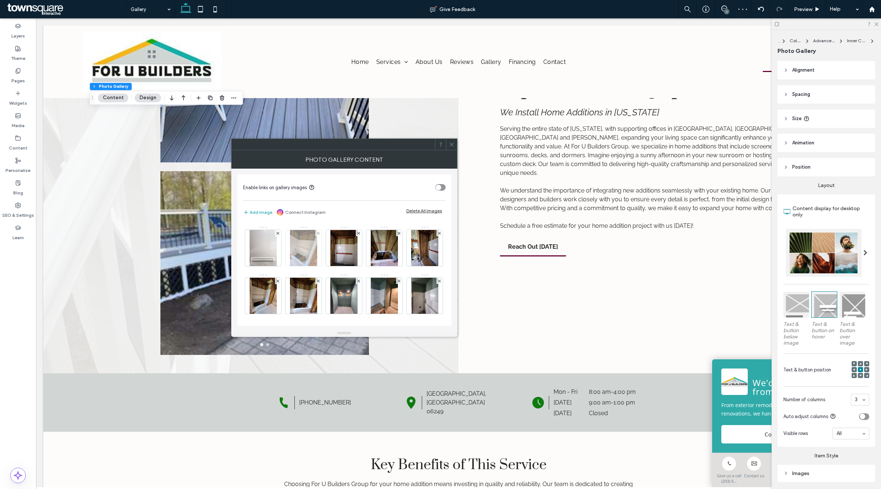
click at [322, 232] on div at bounding box center [318, 233] width 6 height 6
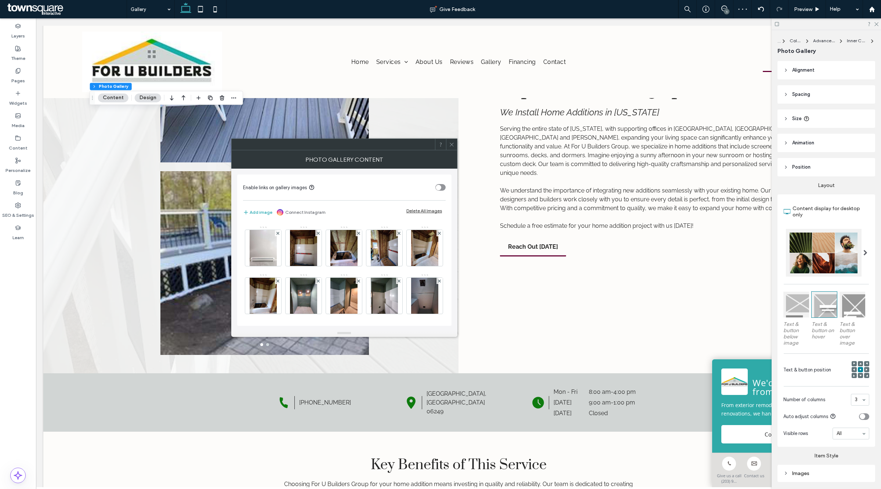
click at [322, 232] on div at bounding box center [318, 233] width 6 height 6
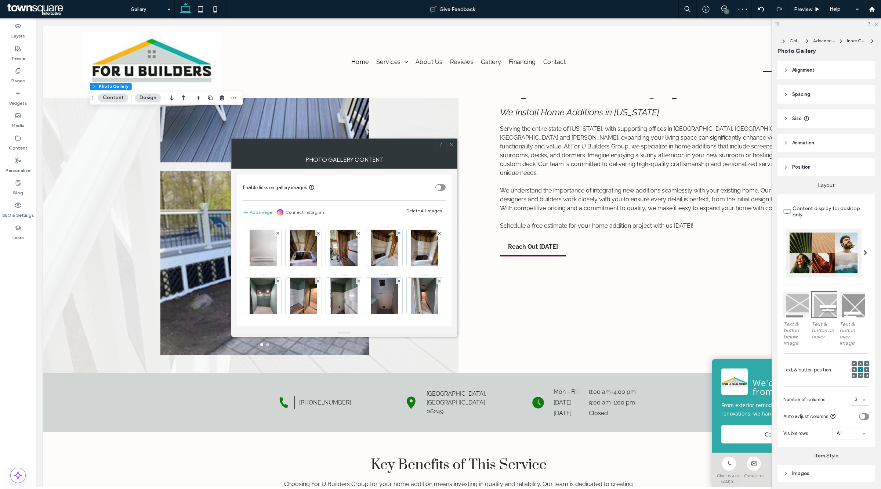
click at [322, 232] on div at bounding box center [318, 233] width 6 height 6
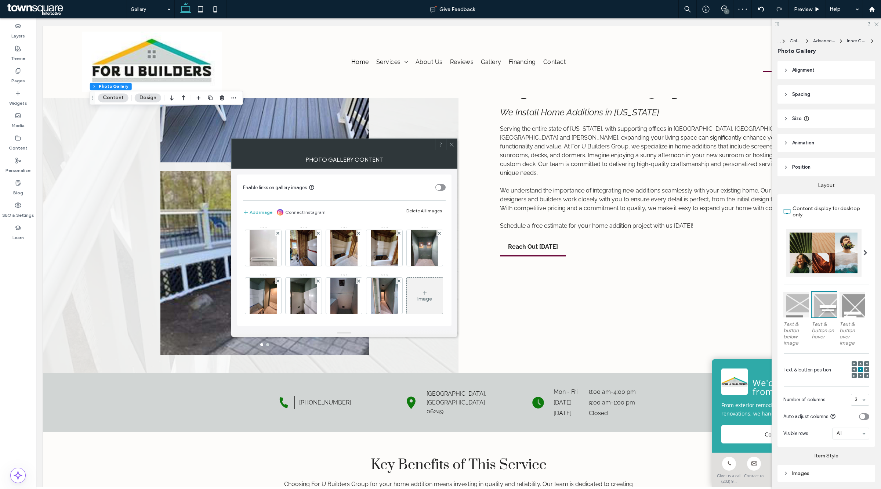
click at [322, 232] on div at bounding box center [318, 233] width 6 height 6
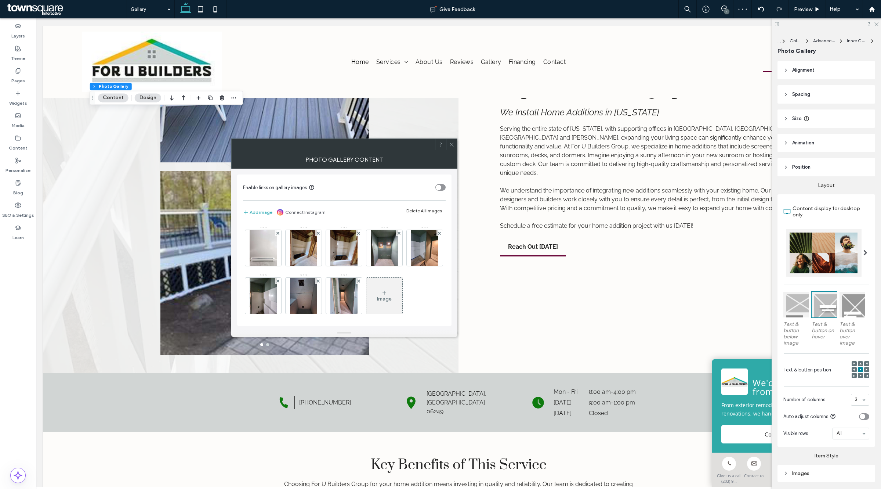
click at [322, 232] on div at bounding box center [318, 233] width 6 height 6
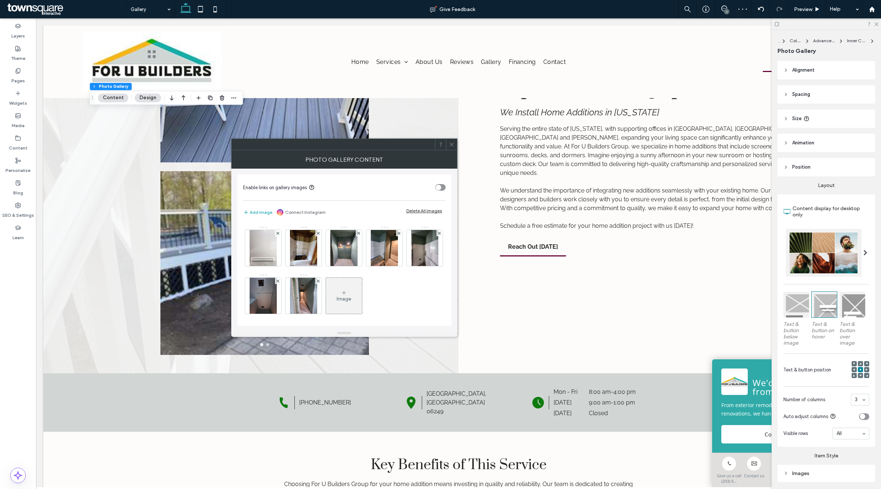
click at [322, 232] on div at bounding box center [318, 233] width 6 height 6
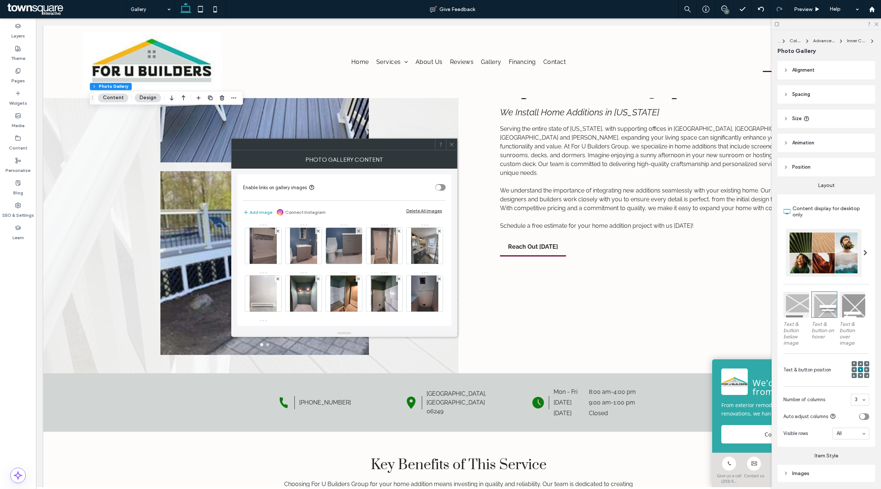
scroll to position [0, 0]
click at [451, 144] on icon at bounding box center [452, 145] width 6 height 6
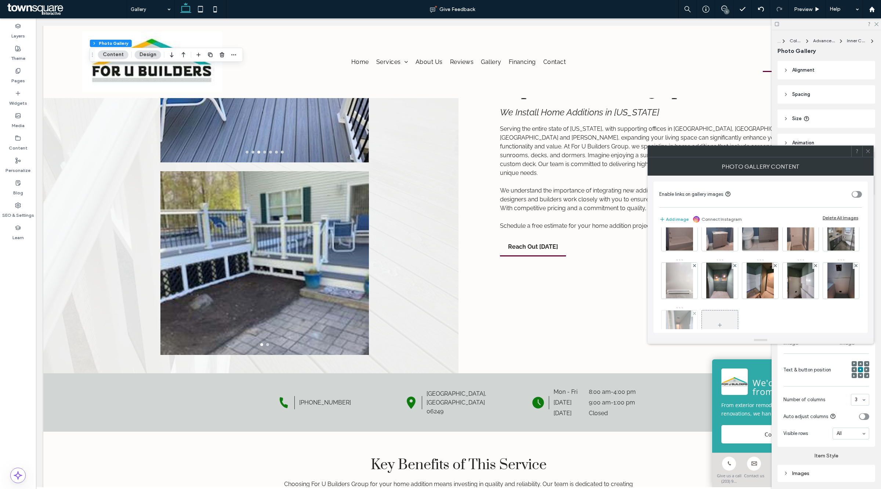
scroll to position [50, 0]
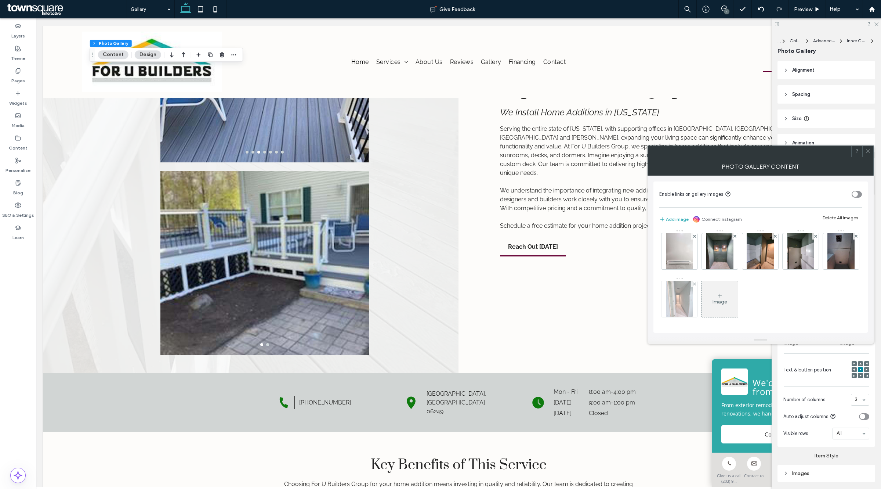
click at [698, 281] on div at bounding box center [694, 284] width 6 height 6
click at [853, 239] on div at bounding box center [856, 236] width 6 height 6
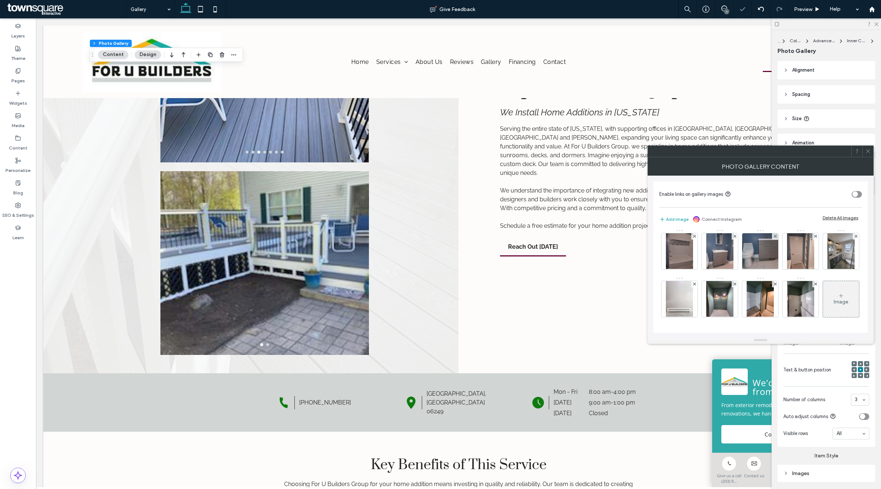
click at [868, 154] on span at bounding box center [868, 151] width 6 height 11
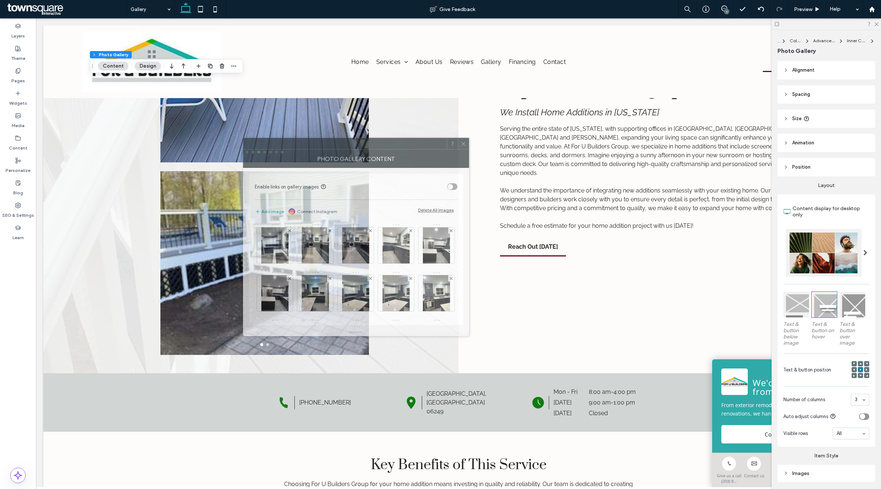
drag, startPoint x: 740, startPoint y: 162, endPoint x: 335, endPoint y: 155, distance: 404.6
click at [335, 155] on div "Photo Gallery Content" at bounding box center [356, 158] width 226 height 18
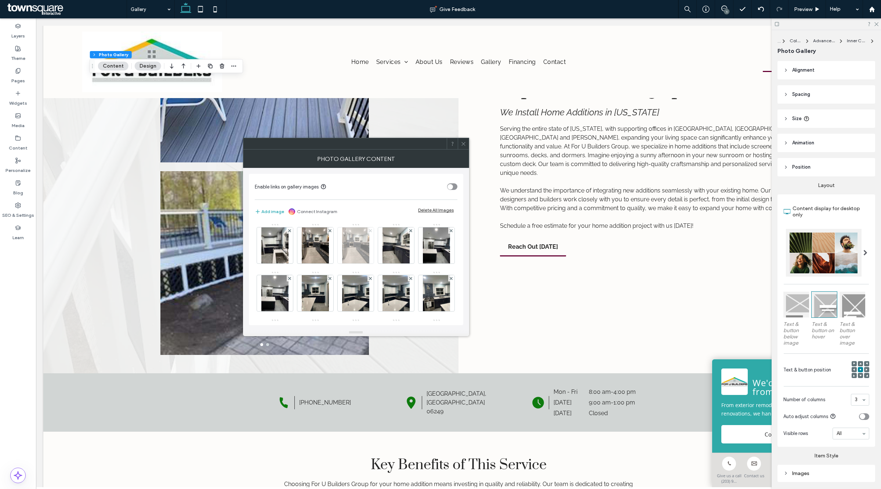
click at [371, 229] on icon at bounding box center [370, 230] width 3 height 3
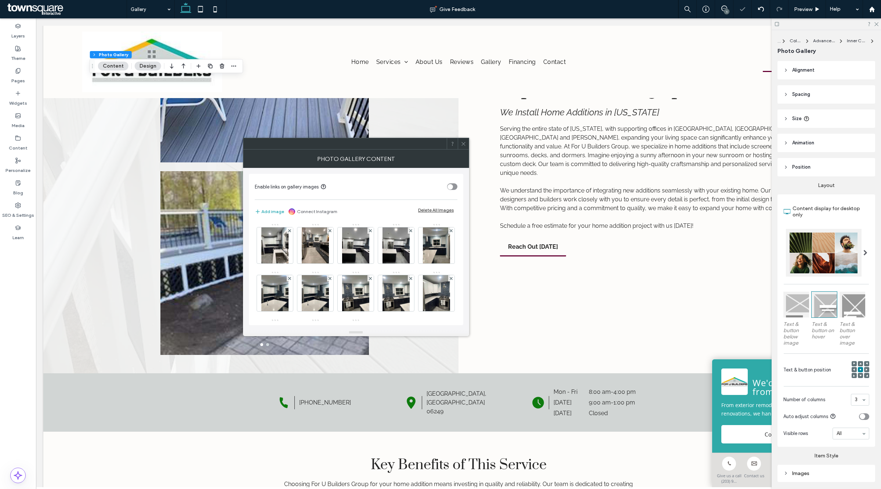
click at [371, 229] on icon at bounding box center [370, 230] width 3 height 3
click at [410, 231] on icon at bounding box center [410, 230] width 3 height 3
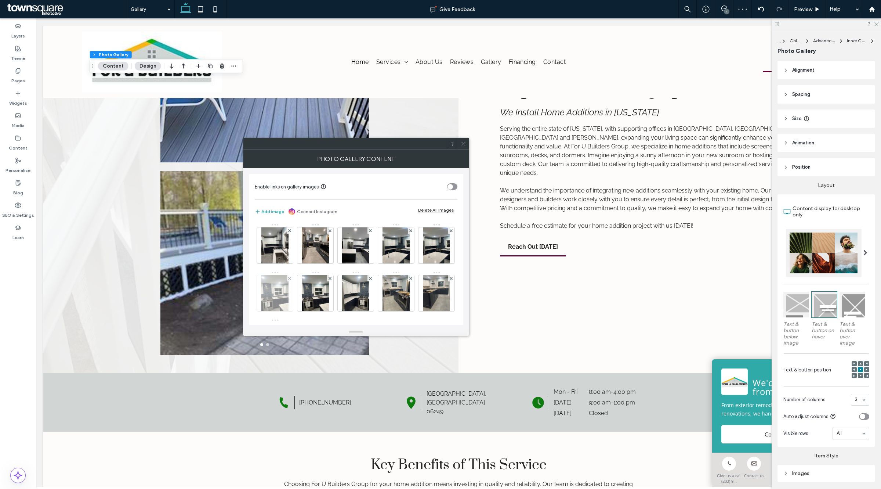
click at [289, 279] on img at bounding box center [274, 293] width 27 height 36
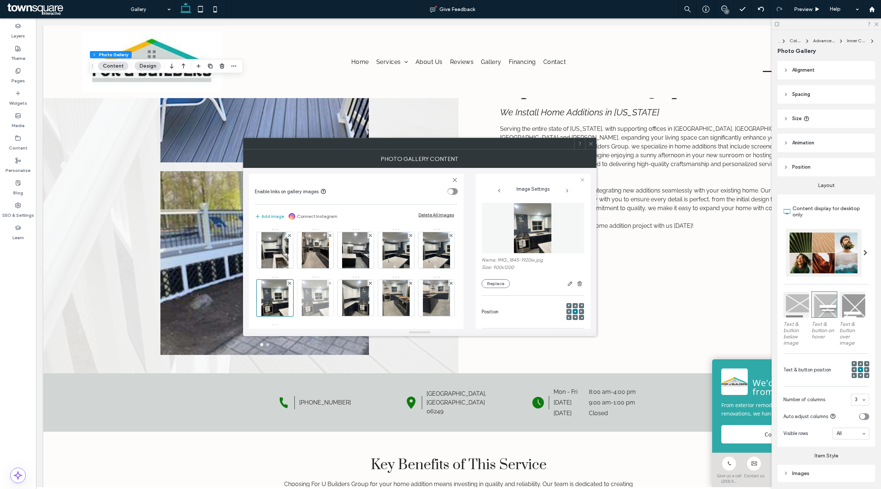
click at [333, 284] on div at bounding box center [330, 283] width 6 height 6
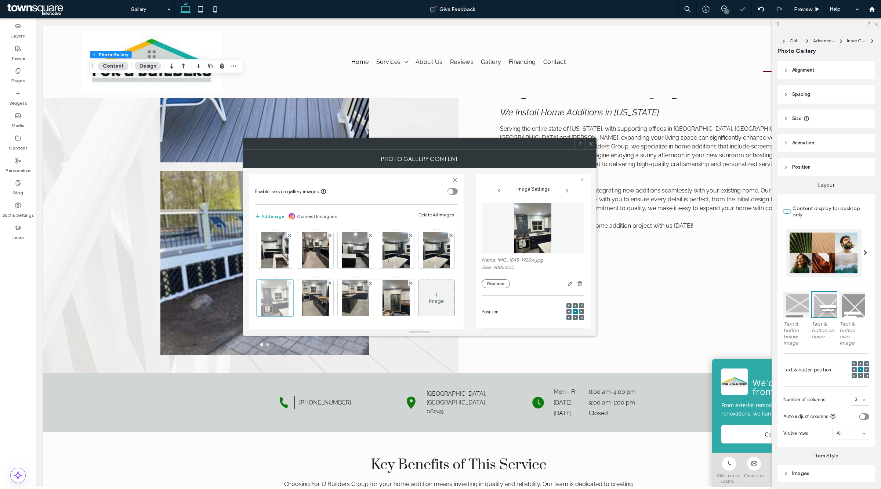
click at [291, 280] on span at bounding box center [289, 283] width 3 height 6
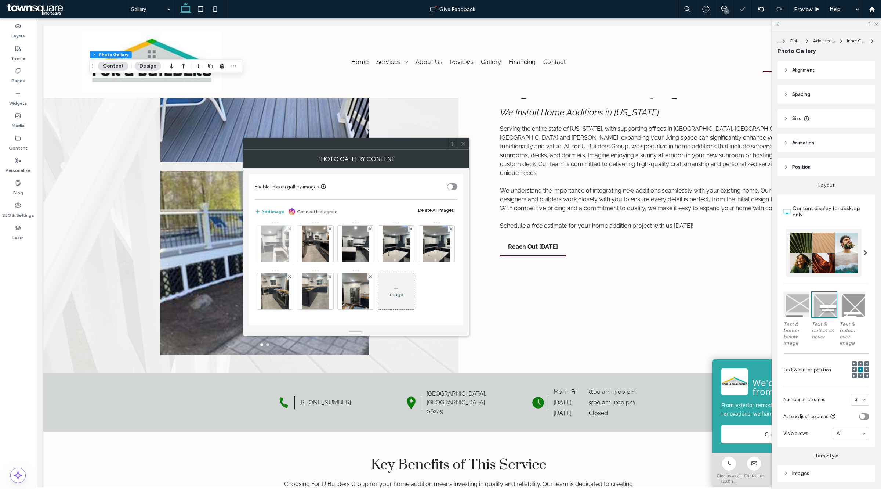
scroll to position [46, 0]
click at [467, 143] on div at bounding box center [463, 143] width 11 height 11
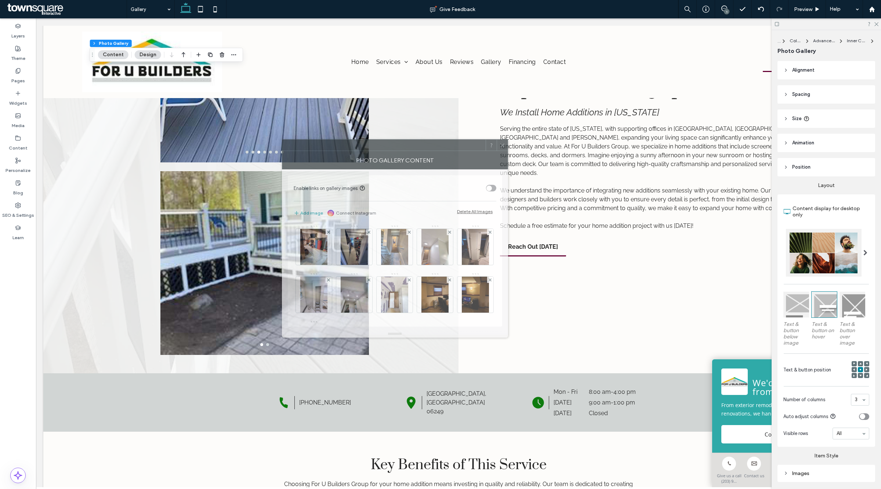
drag, startPoint x: 794, startPoint y: 157, endPoint x: 430, endPoint y: 151, distance: 364.2
click at [430, 151] on div "Photo Gallery Content" at bounding box center [395, 160] width 226 height 18
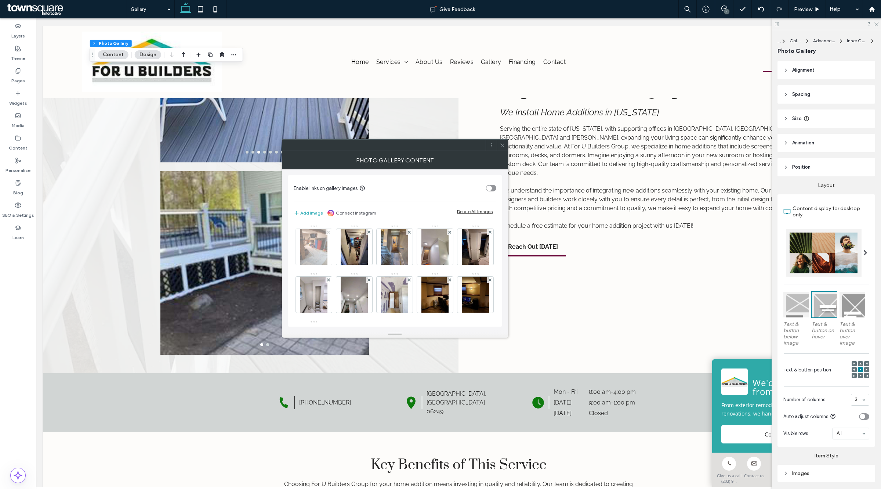
click at [330, 231] on icon at bounding box center [328, 232] width 3 height 3
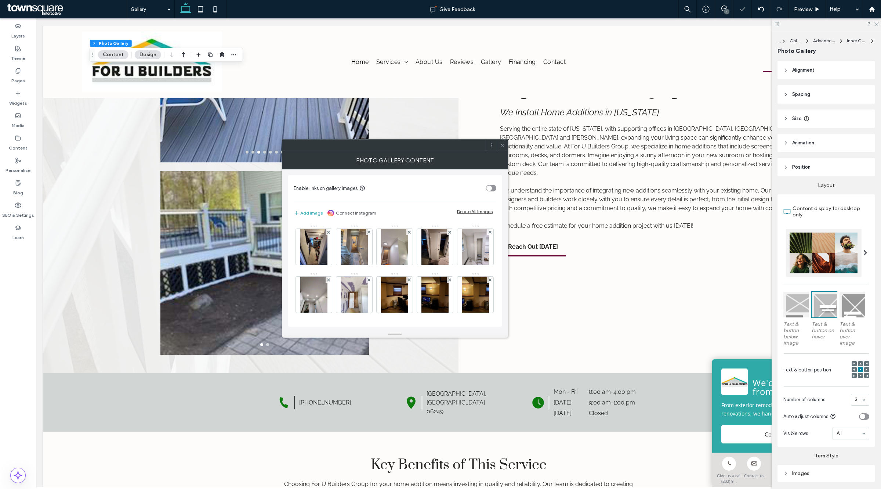
click at [330, 231] on icon at bounding box center [328, 232] width 3 height 3
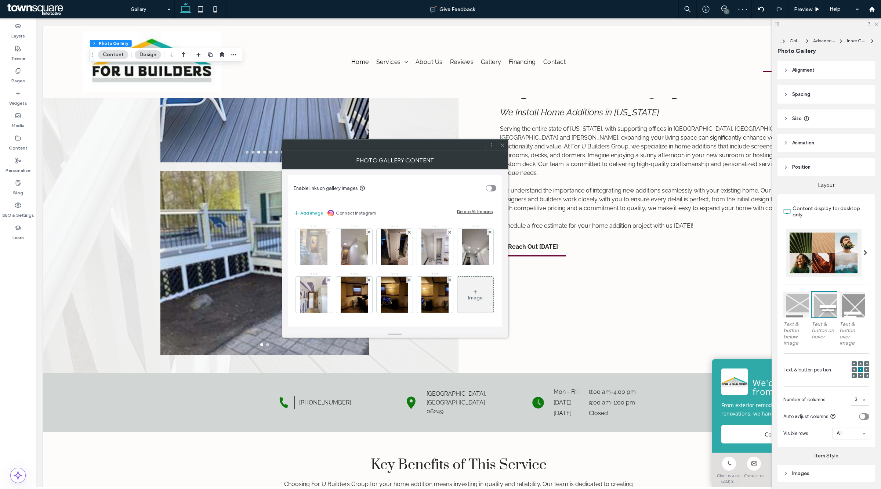
click at [330, 232] on icon at bounding box center [328, 232] width 3 height 3
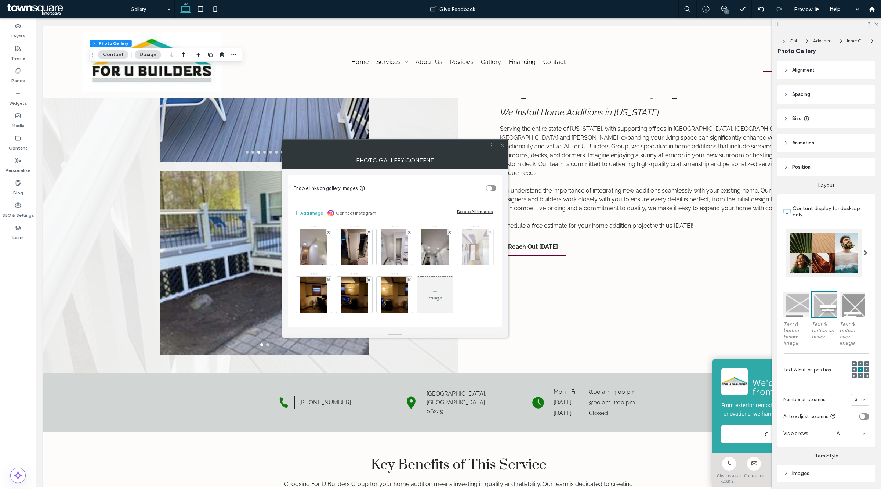
click at [489, 233] on icon at bounding box center [490, 232] width 3 height 3
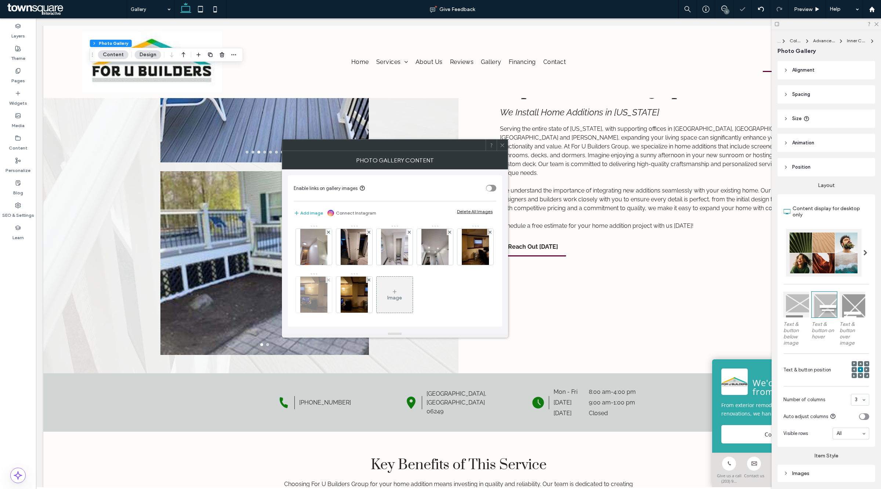
click at [327, 287] on img at bounding box center [313, 294] width 27 height 36
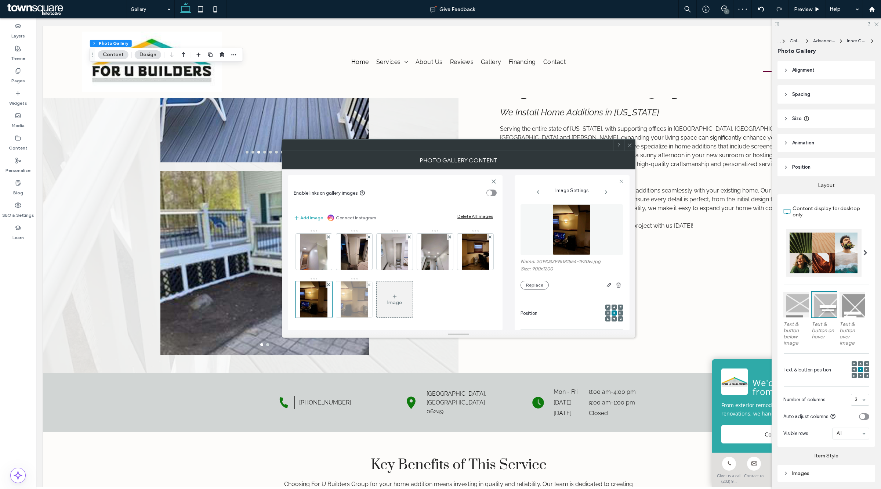
click at [368, 298] on img at bounding box center [354, 299] width 27 height 36
click at [372, 285] on div at bounding box center [369, 284] width 6 height 6
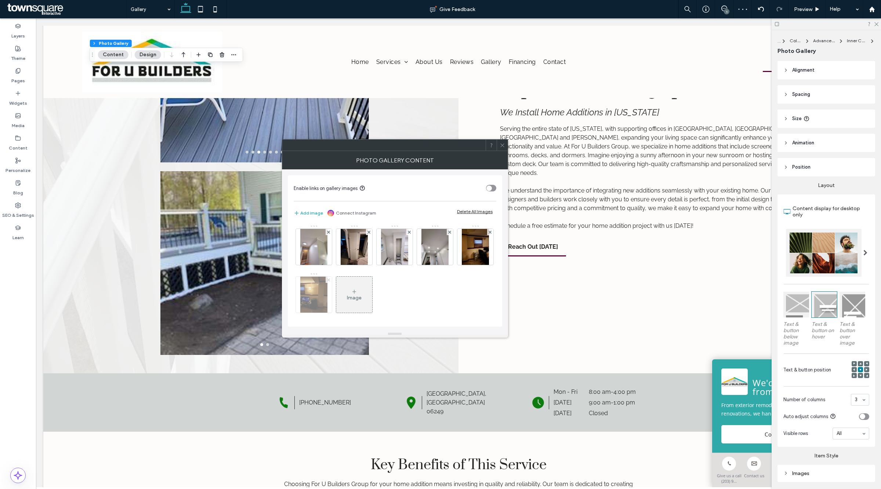
click at [330, 279] on icon at bounding box center [328, 279] width 3 height 3
click at [504, 147] on icon at bounding box center [503, 145] width 6 height 6
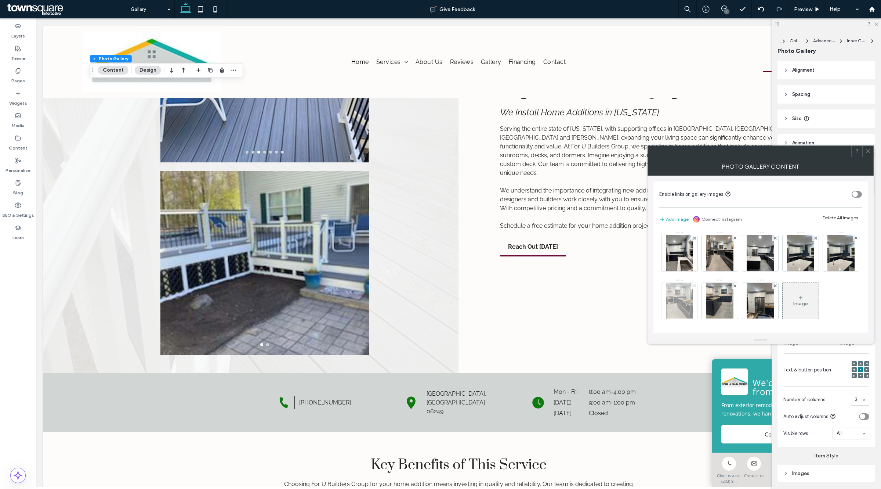
click at [696, 284] on span at bounding box center [694, 286] width 3 height 6
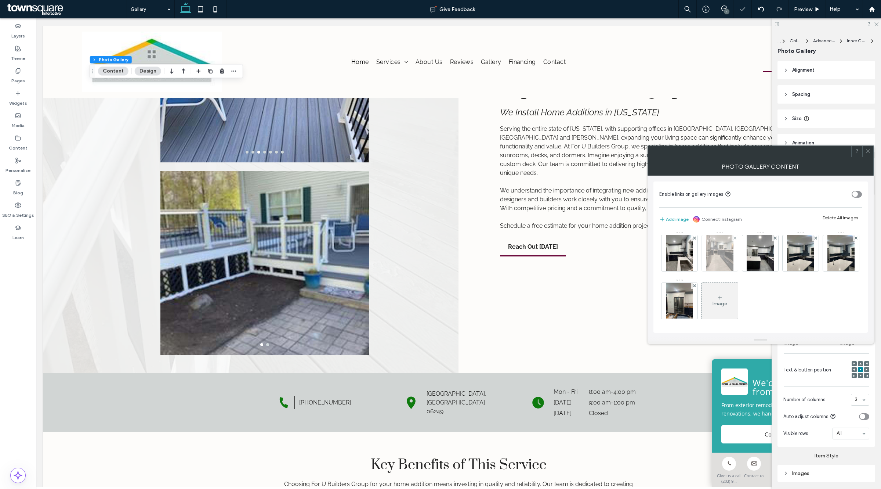
click at [732, 237] on div at bounding box center [735, 238] width 6 height 6
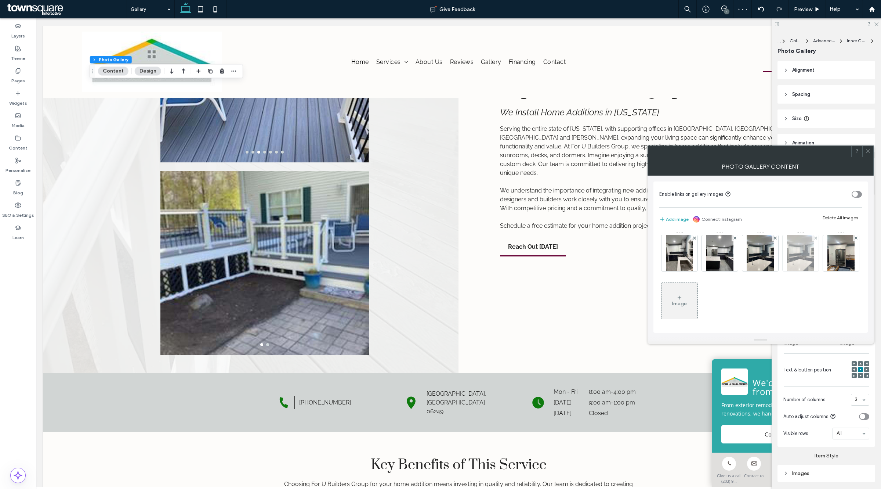
click at [812, 236] on div at bounding box center [815, 238] width 6 height 6
click at [866, 152] on icon at bounding box center [868, 151] width 6 height 6
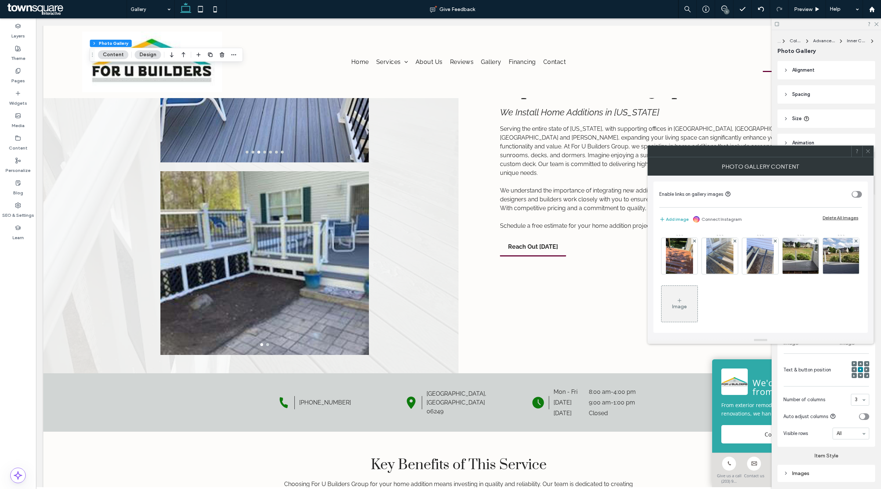
scroll to position [98, 0]
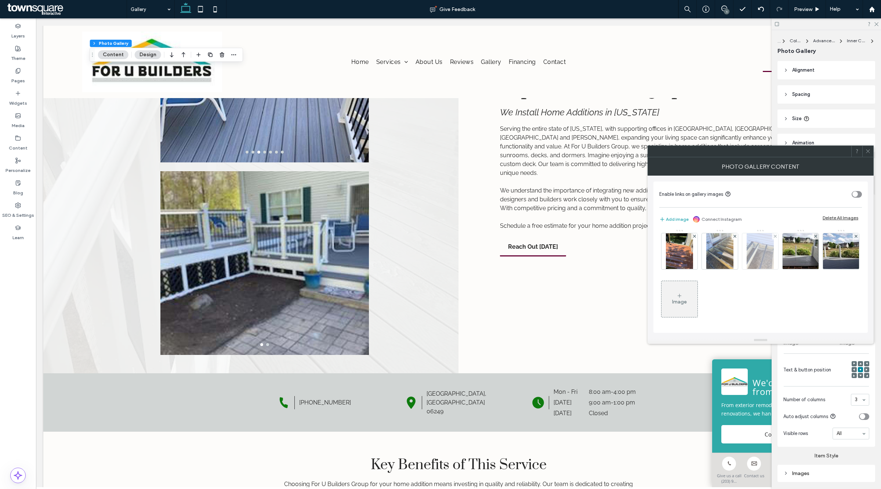
click at [772, 239] on div at bounding box center [775, 236] width 6 height 6
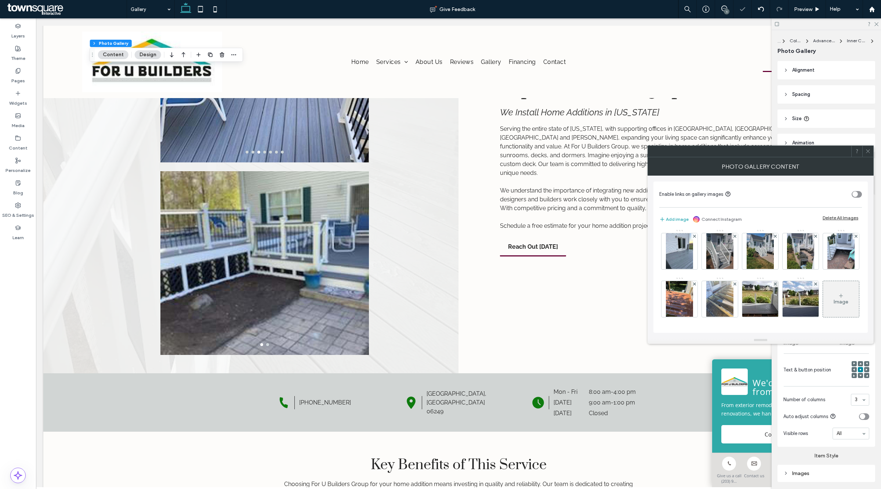
click at [772, 282] on div at bounding box center [775, 284] width 6 height 6
click at [869, 153] on icon at bounding box center [868, 151] width 6 height 6
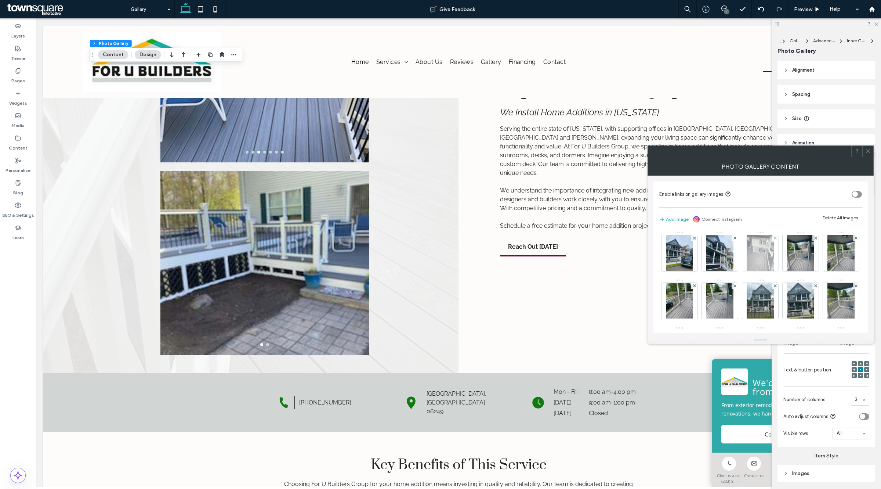
click at [772, 238] on div at bounding box center [775, 238] width 6 height 6
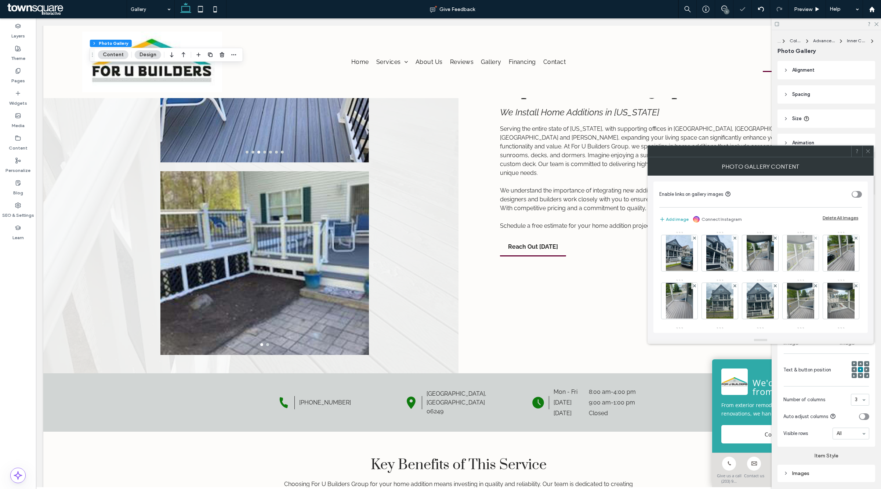
click at [814, 239] on div at bounding box center [815, 238] width 6 height 6
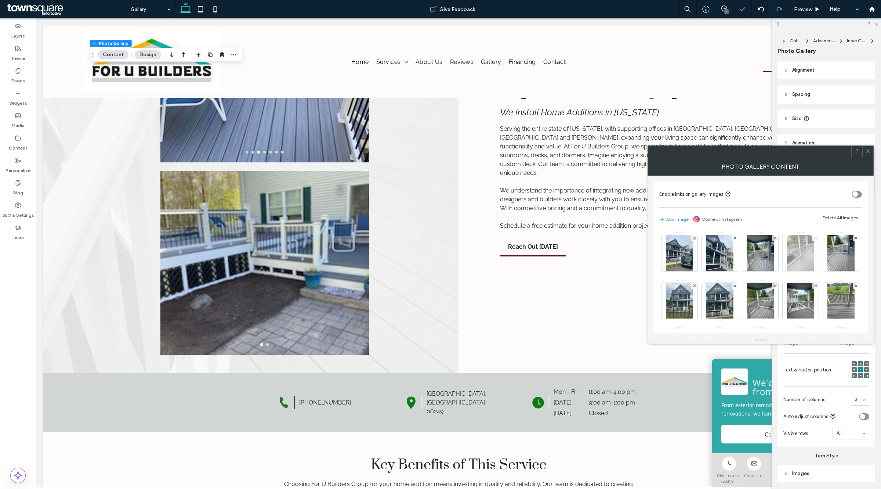
click at [815, 239] on icon at bounding box center [815, 237] width 3 height 3
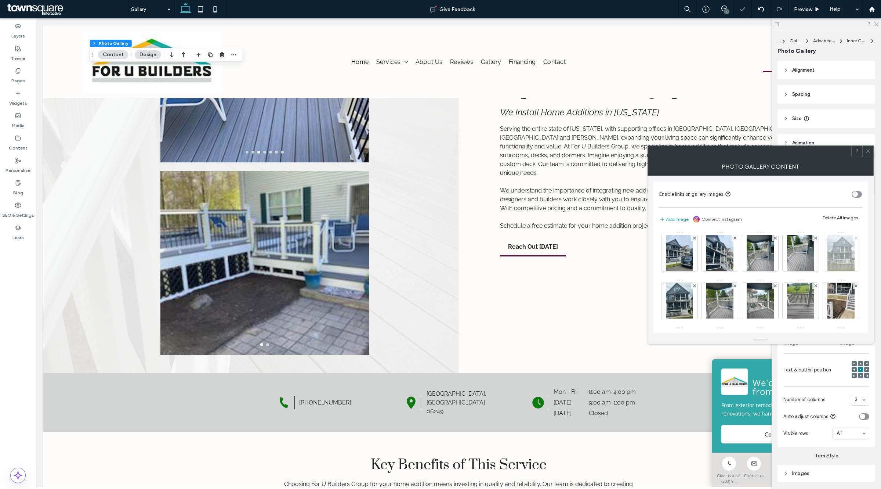
click at [855, 239] on icon at bounding box center [856, 237] width 3 height 3
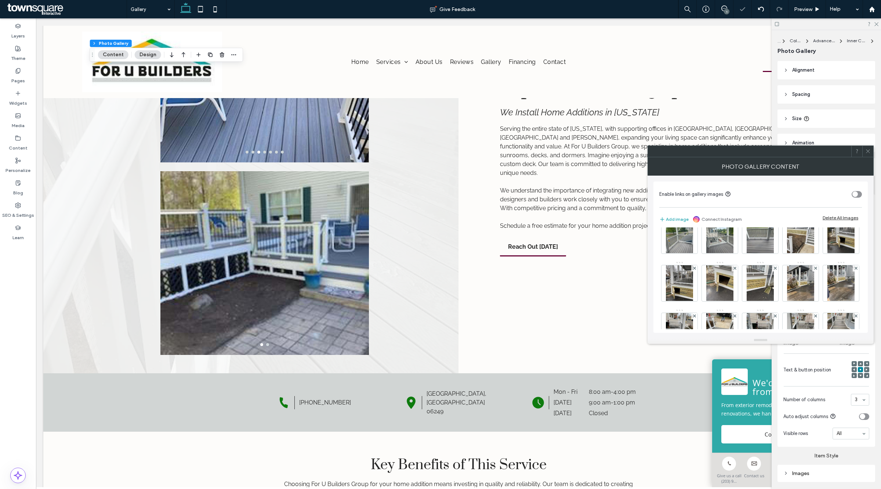
scroll to position [92, 0]
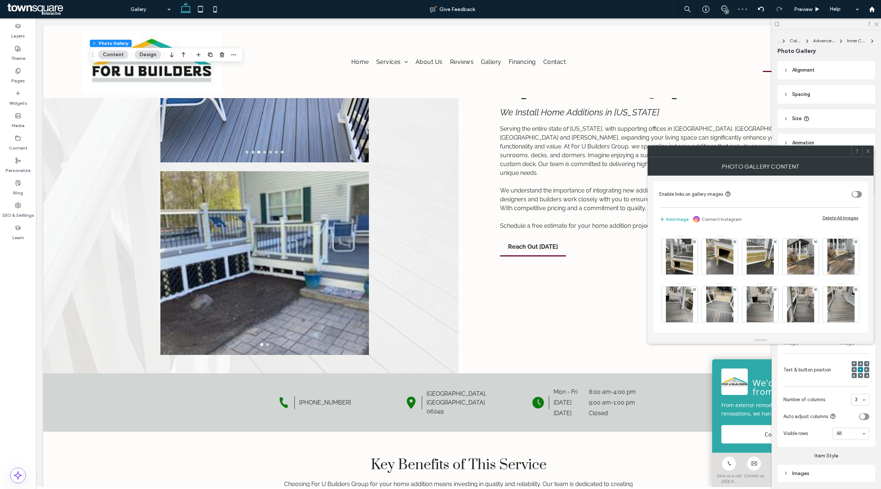
click at [855, 195] on icon at bounding box center [856, 193] width 3 height 3
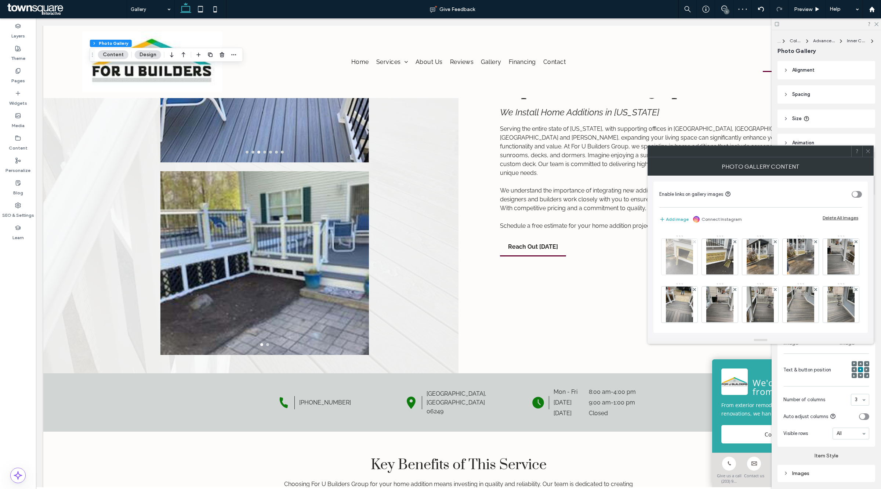
click at [696, 241] on use at bounding box center [694, 241] width 3 height 3
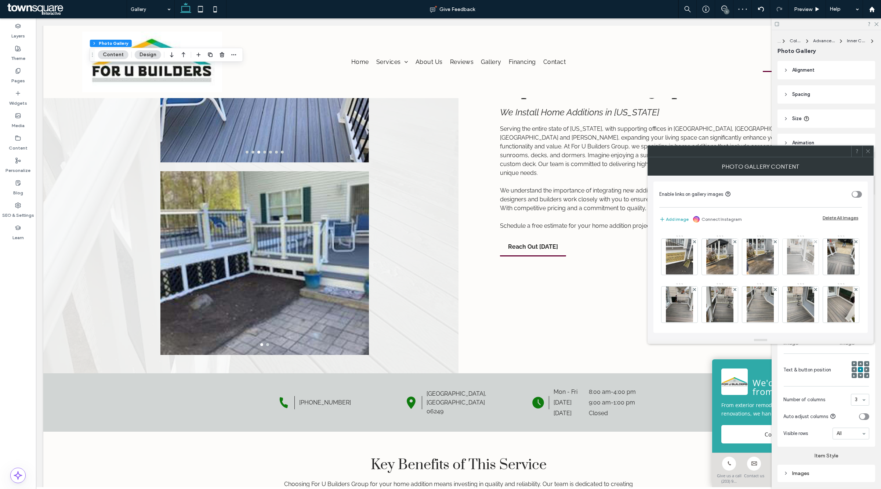
scroll to position [138, 0]
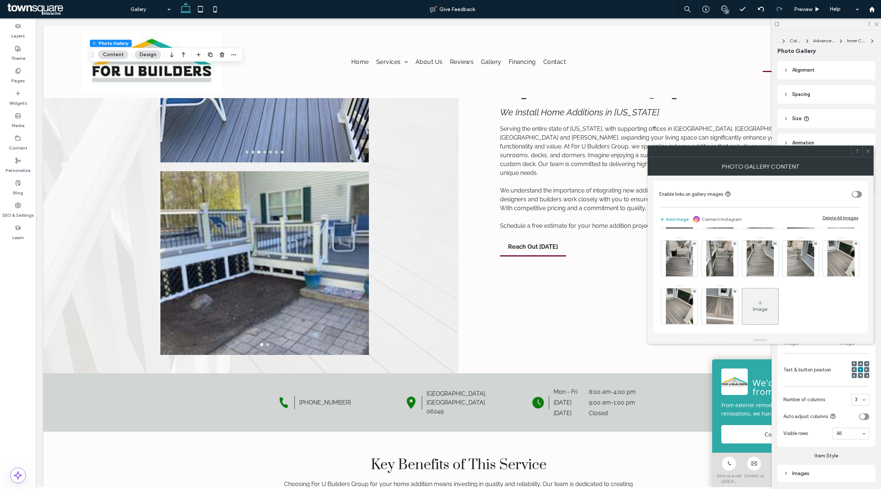
click at [853, 199] on div at bounding box center [856, 196] width 6 height 6
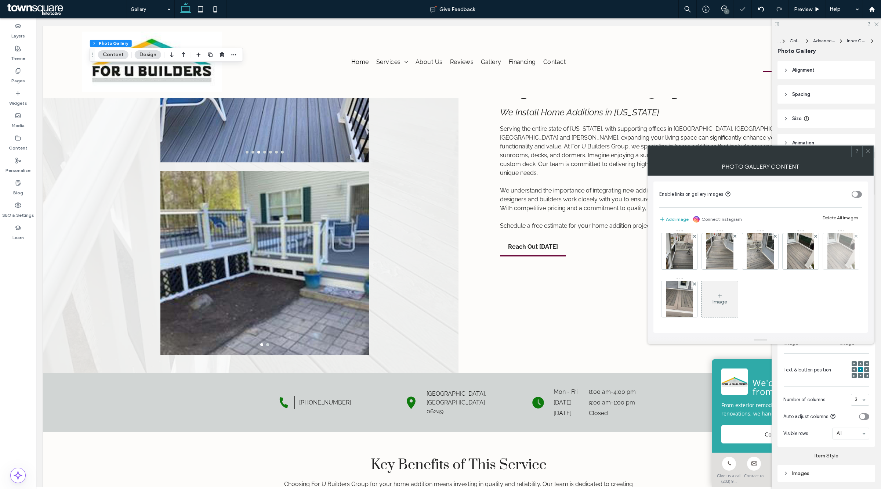
scroll to position [194, 0]
click at [787, 234] on img at bounding box center [800, 251] width 27 height 36
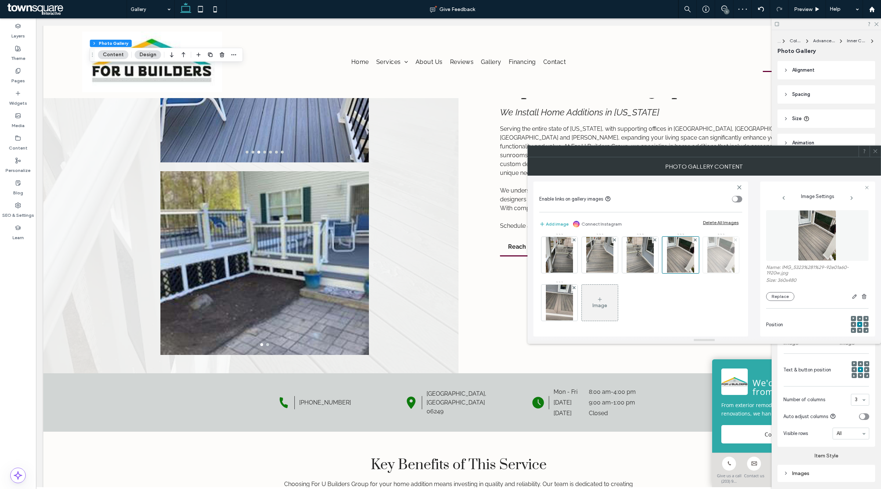
click at [734, 242] on span at bounding box center [735, 240] width 3 height 6
click at [692, 239] on div at bounding box center [695, 240] width 6 height 6
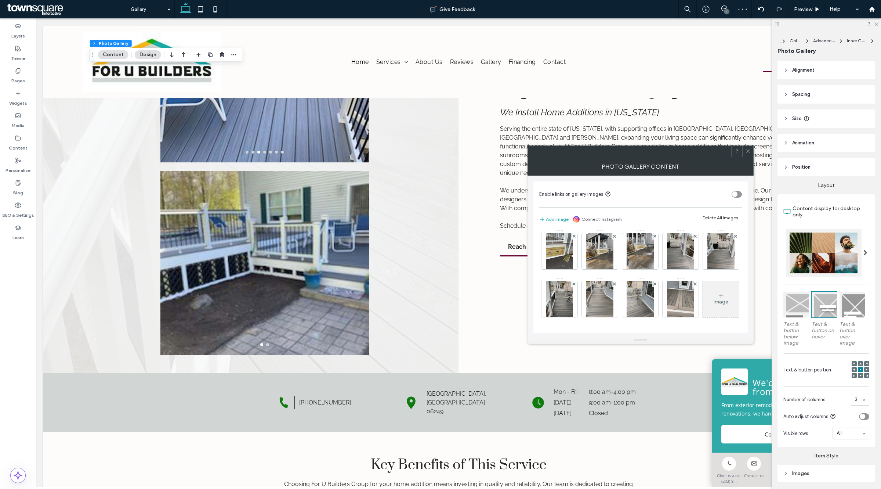
scroll to position [146, 0]
click at [652, 283] on div at bounding box center [655, 284] width 6 height 6
click at [586, 285] on img at bounding box center [599, 299] width 27 height 36
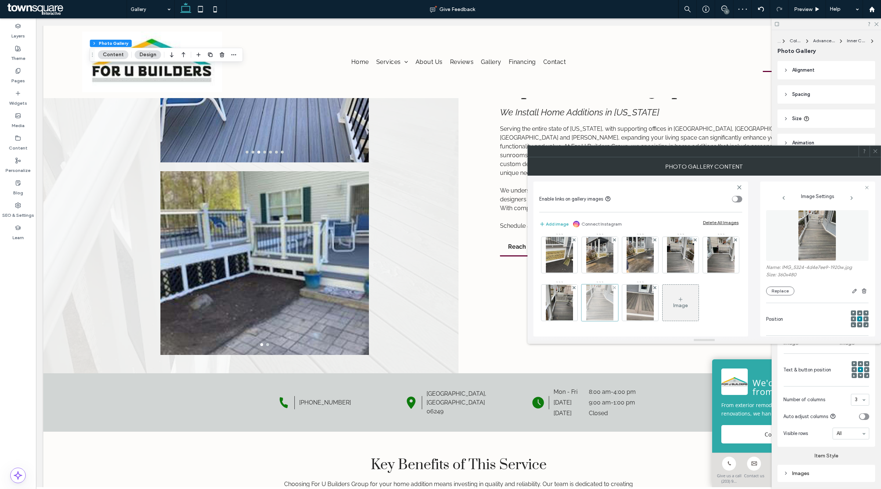
scroll to position [147, 0]
click at [627, 289] on img at bounding box center [640, 303] width 27 height 36
click at [622, 287] on div at bounding box center [640, 302] width 37 height 37
click at [654, 286] on icon at bounding box center [655, 287] width 3 height 3
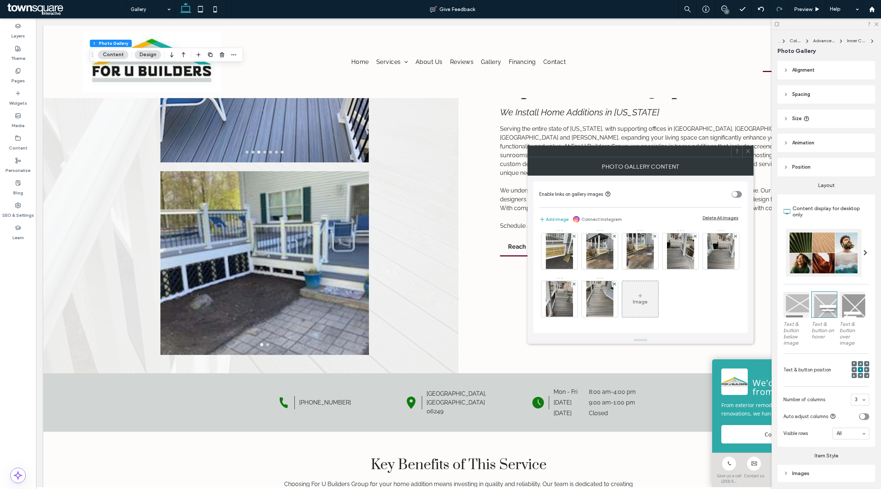
scroll to position [92, 0]
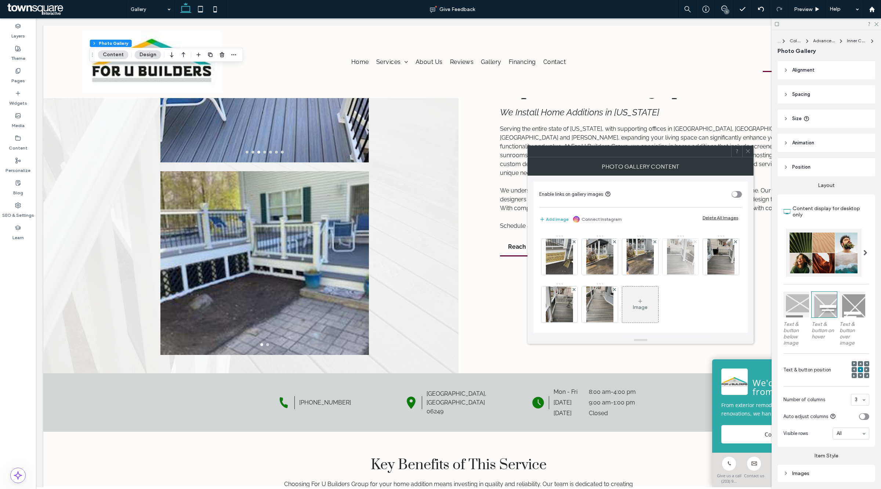
click at [694, 243] on icon at bounding box center [695, 241] width 3 height 3
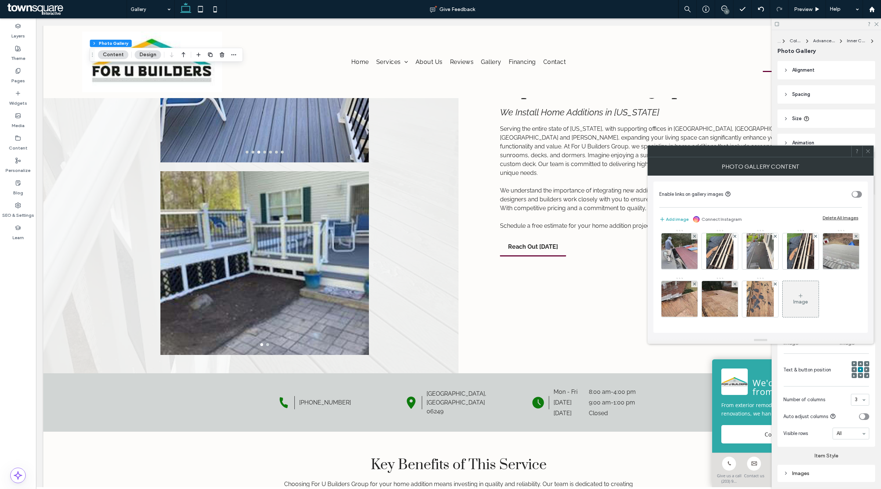
scroll to position [4, 0]
click at [696, 235] on icon at bounding box center [694, 236] width 3 height 3
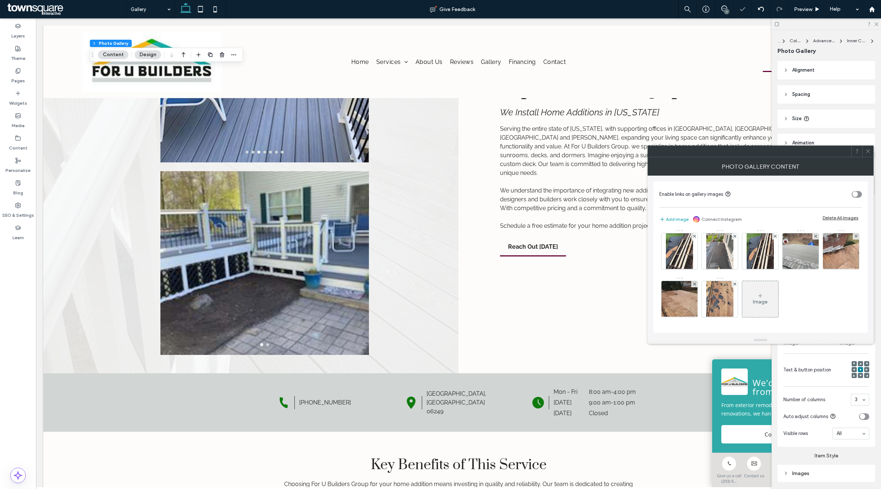
scroll to position [2, 0]
click at [696, 233] on span at bounding box center [694, 236] width 3 height 6
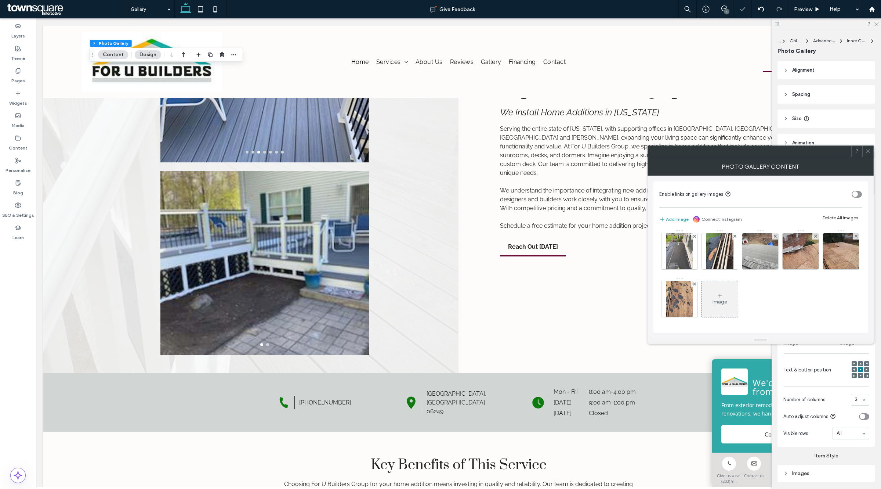
click at [696, 233] on span at bounding box center [694, 236] width 3 height 6
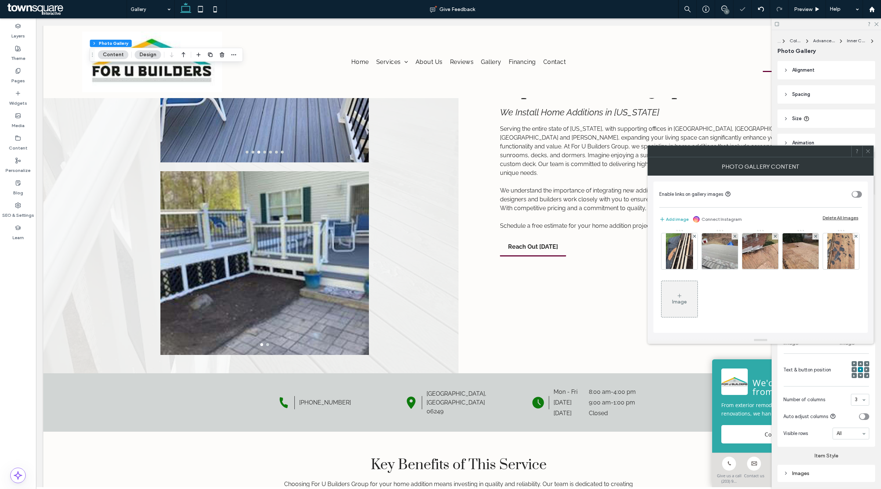
click at [696, 233] on span at bounding box center [694, 236] width 3 height 6
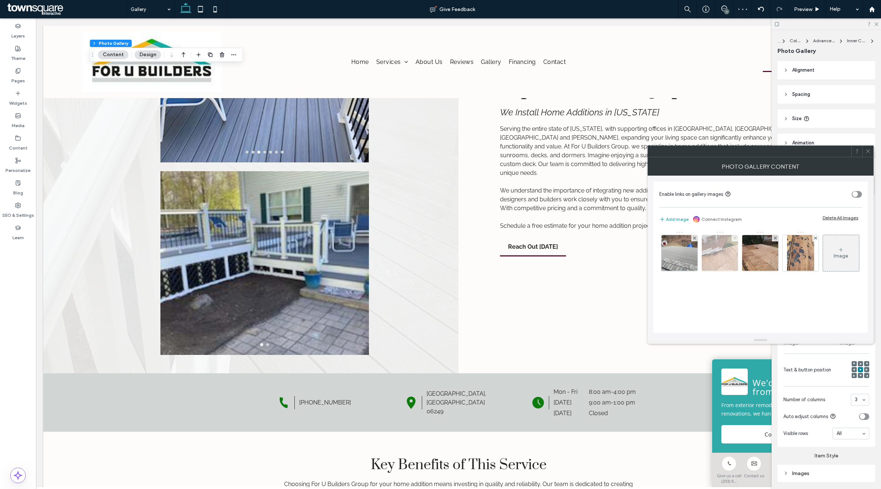
click at [735, 235] on span at bounding box center [735, 238] width 3 height 6
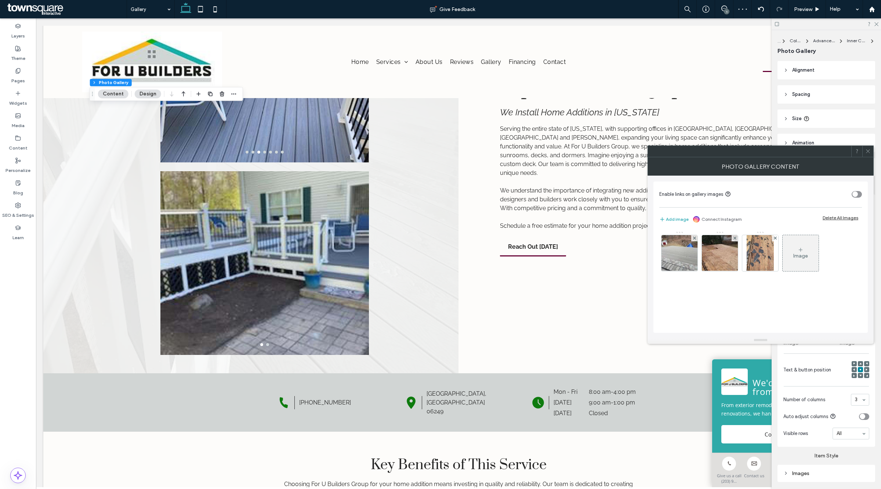
scroll to position [0, 0]
click at [735, 233] on div at bounding box center [720, 251] width 37 height 40
click at [735, 239] on icon at bounding box center [735, 237] width 3 height 3
click at [866, 151] on icon at bounding box center [868, 151] width 6 height 6
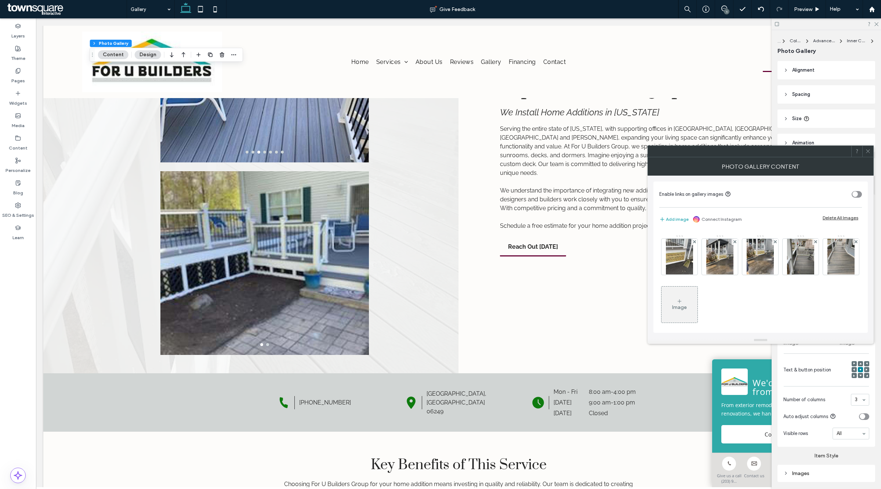
scroll to position [98, 0]
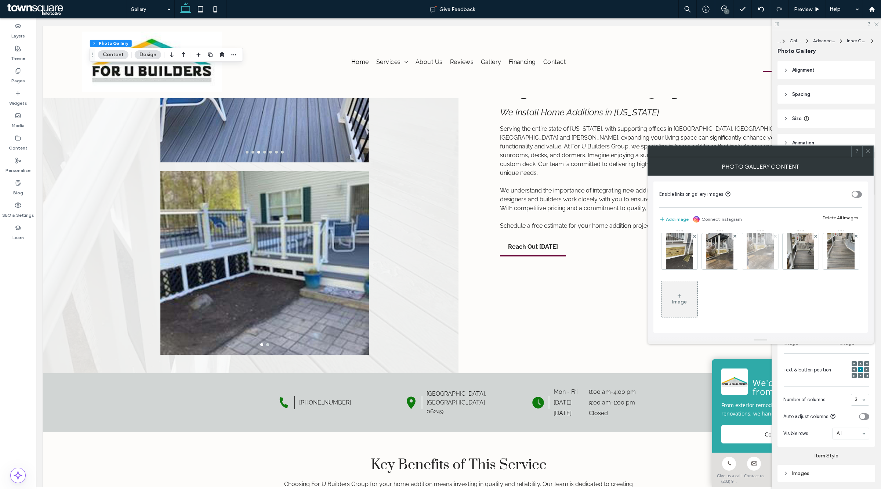
click at [774, 238] on icon at bounding box center [775, 236] width 3 height 3
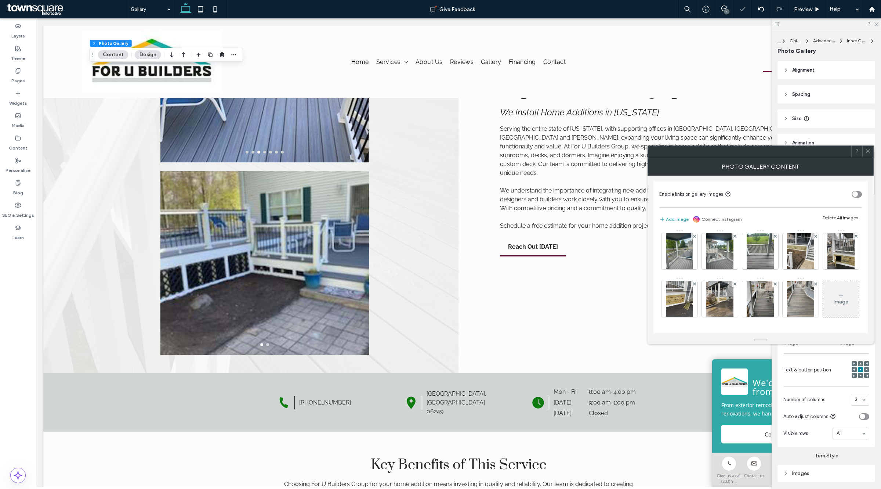
click at [774, 282] on icon at bounding box center [775, 283] width 3 height 3
click at [787, 250] on img at bounding box center [800, 251] width 27 height 36
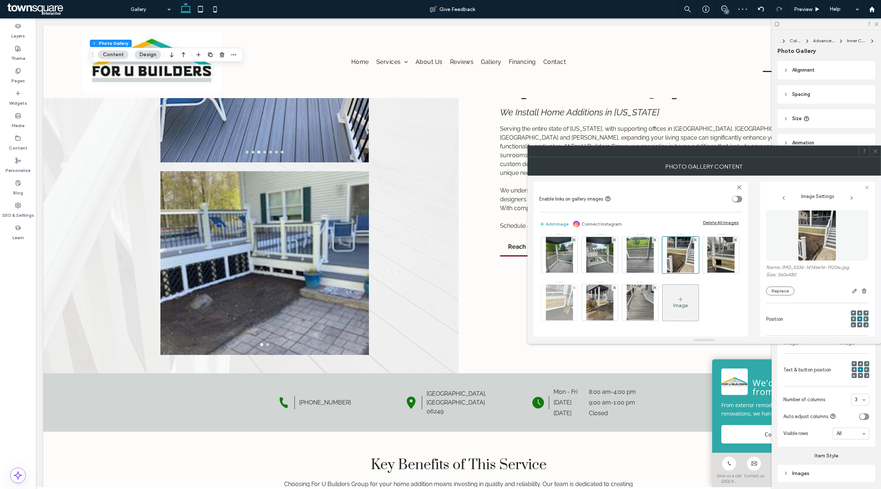
click at [573, 285] on img at bounding box center [559, 303] width 27 height 36
click at [578, 285] on div at bounding box center [574, 288] width 6 height 6
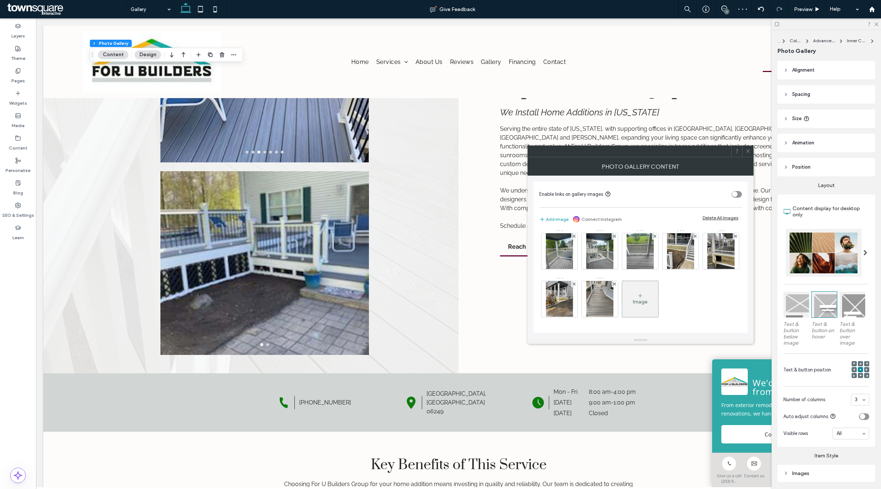
click at [573, 281] on img at bounding box center [559, 299] width 27 height 36
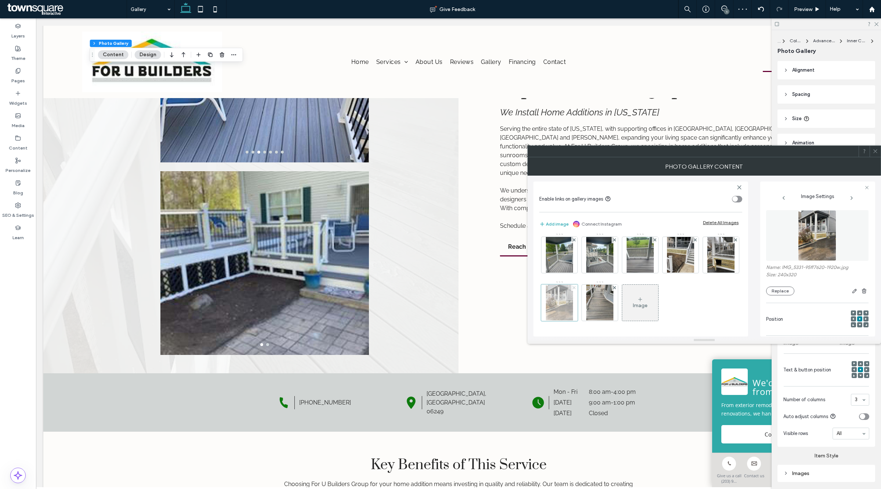
click at [576, 286] on use at bounding box center [574, 287] width 3 height 3
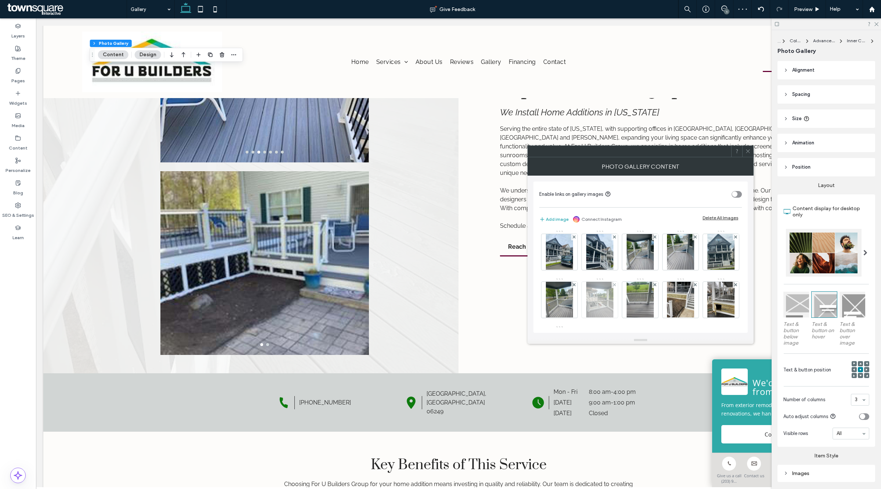
scroll to position [0, 0]
click at [746, 153] on icon at bounding box center [748, 151] width 6 height 6
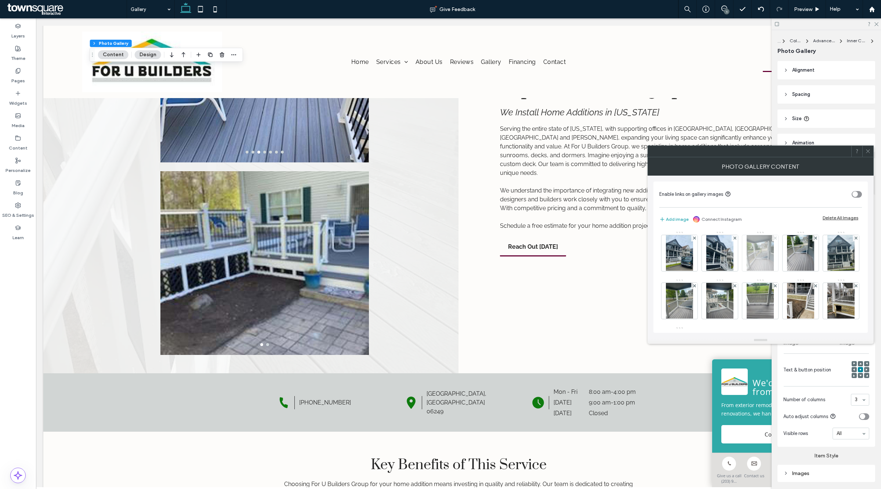
click at [776, 238] on use at bounding box center [775, 237] width 3 height 3
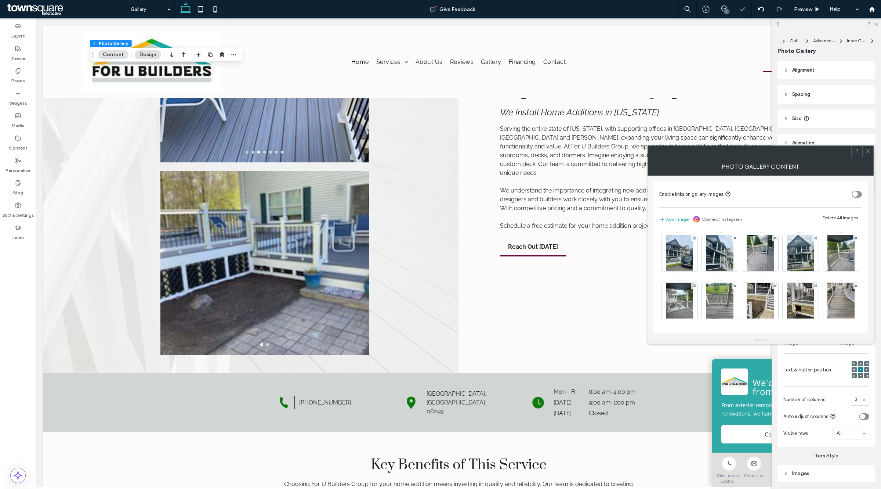
click at [776, 238] on use at bounding box center [775, 237] width 3 height 3
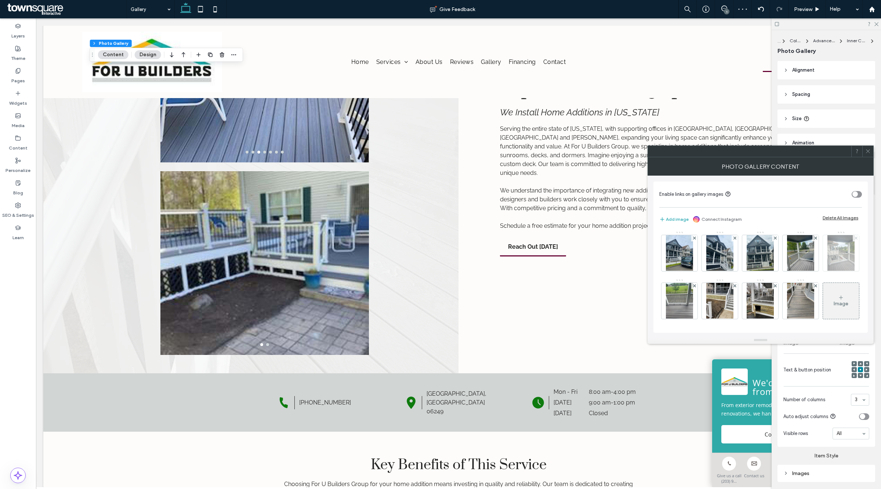
click at [855, 241] on span at bounding box center [856, 238] width 3 height 6
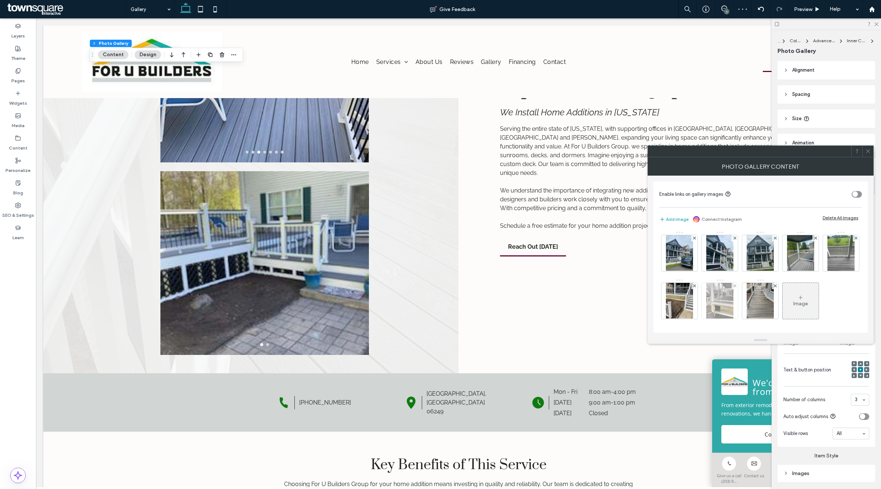
click at [734, 286] on img at bounding box center [719, 301] width 27 height 36
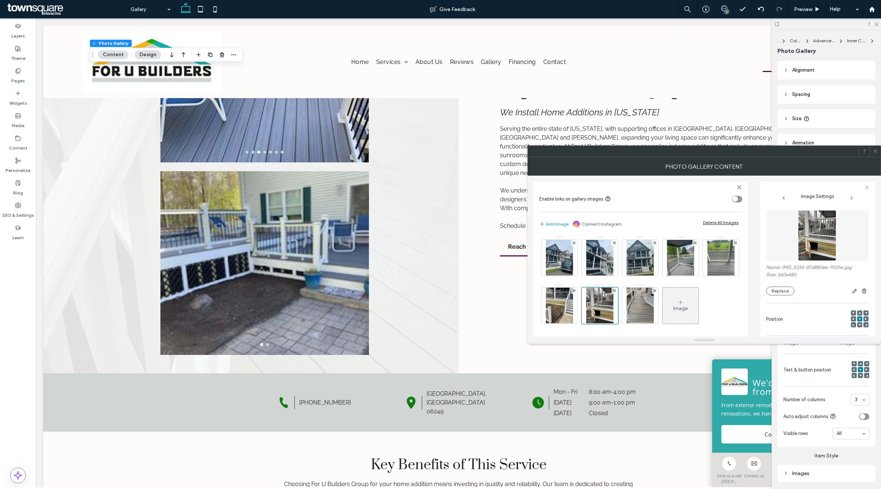
click at [876, 153] on icon at bounding box center [876, 151] width 6 height 6
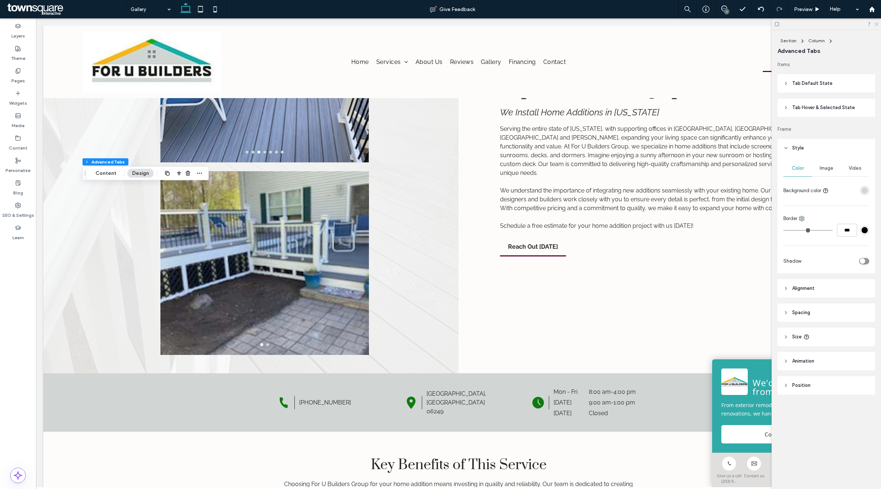
click at [878, 23] on icon at bounding box center [876, 23] width 5 height 5
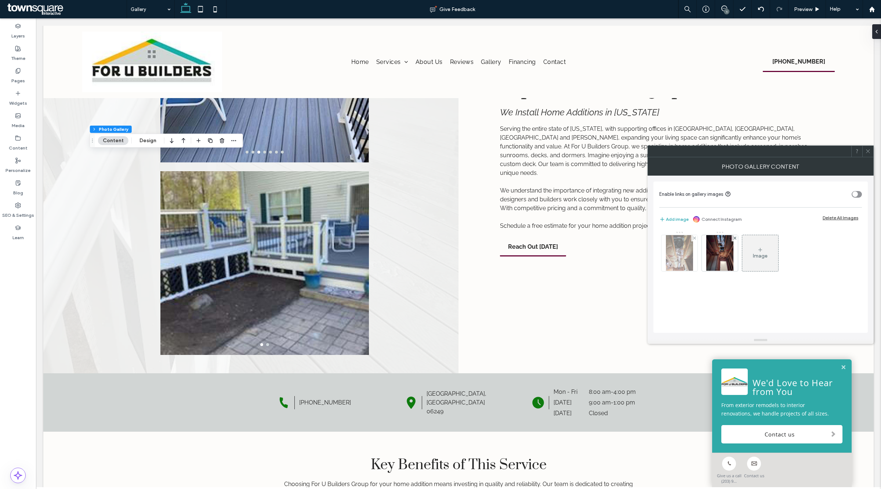
click at [688, 237] on img at bounding box center [679, 253] width 27 height 36
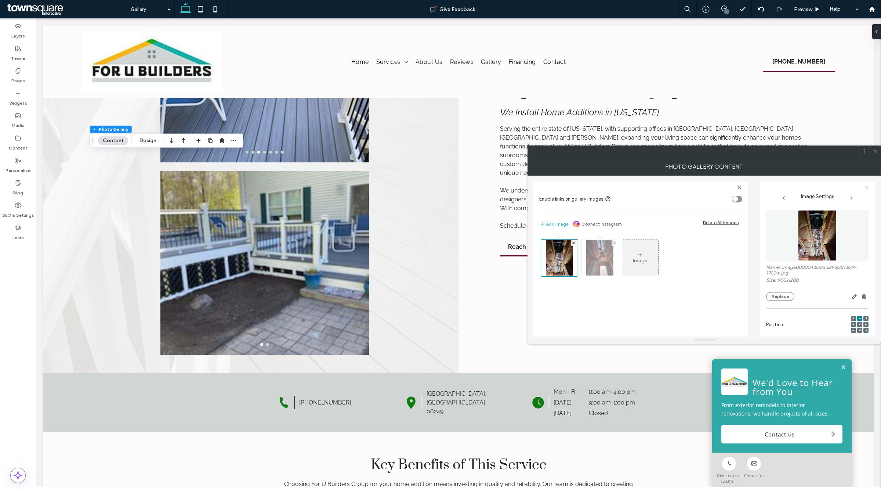
click at [617, 243] on div at bounding box center [615, 243] width 6 height 6
click at [576, 242] on div at bounding box center [574, 243] width 6 height 6
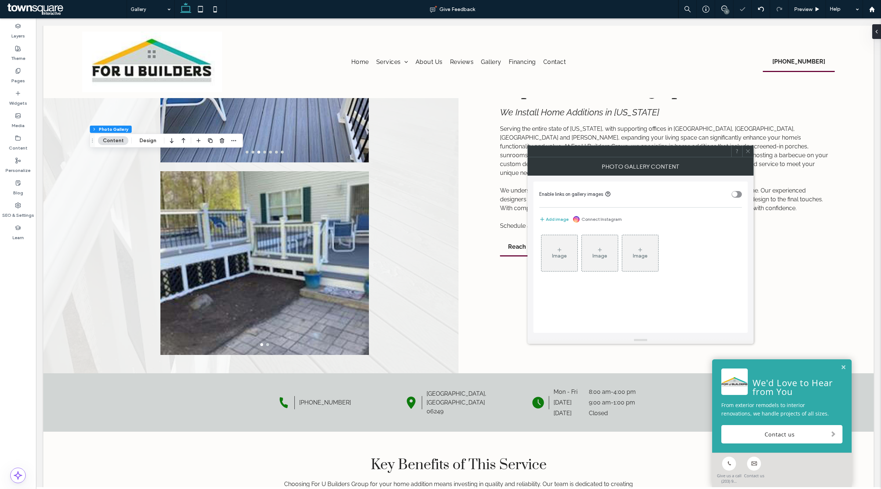
click at [749, 155] on span at bounding box center [748, 151] width 6 height 11
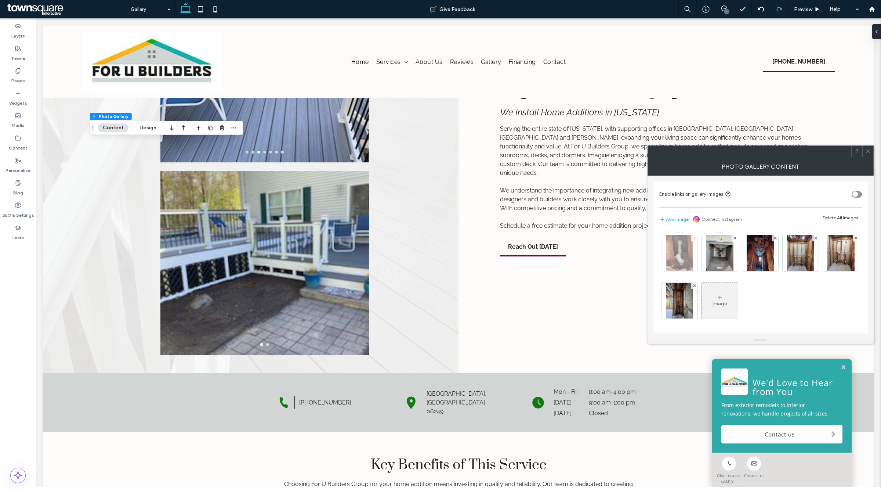
click at [693, 238] on icon at bounding box center [694, 237] width 3 height 3
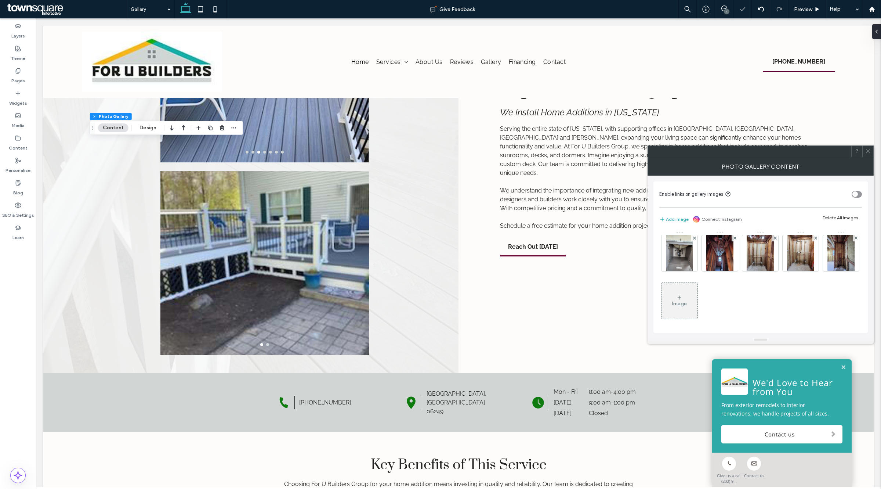
click at [693, 238] on icon at bounding box center [694, 237] width 3 height 3
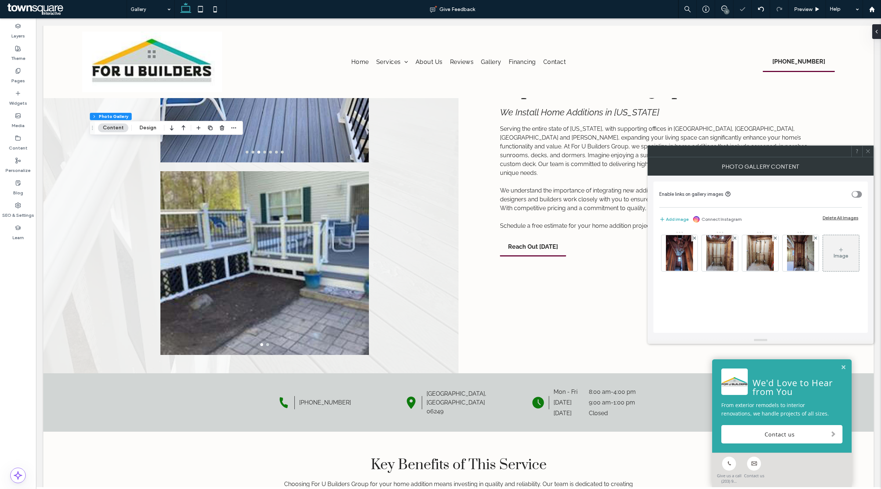
click at [693, 238] on icon at bounding box center [694, 237] width 3 height 3
click at [734, 238] on icon at bounding box center [735, 237] width 3 height 3
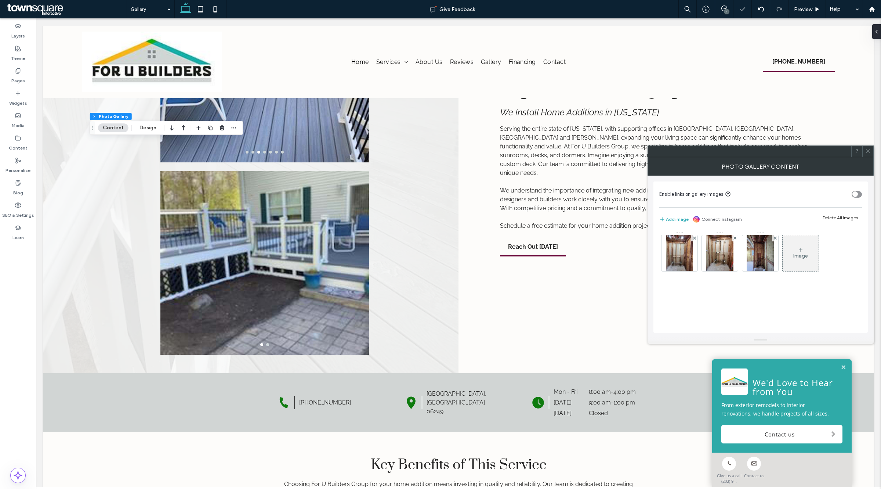
click at [693, 238] on icon at bounding box center [694, 237] width 3 height 3
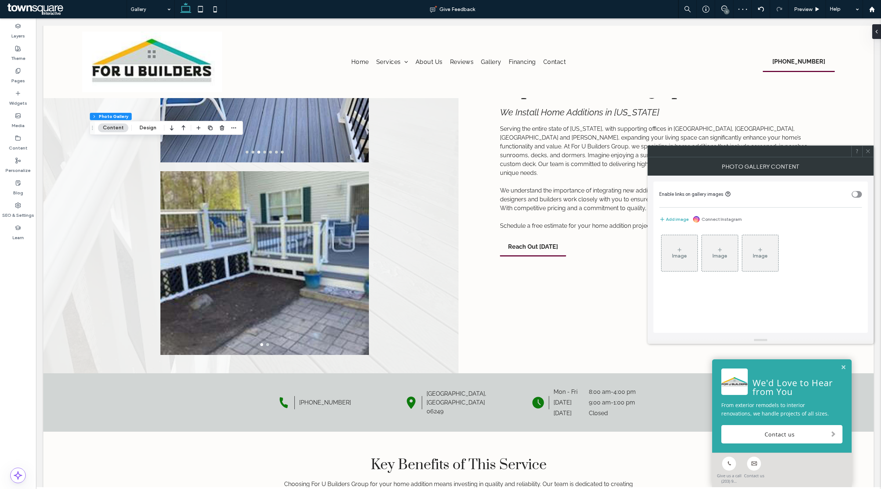
click at [867, 151] on icon at bounding box center [868, 151] width 6 height 6
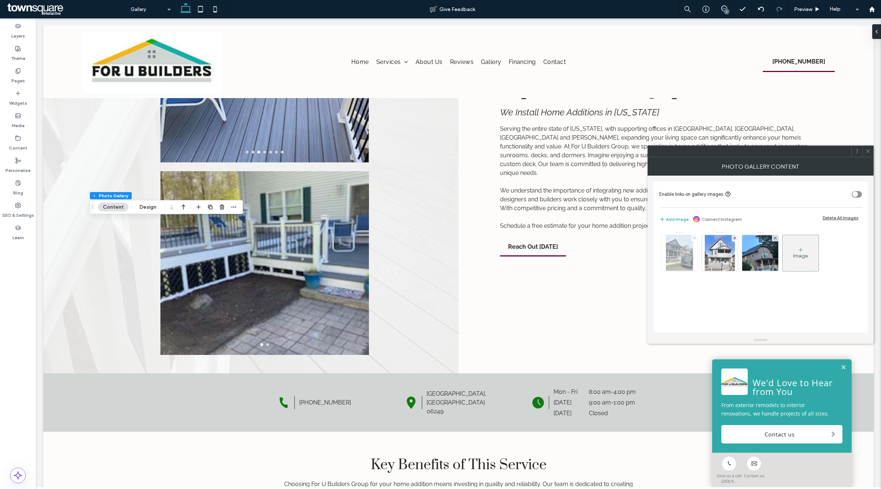
click at [693, 237] on use at bounding box center [694, 237] width 3 height 3
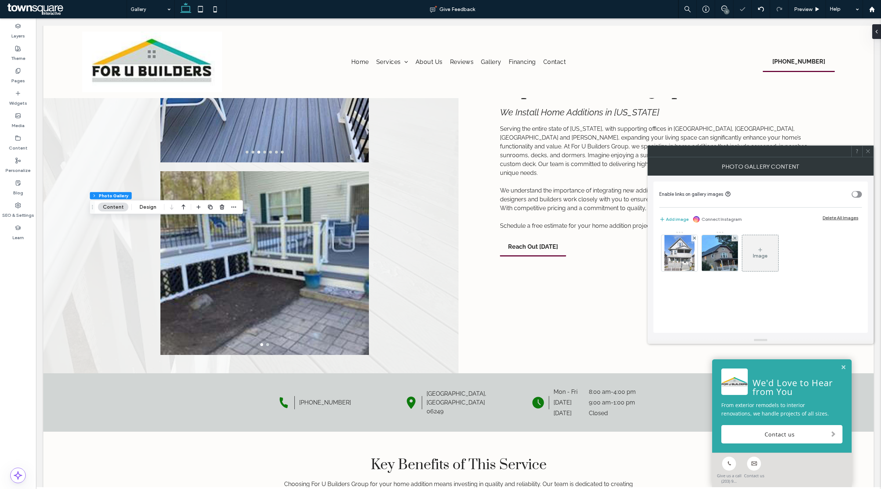
click at [693, 237] on use at bounding box center [694, 237] width 3 height 3
click at [869, 152] on use at bounding box center [868, 151] width 4 height 4
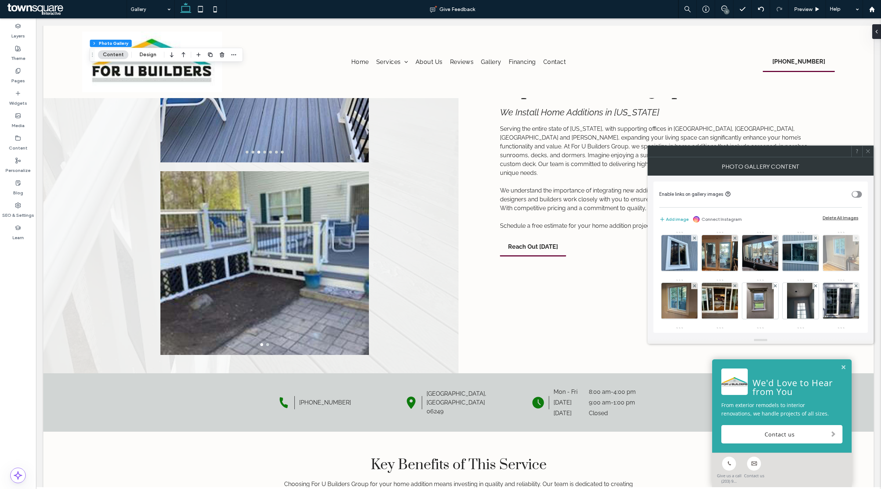
click at [854, 239] on use at bounding box center [855, 237] width 3 height 3
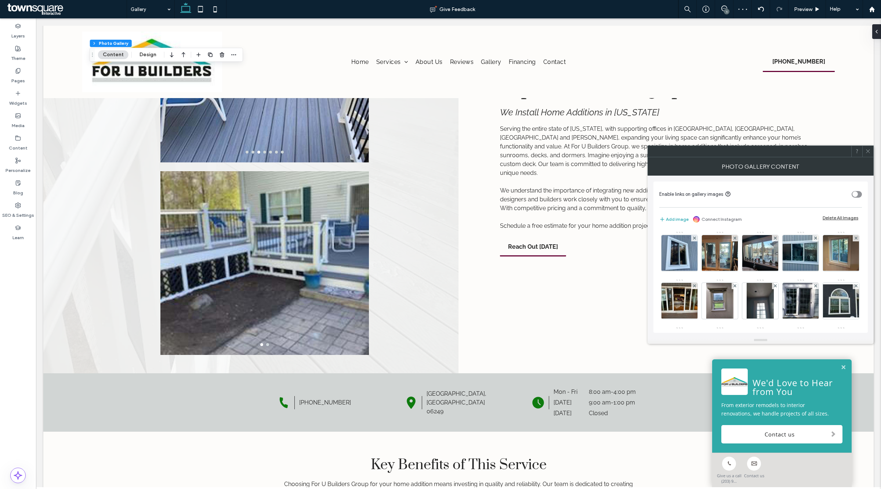
click at [868, 155] on span at bounding box center [868, 151] width 6 height 11
click at [736, 285] on icon at bounding box center [735, 285] width 3 height 3
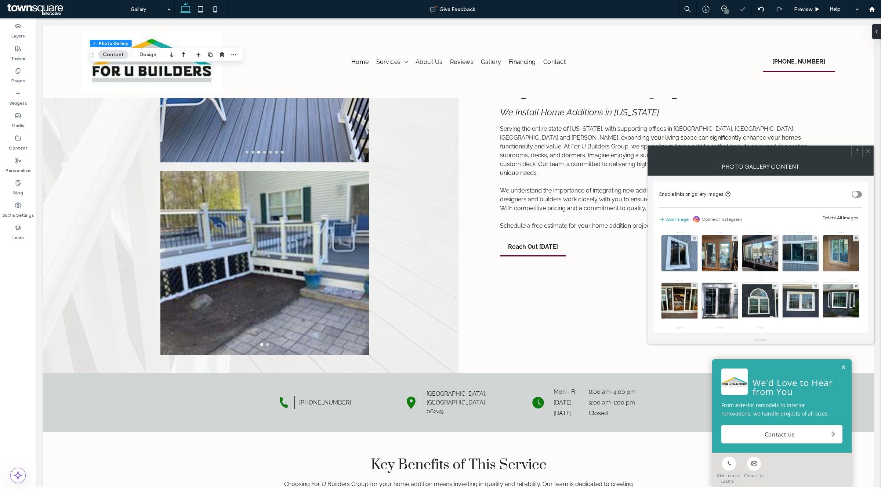
click at [866, 151] on icon at bounding box center [868, 151] width 6 height 6
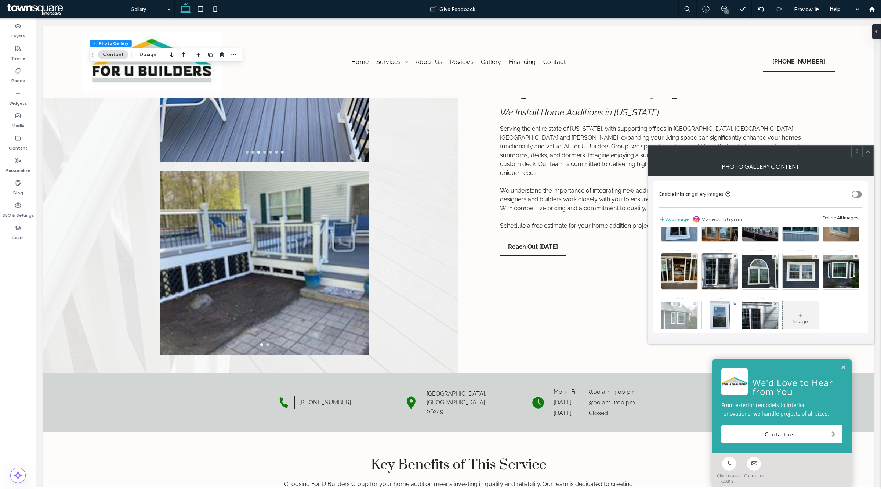
scroll to position [46, 0]
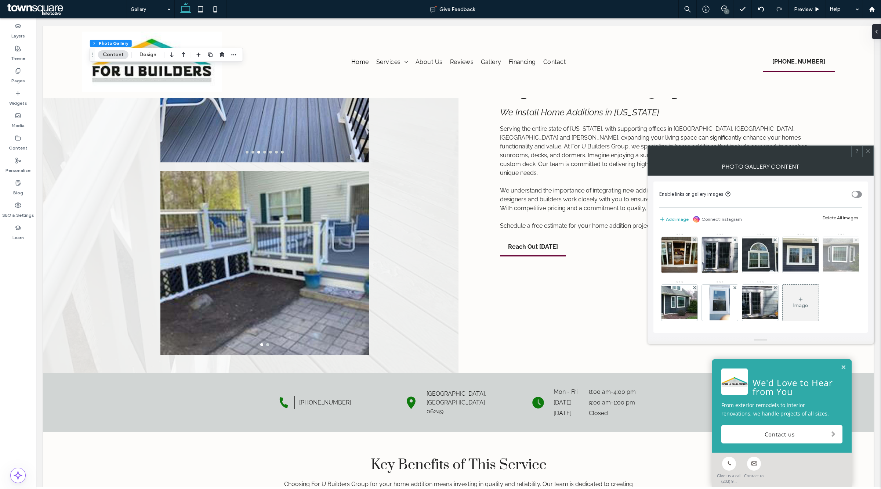
click at [854, 241] on use at bounding box center [855, 239] width 3 height 3
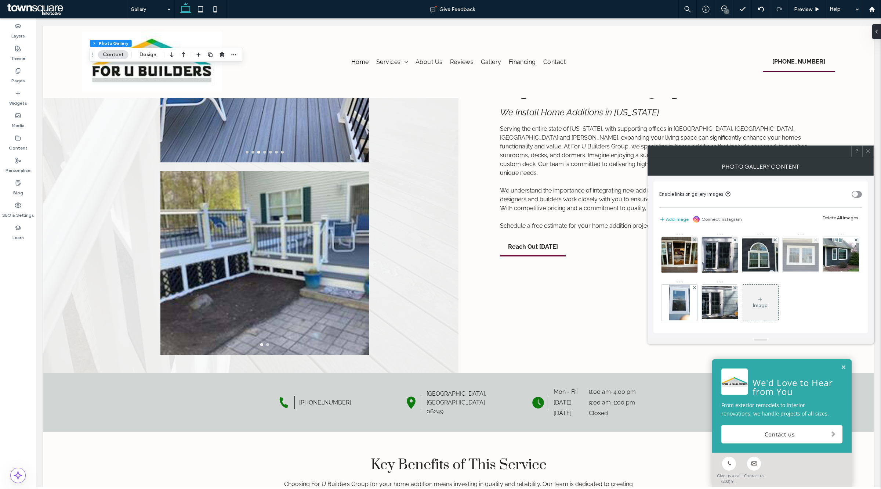
click at [814, 241] on icon at bounding box center [815, 239] width 3 height 3
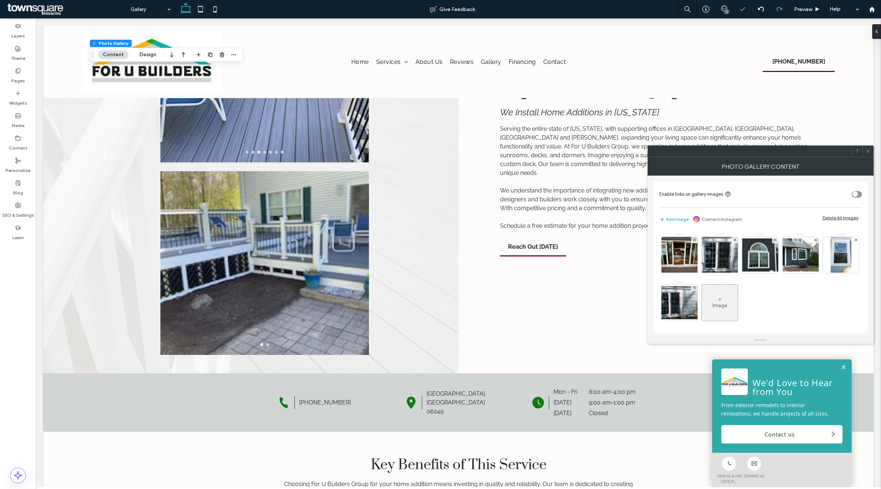
click at [869, 153] on icon at bounding box center [868, 151] width 6 height 6
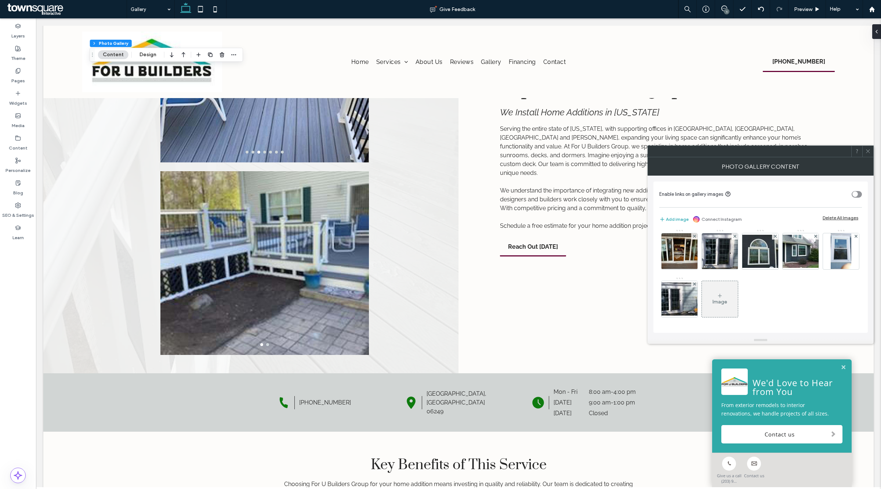
click at [722, 294] on use at bounding box center [720, 296] width 4 height 4
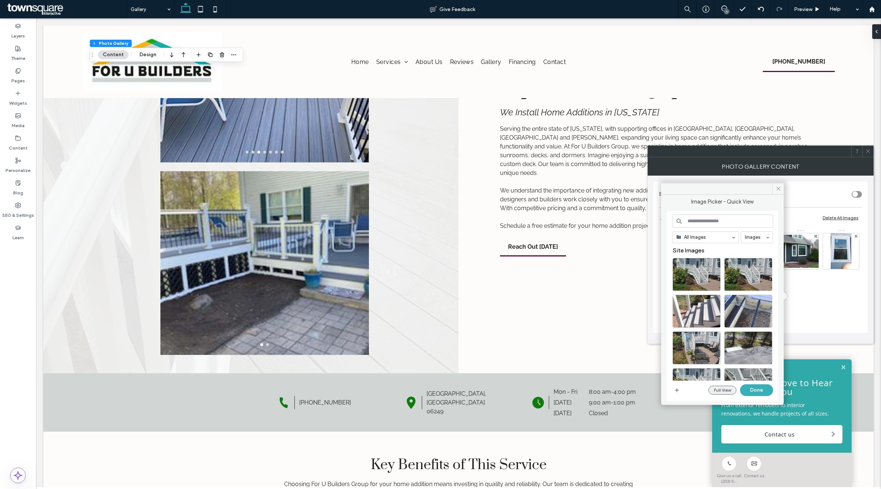
click at [721, 392] on button "Full View" at bounding box center [723, 389] width 28 height 9
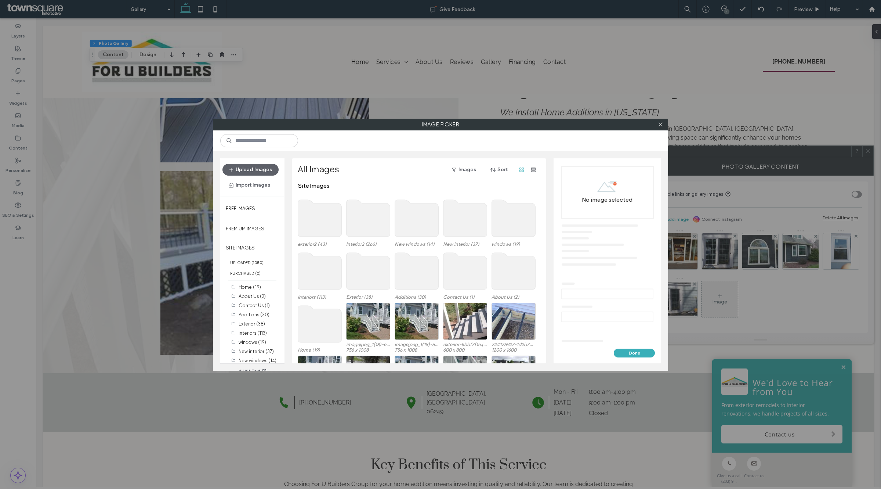
click at [320, 223] on use at bounding box center [320, 218] width 44 height 37
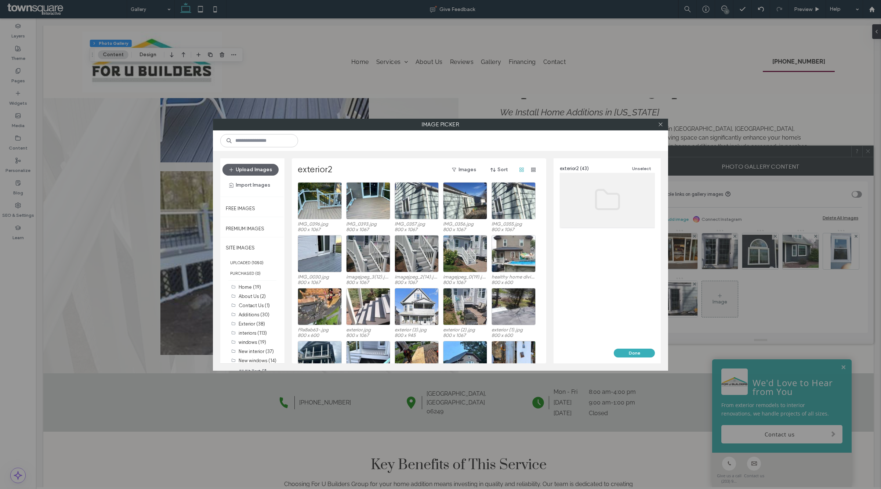
scroll to position [46, 0]
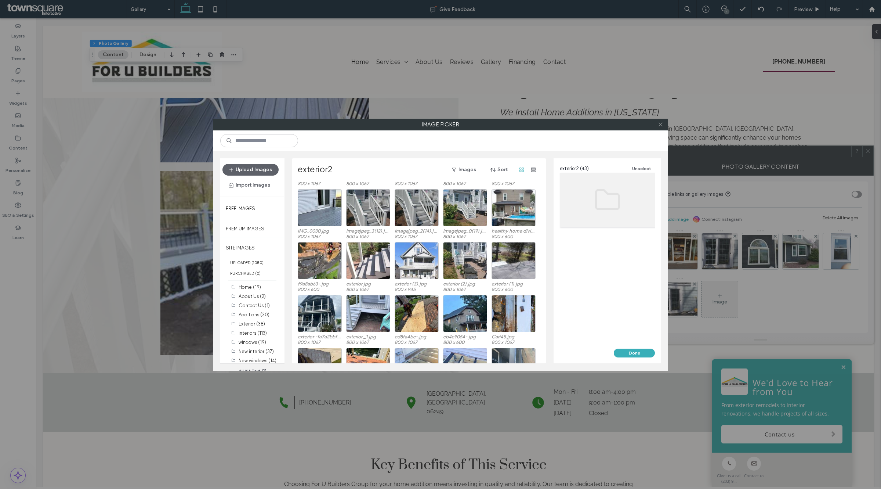
click at [660, 130] on span at bounding box center [661, 124] width 6 height 11
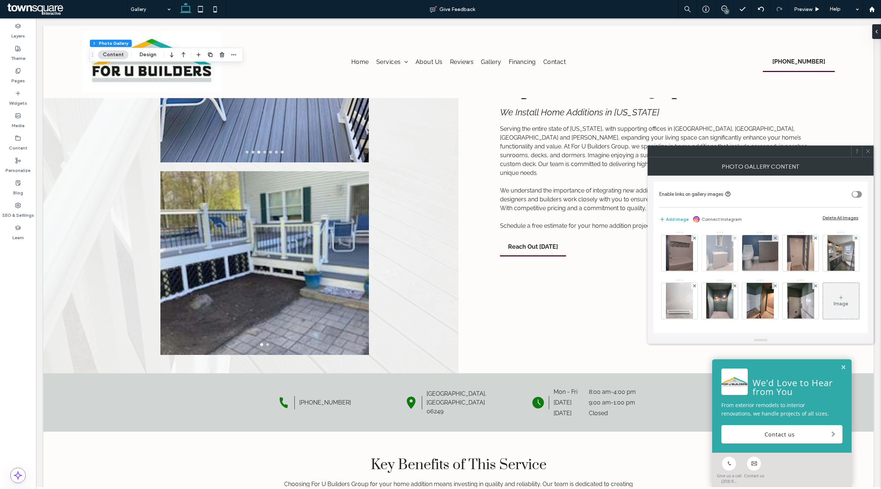
scroll to position [50, 0]
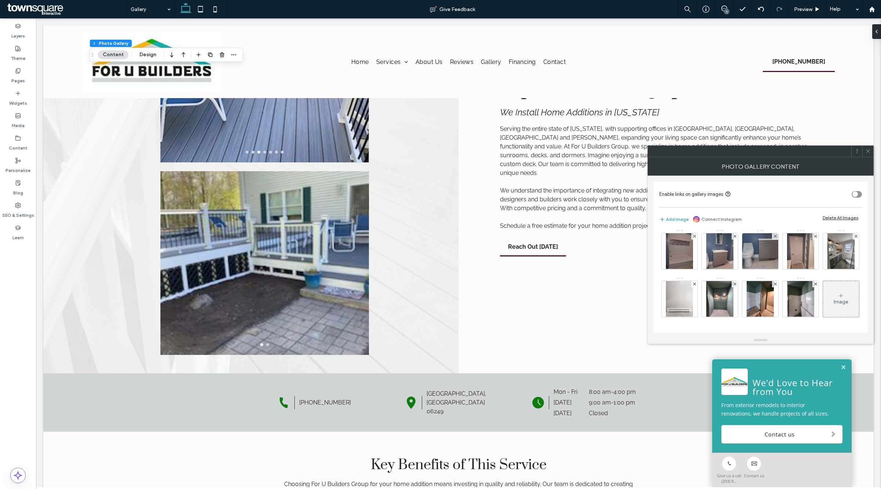
click at [823, 289] on div "Image" at bounding box center [841, 299] width 36 height 35
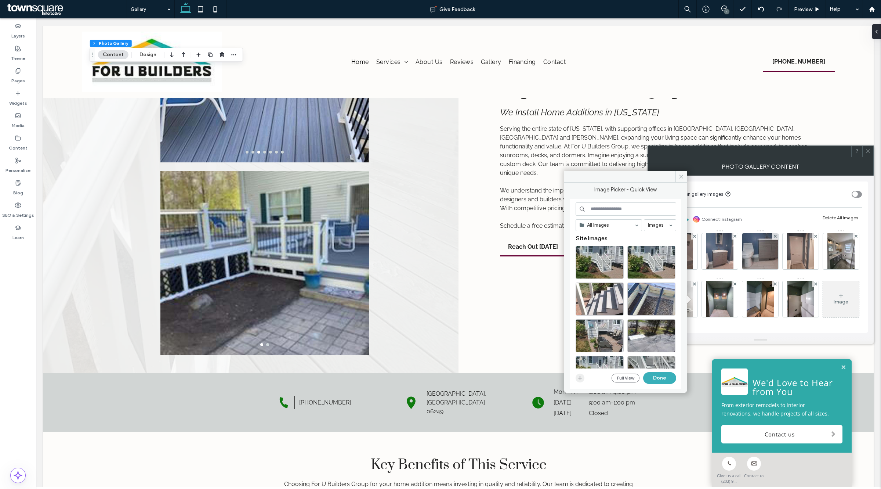
click at [578, 377] on icon "button" at bounding box center [580, 378] width 6 height 6
click at [579, 377] on icon "button" at bounding box center [580, 378] width 6 height 6
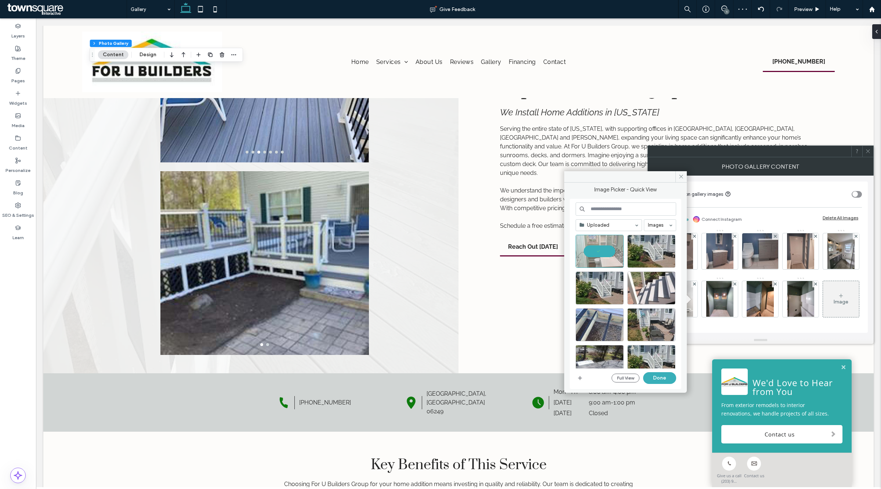
click at [665, 385] on div "Uploaded Images Full View Done" at bounding box center [626, 293] width 101 height 183
click at [663, 379] on button "Done" at bounding box center [659, 378] width 33 height 12
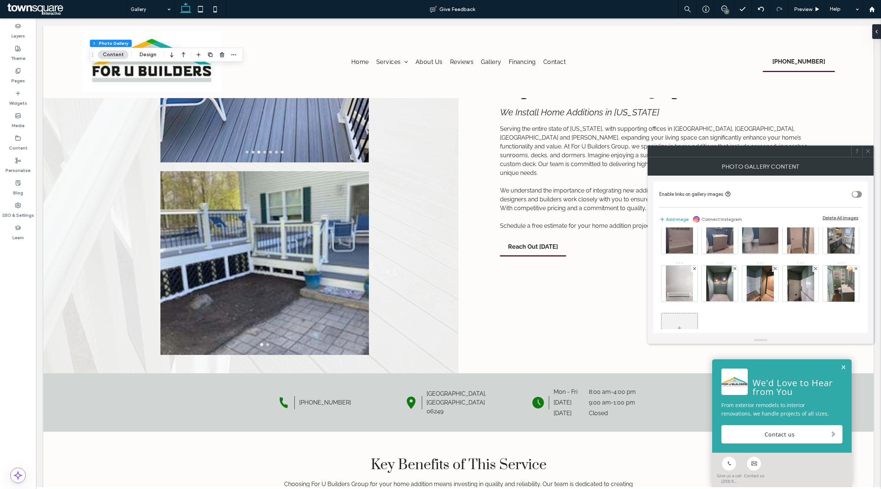
scroll to position [46, 0]
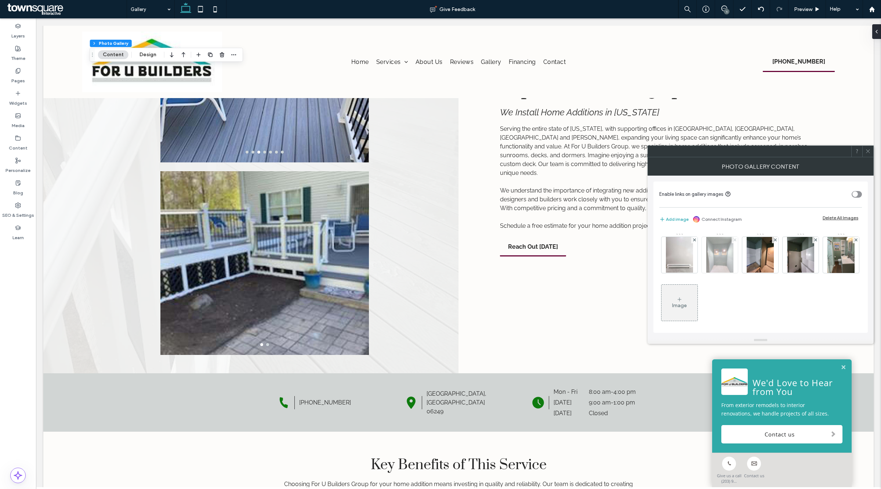
click at [736, 237] on span at bounding box center [735, 240] width 3 height 6
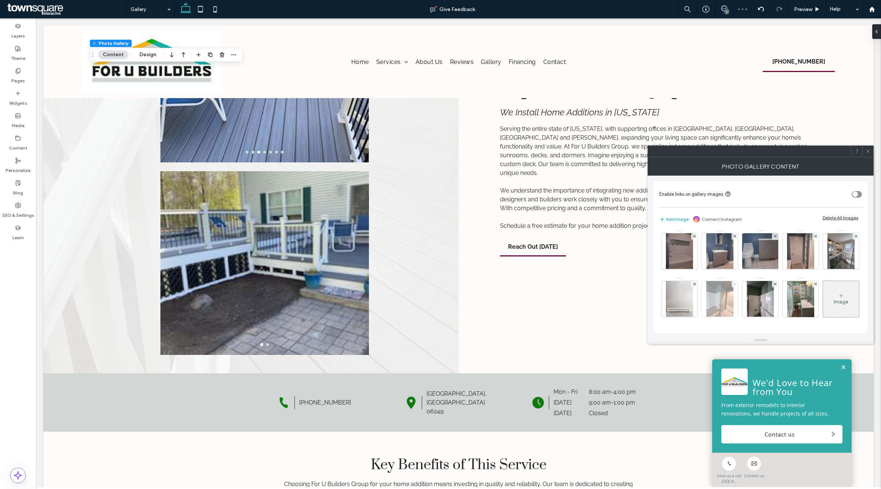
click at [736, 282] on icon at bounding box center [735, 283] width 3 height 3
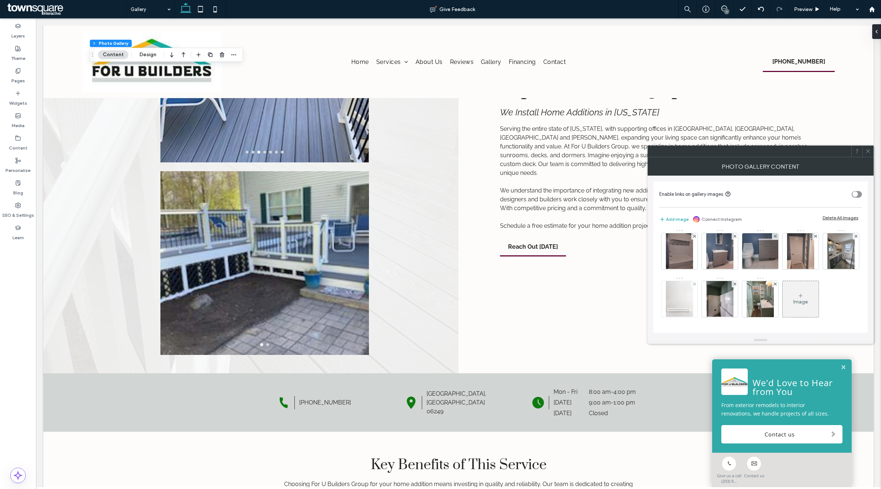
click at [698, 281] on div at bounding box center [694, 284] width 6 height 6
click at [869, 152] on icon at bounding box center [868, 151] width 6 height 6
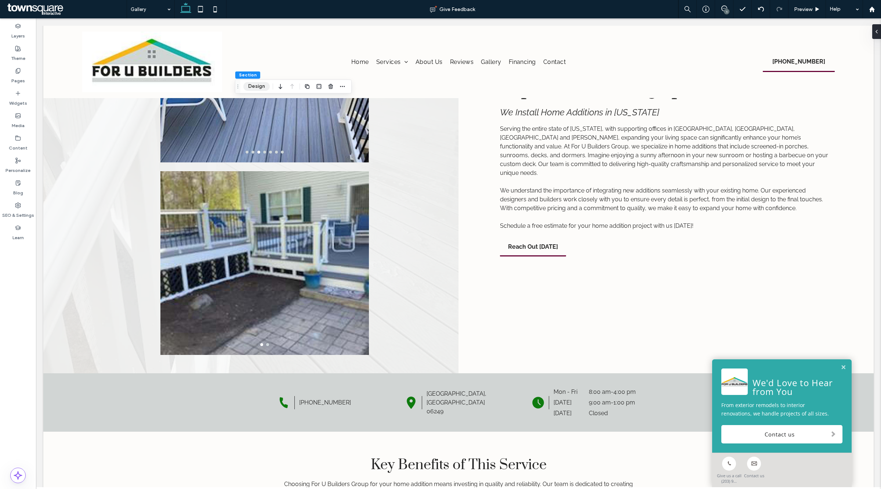
click at [258, 84] on button "Design" at bounding box center [256, 86] width 26 height 9
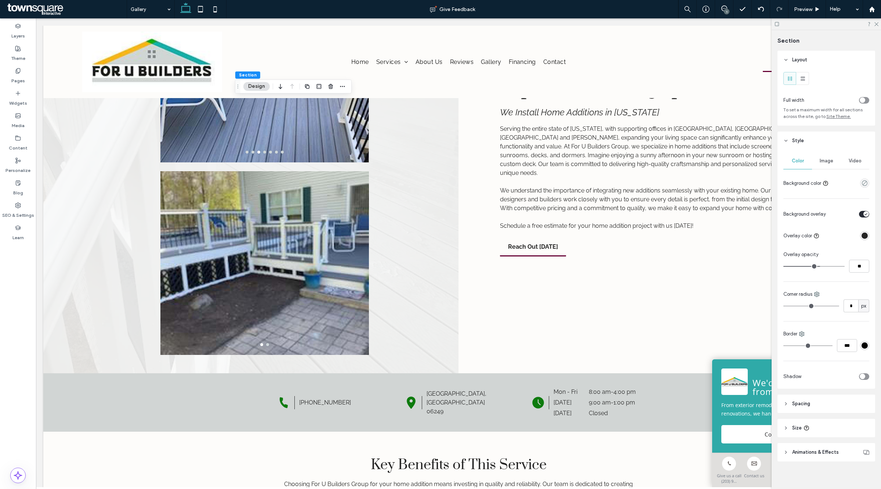
click at [834, 162] on div "Image" at bounding box center [826, 161] width 29 height 16
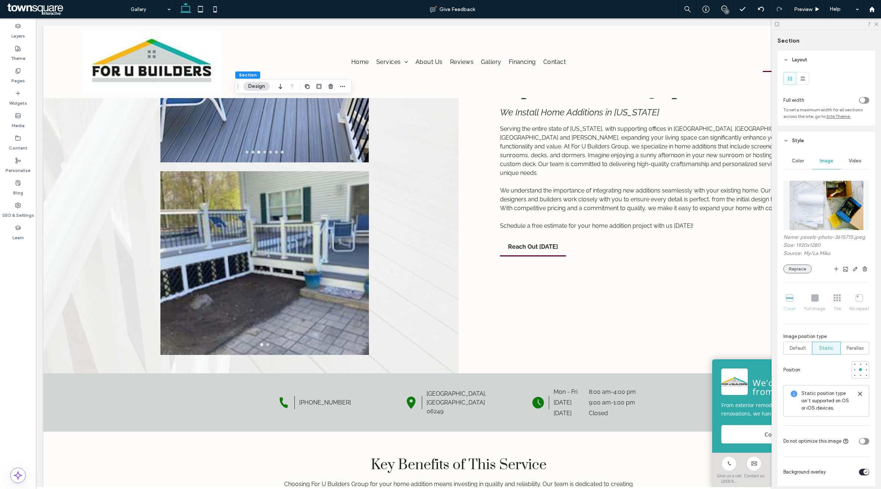
click at [801, 265] on button "Replace" at bounding box center [797, 268] width 28 height 9
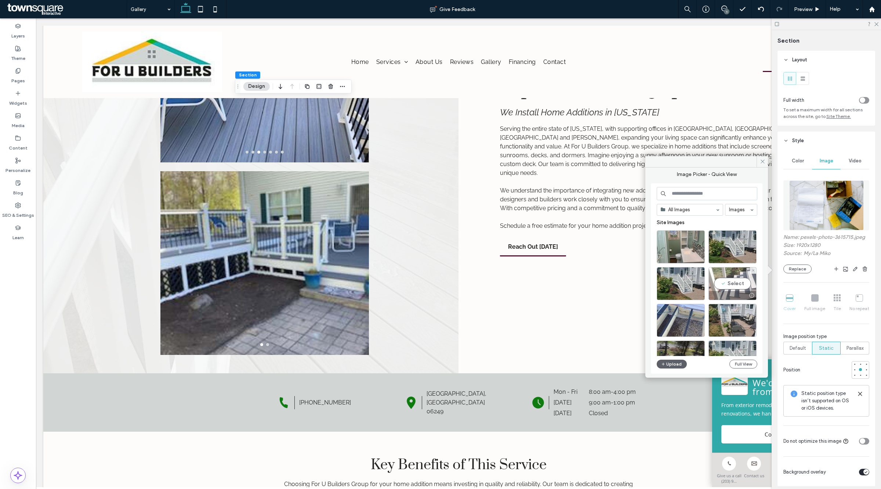
click at [740, 285] on div "Select" at bounding box center [733, 283] width 48 height 33
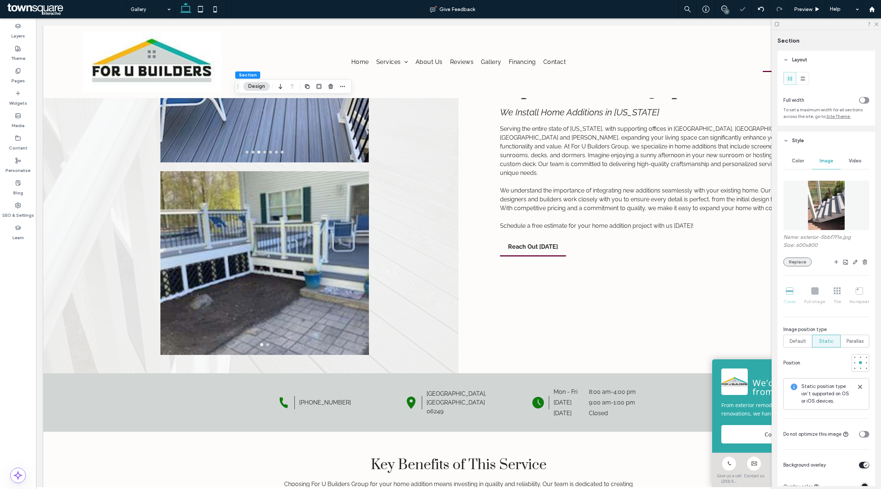
click at [790, 259] on button "Replace" at bounding box center [797, 261] width 28 height 9
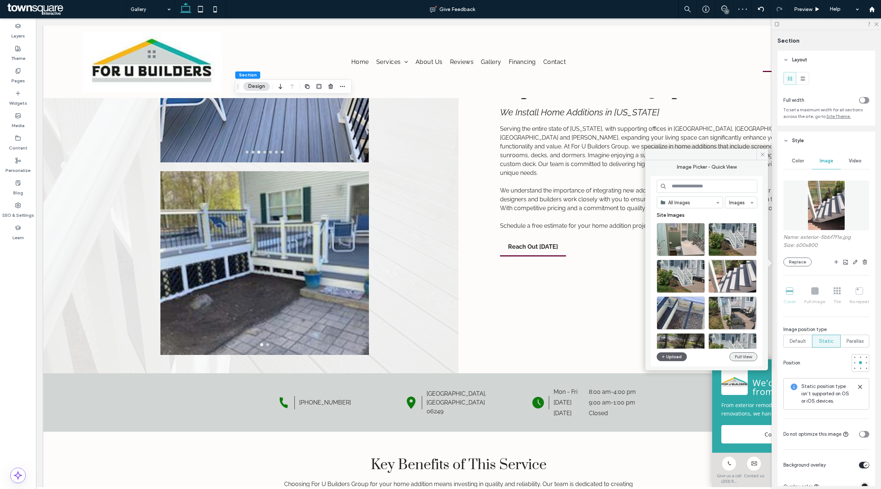
click at [745, 357] on button "Full View" at bounding box center [743, 356] width 28 height 9
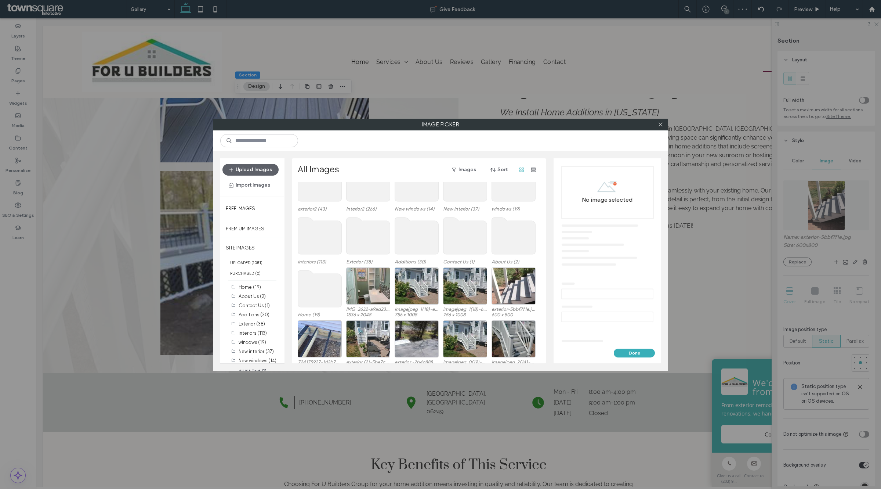
scroll to position [45, 0]
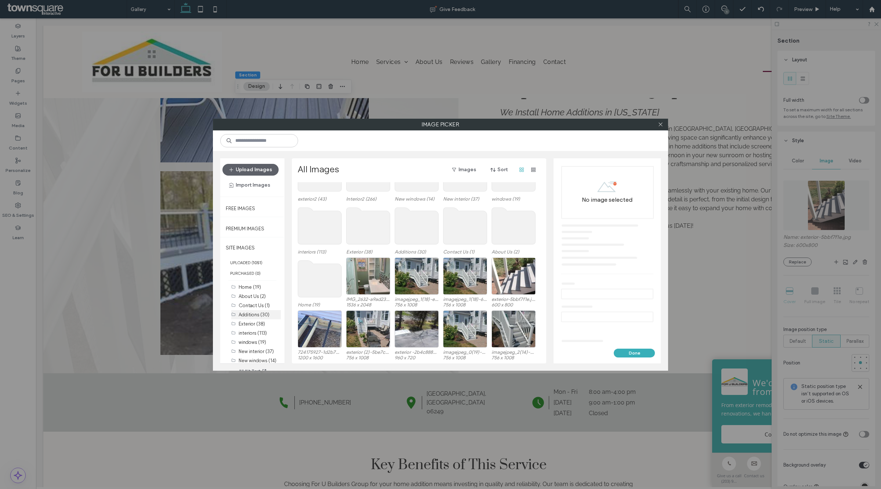
click at [251, 316] on div "Additions (30)" at bounding box center [260, 315] width 42 height 8
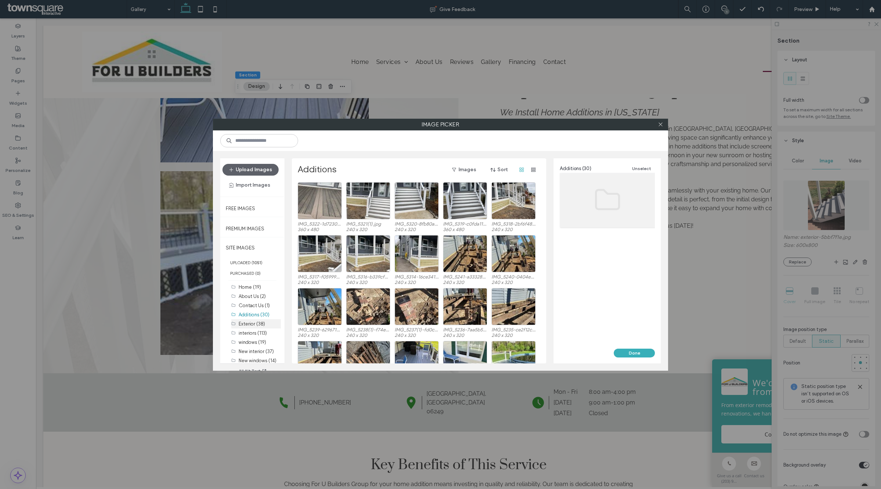
click at [251, 324] on label "Exterior (38)" at bounding box center [252, 324] width 26 height 6
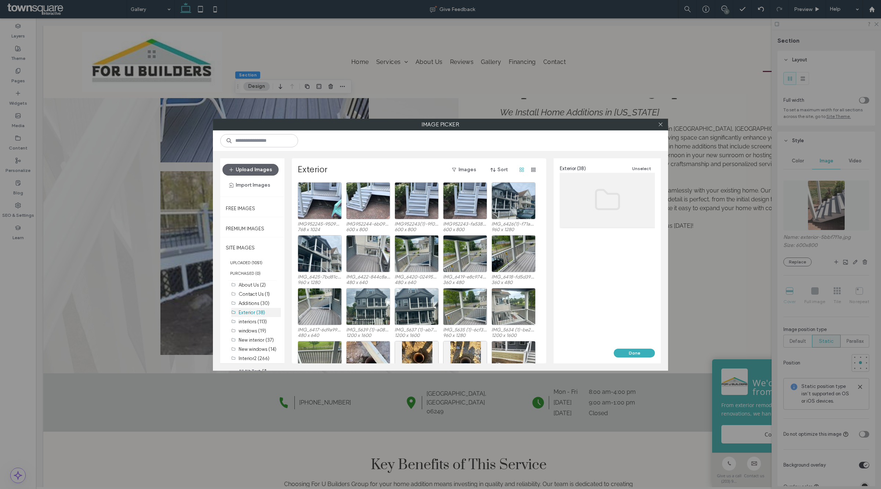
scroll to position [21, 0]
click at [254, 338] on label "New windows (14)" at bounding box center [258, 340] width 38 height 6
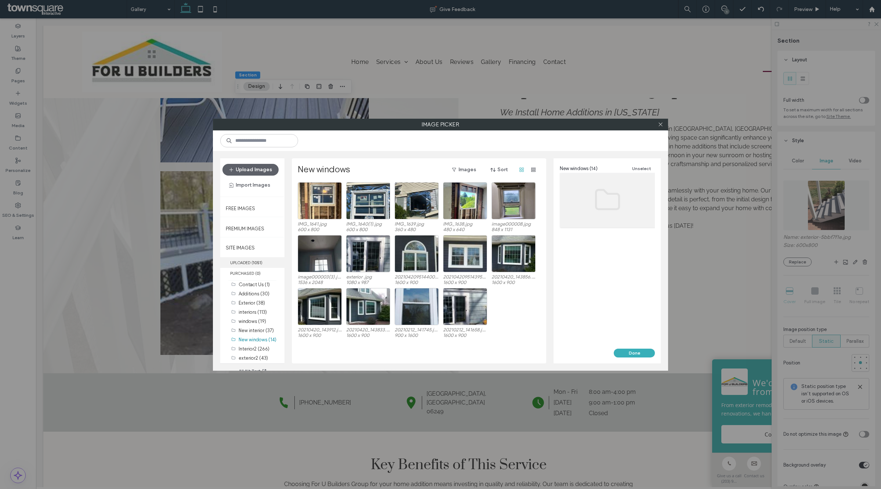
click at [247, 263] on label "UPLOADED ( 1051 )" at bounding box center [252, 262] width 64 height 11
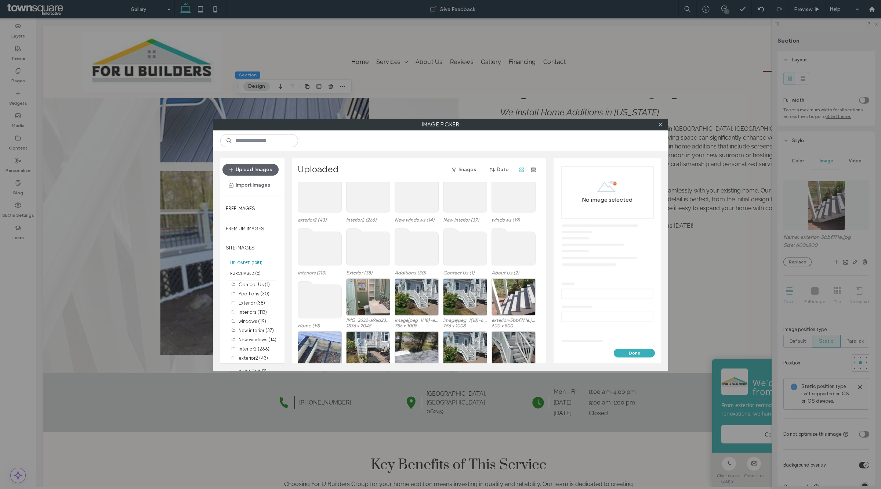
scroll to position [0, 0]
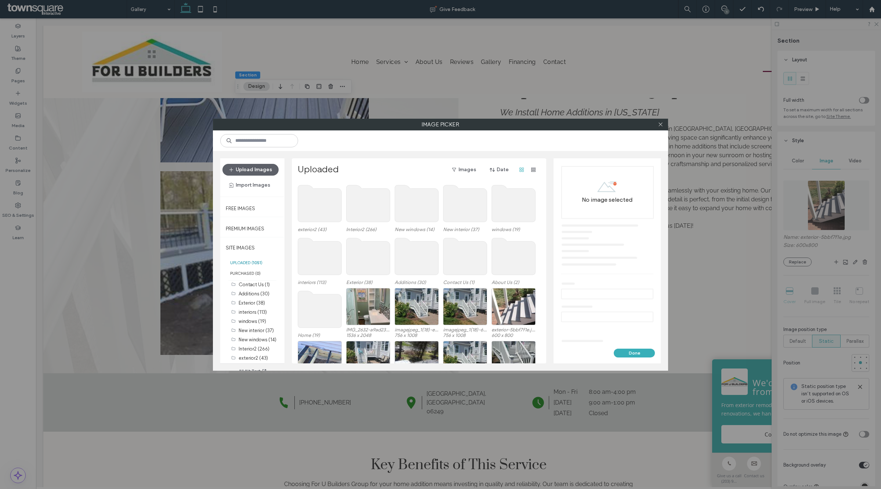
click at [327, 316] on use at bounding box center [320, 309] width 44 height 37
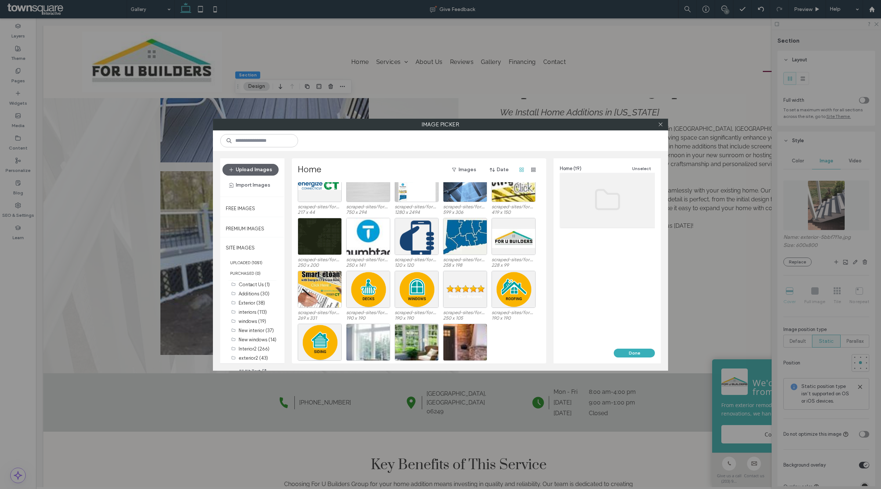
scroll to position [30, 0]
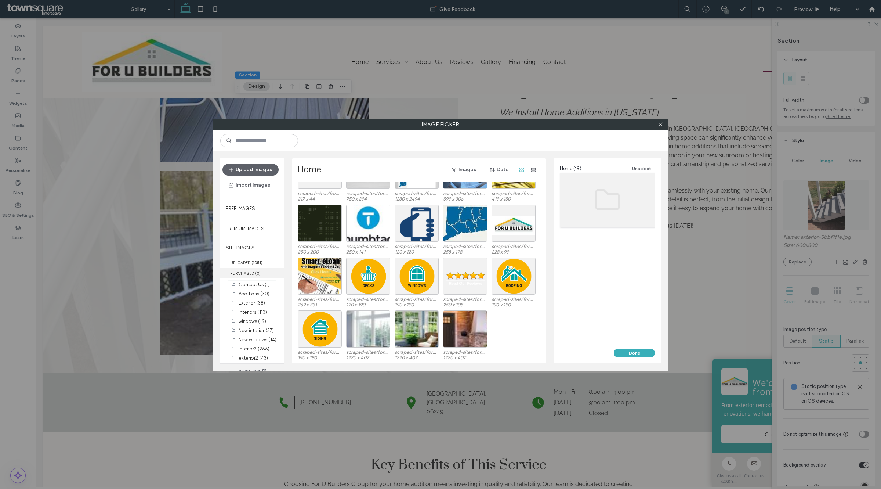
click at [255, 268] on label "PURCHASED ( 0 )" at bounding box center [252, 273] width 64 height 11
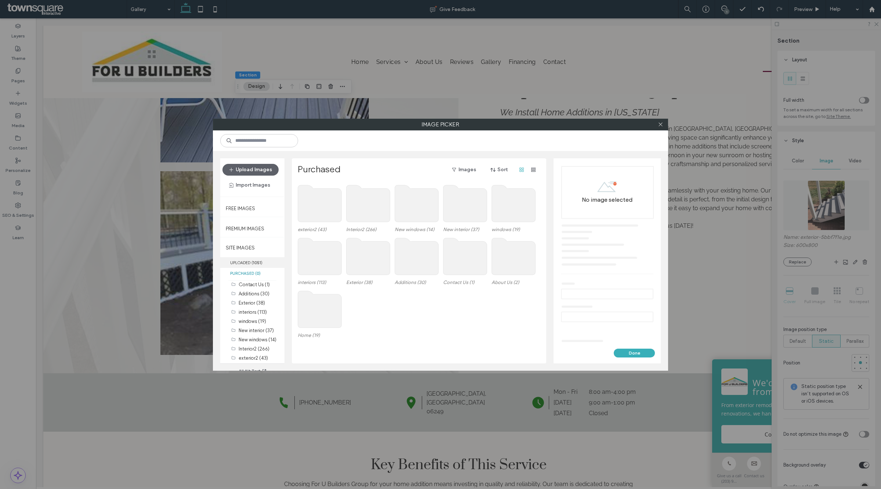
click at [263, 257] on label "UPLOADED ( 1051 )" at bounding box center [252, 262] width 64 height 11
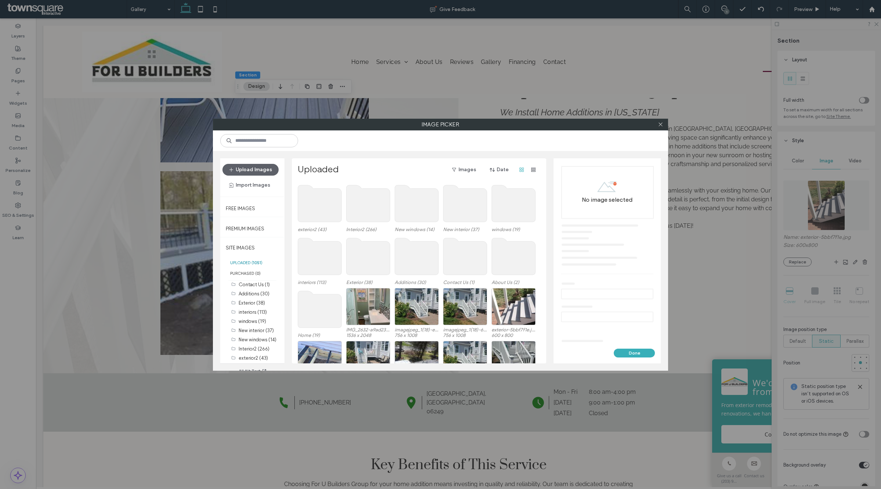
click at [264, 262] on label "UPLOADED ( 1051 )" at bounding box center [252, 262] width 64 height 11
click at [416, 203] on use at bounding box center [417, 203] width 44 height 37
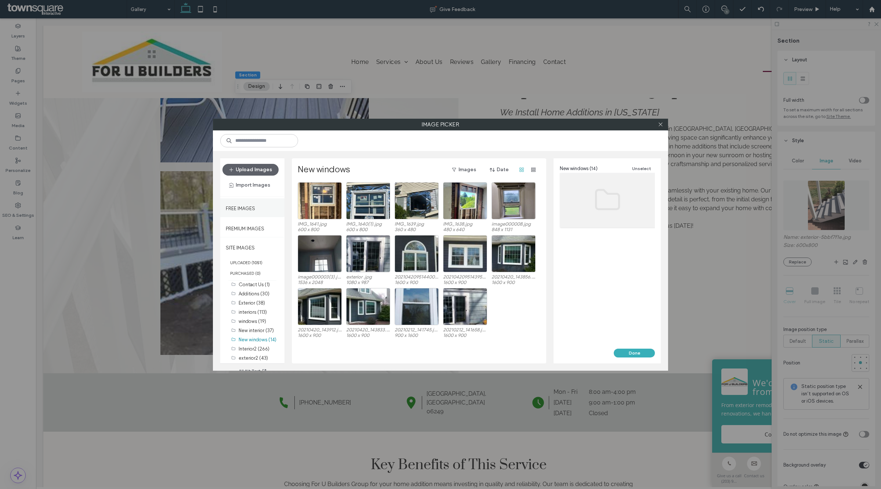
click at [252, 204] on label "Free Images" at bounding box center [240, 206] width 29 height 9
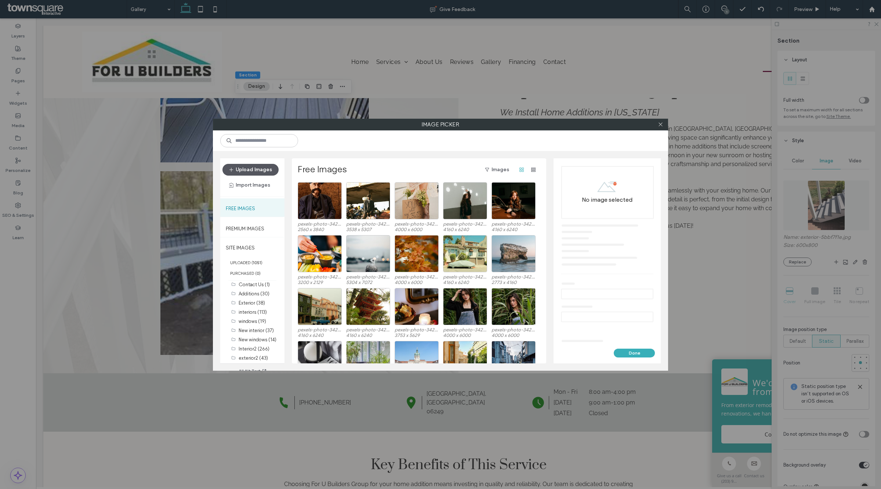
click at [252, 173] on button "Upload Images" at bounding box center [250, 170] width 56 height 12
click at [245, 313] on label "interiors (113)" at bounding box center [253, 312] width 28 height 6
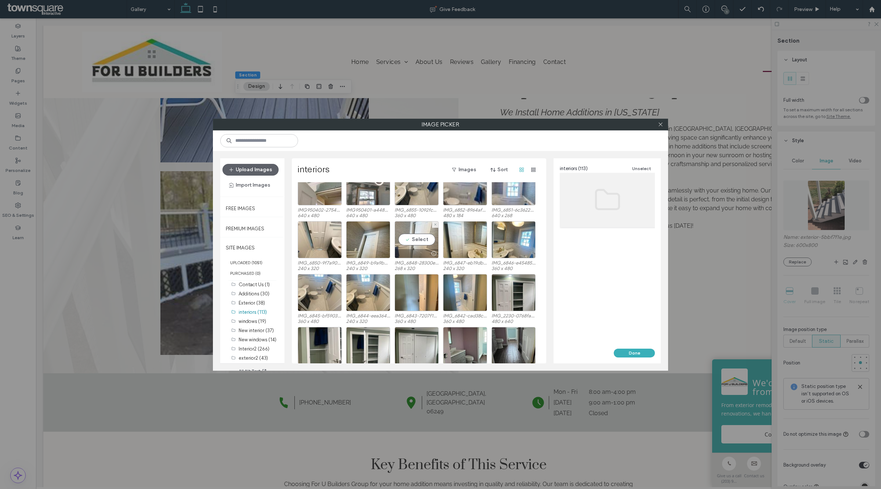
scroll to position [922, 0]
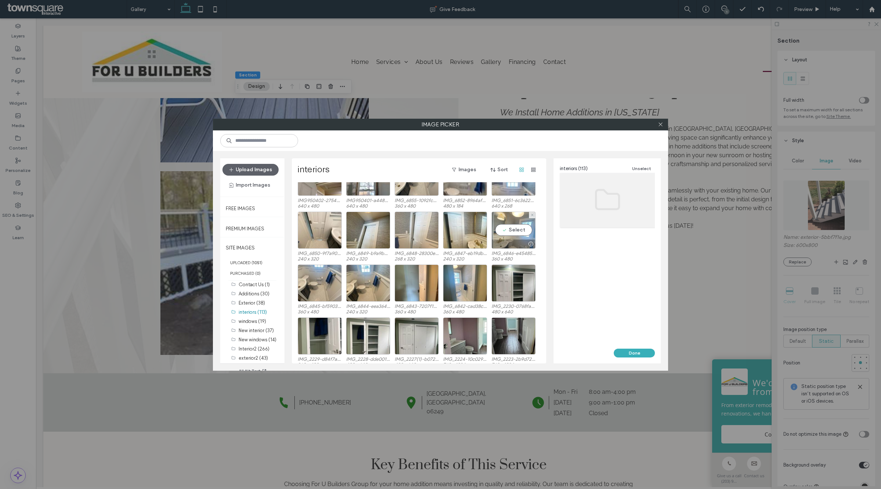
click at [510, 223] on div "Select" at bounding box center [514, 229] width 44 height 37
click at [614, 352] on button "Done" at bounding box center [634, 352] width 41 height 9
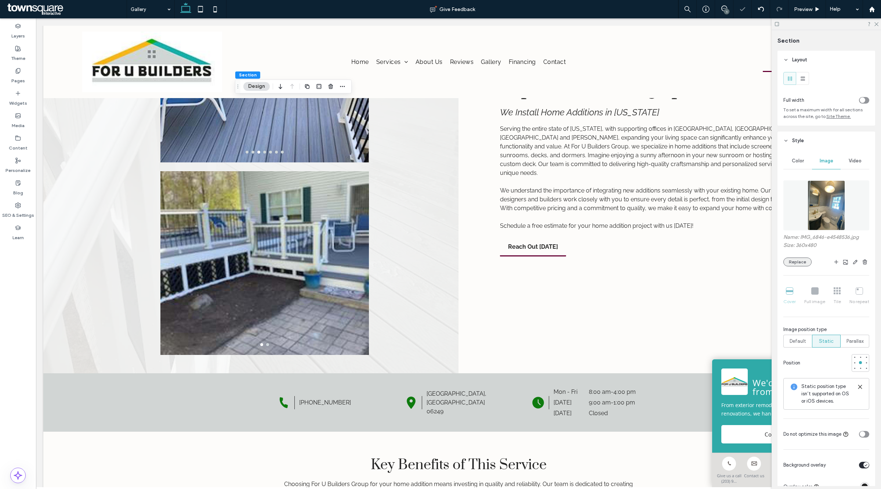
click at [797, 263] on button "Replace" at bounding box center [797, 261] width 28 height 9
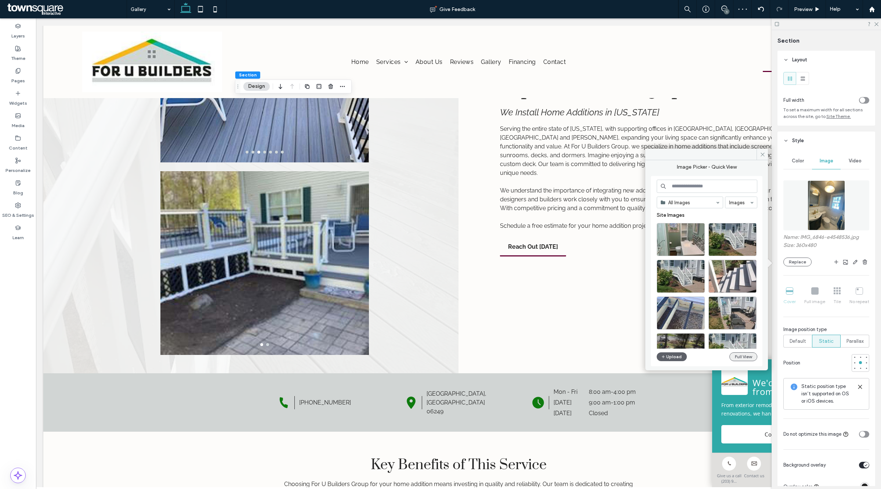
click at [733, 354] on button "Full View" at bounding box center [743, 356] width 28 height 9
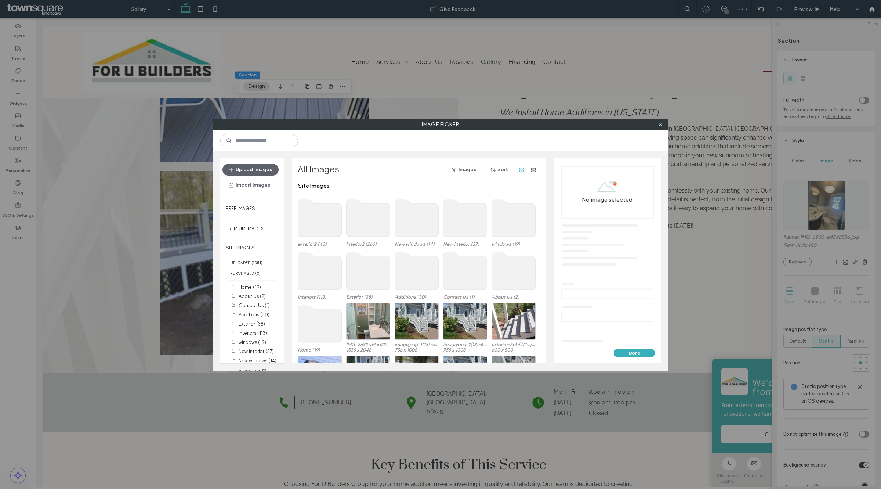
click at [305, 219] on use at bounding box center [320, 218] width 44 height 37
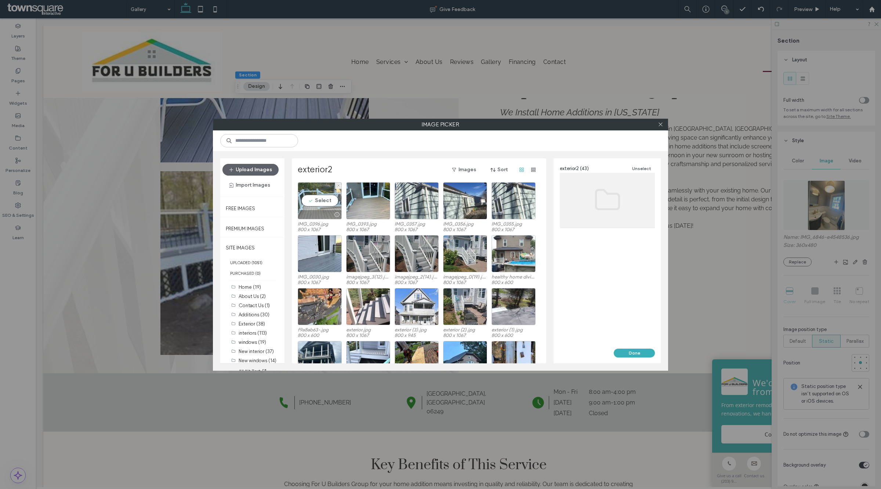
click at [316, 199] on div "Select" at bounding box center [320, 200] width 44 height 37
click at [633, 348] on div "Image Unselect Name: IMG_0396.jpg Size: 800 x 1067" at bounding box center [607, 253] width 107 height 190
click at [633, 351] on button "Done" at bounding box center [634, 352] width 41 height 9
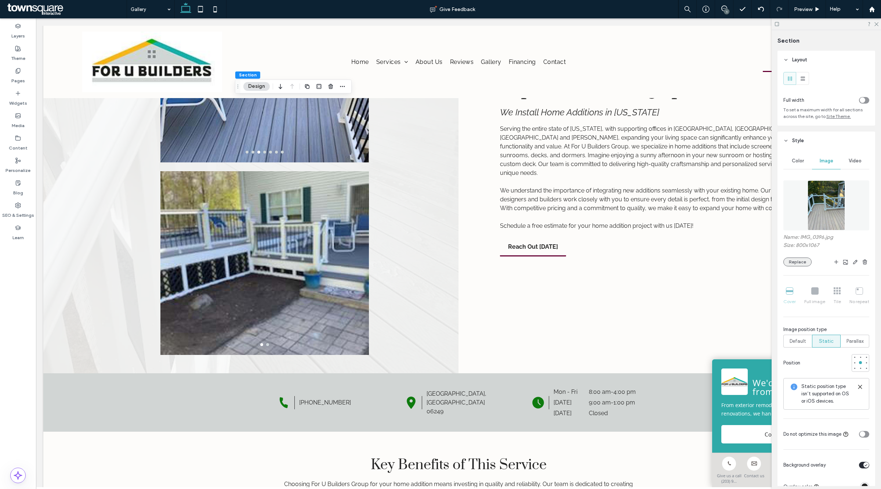
click at [788, 266] on button "Replace" at bounding box center [797, 261] width 28 height 9
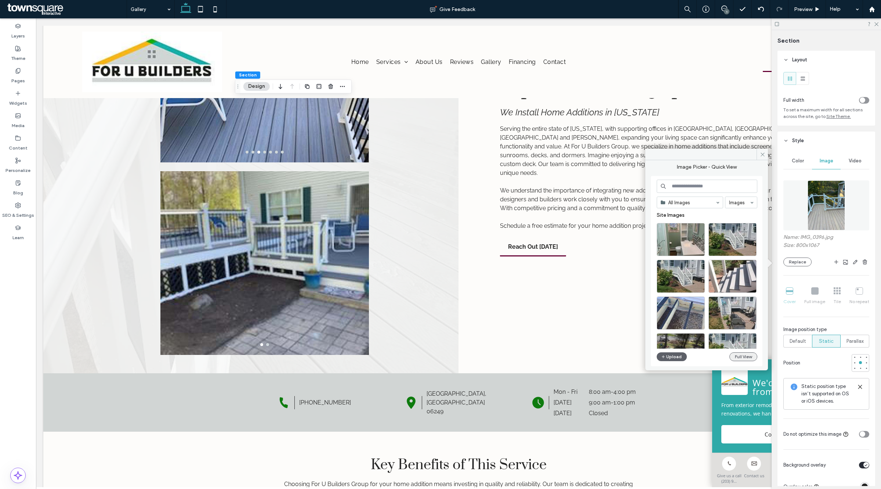
click at [741, 358] on button "Full View" at bounding box center [743, 356] width 28 height 9
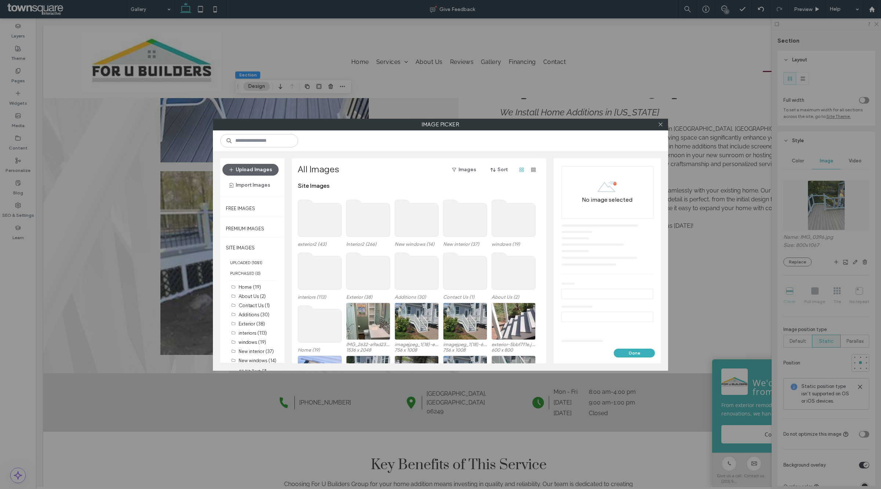
scroll to position [45, 0]
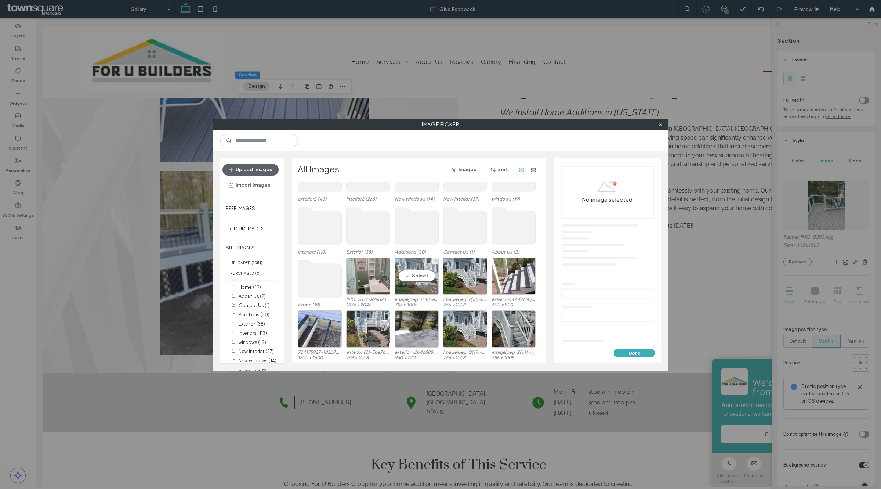
click at [407, 274] on div "Select" at bounding box center [417, 275] width 44 height 37
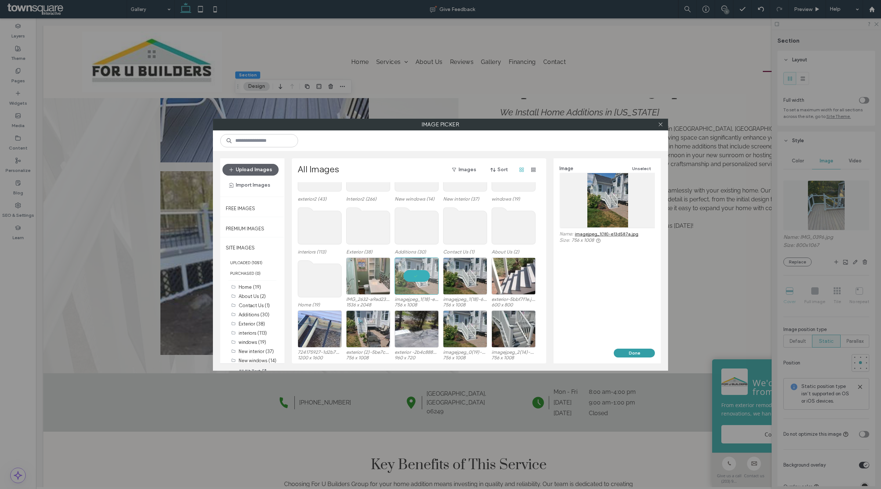
click at [632, 351] on button "Done" at bounding box center [634, 352] width 41 height 9
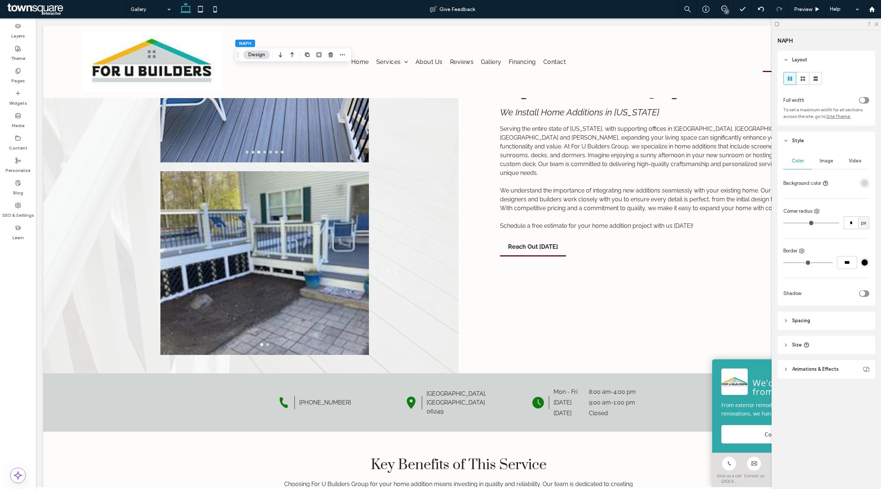
click at [876, 26] on div at bounding box center [826, 23] width 109 height 11
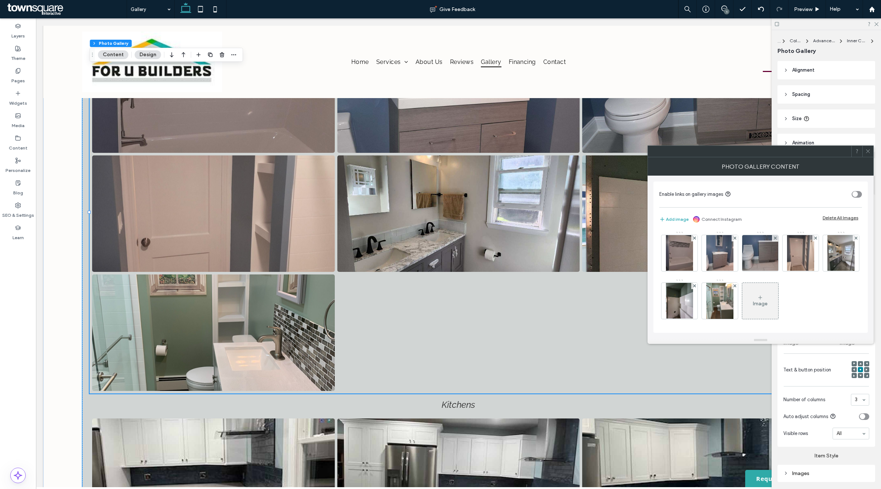
scroll to position [353, 0]
click at [768, 301] on div "Image" at bounding box center [760, 303] width 15 height 6
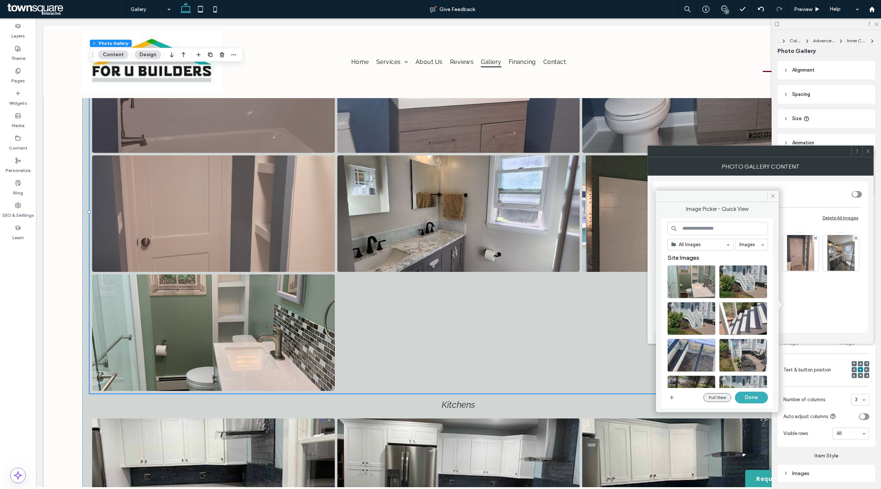
click at [720, 397] on button "Full View" at bounding box center [717, 397] width 28 height 9
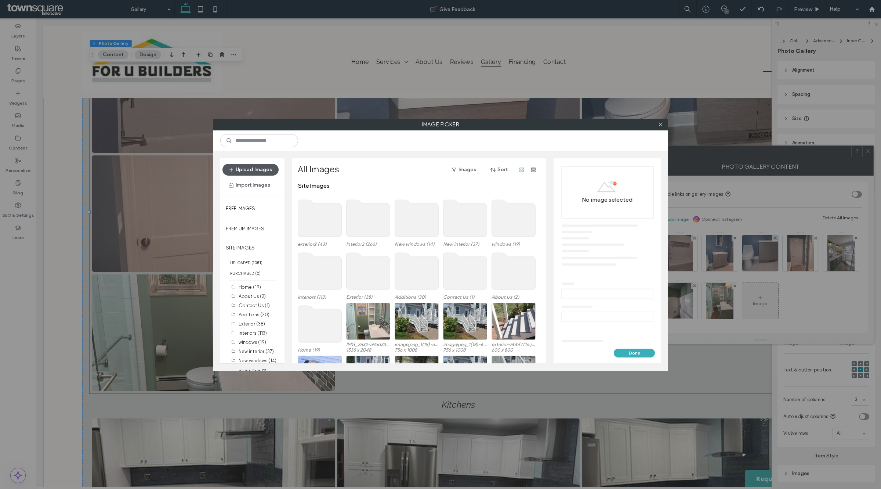
click at [245, 170] on button "Upload Images" at bounding box center [250, 170] width 56 height 12
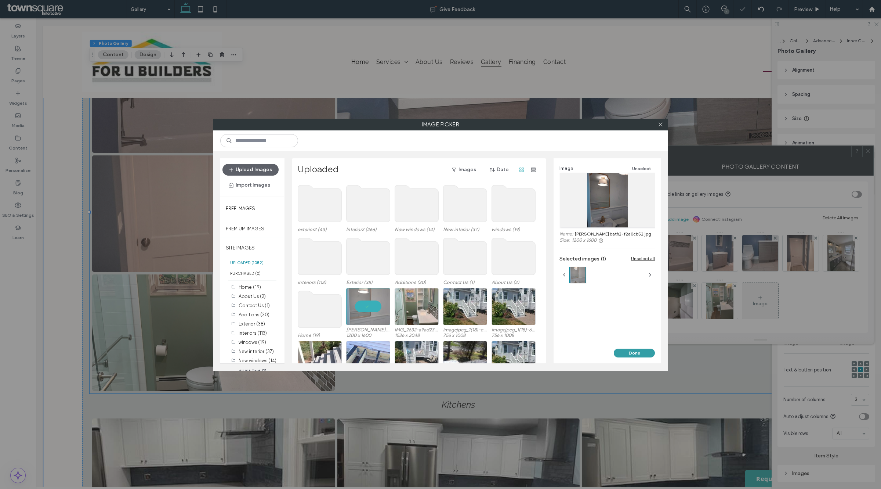
click at [644, 351] on button "Done" at bounding box center [634, 352] width 41 height 9
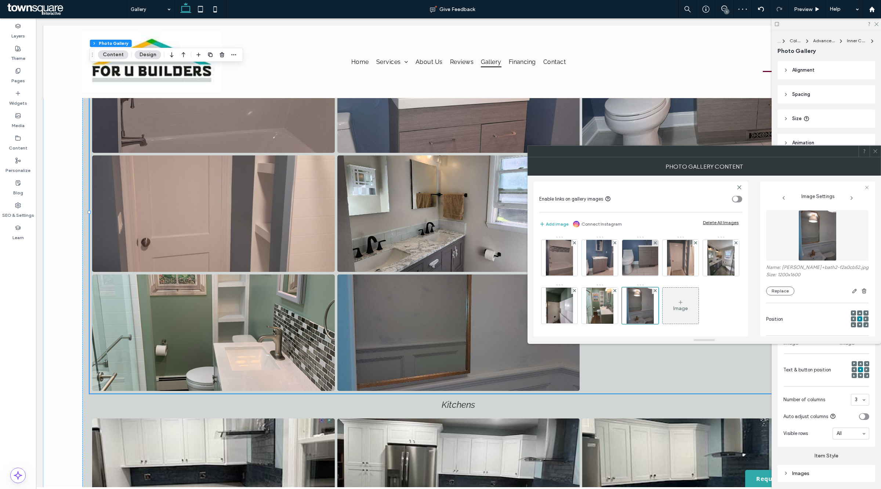
click at [874, 155] on span at bounding box center [876, 151] width 6 height 11
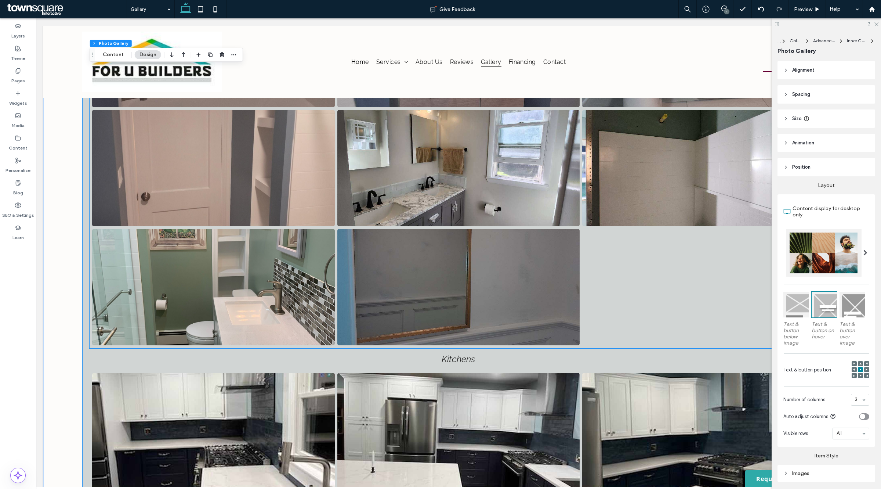
scroll to position [399, 0]
click at [509, 330] on link at bounding box center [458, 286] width 242 height 116
click at [726, 275] on div at bounding box center [703, 286] width 245 height 119
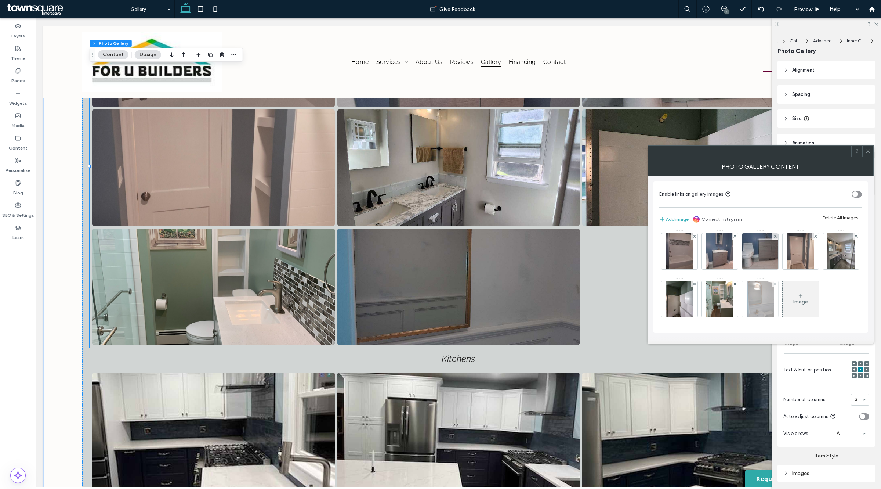
scroll to position [50, 0]
click at [783, 298] on div "Image" at bounding box center [801, 299] width 36 height 35
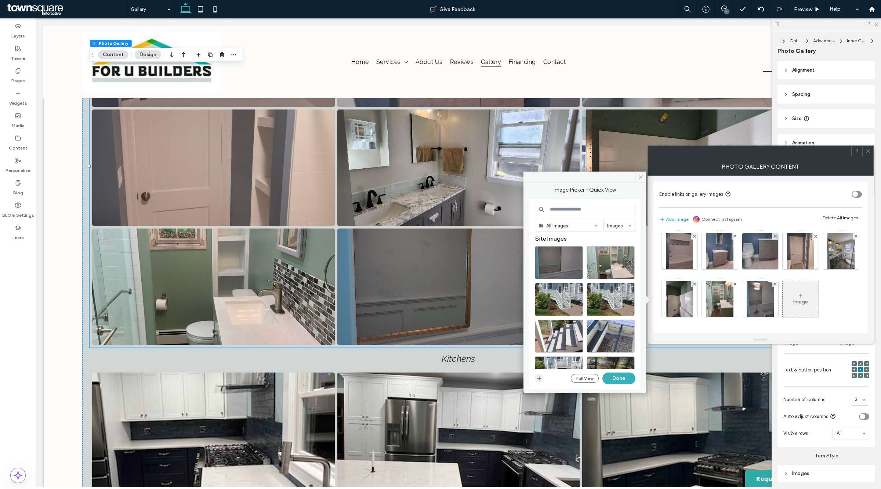
click at [542, 379] on icon "button" at bounding box center [539, 378] width 6 height 6
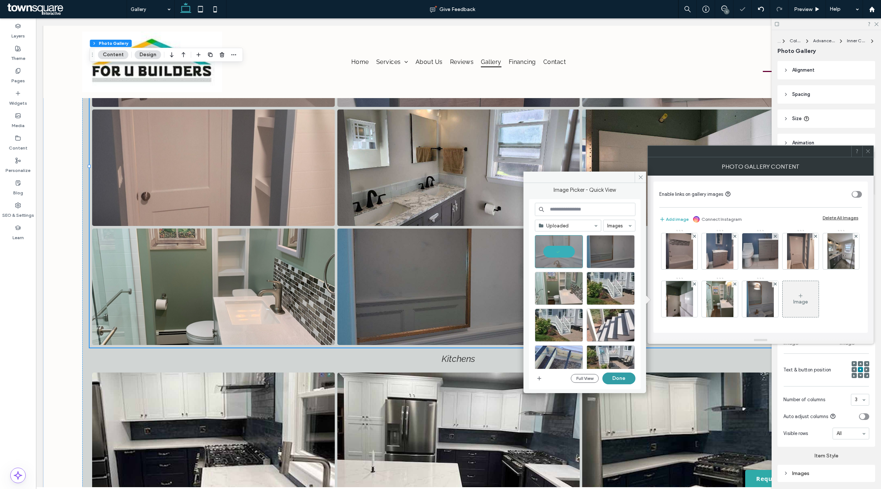
click at [625, 375] on button "Done" at bounding box center [618, 378] width 33 height 12
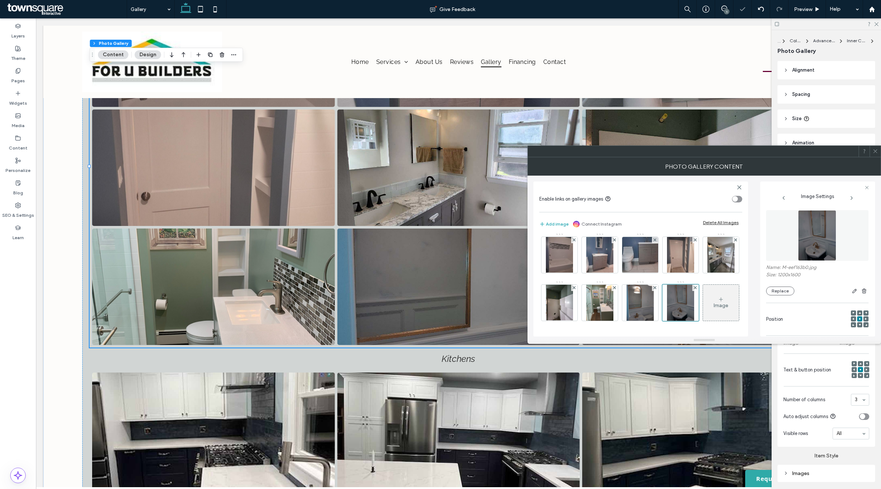
click at [878, 152] on icon at bounding box center [876, 151] width 6 height 6
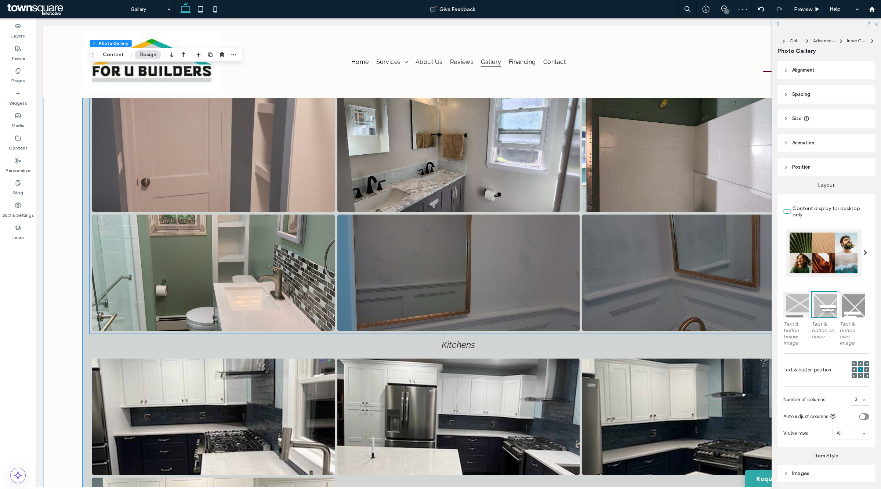
scroll to position [399, 0]
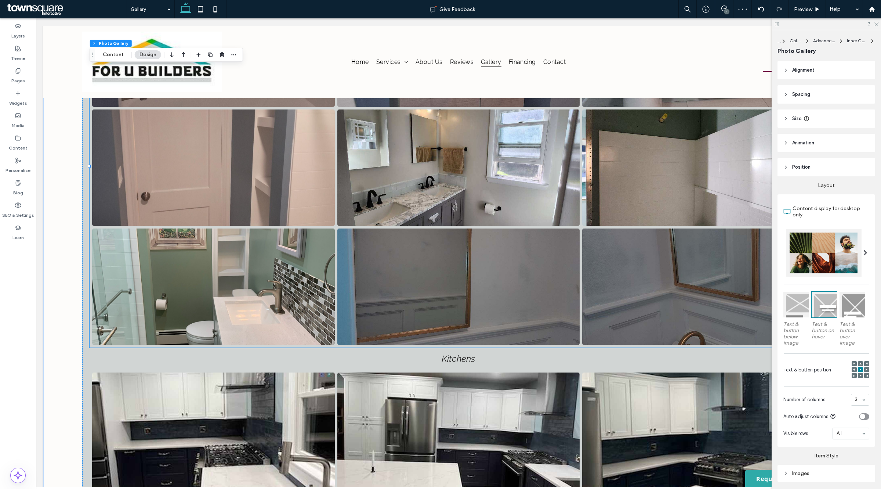
click at [464, 282] on link at bounding box center [458, 286] width 242 height 116
click at [466, 280] on link at bounding box center [458, 286] width 242 height 116
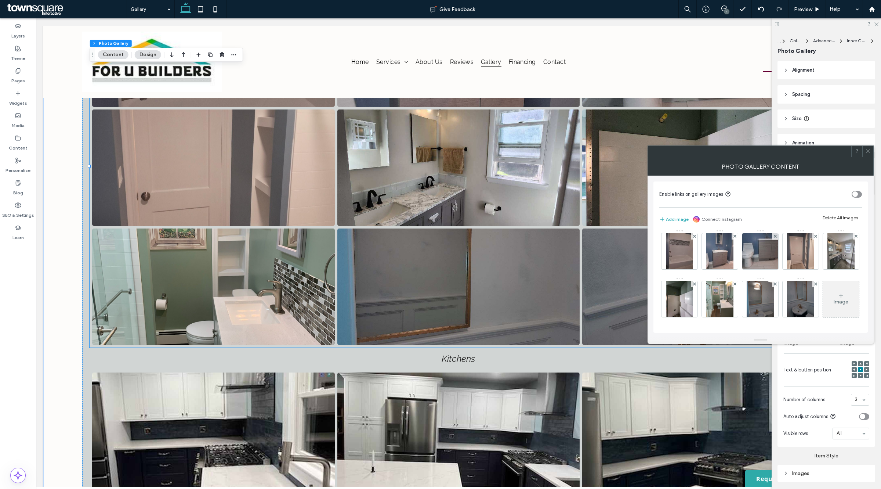
scroll to position [50, 0]
click at [777, 281] on span at bounding box center [775, 284] width 3 height 6
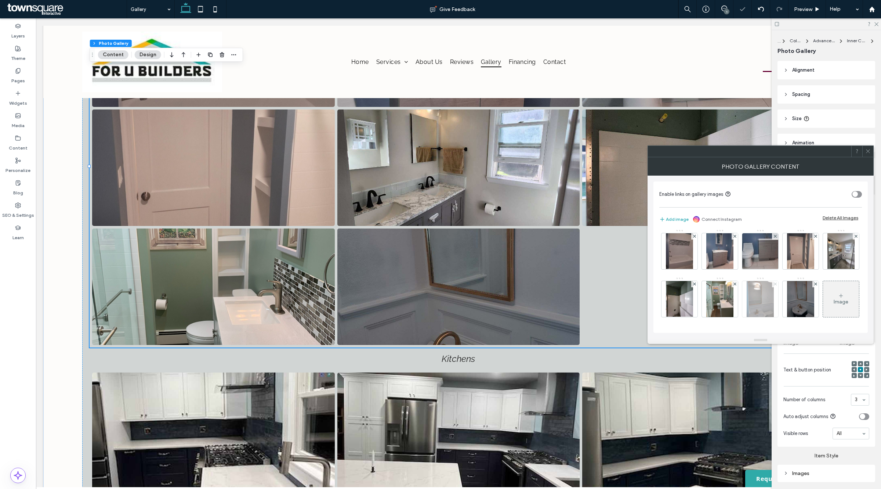
scroll to position [50, 0]
click at [870, 148] on icon at bounding box center [868, 151] width 6 height 6
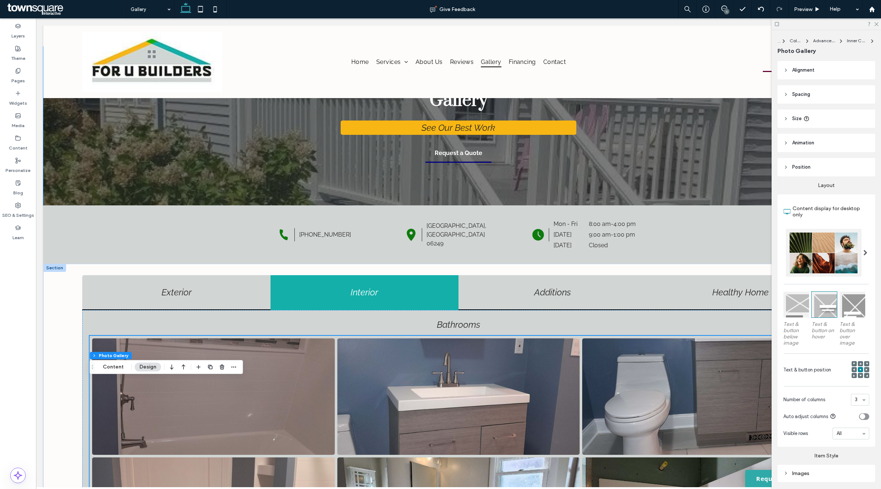
scroll to position [138, 0]
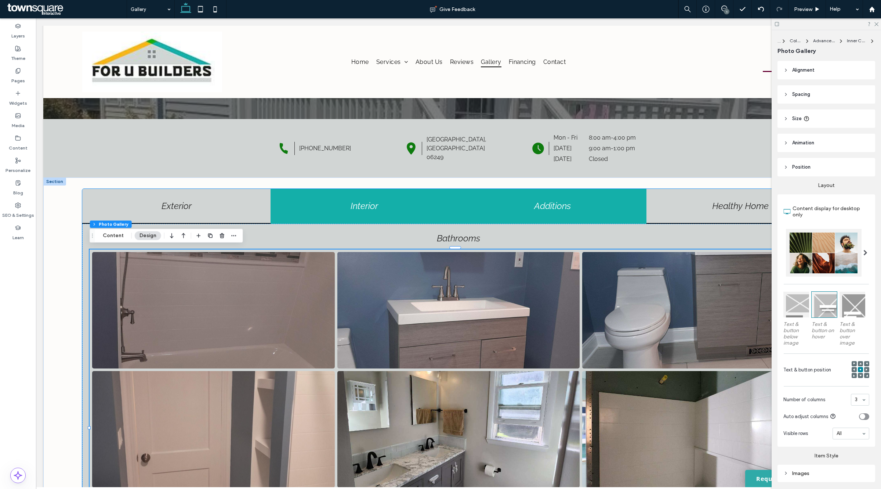
click at [488, 205] on h4 "Additions" at bounding box center [552, 205] width 179 height 11
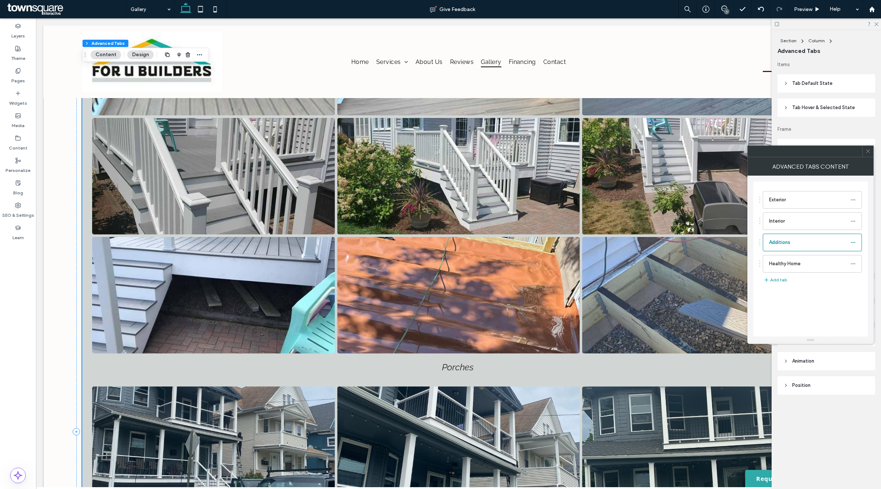
scroll to position [597, 0]
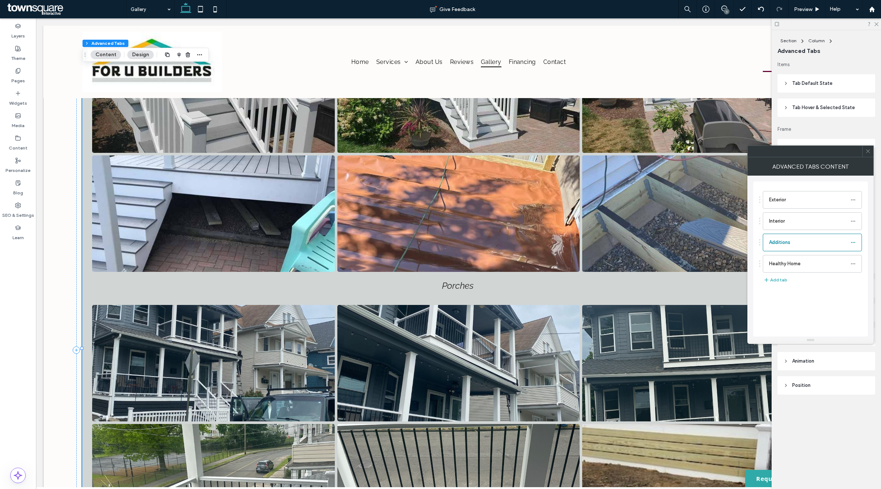
click at [488, 205] on link at bounding box center [458, 213] width 242 height 116
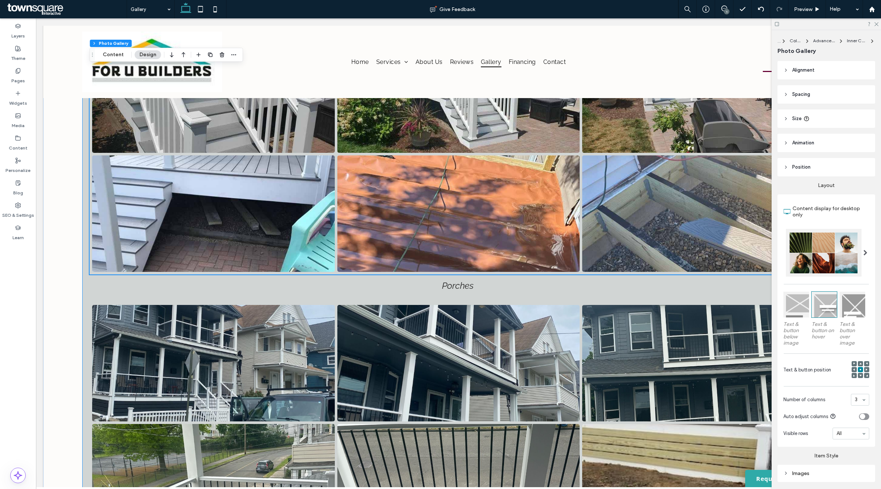
click at [517, 213] on link at bounding box center [458, 213] width 242 height 116
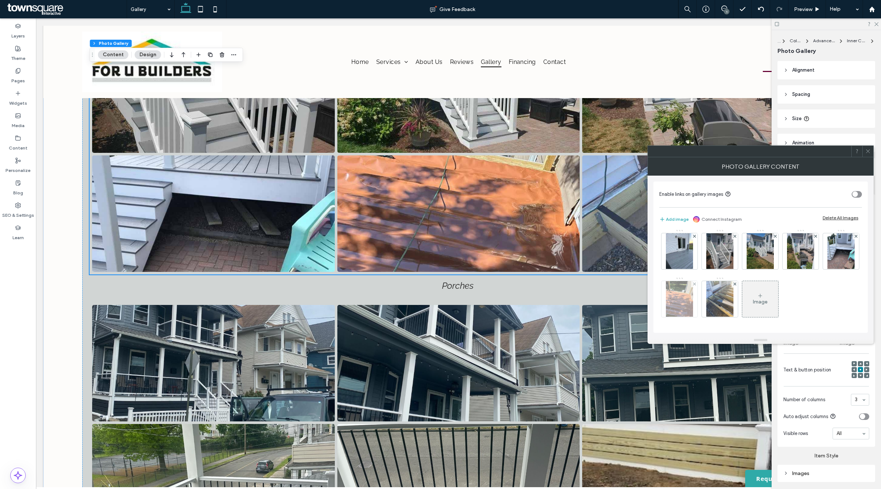
scroll to position [98, 0]
click at [696, 281] on span at bounding box center [694, 284] width 3 height 6
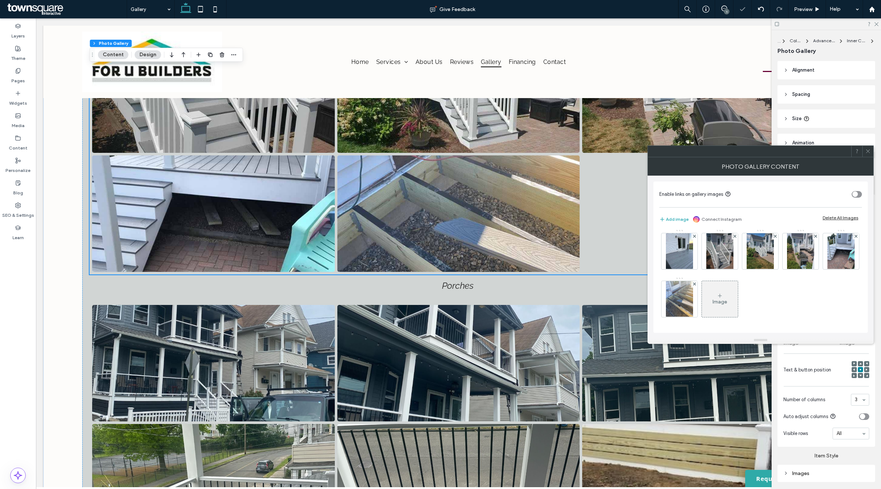
click at [736, 233] on span at bounding box center [735, 236] width 3 height 6
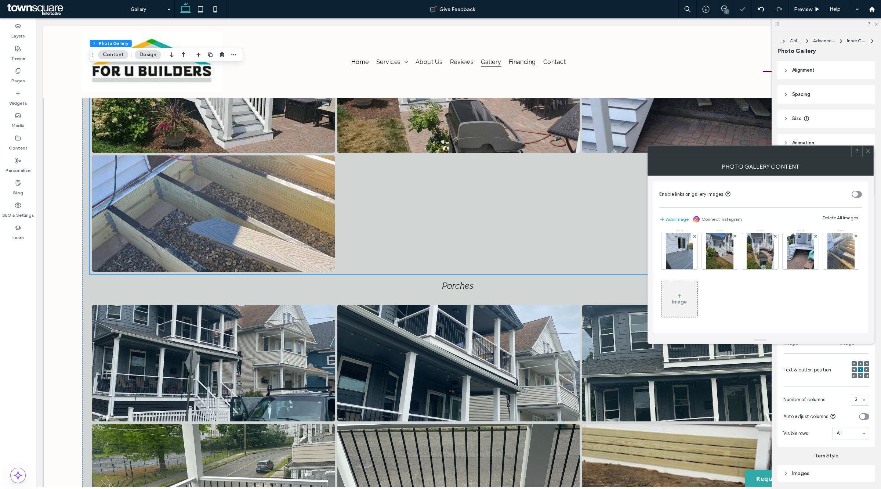
scroll to position [50, 0]
click at [854, 238] on use at bounding box center [855, 236] width 3 height 3
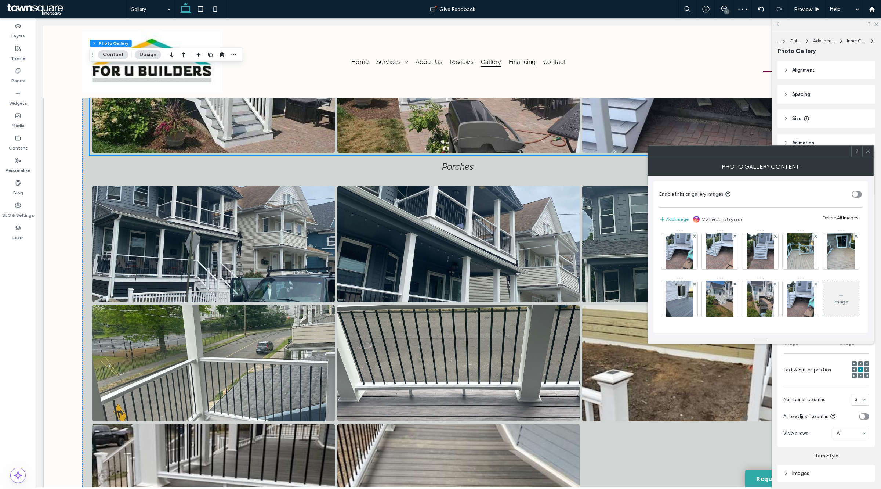
scroll to position [50, 0]
click at [872, 151] on div at bounding box center [867, 151] width 11 height 11
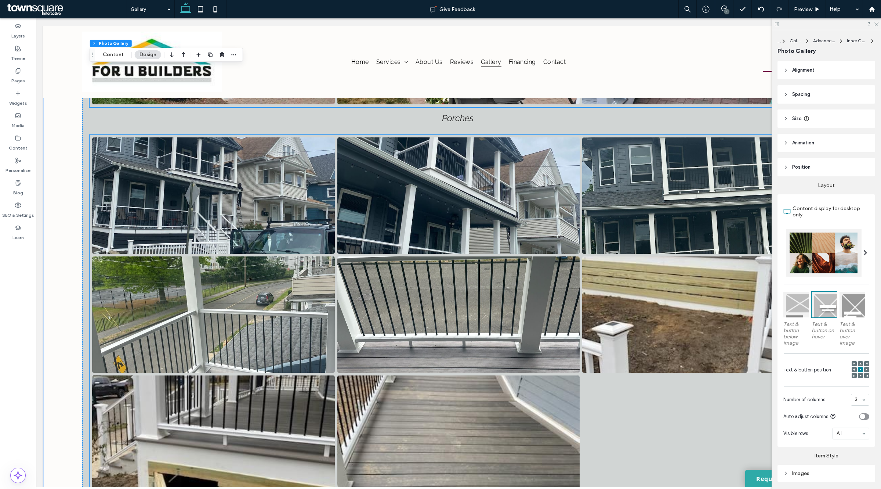
scroll to position [688, 0]
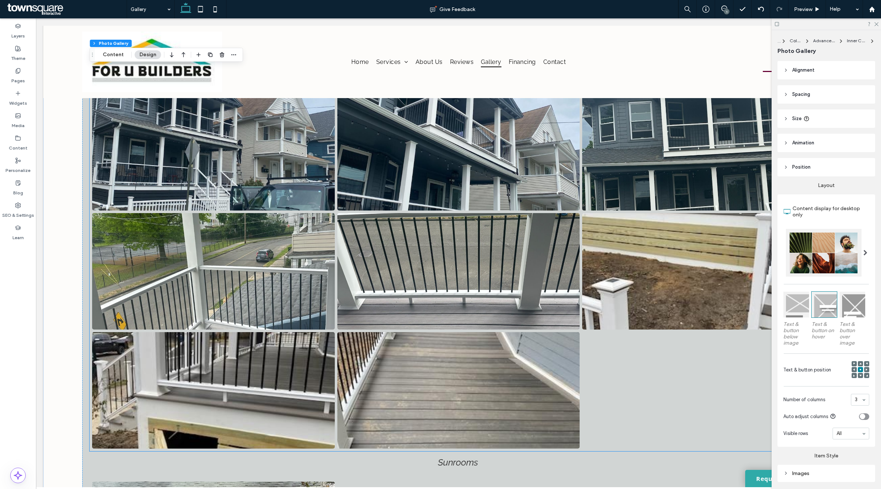
click at [527, 264] on link at bounding box center [458, 271] width 242 height 116
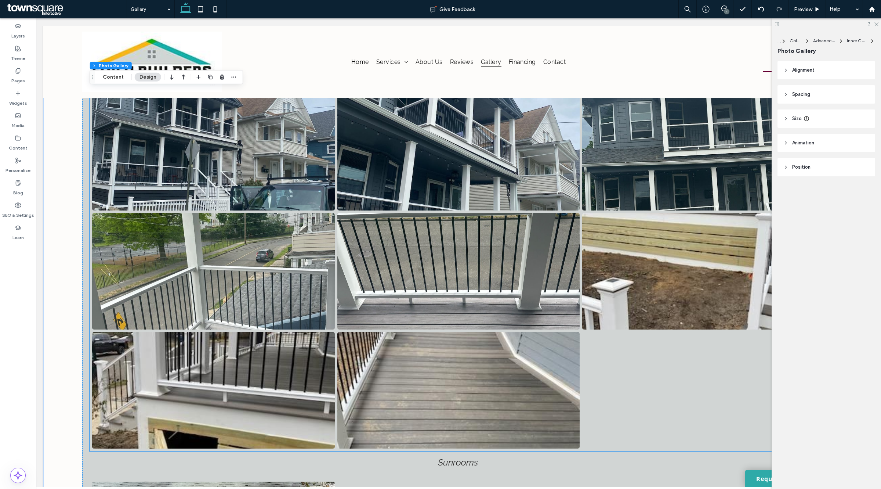
click at [527, 264] on link at bounding box center [458, 271] width 242 height 116
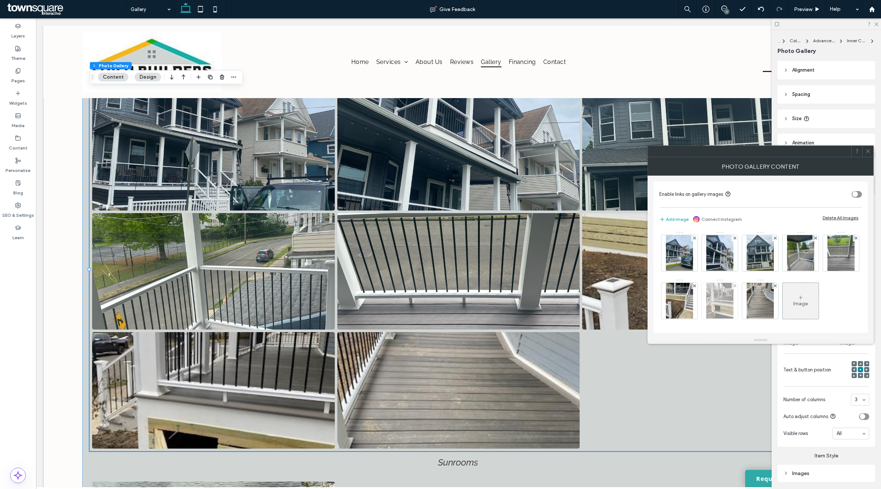
scroll to position [50, 0]
click at [736, 282] on use at bounding box center [734, 283] width 3 height 3
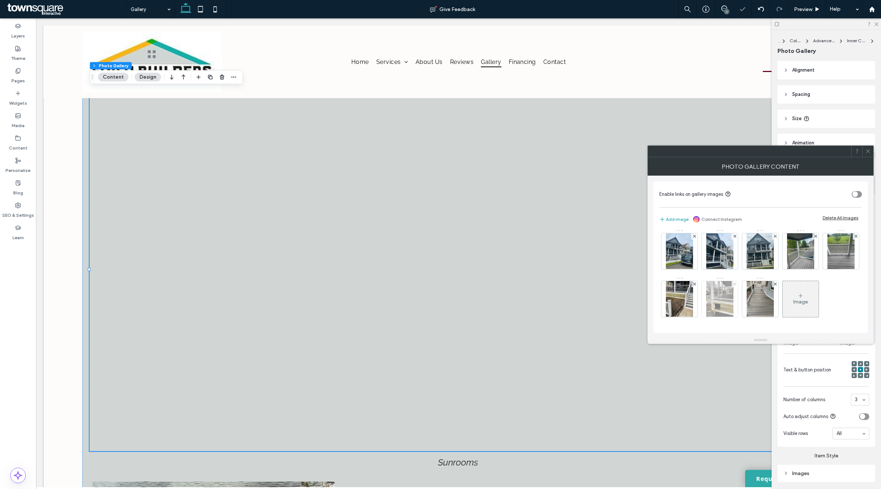
scroll to position [2, 0]
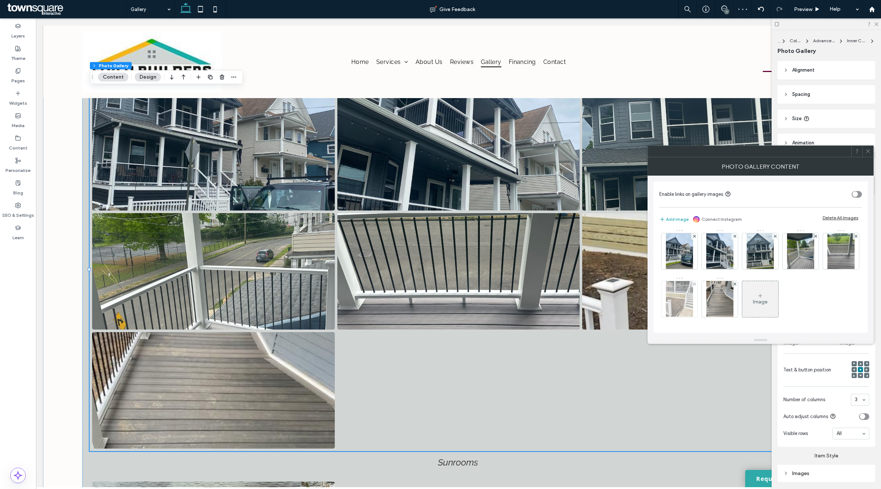
click at [698, 285] on div at bounding box center [694, 284] width 6 height 6
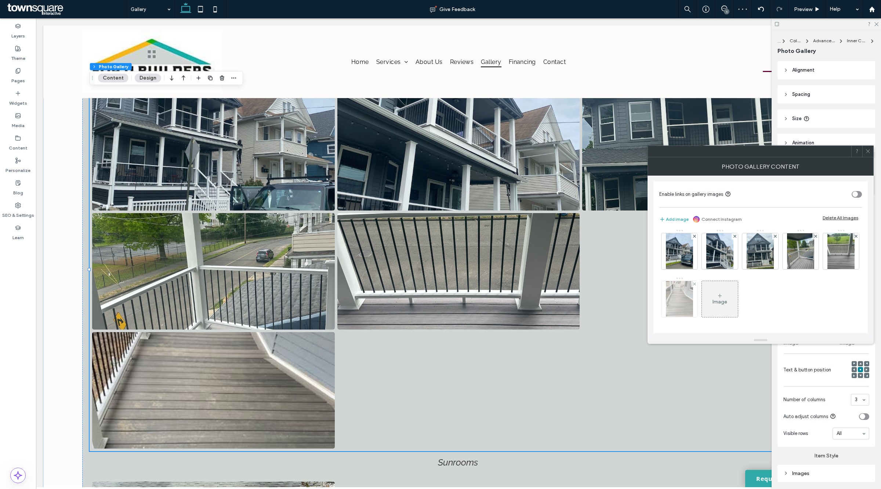
scroll to position [687, 0]
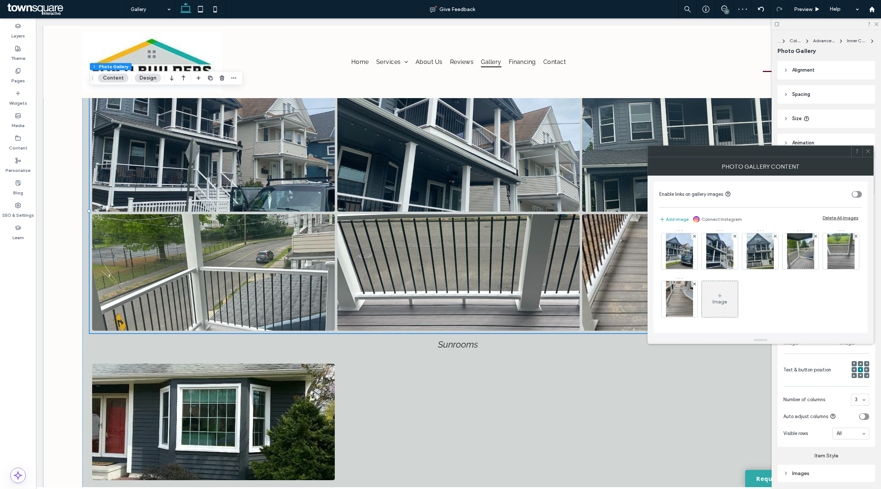
click at [872, 155] on div at bounding box center [867, 151] width 11 height 11
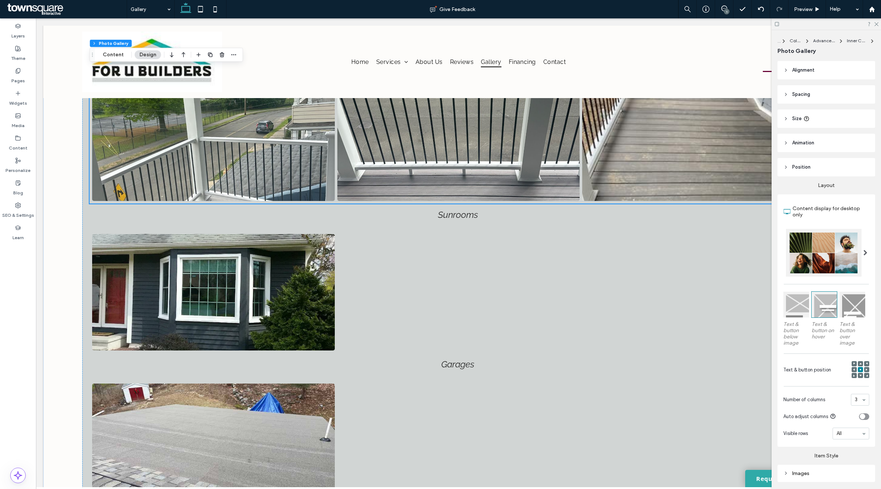
scroll to position [917, 0]
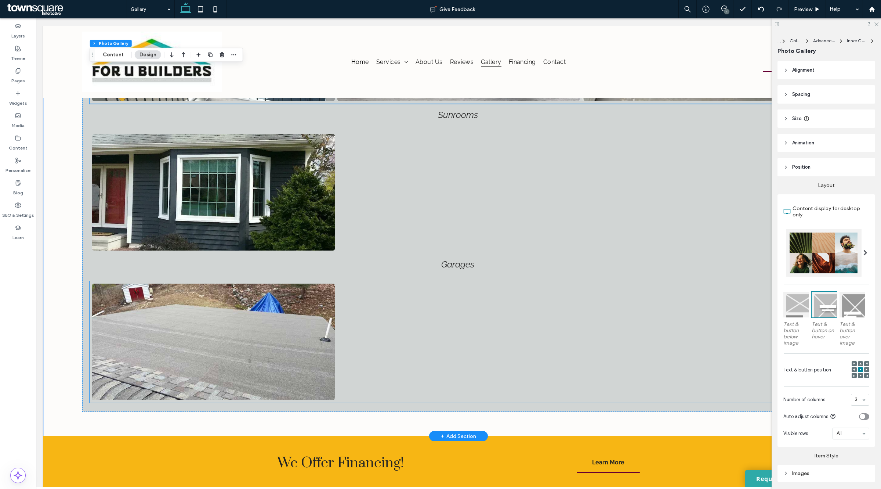
click at [233, 318] on link at bounding box center [213, 341] width 242 height 116
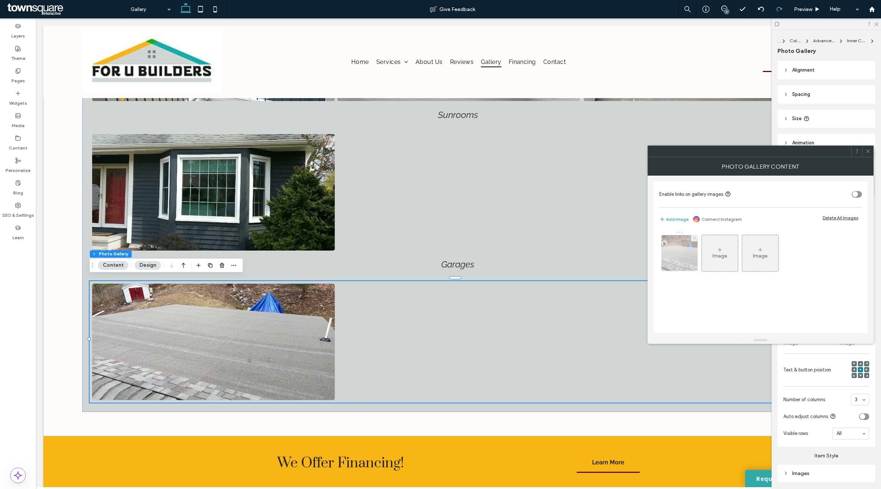
click at [693, 237] on icon at bounding box center [694, 237] width 3 height 3
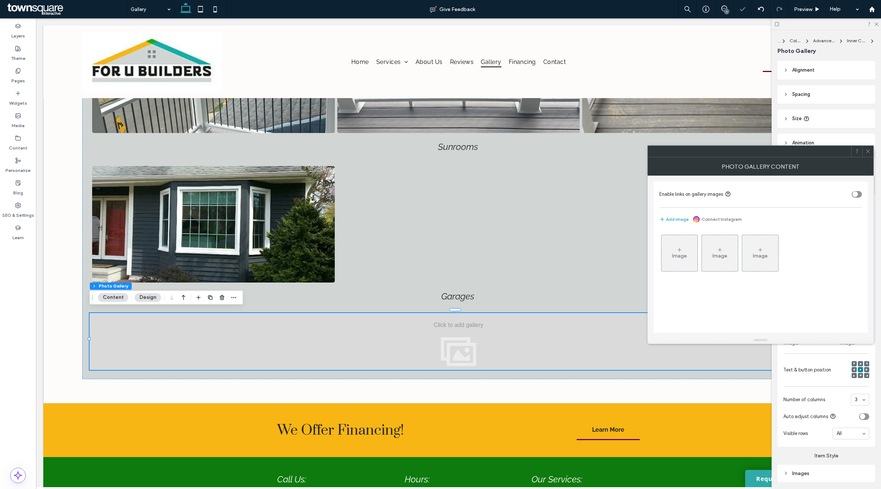
click at [870, 149] on icon at bounding box center [868, 151] width 6 height 6
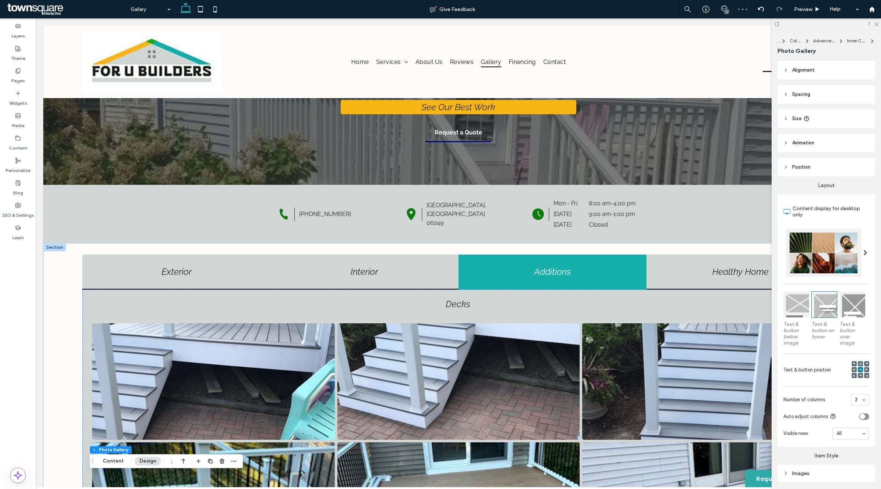
scroll to position [0, 0]
